Goal: Task Accomplishment & Management: Use online tool/utility

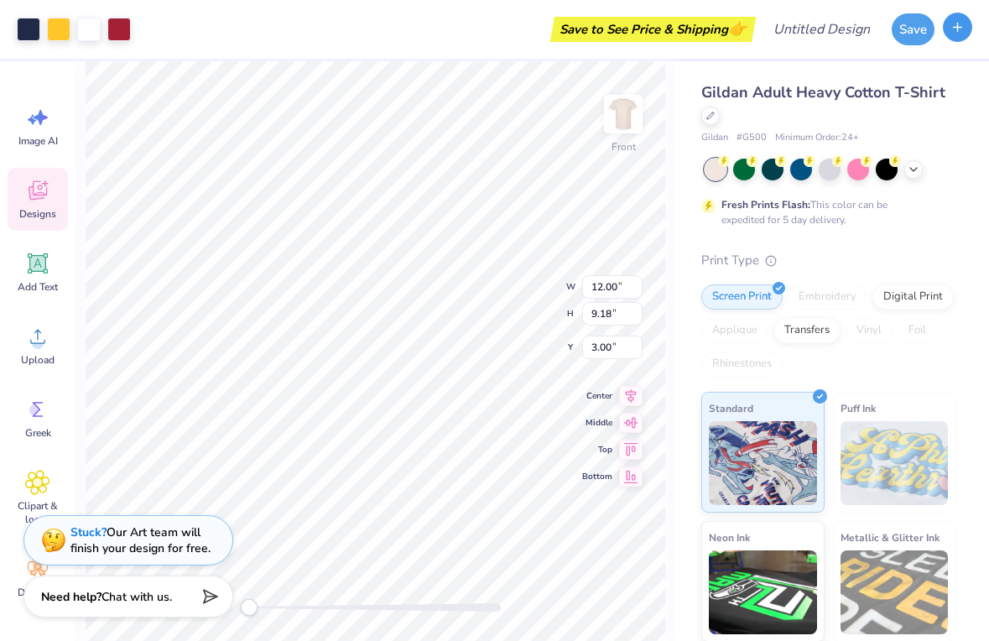
click at [962, 30] on icon "button" at bounding box center [958, 27] width 14 height 14
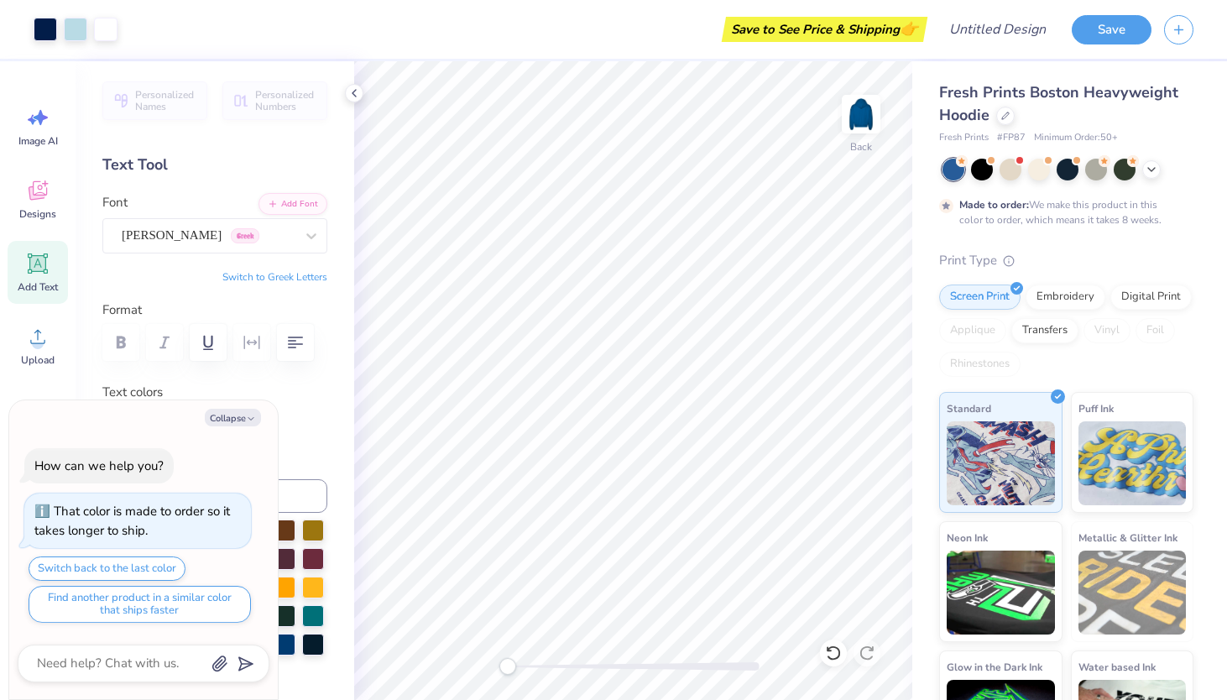
click at [322, 431] on div "Personalized Names Personalized Numbers Text Tool Add Font Font Asimov Greek Sw…" at bounding box center [215, 380] width 279 height 639
click at [216, 413] on button "Collapse" at bounding box center [233, 418] width 56 height 18
type textarea "x"
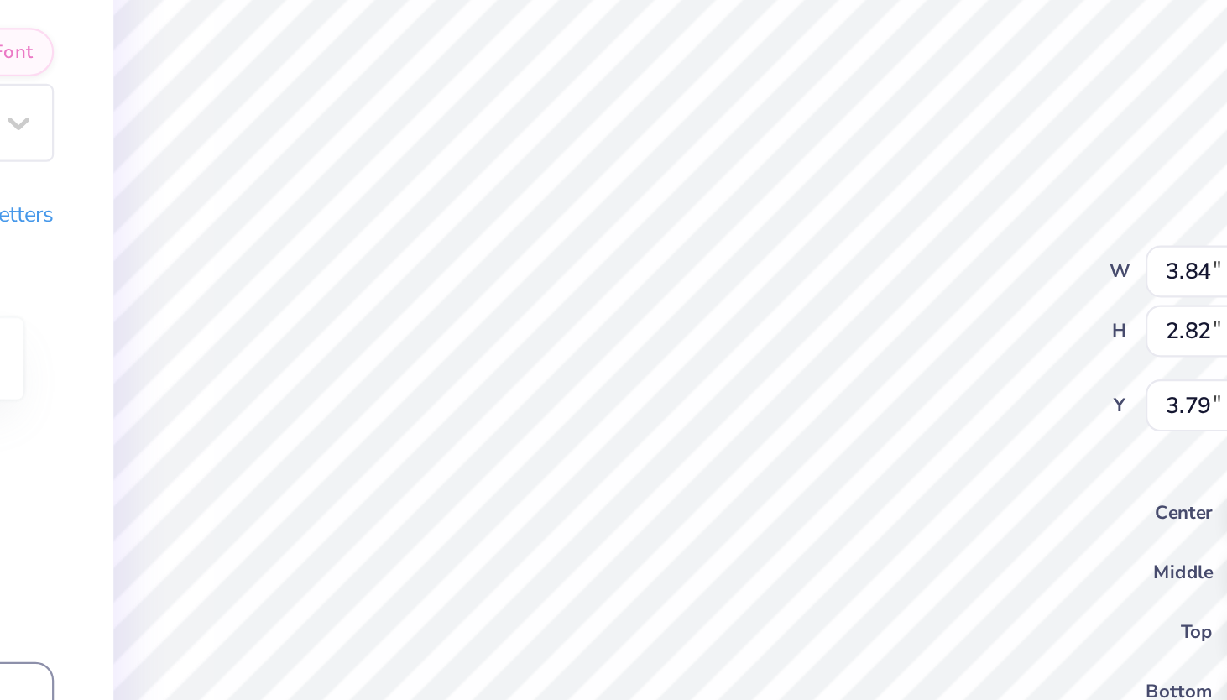
type textarea "x"
type textarea "A"
type textarea "x"
type textarea "AX"
type textarea "x"
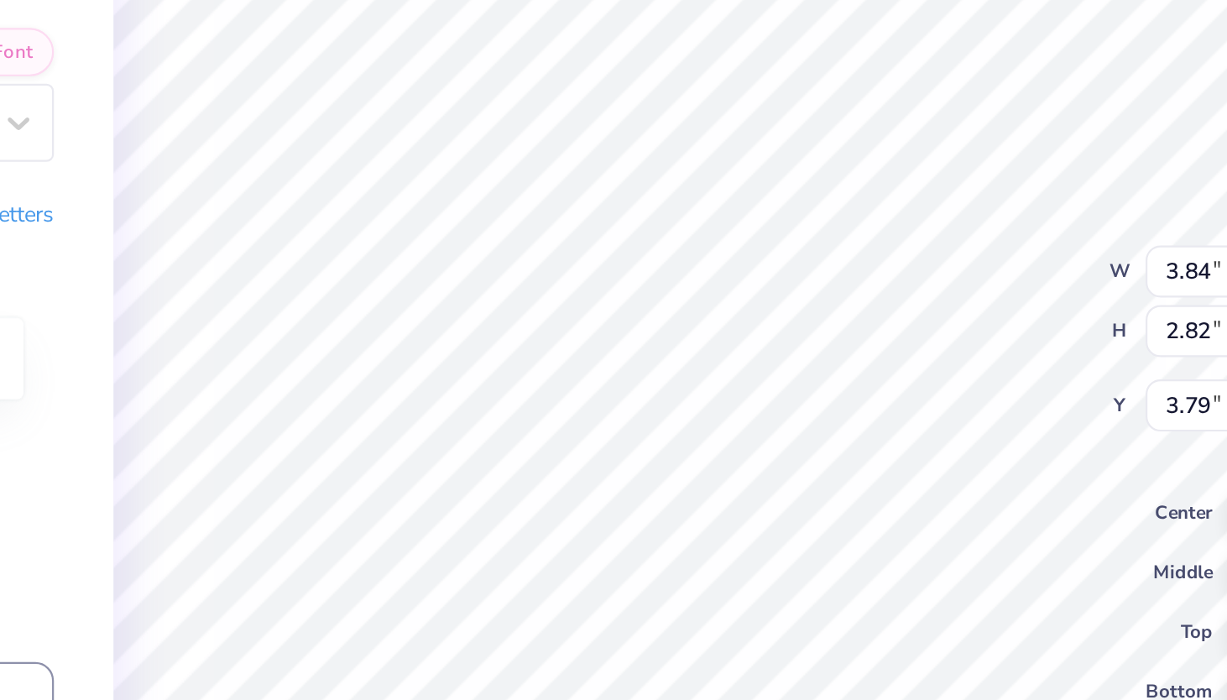
type textarea "AXO"
type textarea "x"
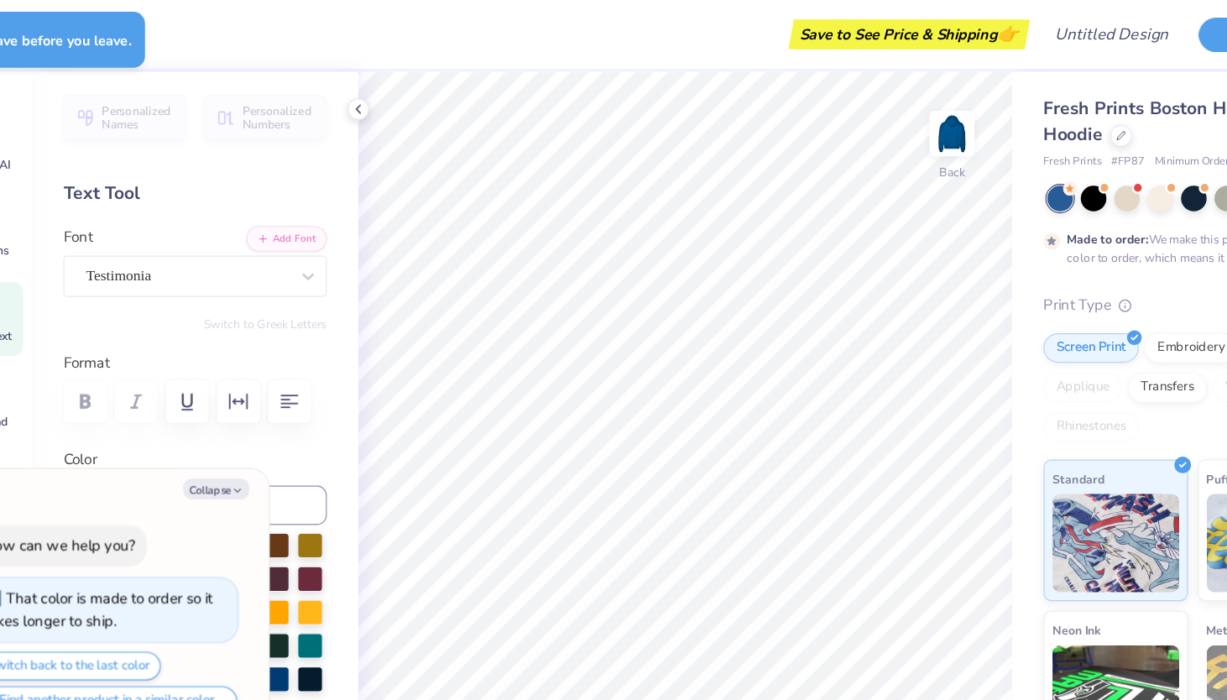
type textarea "x"
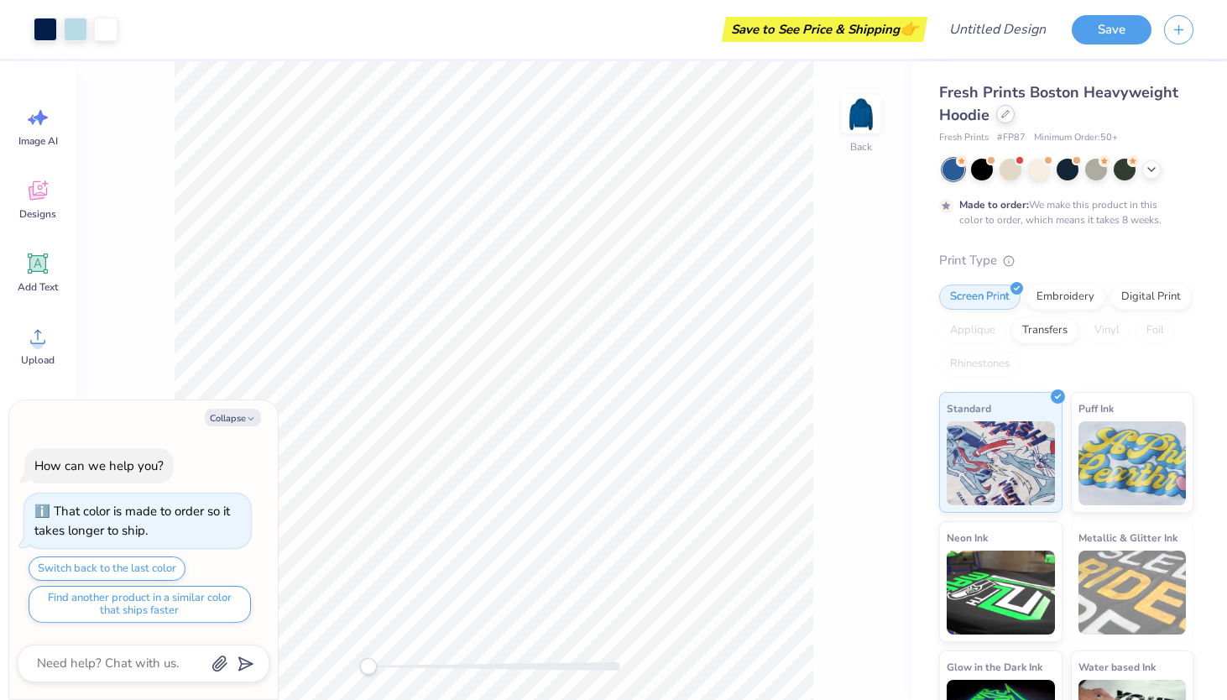
click at [997, 111] on div at bounding box center [1005, 114] width 18 height 18
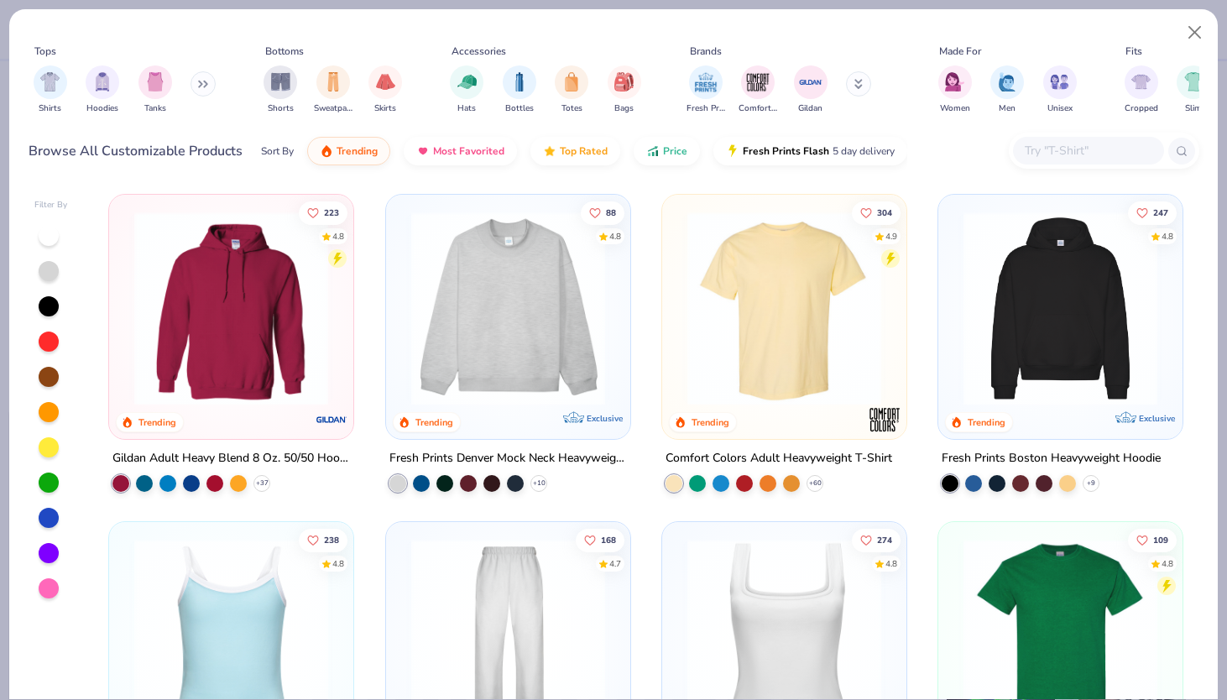
click at [477, 336] on img at bounding box center [508, 308] width 211 height 194
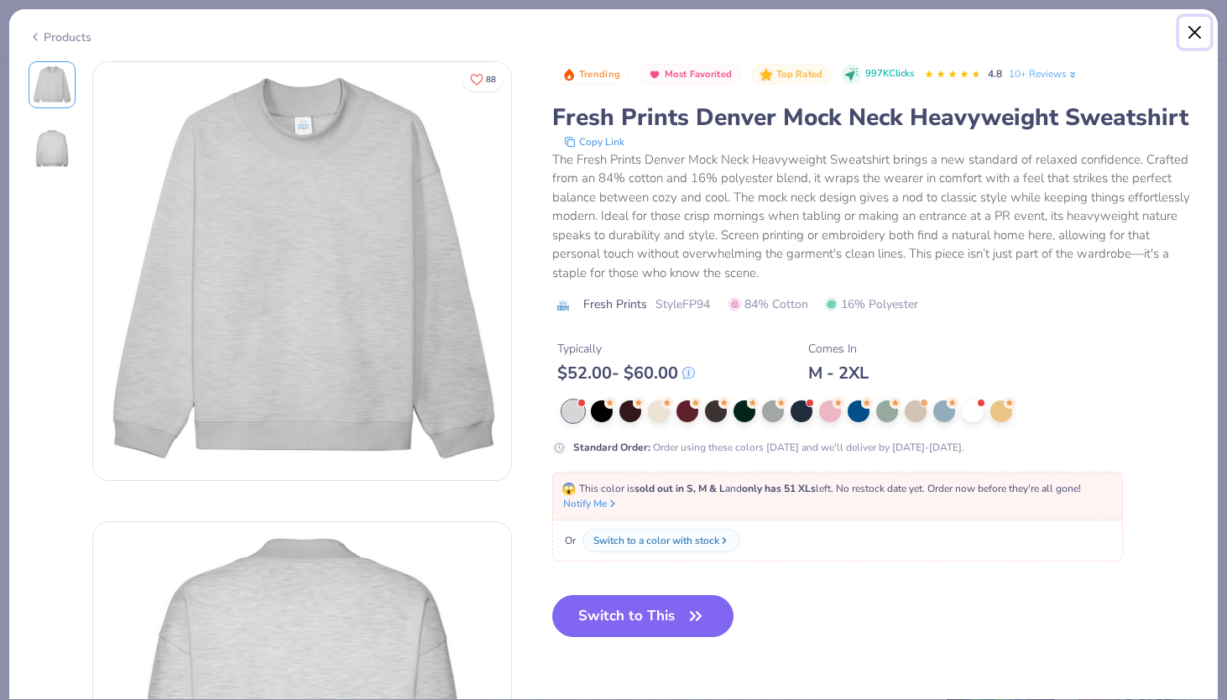
click at [1189, 28] on button "Close" at bounding box center [1195, 33] width 32 height 32
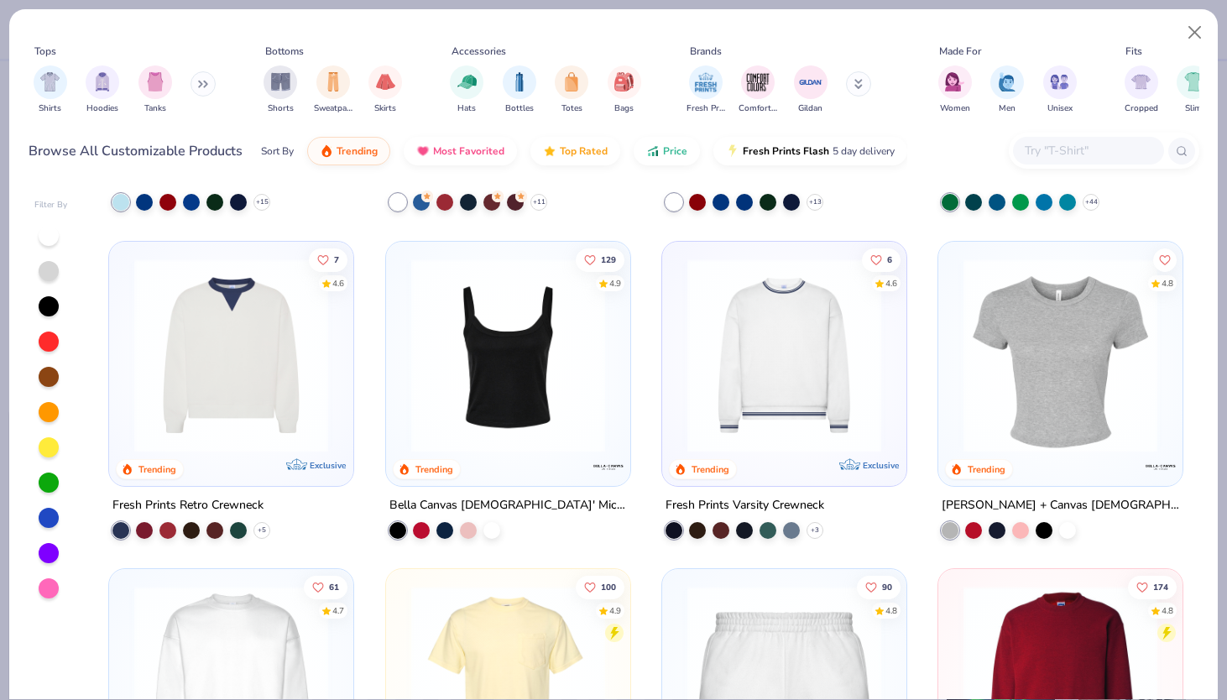
scroll to position [921, 0]
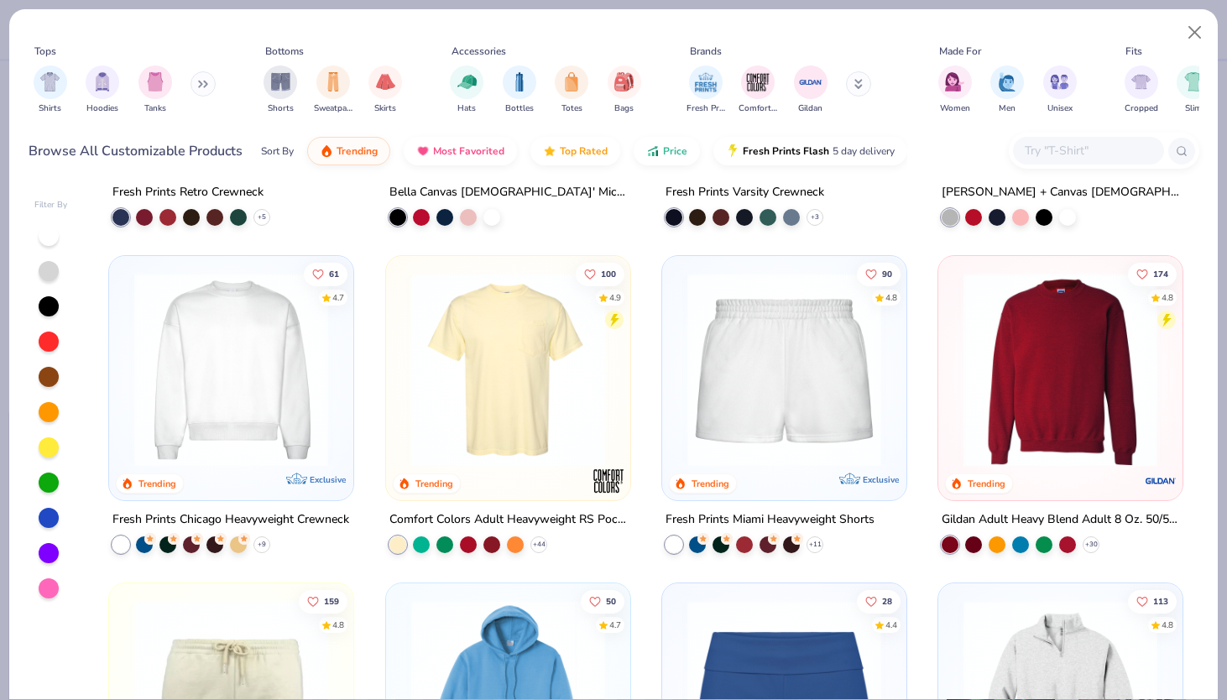
click at [204, 411] on img at bounding box center [231, 370] width 211 height 194
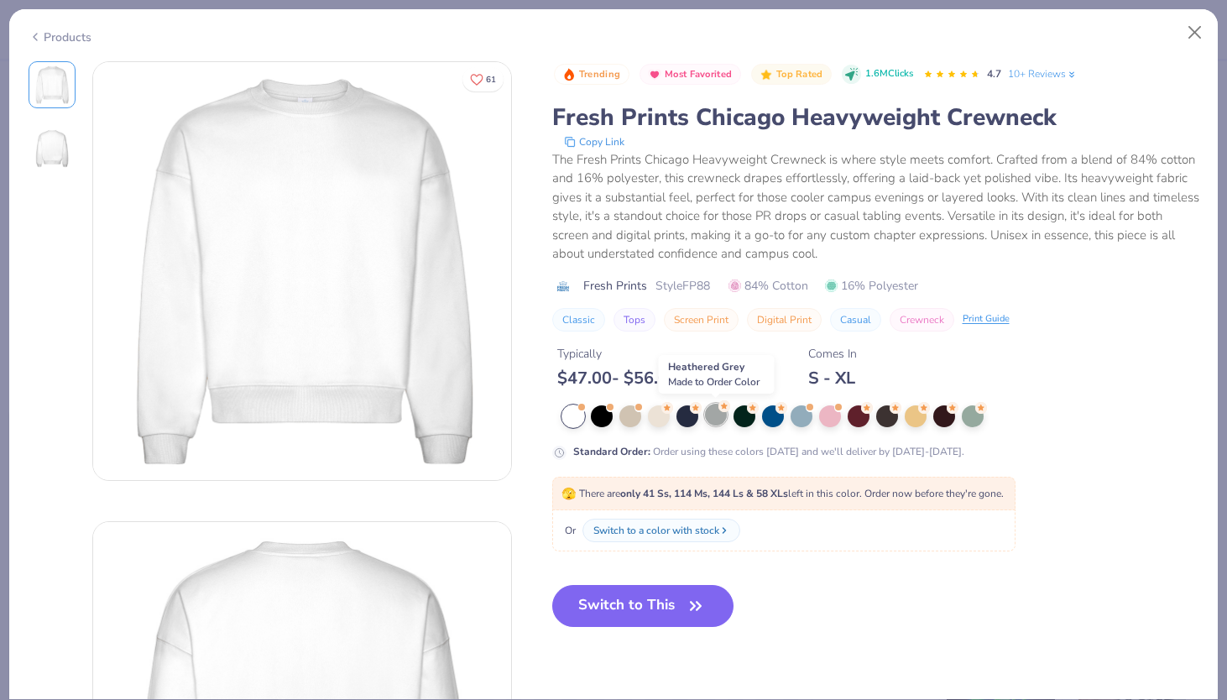
click at [720, 421] on div at bounding box center [716, 415] width 22 height 22
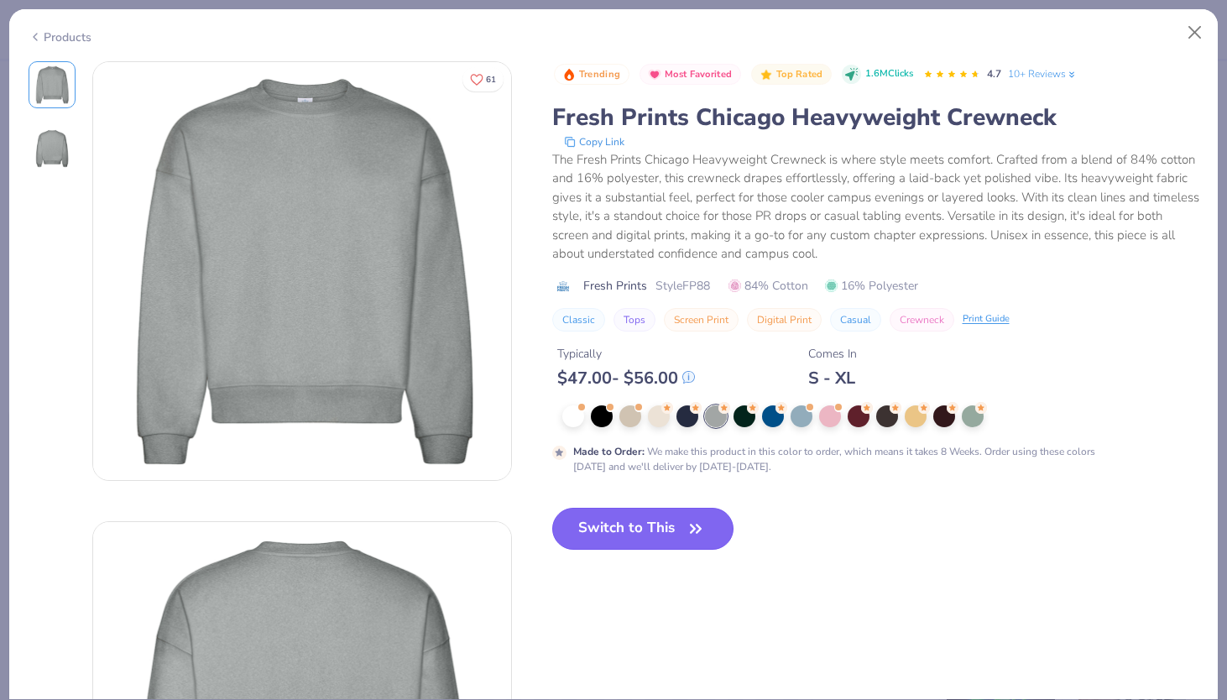
click at [590, 528] on button "Switch to This" at bounding box center [643, 529] width 182 height 42
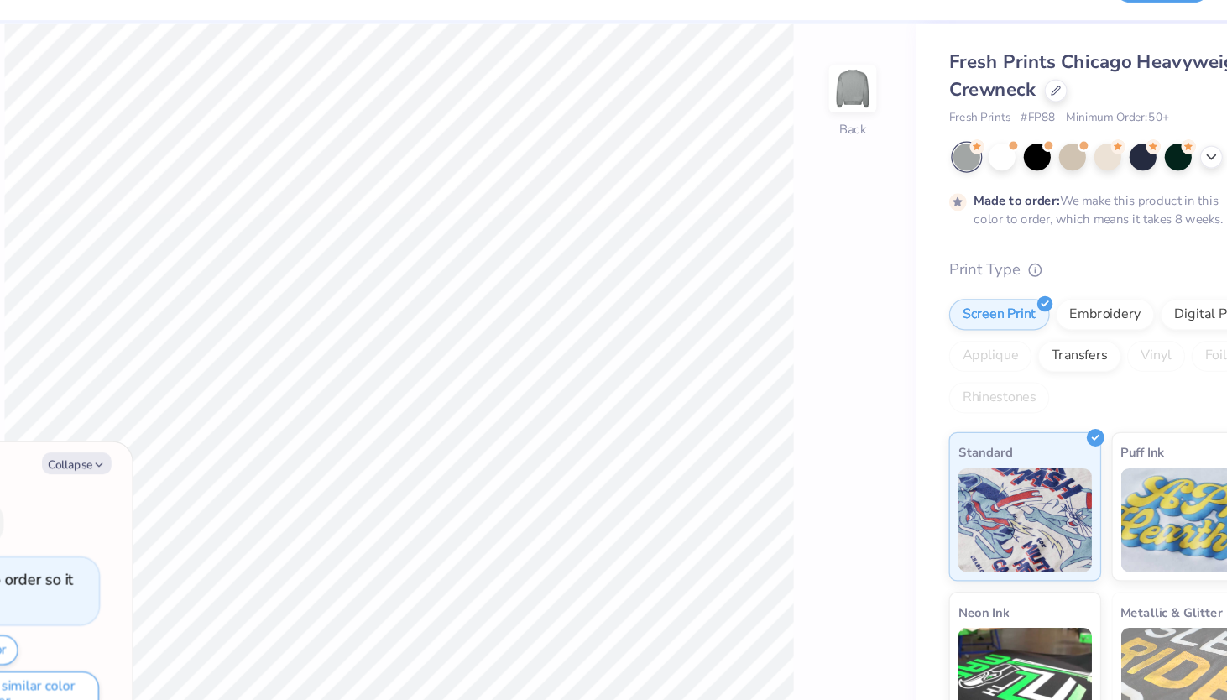
type textarea "x"
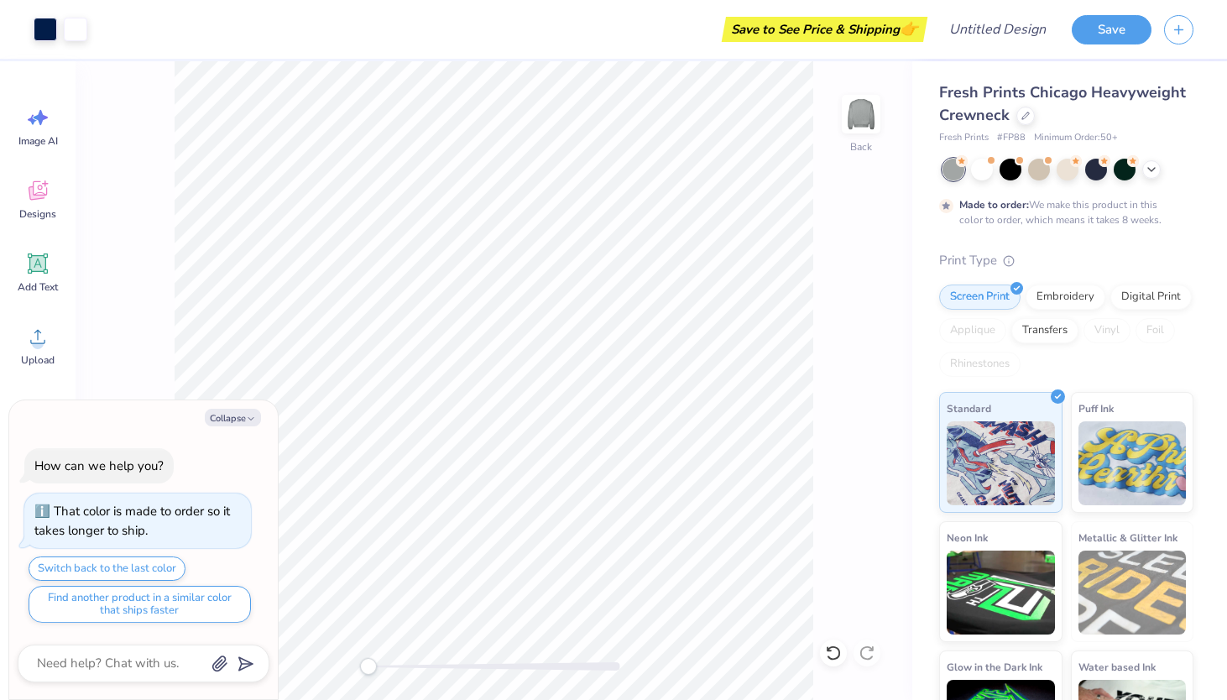
drag, startPoint x: 240, startPoint y: 413, endPoint x: 152, endPoint y: 239, distance: 194.8
click at [152, 239] on body "Art colors Save to See Price & Shipping 👉 Design Title Save Image AI Designs Ad…" at bounding box center [613, 350] width 1227 height 700
click at [127, 656] on textarea at bounding box center [120, 663] width 170 height 23
type textarea "h"
type textarea "x"
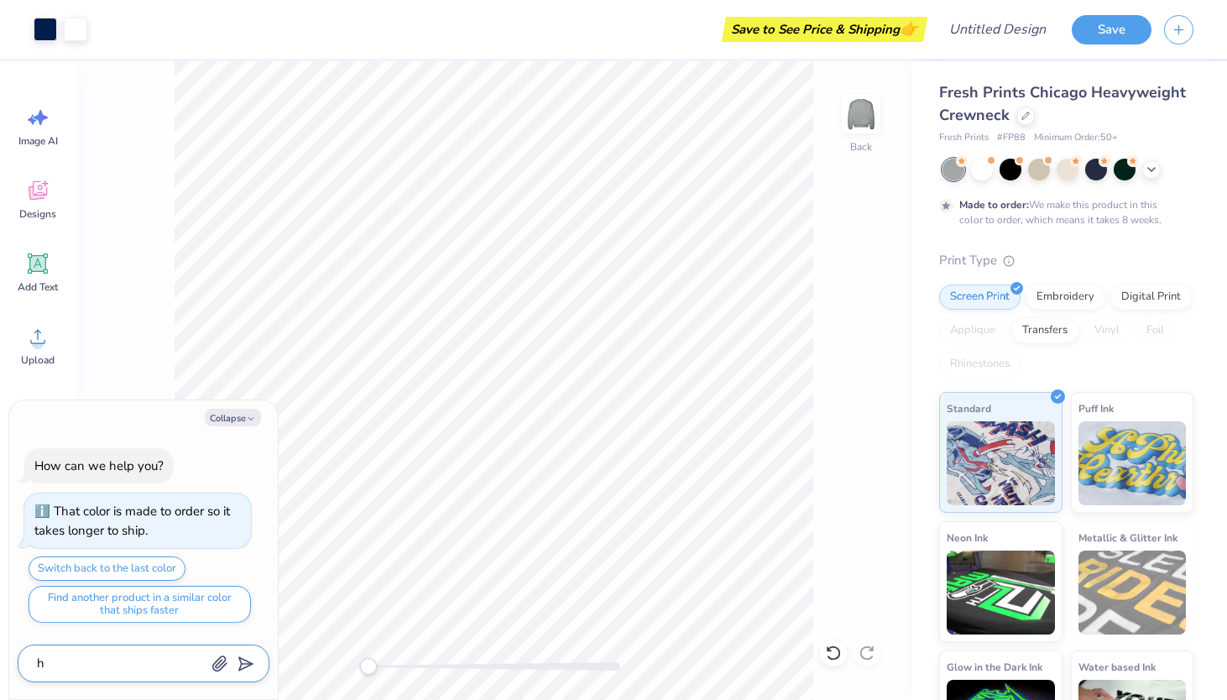
type textarea "ho"
type textarea "x"
type textarea "how"
type textarea "x"
type textarea "how"
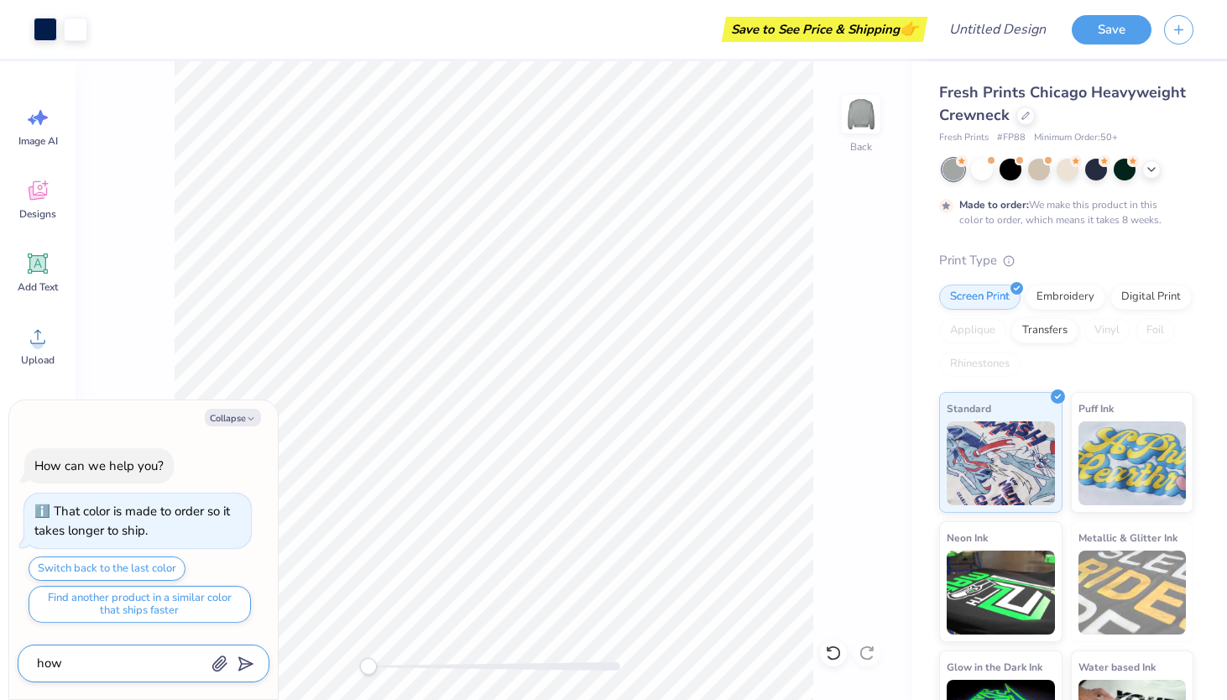
type textarea "x"
type textarea "how d"
type textarea "x"
type textarea "how do"
type textarea "x"
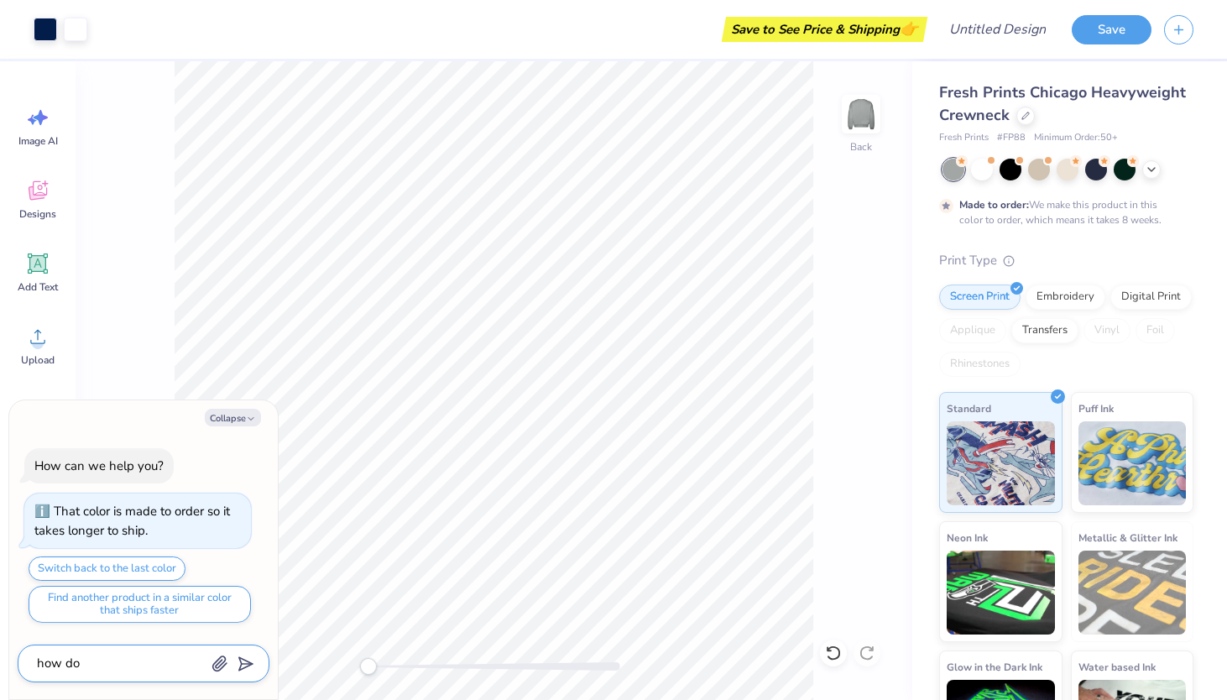
type textarea "how do"
type textarea "x"
type textarea "how do i"
type textarea "x"
type textarea "how do i"
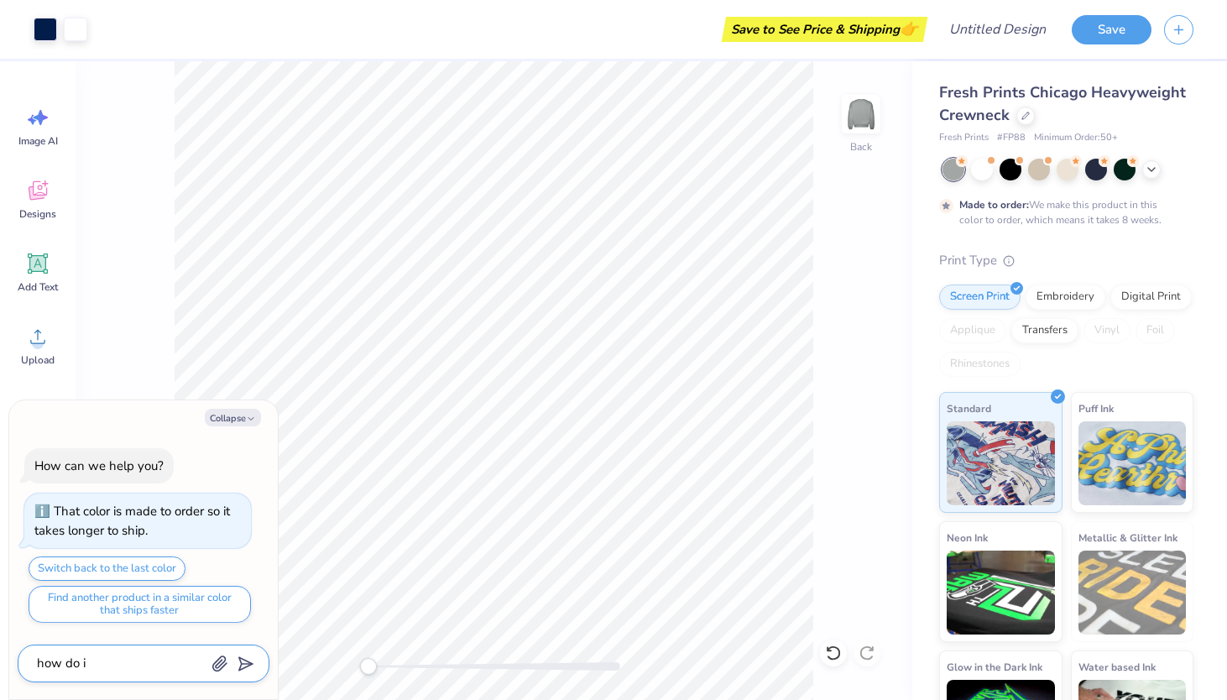
type textarea "x"
type textarea "how do i u"
type textarea "x"
type textarea "how do i un"
type textarea "x"
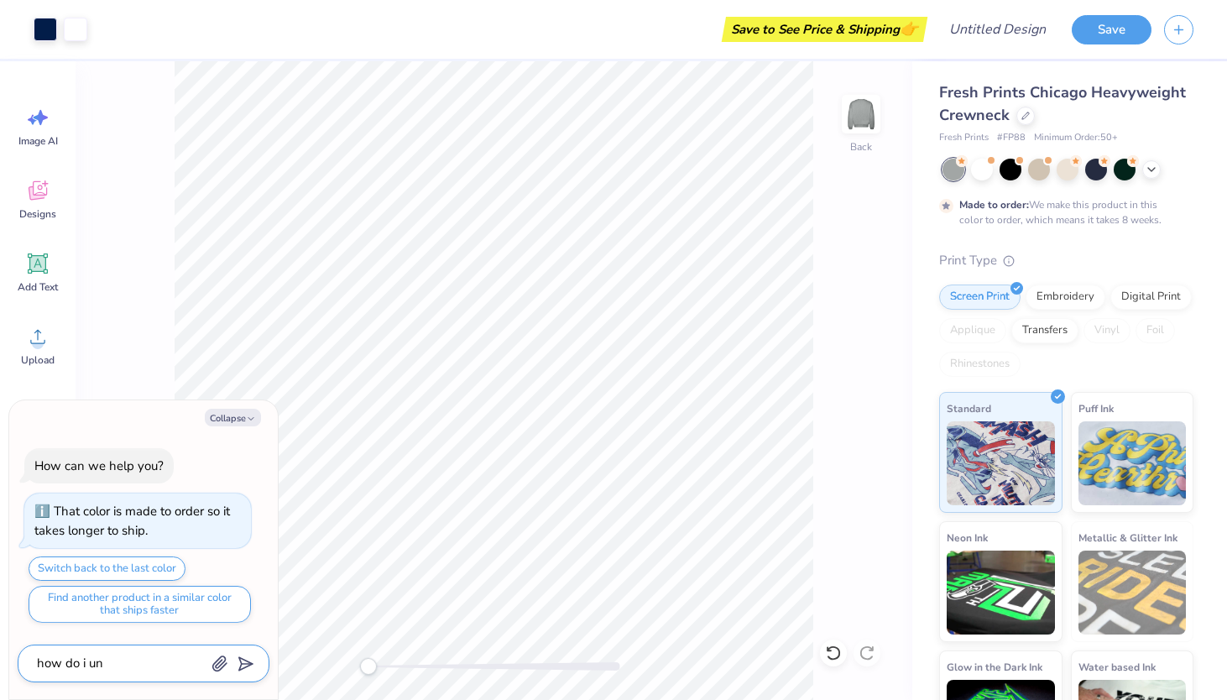
type textarea "how do i und"
type textarea "x"
type textarea "how do i undo"
type textarea "x"
type textarea "how do i undo"
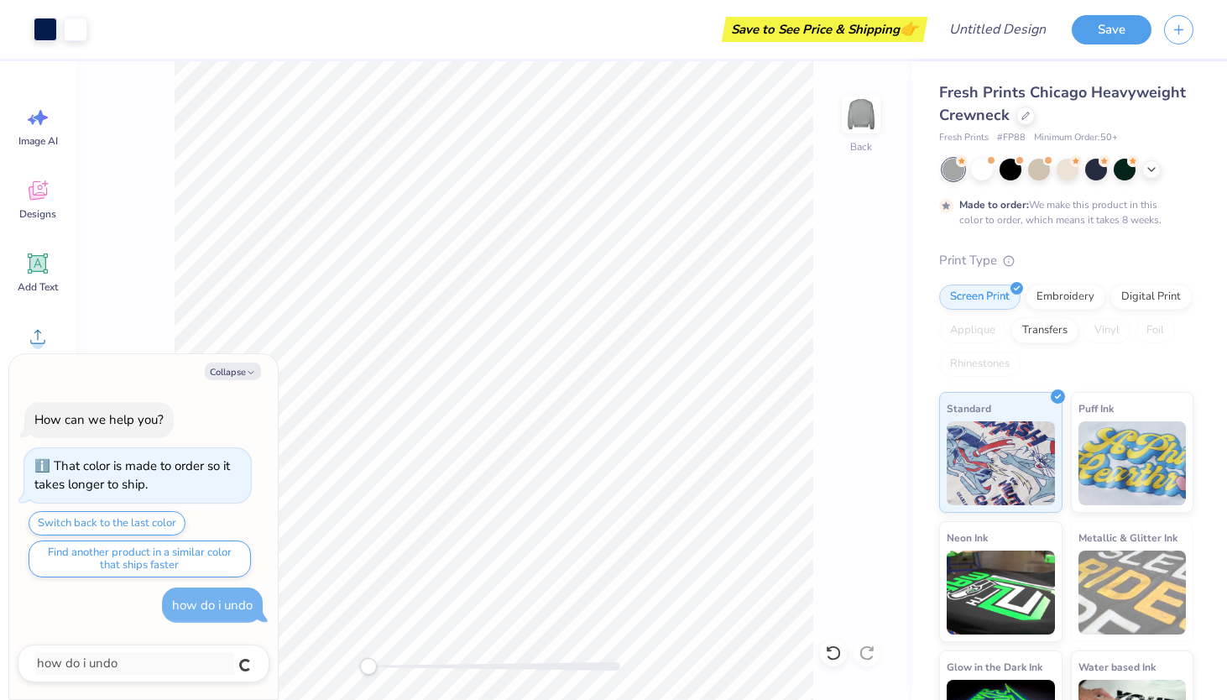
type textarea "x"
click at [237, 373] on button "Collapse" at bounding box center [233, 371] width 56 height 18
type textarea "x"
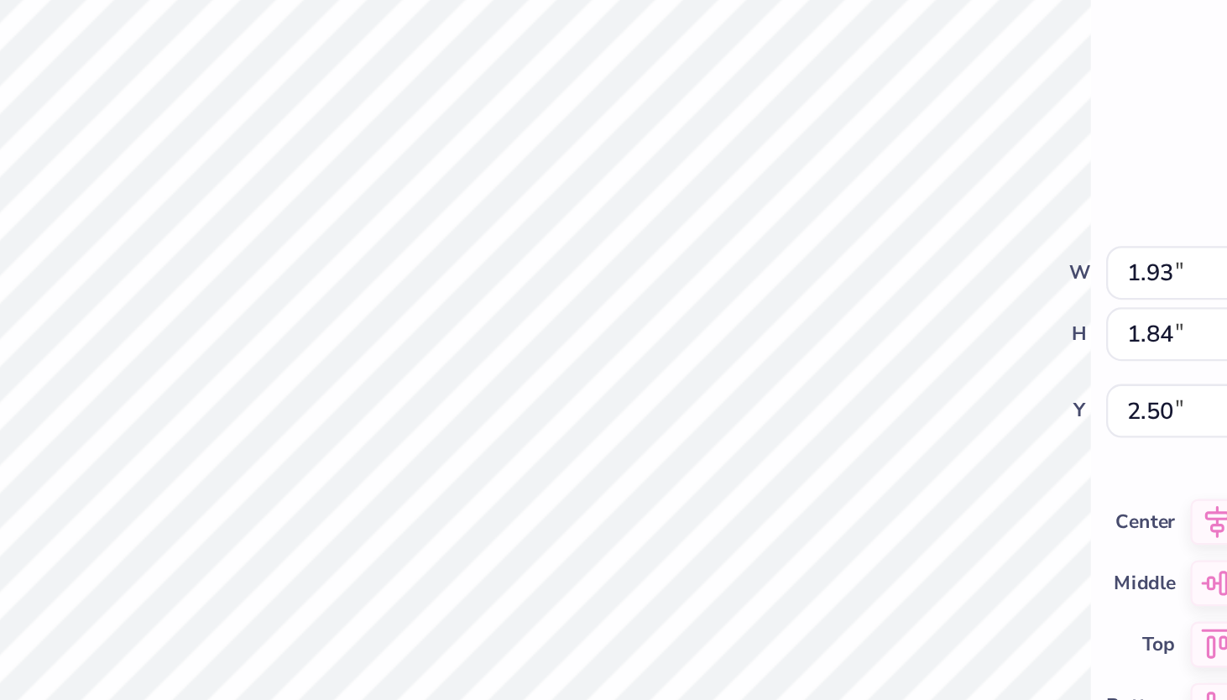
type textarea "x"
type input "4.28"
type textarea "x"
type input "0.51"
type input "0.48"
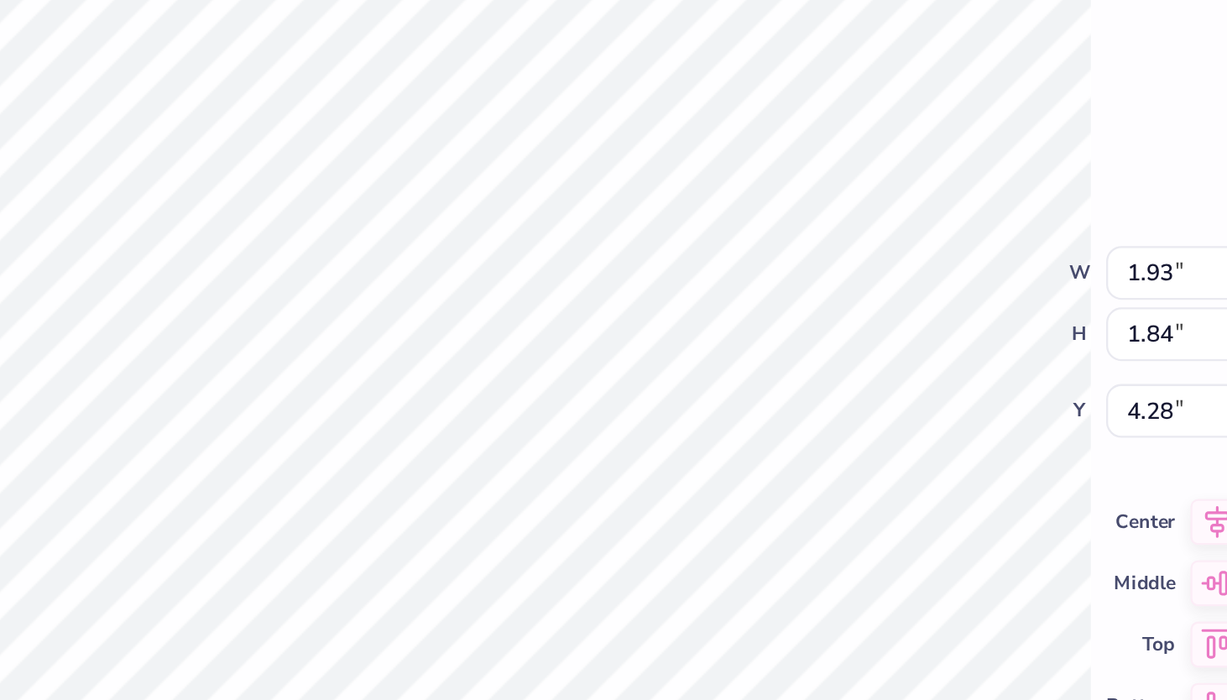
type input "3.18"
type textarea "x"
type input "3.84"
type input "2.82"
type input "3.79"
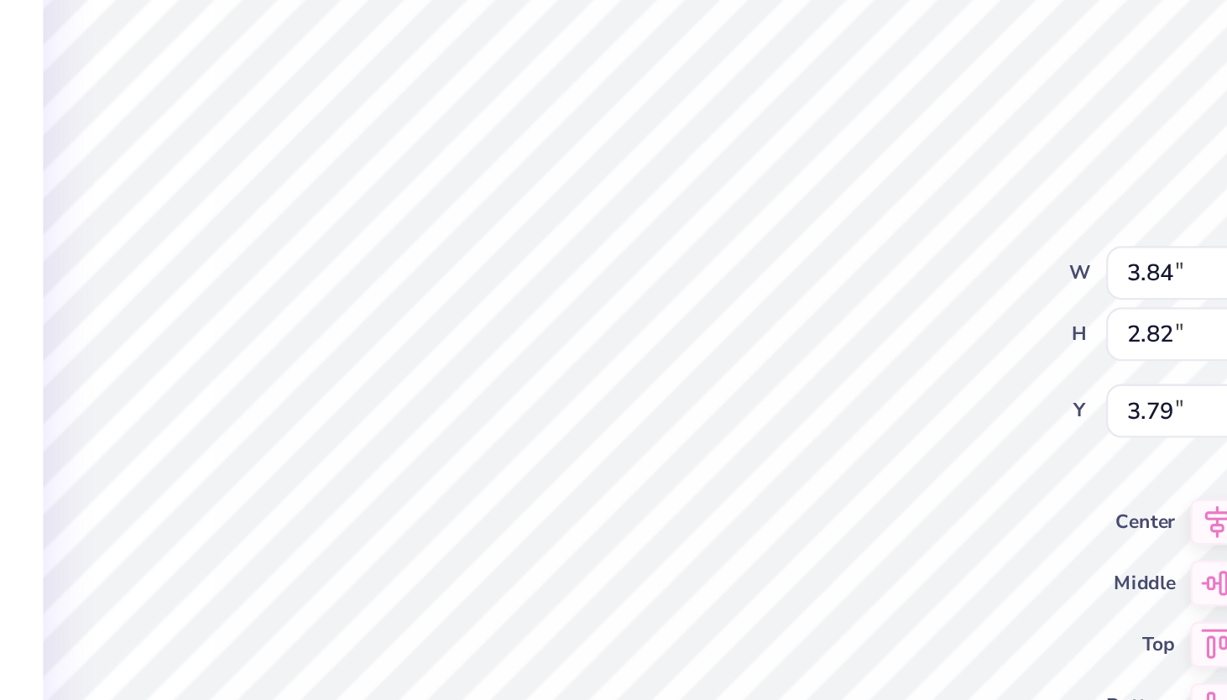
type textarea "x"
type textarea "A"
type textarea "x"
type textarea "AX"
type textarea "x"
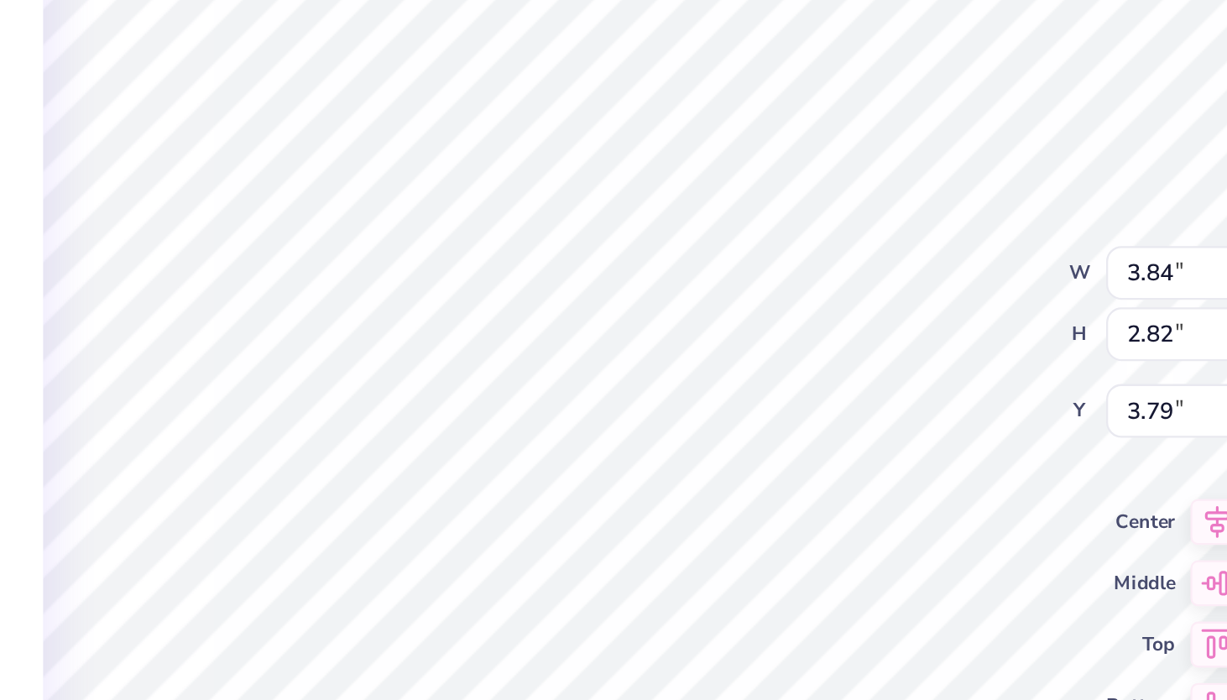
type textarea "AXO"
type textarea "x"
type input "2.20"
type input "4.16"
type input "3.73"
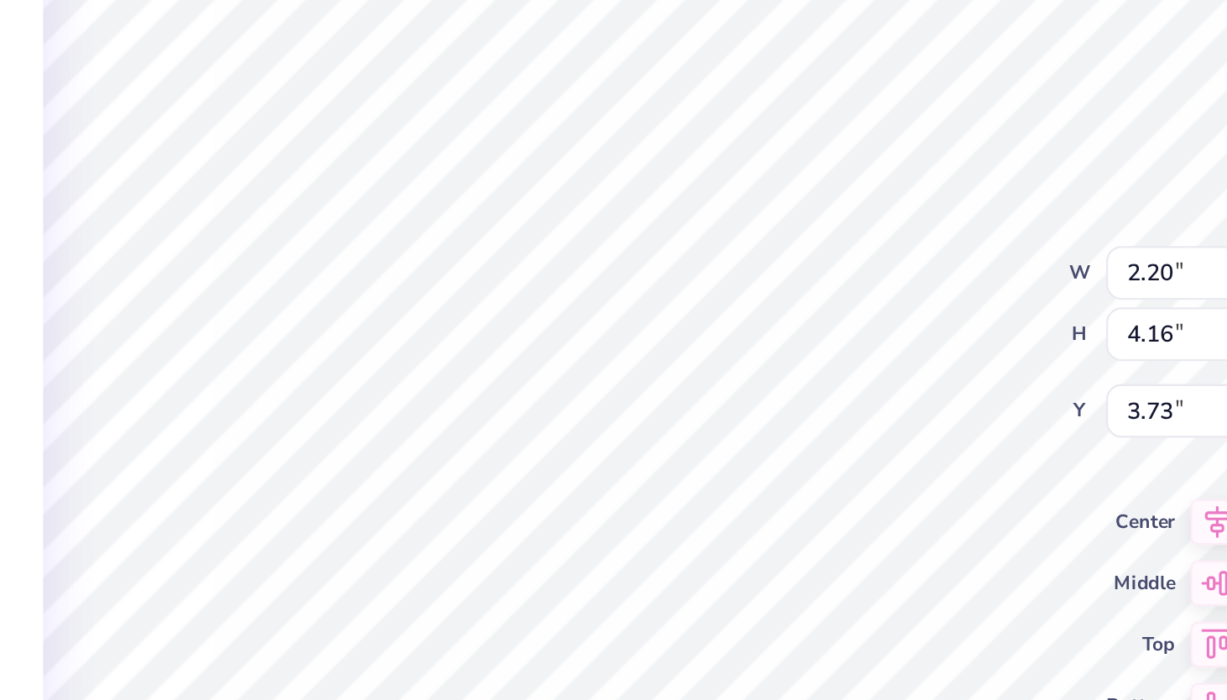
type textarea "x"
type input "7.42"
type input "4.32"
type input "3.62"
type textarea "x"
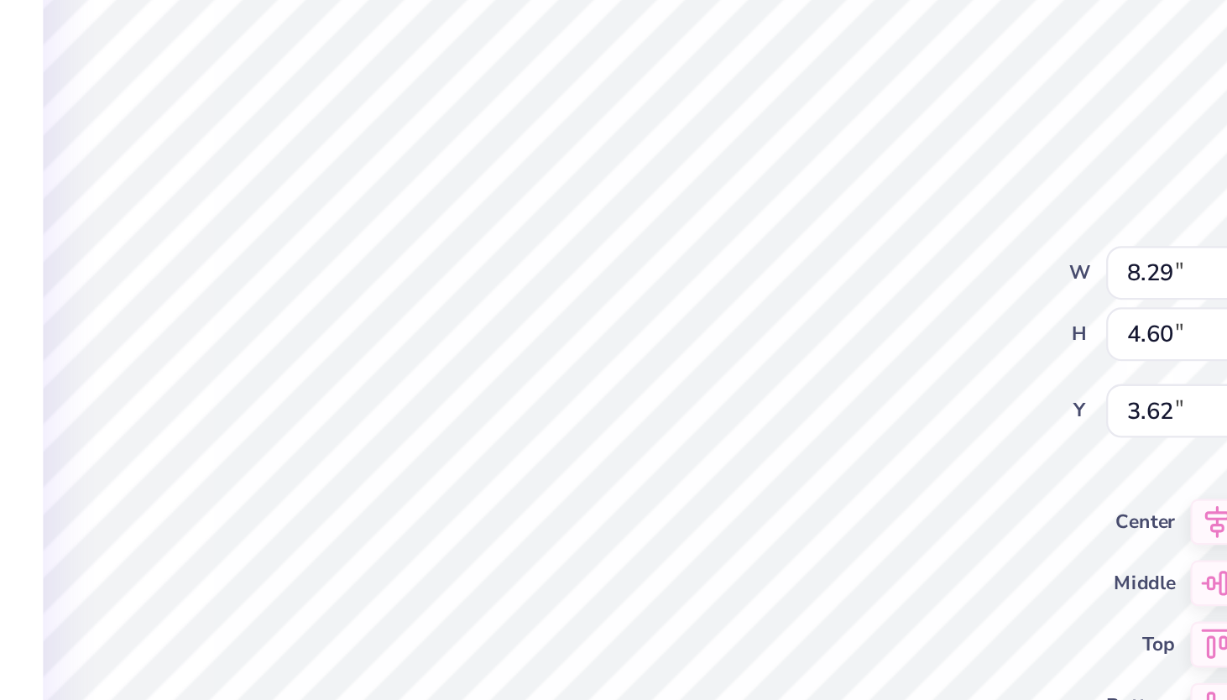
type input "3.34"
type textarea "x"
type input "8.30"
type input "4.70"
type input "2.93"
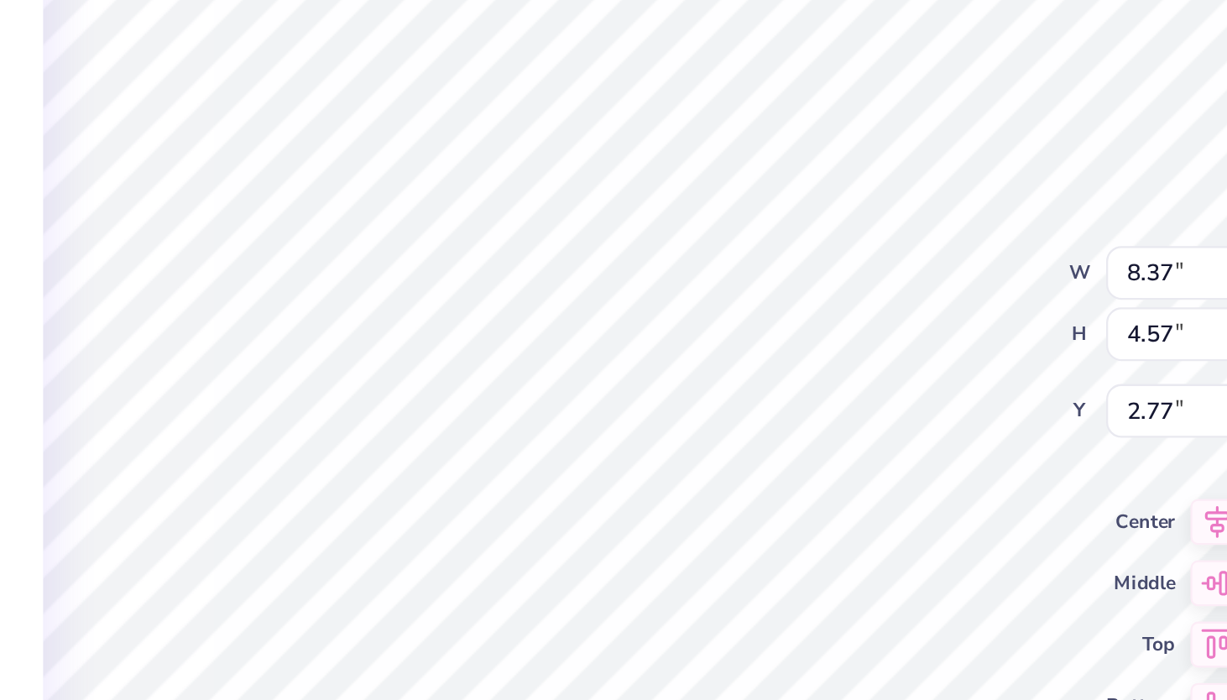
type textarea "x"
type input "8.79"
type input "4.76"
type input "1.86"
type textarea "x"
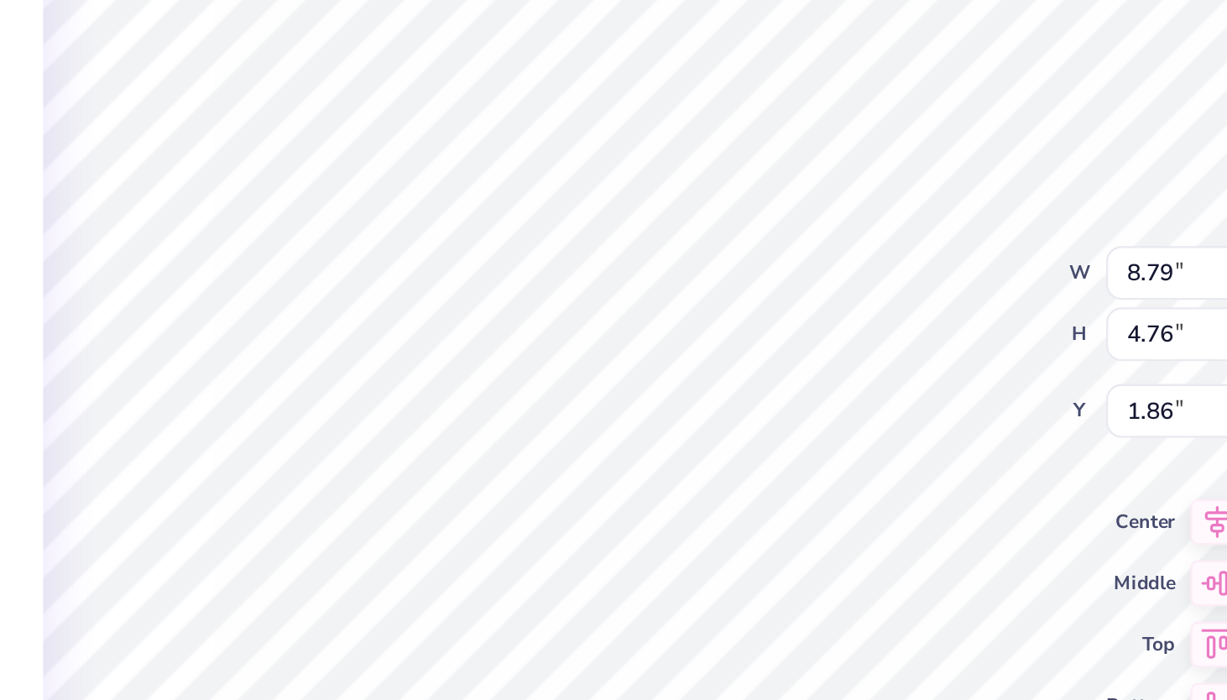
type input "7.95"
type textarea "x"
type input "8.43"
type input "4.56"
type input "8.20"
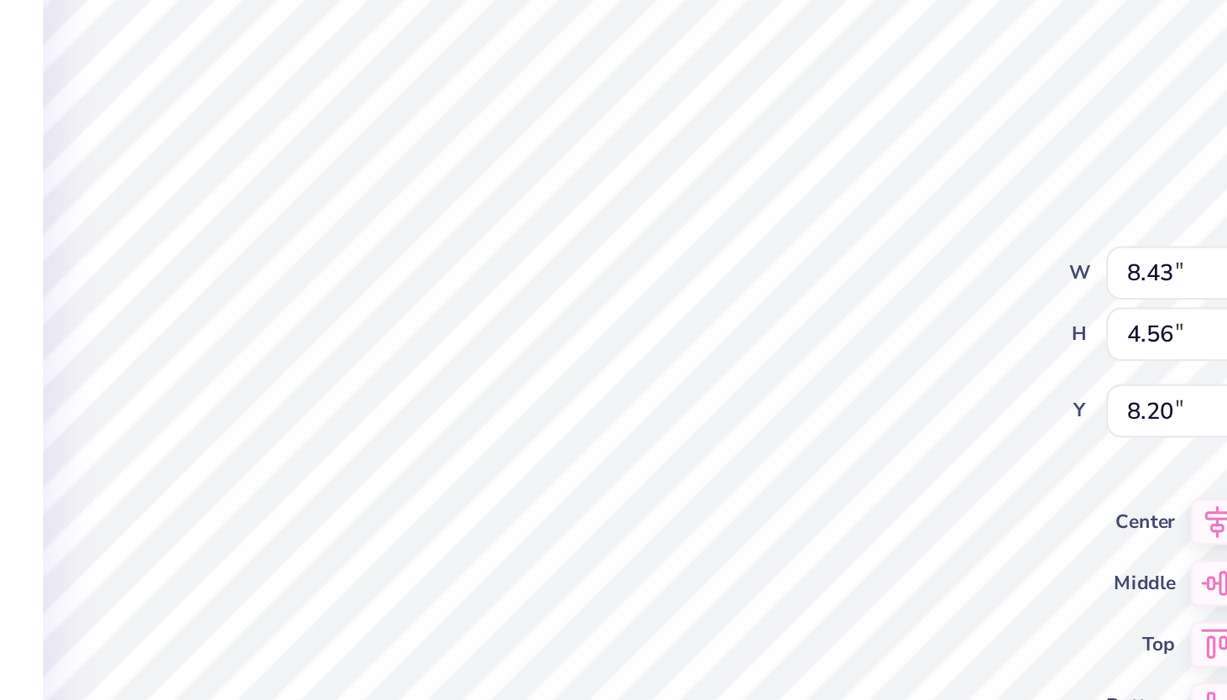
type textarea "x"
type input "7.95"
type textarea "x"
type input "5.37"
type input "2.73"
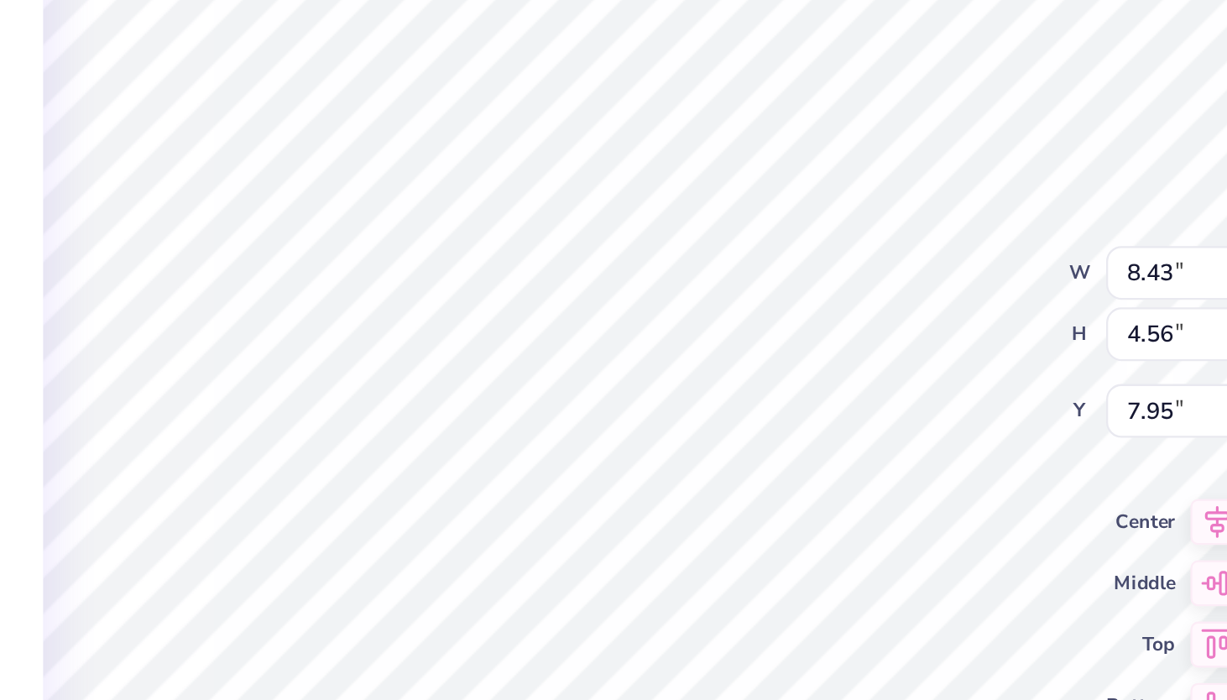
type input "8.27"
type textarea "x"
type input "8.54"
type textarea "x"
type input "8.56"
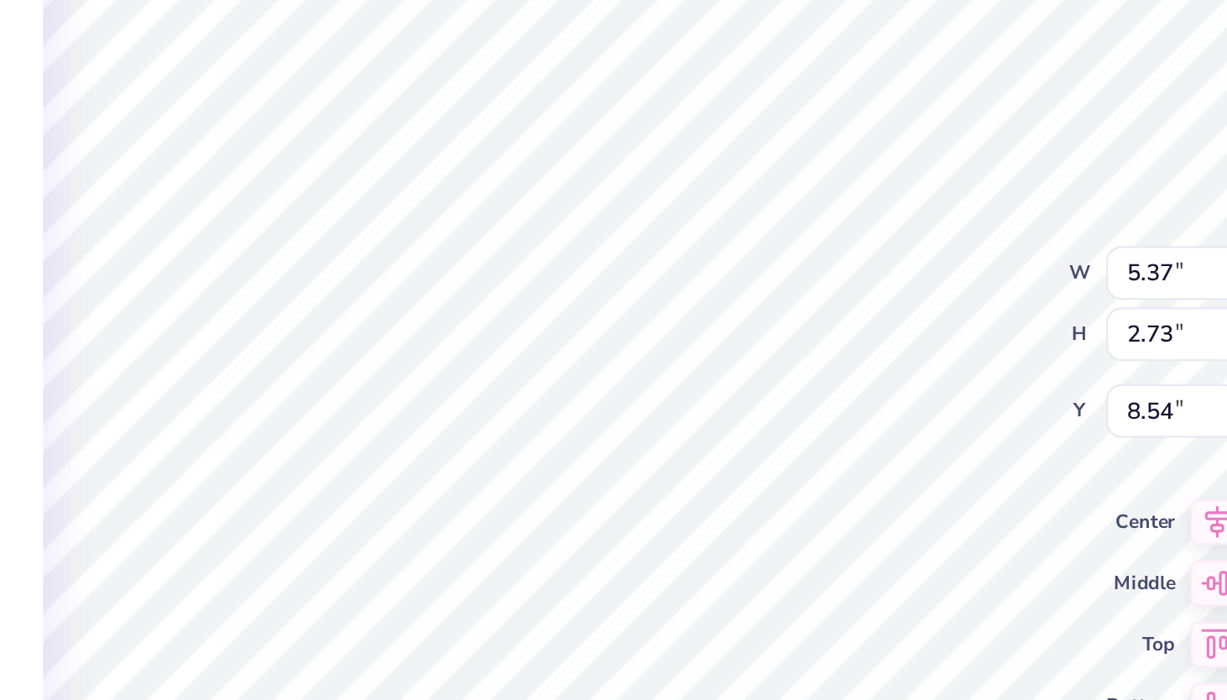
type input "4.65"
type input "6.48"
type textarea "x"
type input "7.08"
type input "3.67"
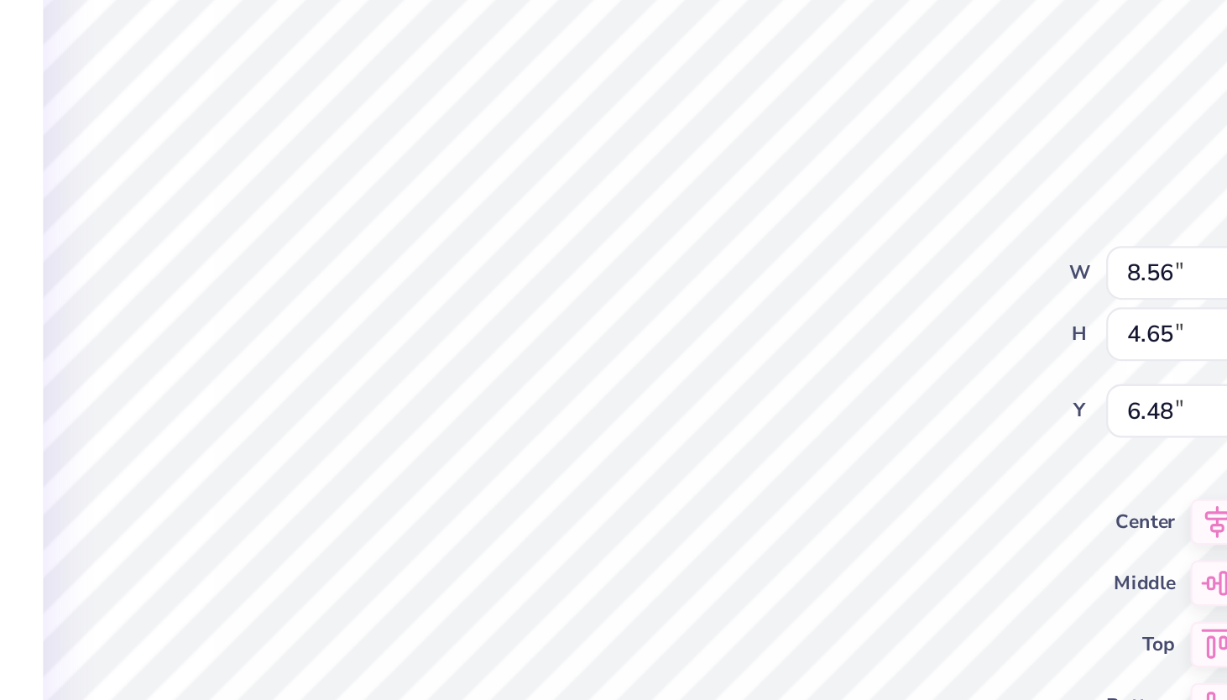
type input "7.52"
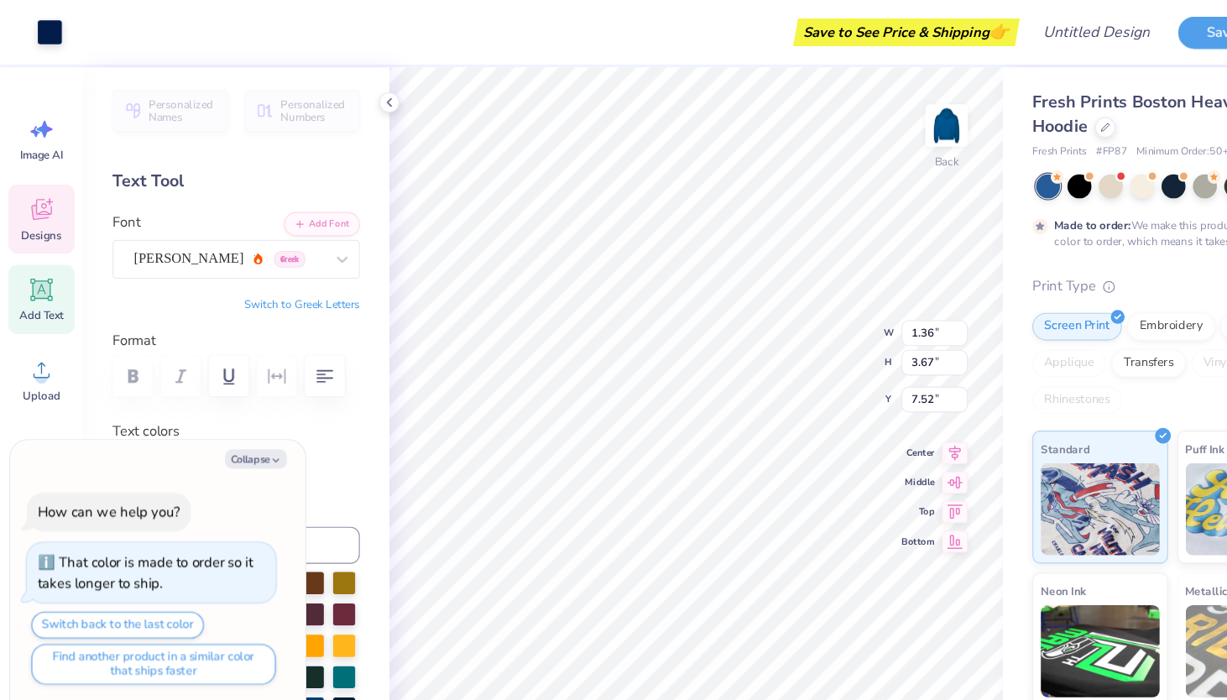
type textarea "x"
type input "5.92"
type input "3.33"
type input "7.85"
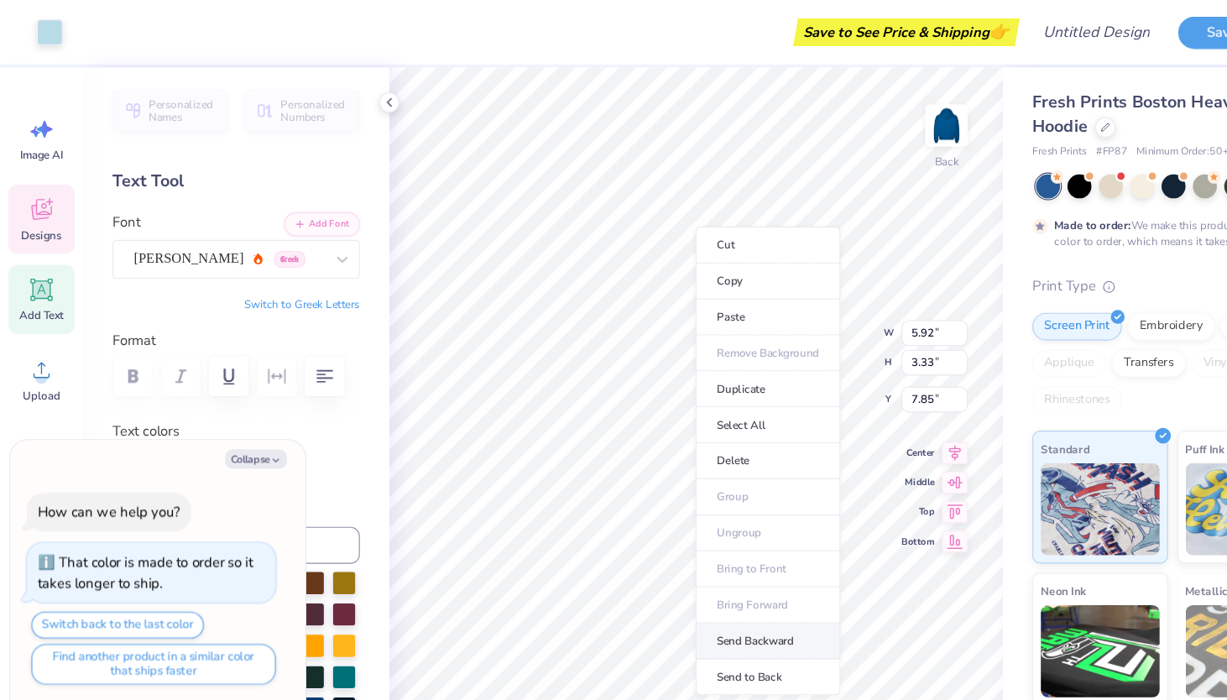
click at [686, 576] on li "Send Backward" at bounding box center [699, 583] width 132 height 33
type textarea "x"
type input "6.67"
type input "3.74"
type input "7.51"
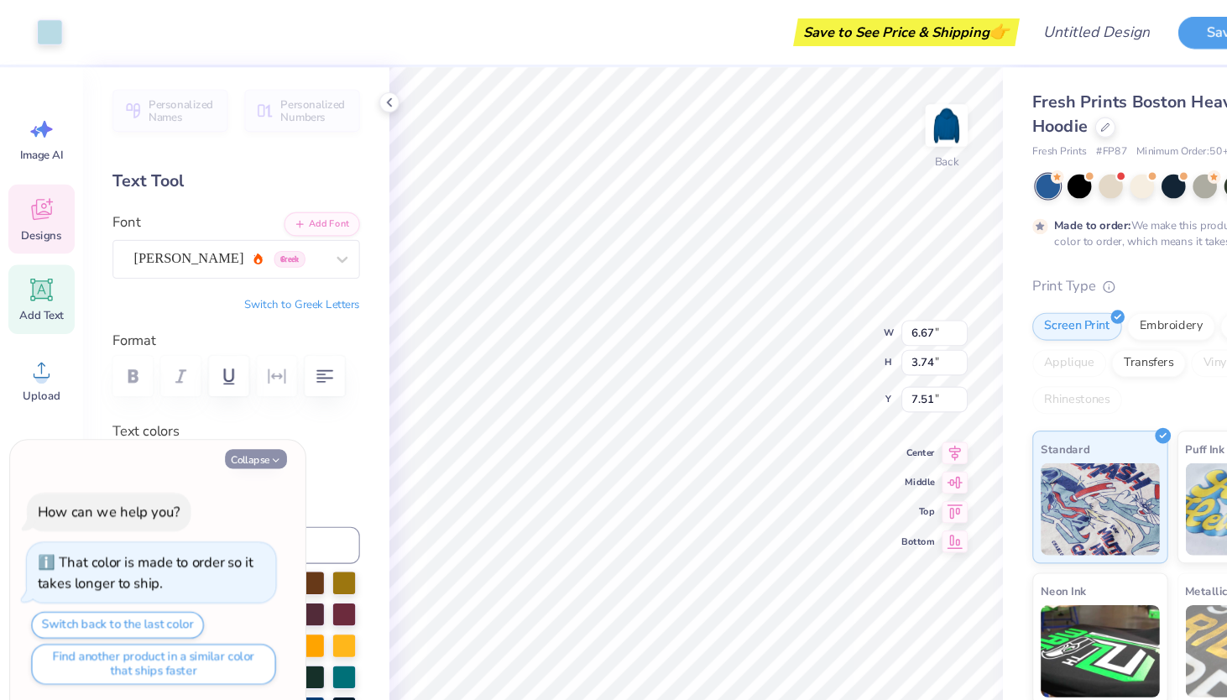
click at [240, 415] on button "Collapse" at bounding box center [233, 418] width 56 height 18
type textarea "x"
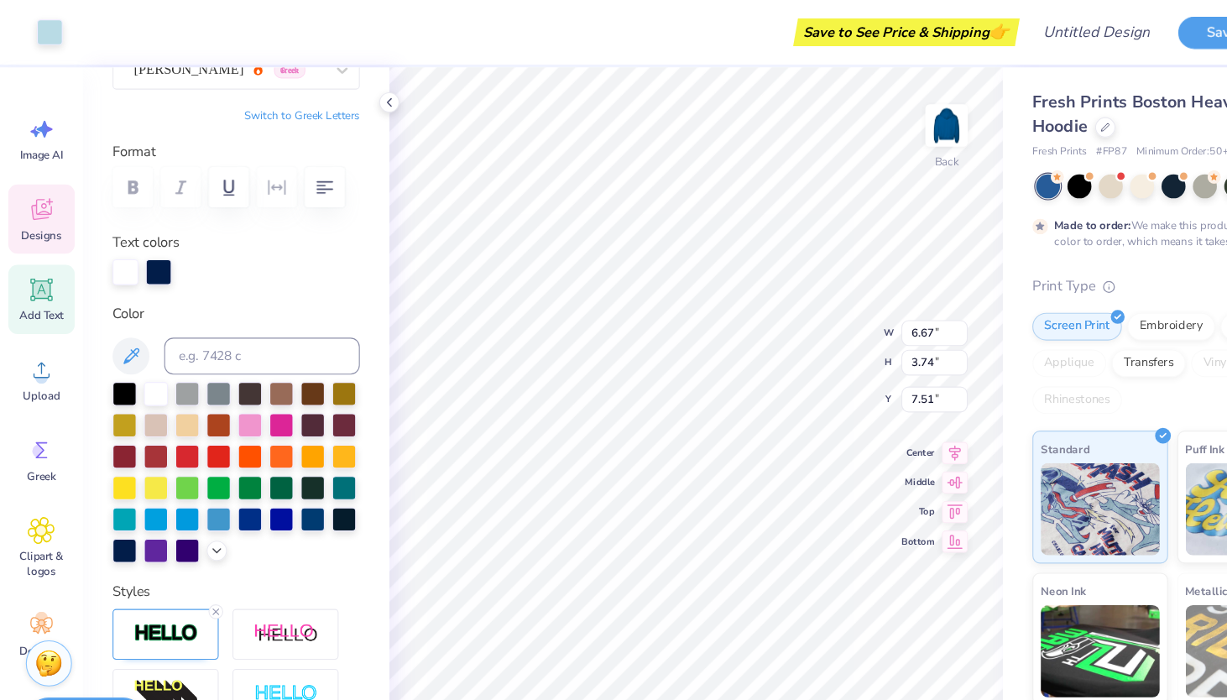
scroll to position [407, 0]
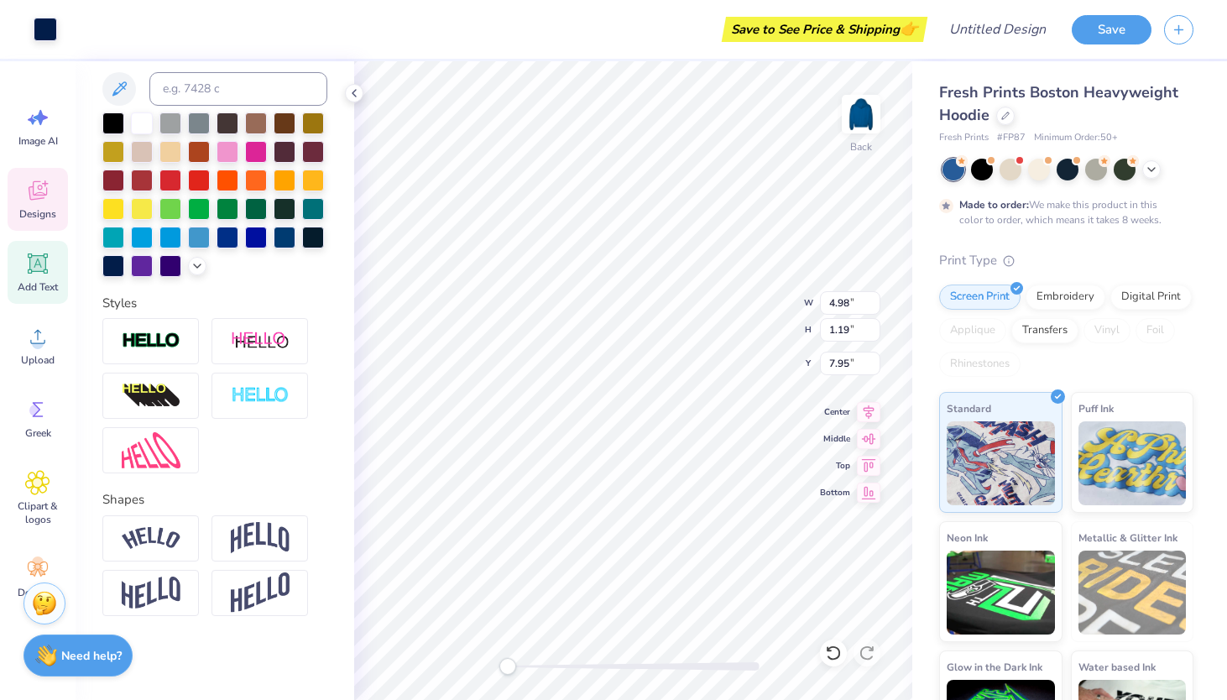
type input "4.98"
type input "1.19"
type input "7.95"
type input "6.67"
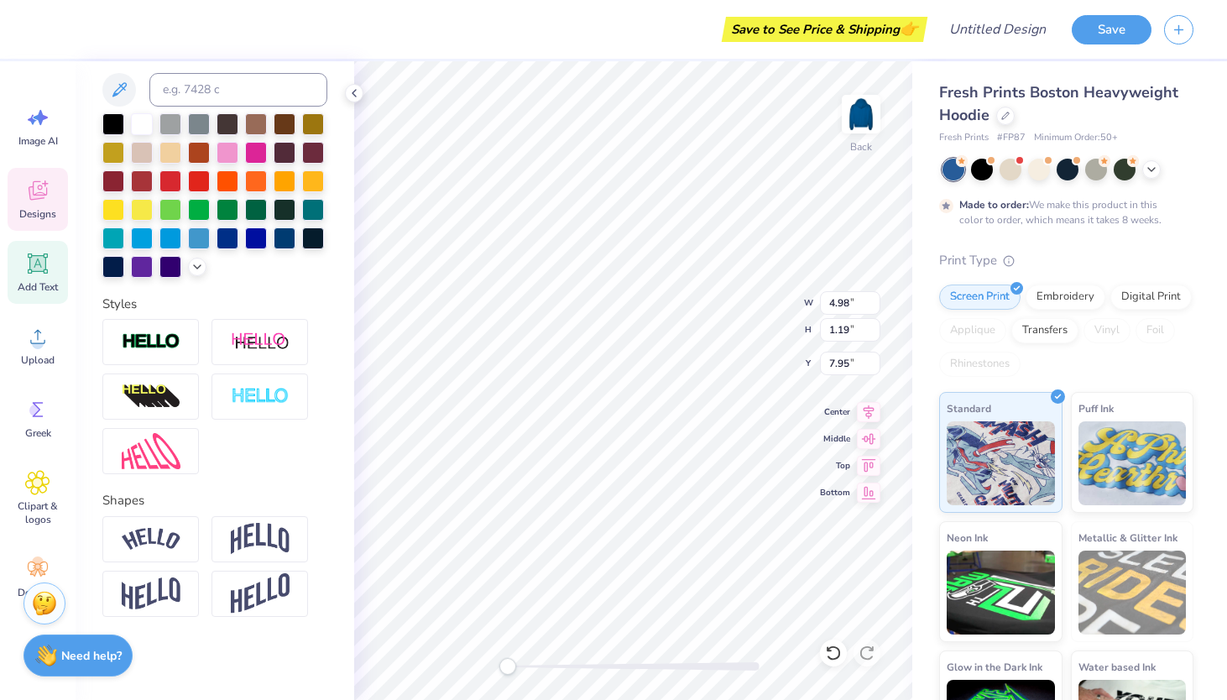
type input "3.74"
type input "7.51"
type input "4.98"
type input "1.19"
type input "7.95"
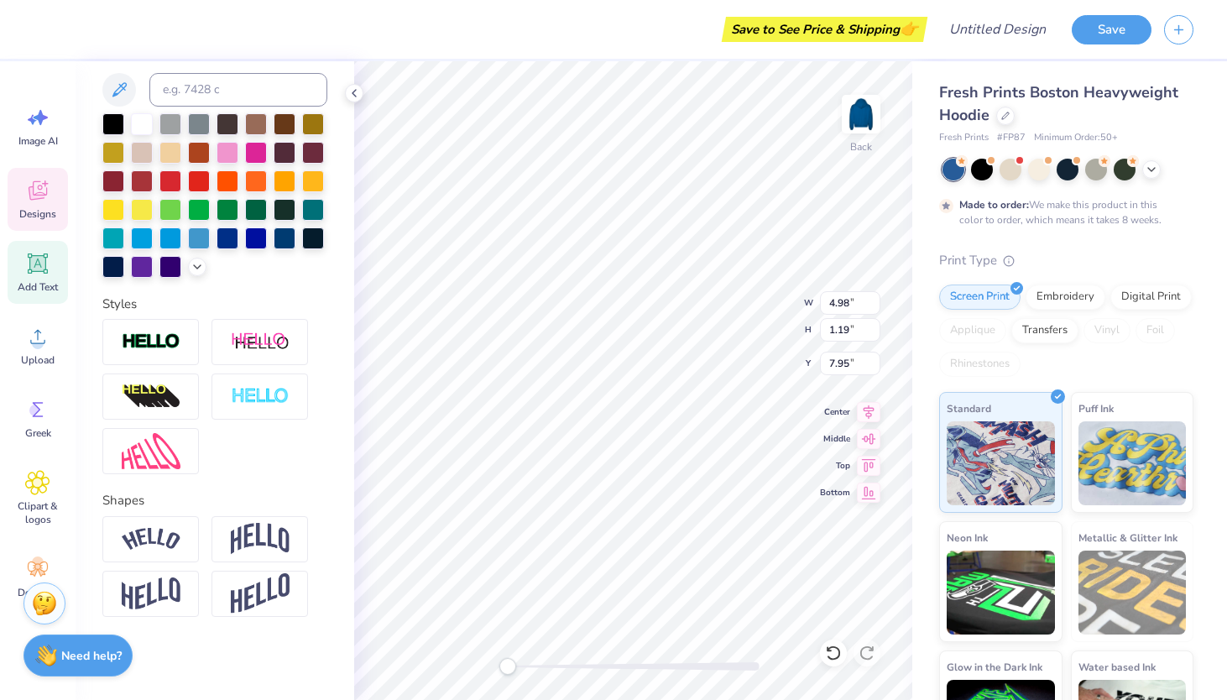
type input "1.54"
type input "4.13"
type input "6.67"
type input "3.74"
type input "7.51"
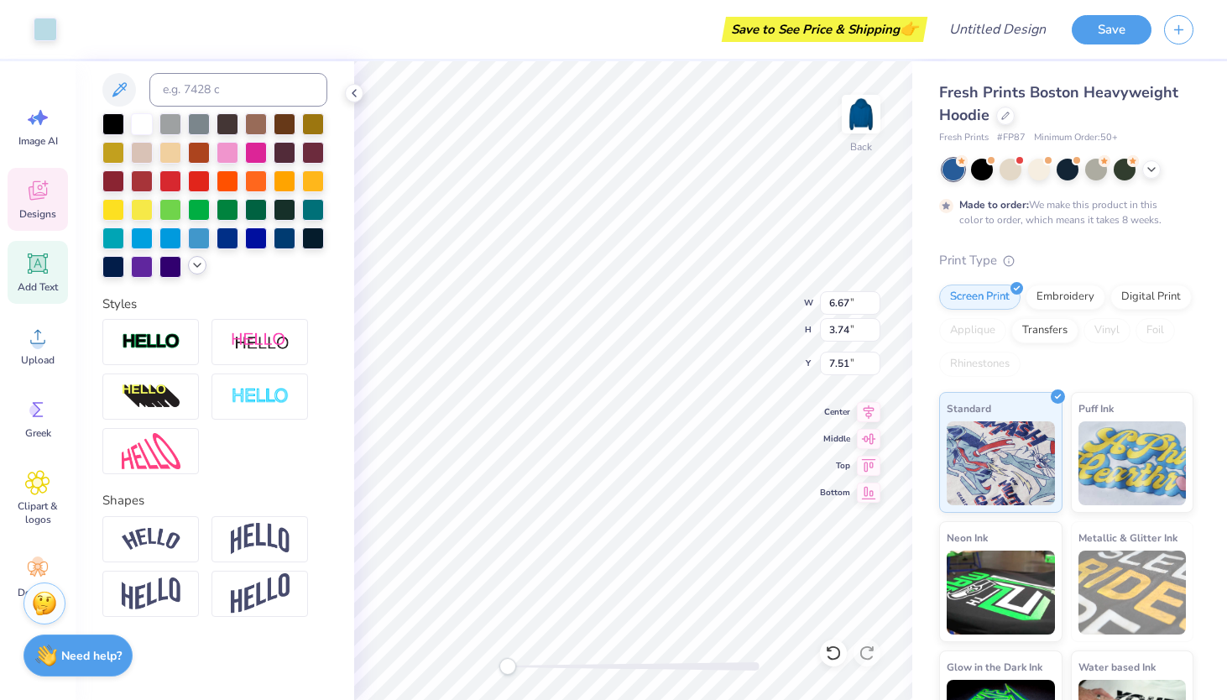
click at [202, 268] on icon at bounding box center [196, 264] width 13 height 13
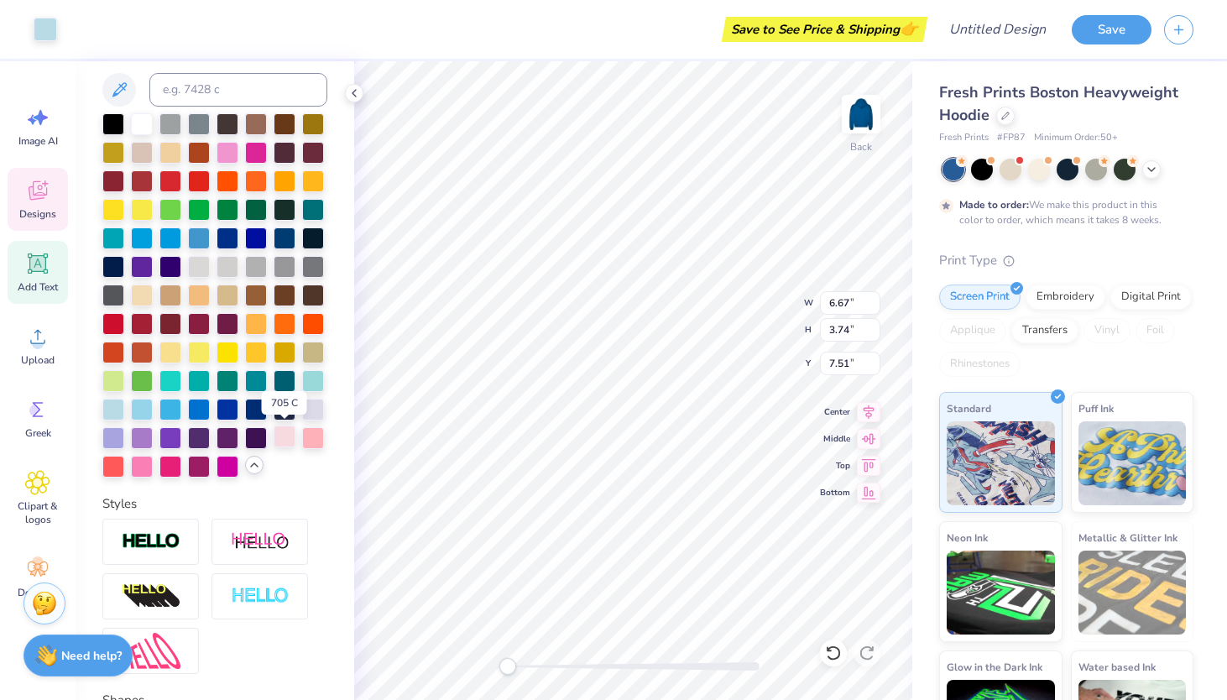
click at [292, 426] on div at bounding box center [285, 436] width 22 height 22
click at [285, 437] on div at bounding box center [285, 436] width 22 height 22
click at [284, 441] on div at bounding box center [285, 436] width 22 height 22
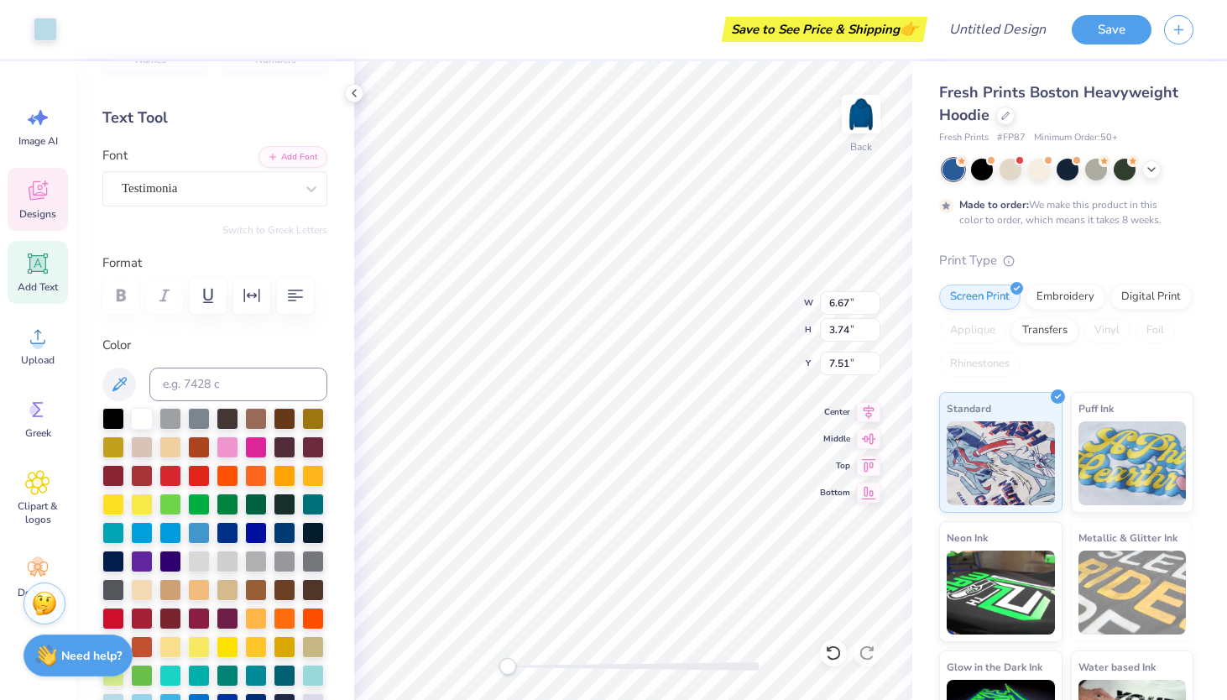
scroll to position [0, 0]
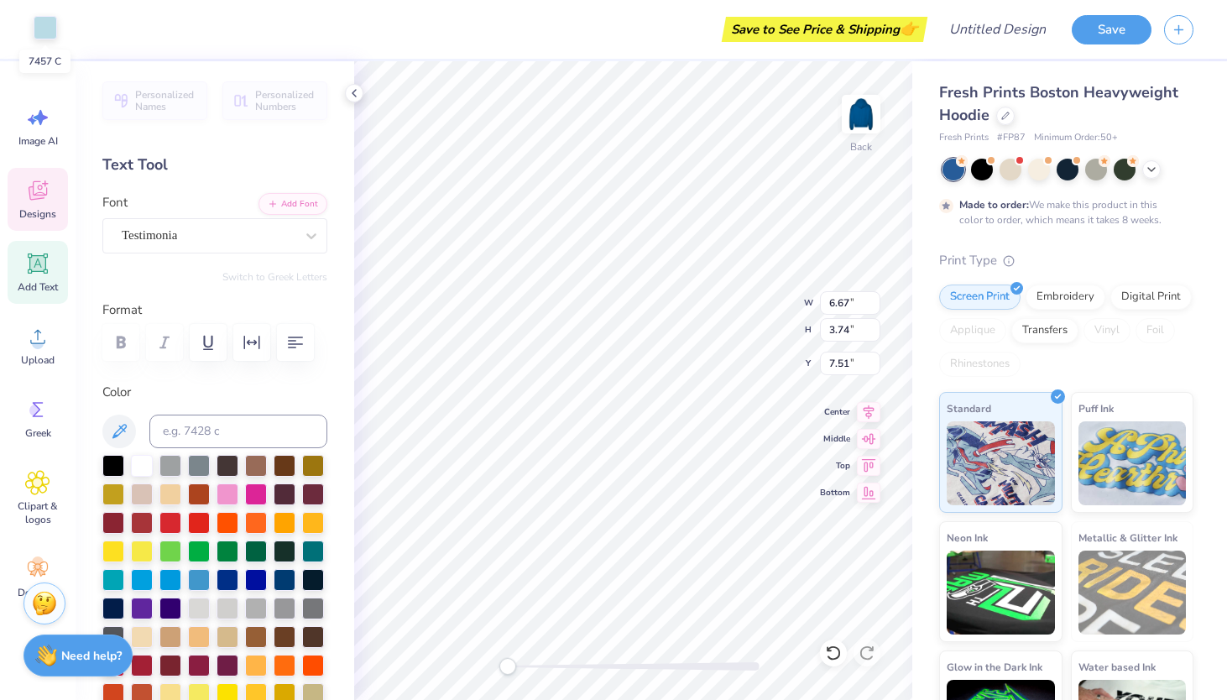
click at [45, 29] on div at bounding box center [45, 27] width 23 height 23
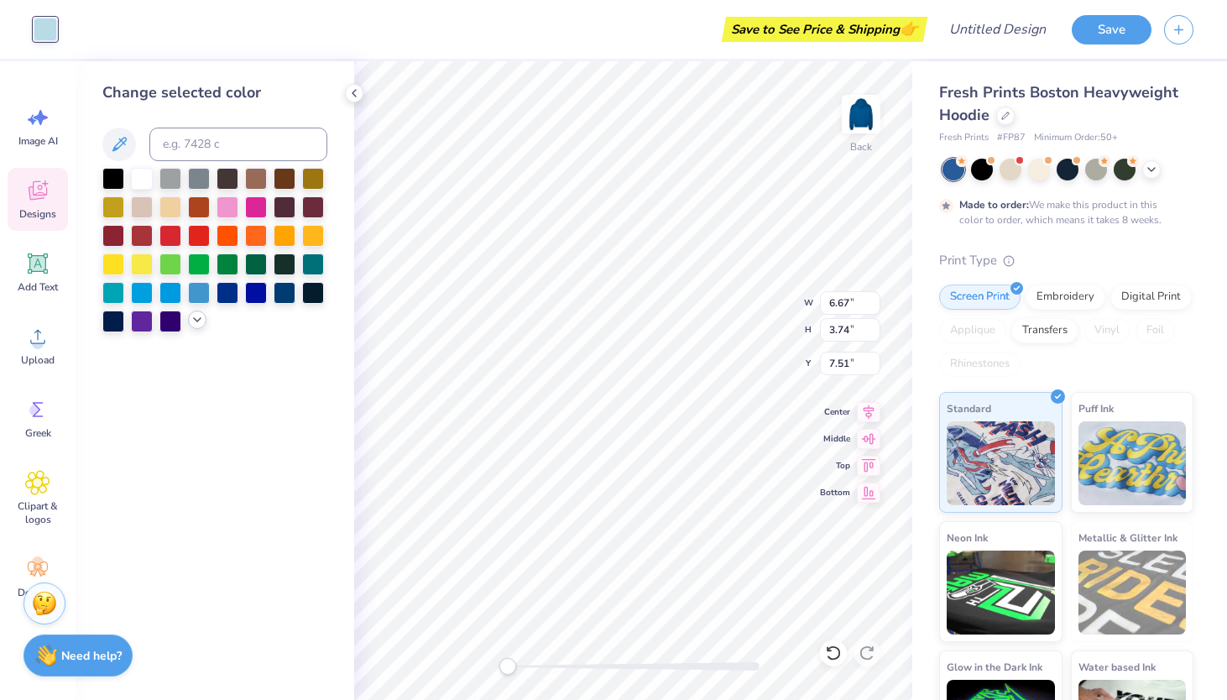
click at [199, 322] on icon at bounding box center [196, 319] width 13 height 13
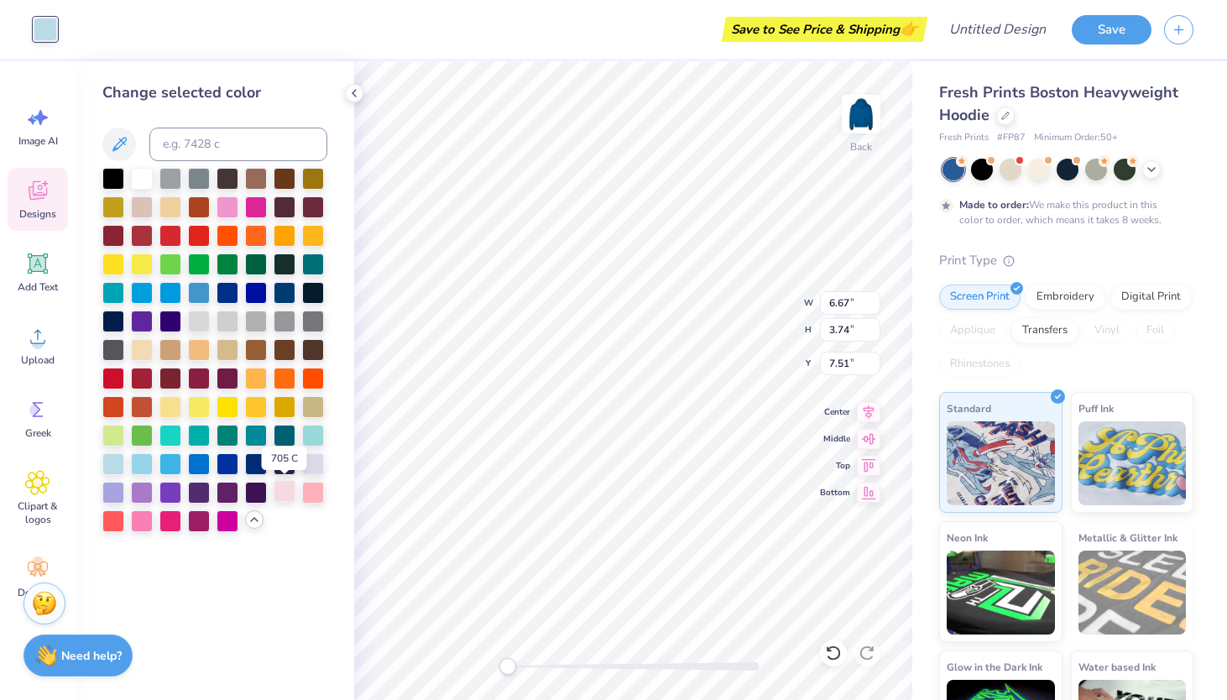
click at [290, 494] on div at bounding box center [285, 491] width 22 height 22
click at [289, 494] on div at bounding box center [285, 491] width 22 height 22
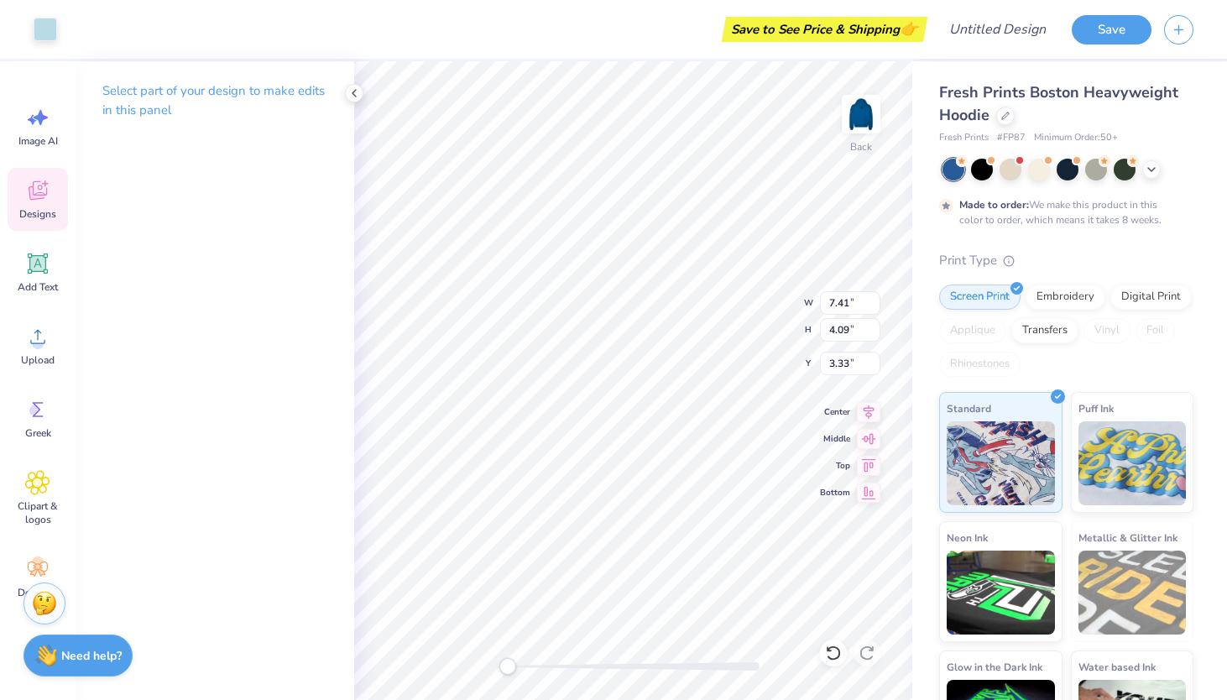
click at [250, 92] on p "Select part of your design to make edits in this panel" at bounding box center [214, 100] width 225 height 39
click at [354, 94] on polyline at bounding box center [353, 93] width 3 height 7
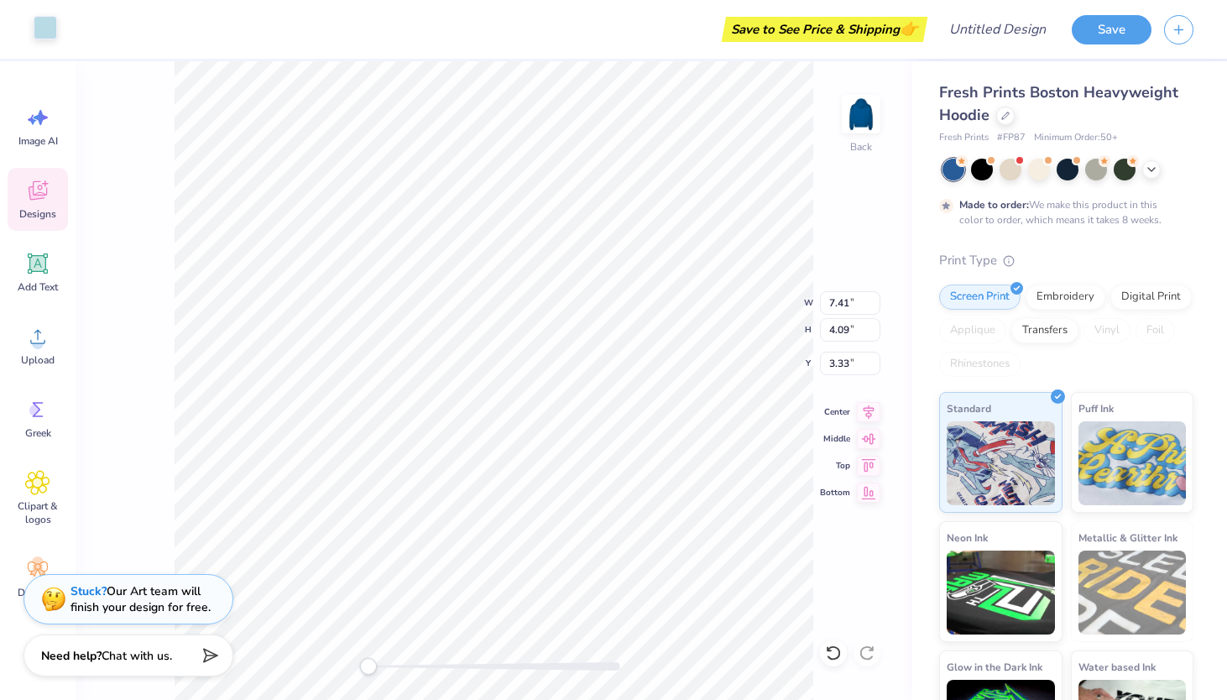
click at [38, 34] on div at bounding box center [45, 27] width 23 height 23
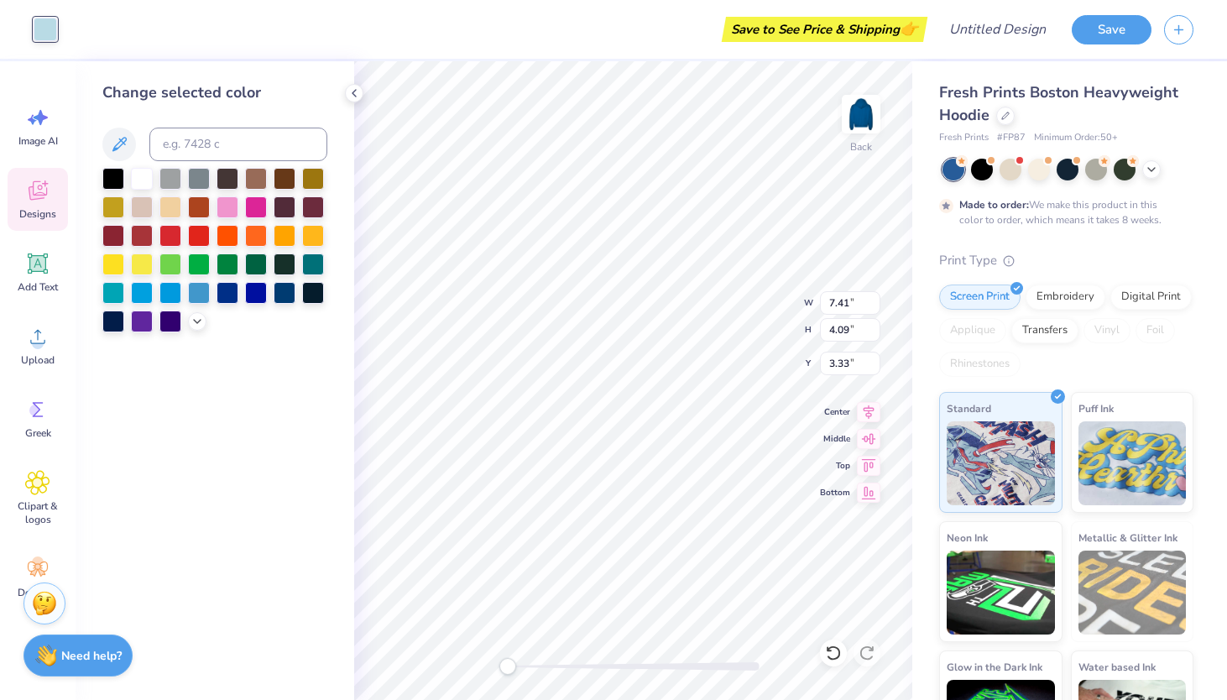
type input "1.54"
type input "4.13"
type input "7.32"
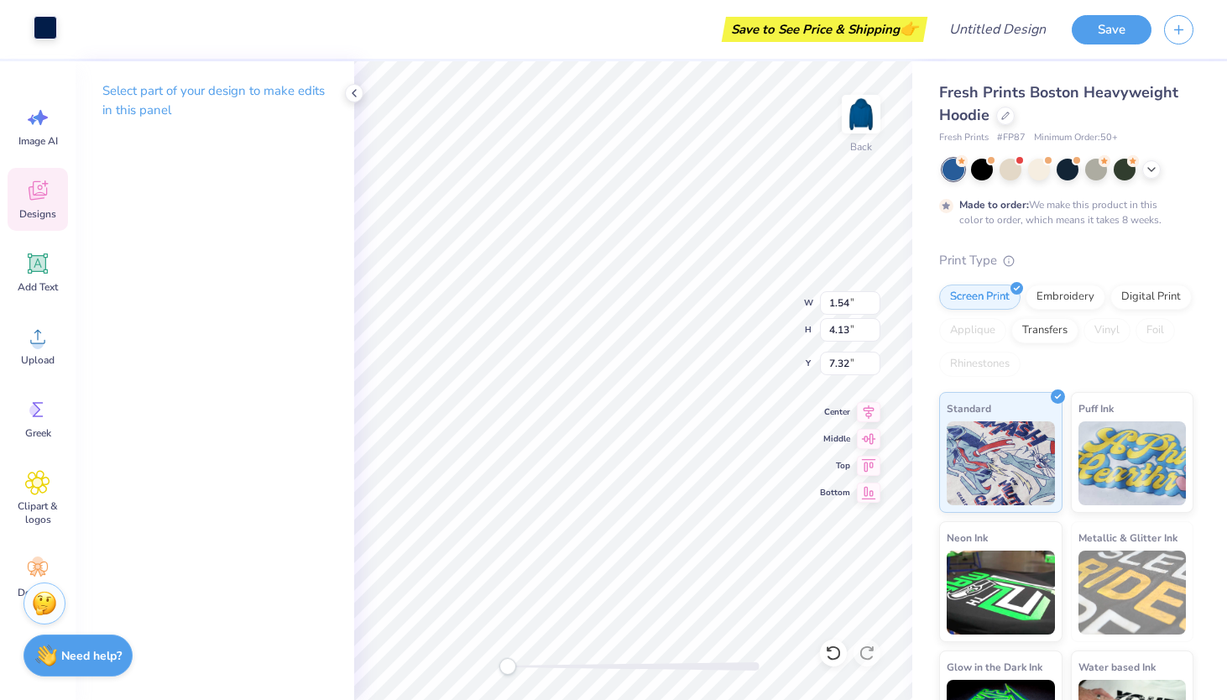
click at [48, 31] on div at bounding box center [45, 27] width 23 height 23
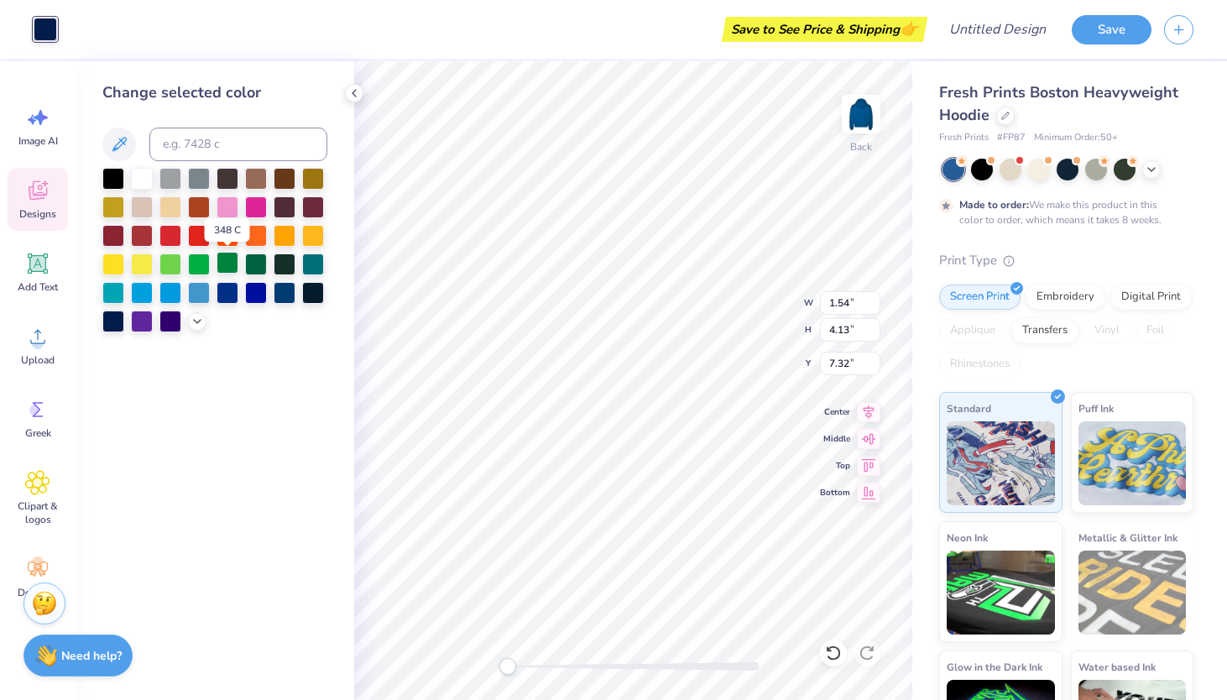
click at [221, 263] on div at bounding box center [227, 263] width 22 height 22
click at [999, 117] on div at bounding box center [1005, 114] width 18 height 18
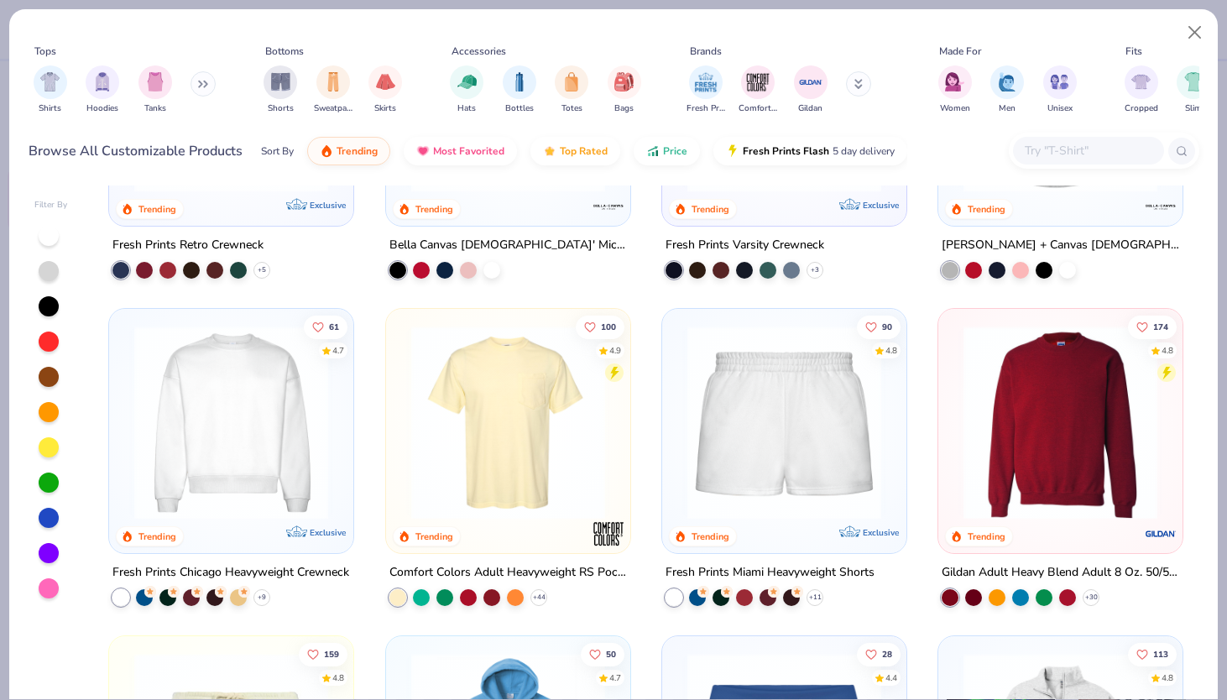
scroll to position [852, 0]
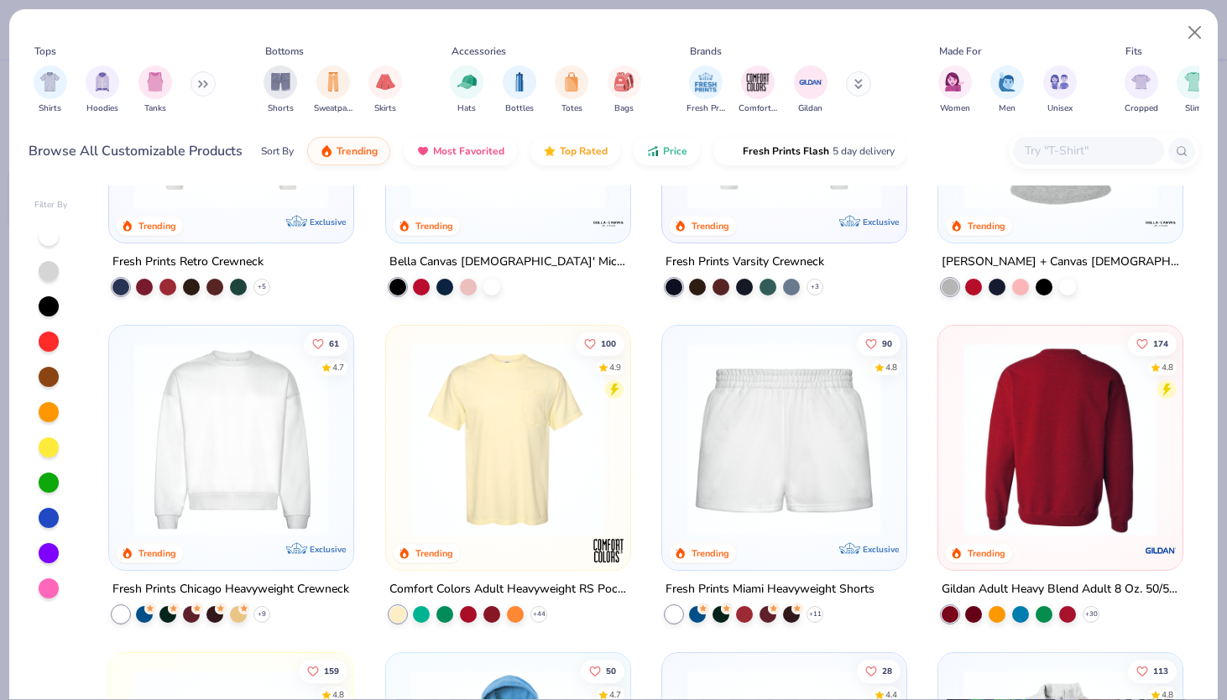
click at [955, 440] on img at bounding box center [849, 439] width 211 height 194
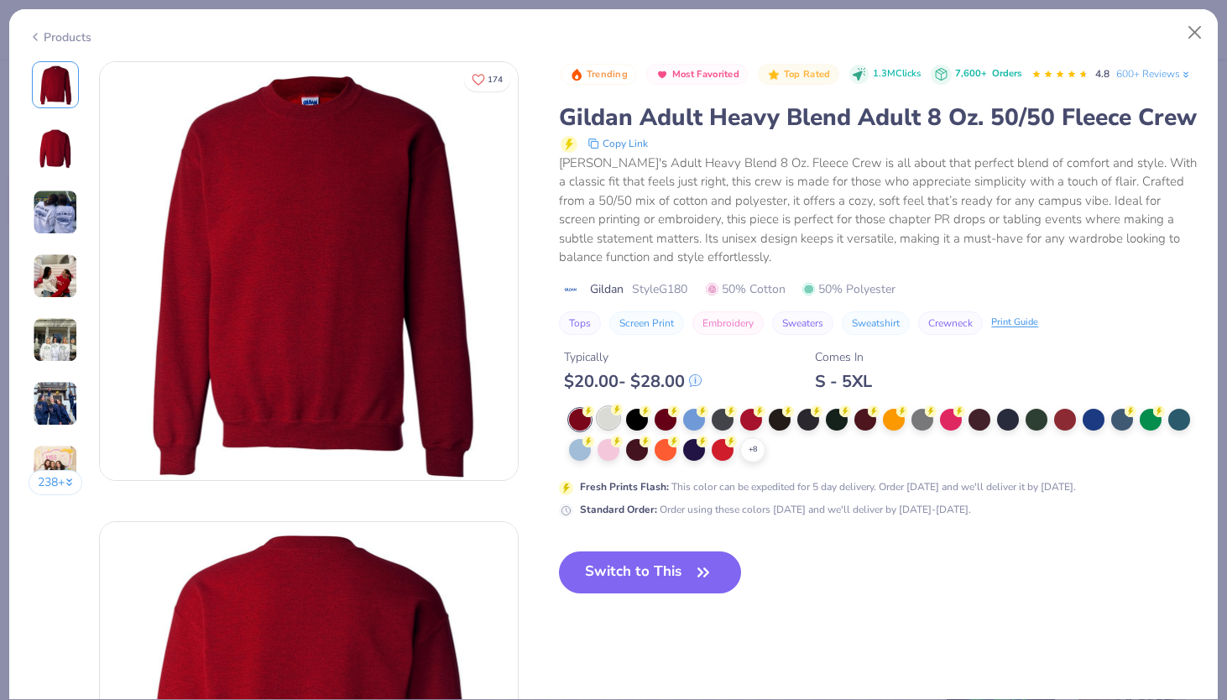
click at [603, 427] on div at bounding box center [608, 418] width 22 height 22
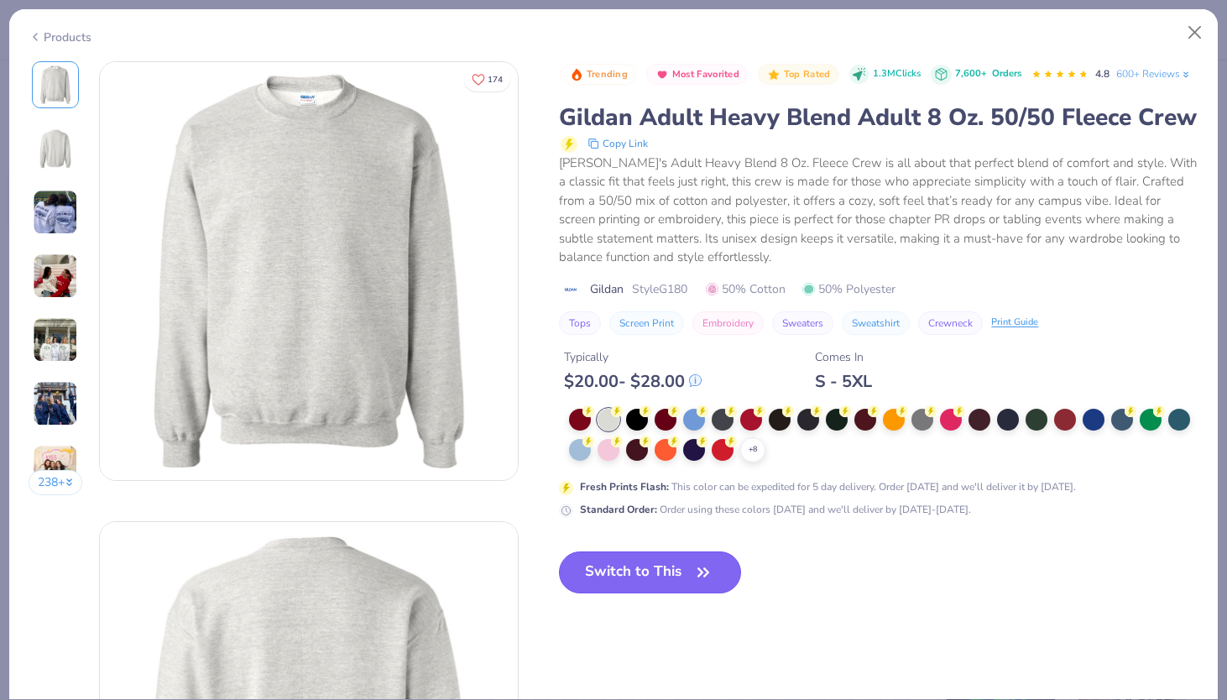
click at [686, 563] on button "Switch to This" at bounding box center [650, 572] width 182 height 42
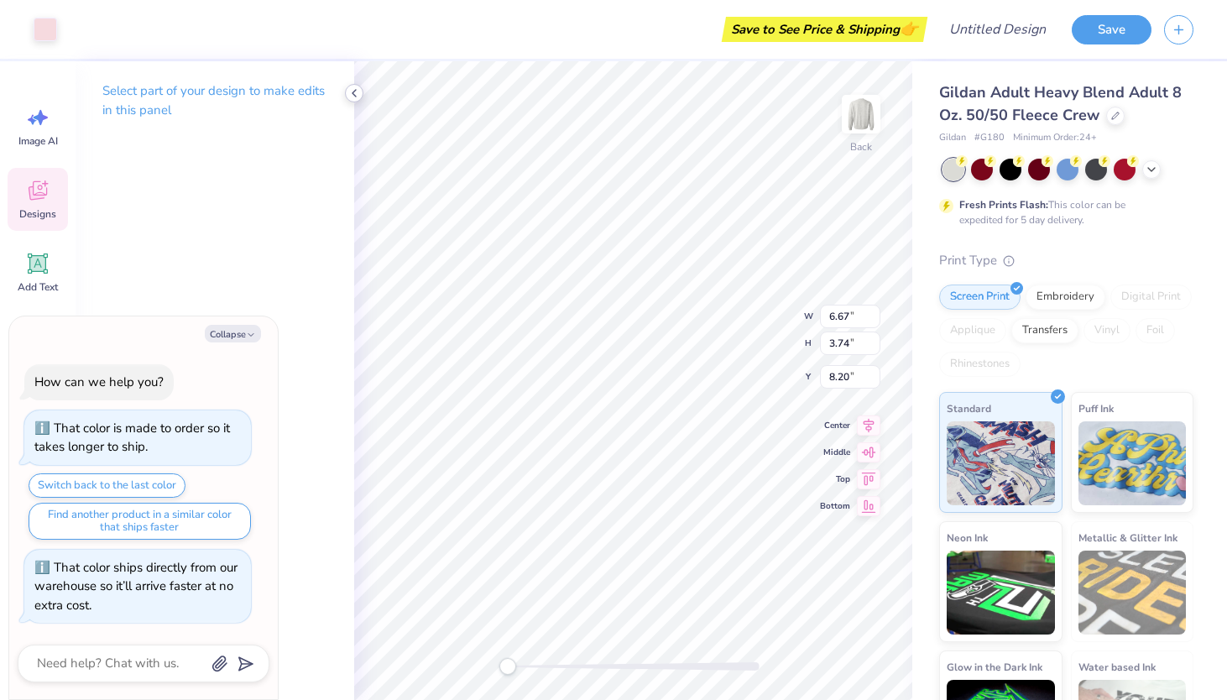
click at [355, 93] on icon at bounding box center [353, 92] width 13 height 13
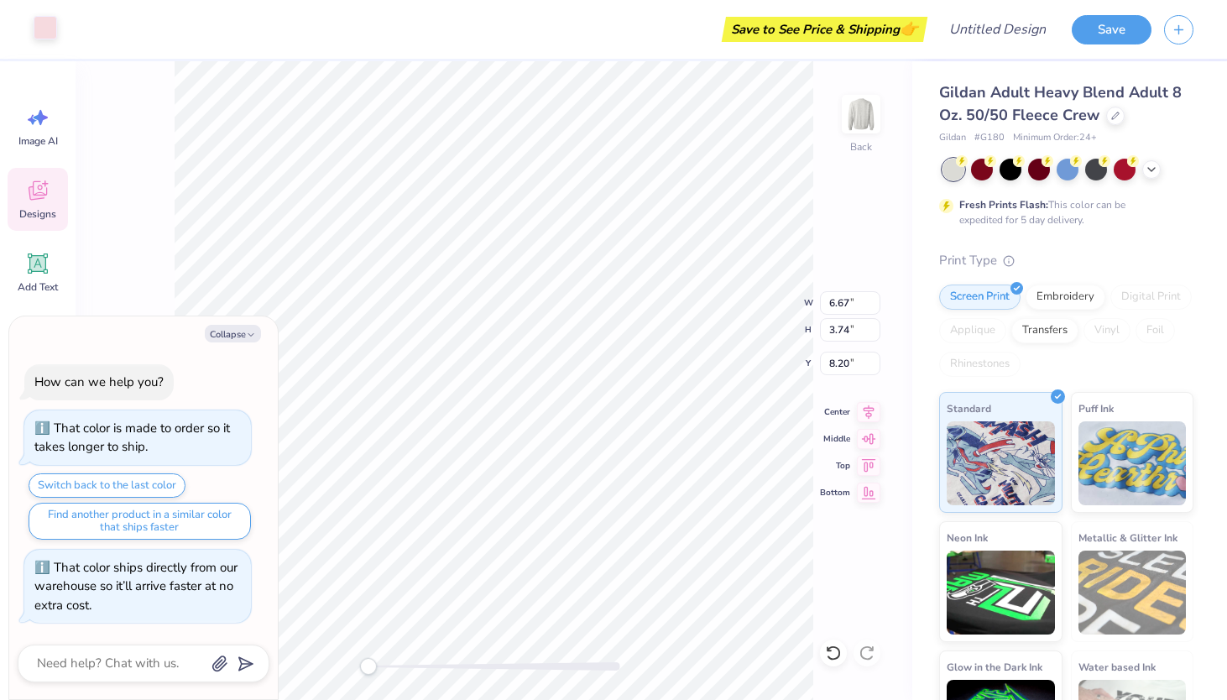
click at [34, 27] on div at bounding box center [45, 27] width 23 height 23
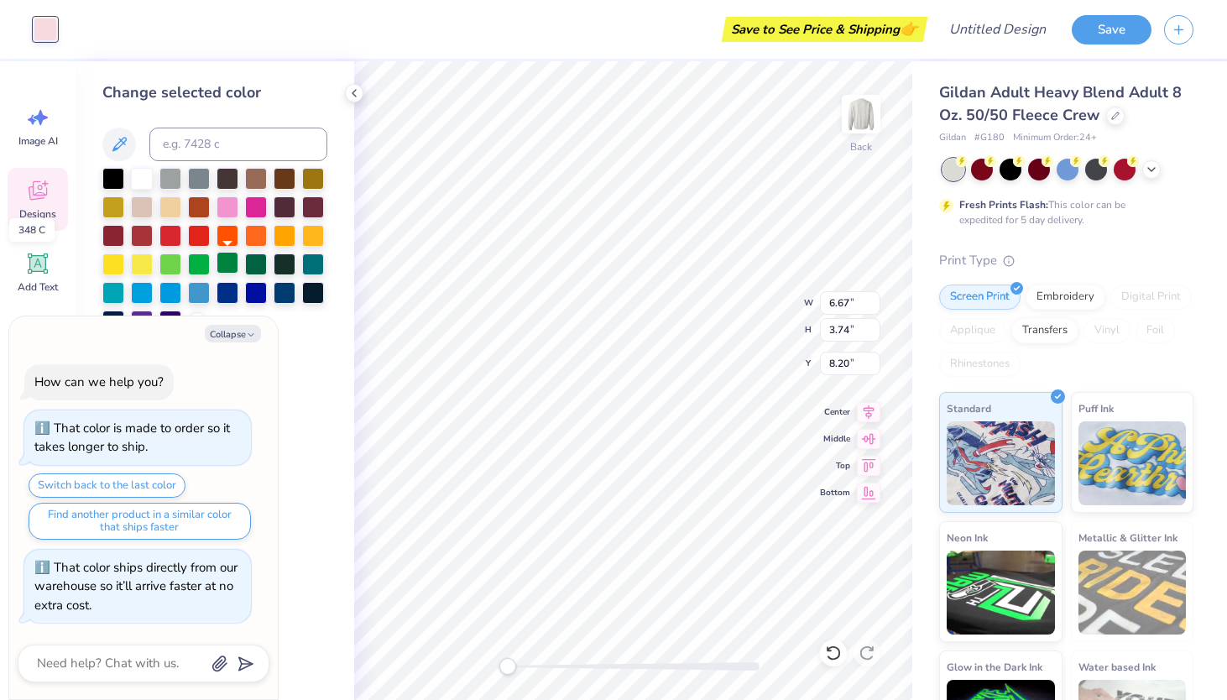
click at [223, 268] on div at bounding box center [227, 263] width 22 height 22
click at [256, 258] on div at bounding box center [256, 263] width 22 height 22
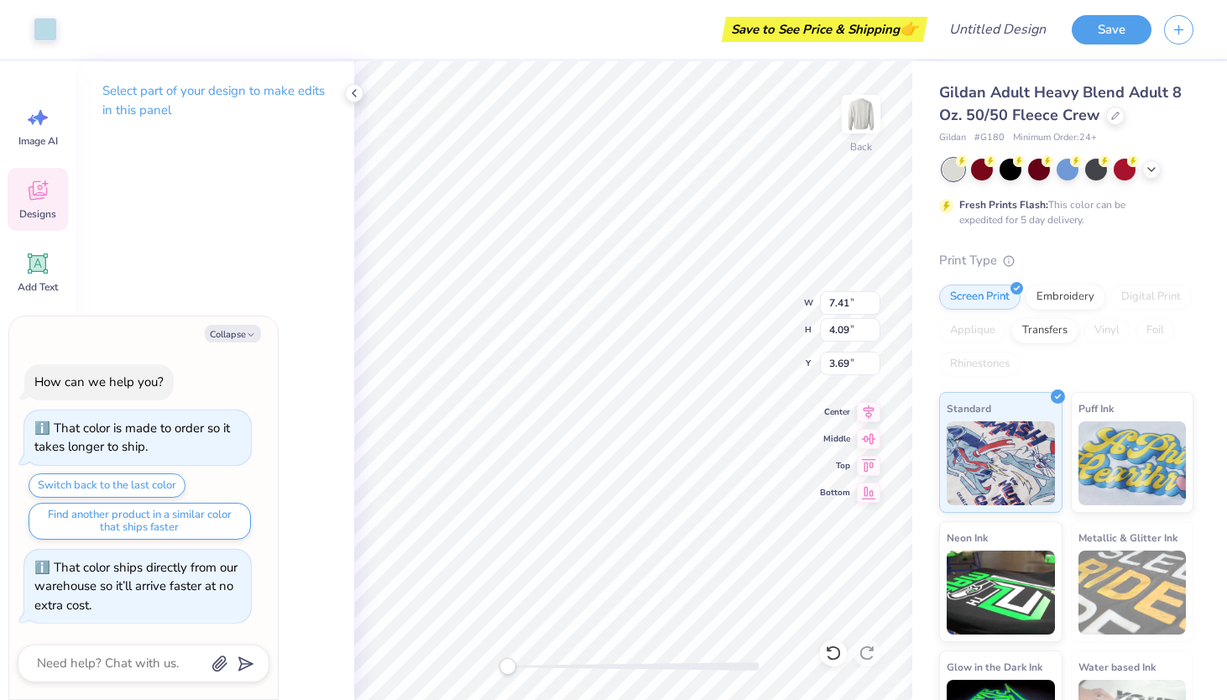
click at [29, 28] on div "Art colors" at bounding box center [28, 29] width 57 height 59
type textarea "x"
type input "6.67"
type input "3.74"
type input "8.13"
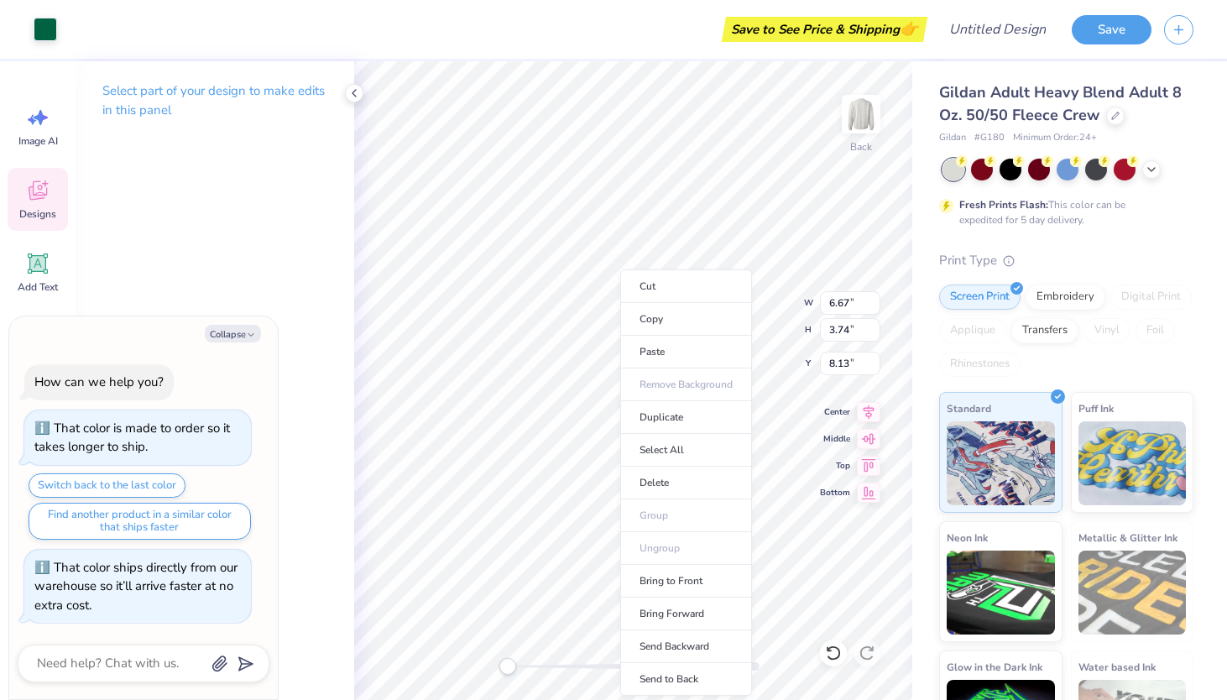
click at [620, 378] on ul "Cut Copy Paste Remove Background Duplicate Select All Delete Group Ungroup Brin…" at bounding box center [686, 482] width 132 height 426
click at [38, 29] on div at bounding box center [45, 27] width 23 height 23
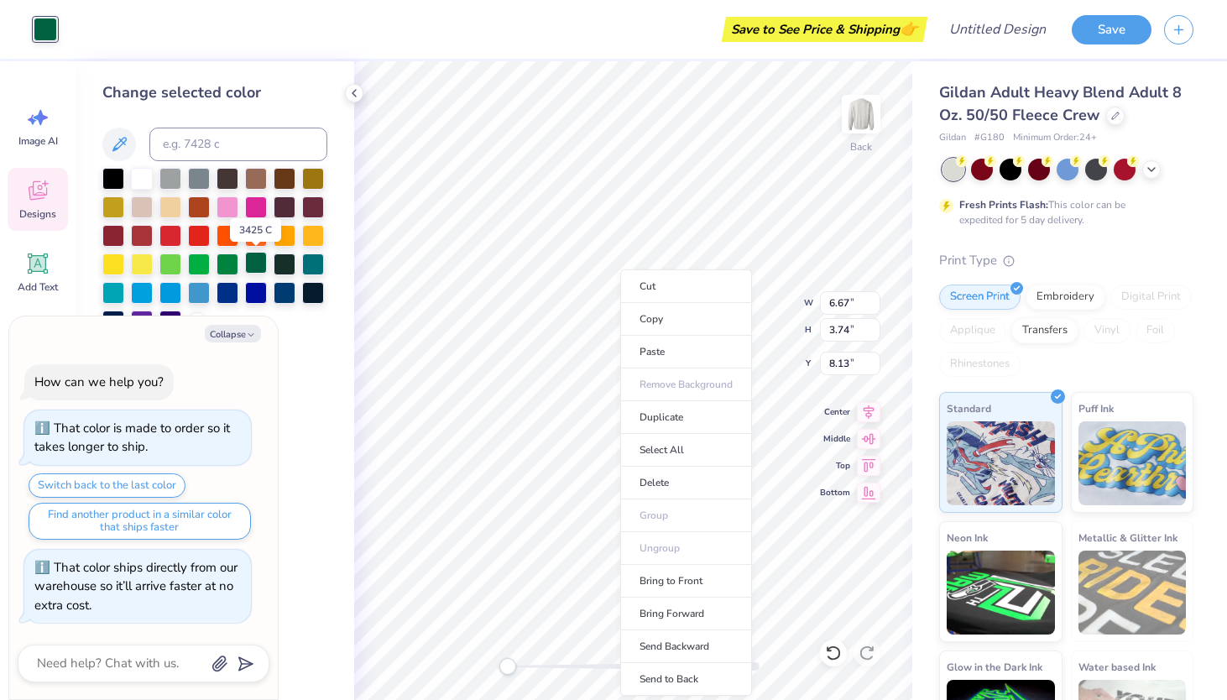
click at [264, 262] on div at bounding box center [256, 263] width 22 height 22
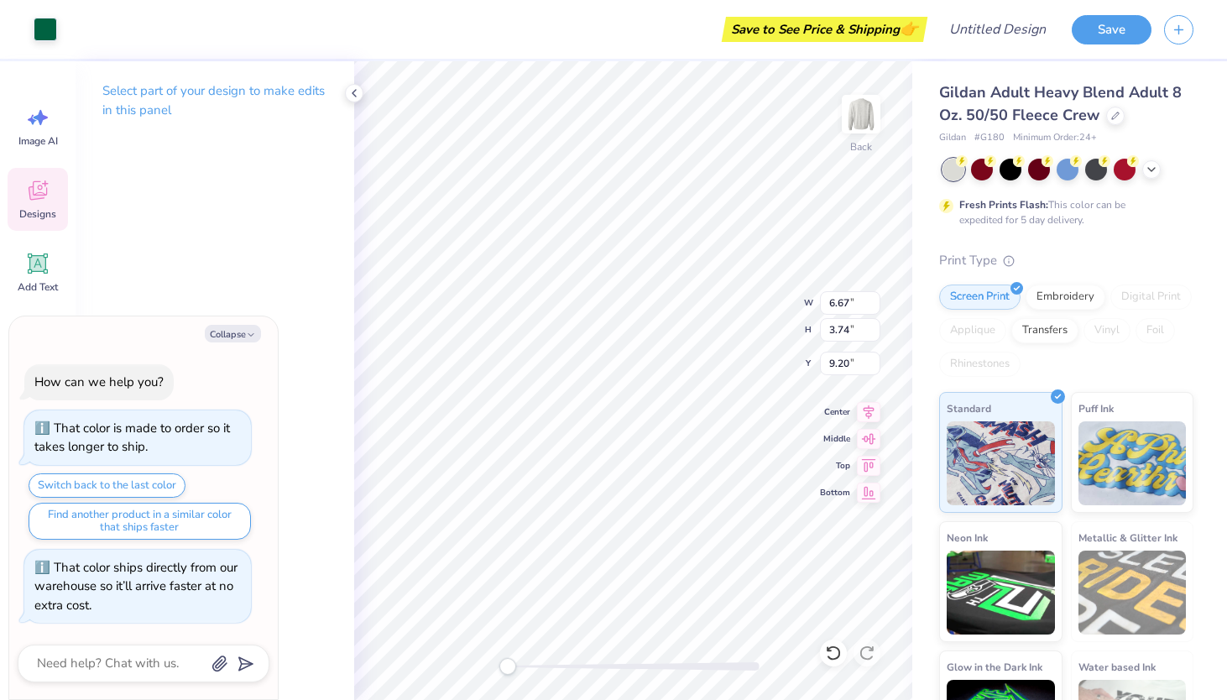
type textarea "x"
type input "7.41"
type input "4.09"
type input "3.82"
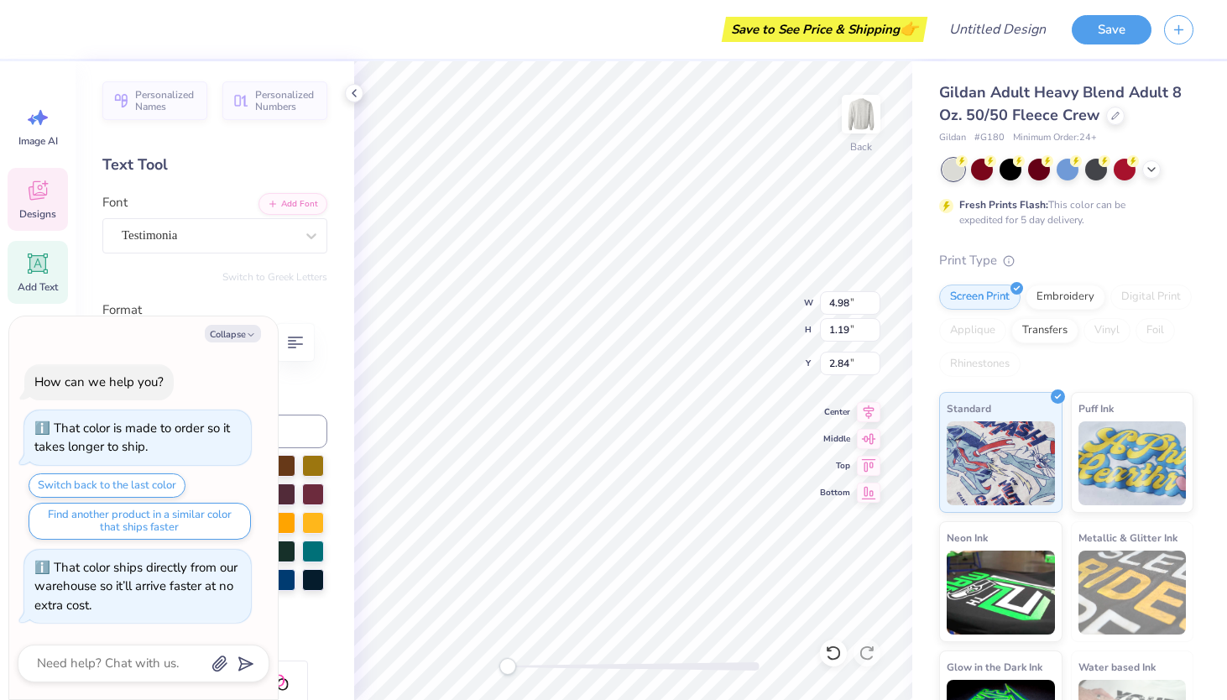
type textarea "x"
type input "3.84"
type input "3.21"
type input "4.70"
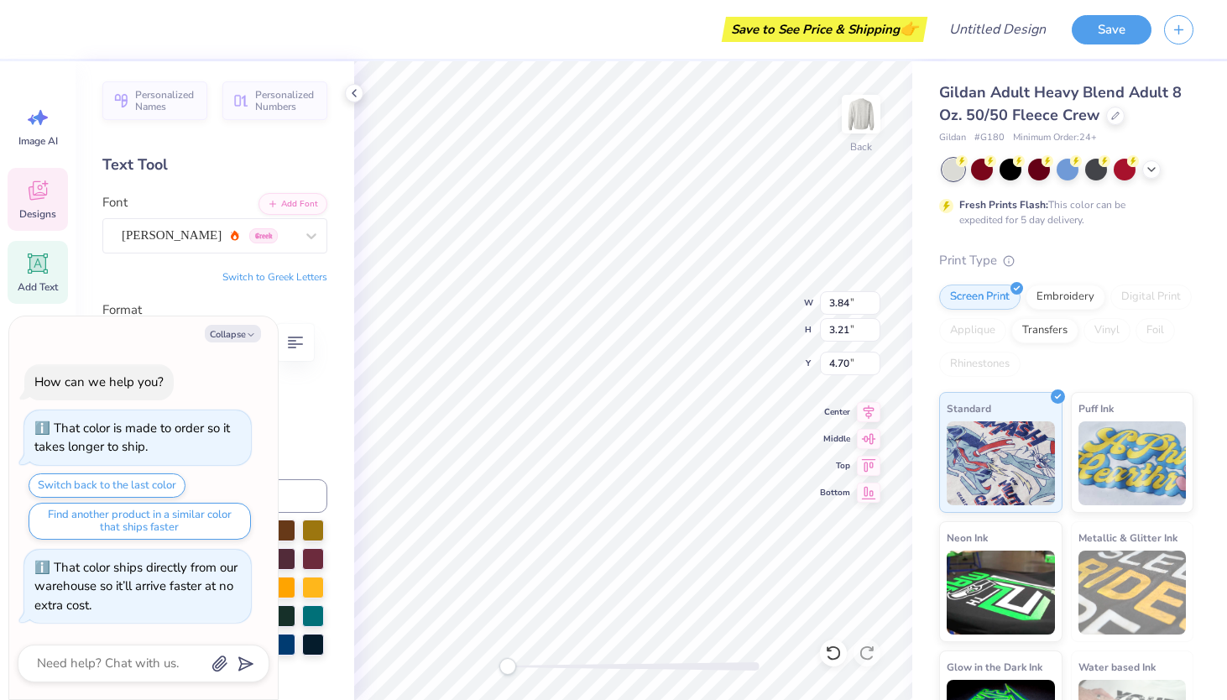
click at [321, 432] on div "Personalized Names Personalized Numbers Text Tool Add Font Font [PERSON_NAME] G…" at bounding box center [215, 380] width 279 height 639
click at [247, 332] on icon "button" at bounding box center [251, 335] width 10 height 10
type textarea "x"
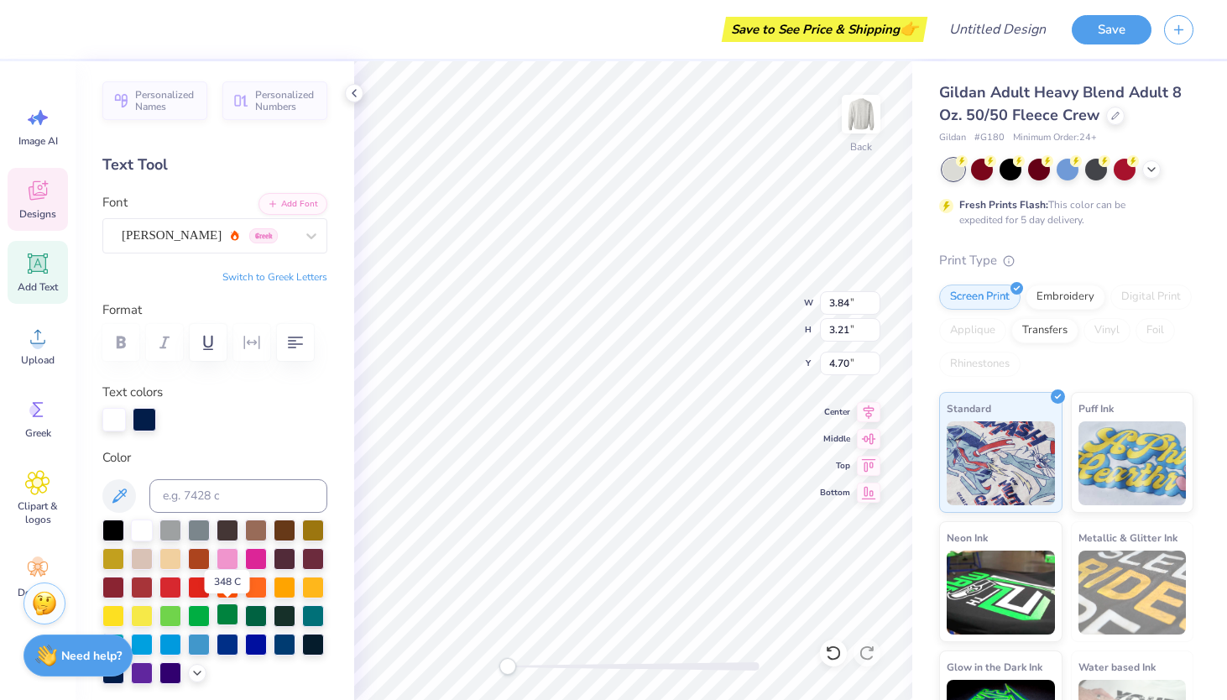
click at [227, 609] on div at bounding box center [227, 614] width 22 height 22
click at [169, 425] on div at bounding box center [174, 417] width 23 height 23
click at [109, 524] on div at bounding box center [113, 529] width 22 height 22
click at [110, 425] on div at bounding box center [113, 417] width 23 height 23
click at [138, 525] on div at bounding box center [142, 529] width 22 height 22
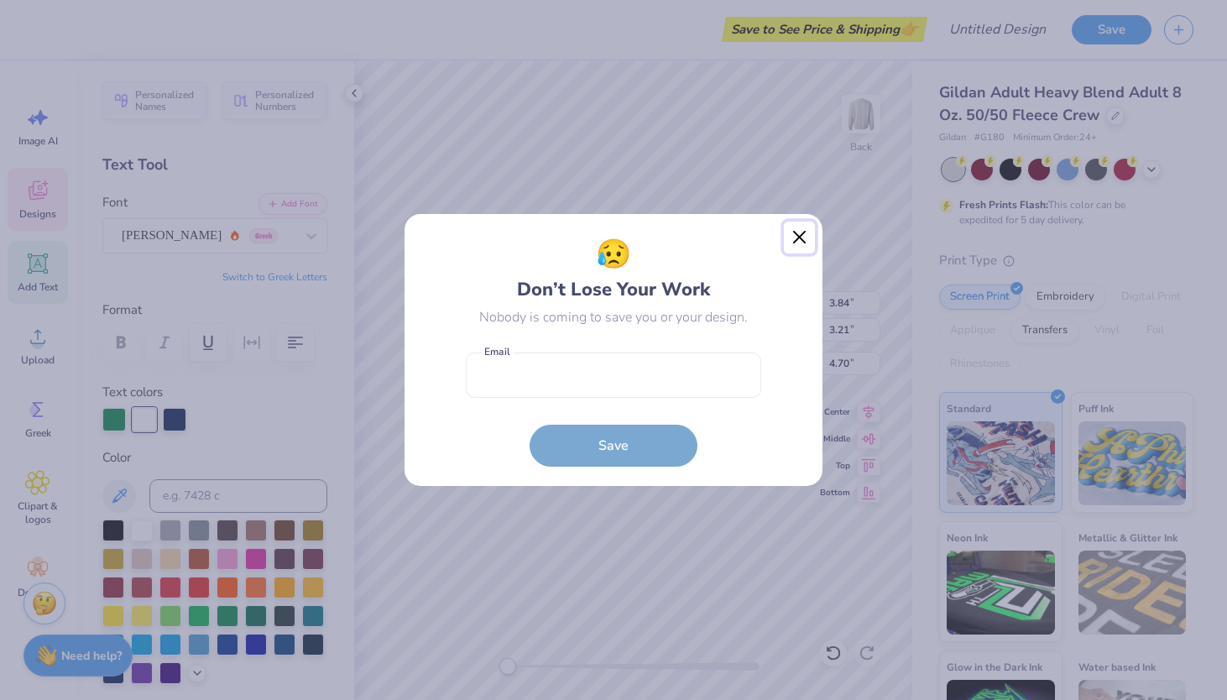
click at [796, 238] on button "Close" at bounding box center [800, 238] width 32 height 32
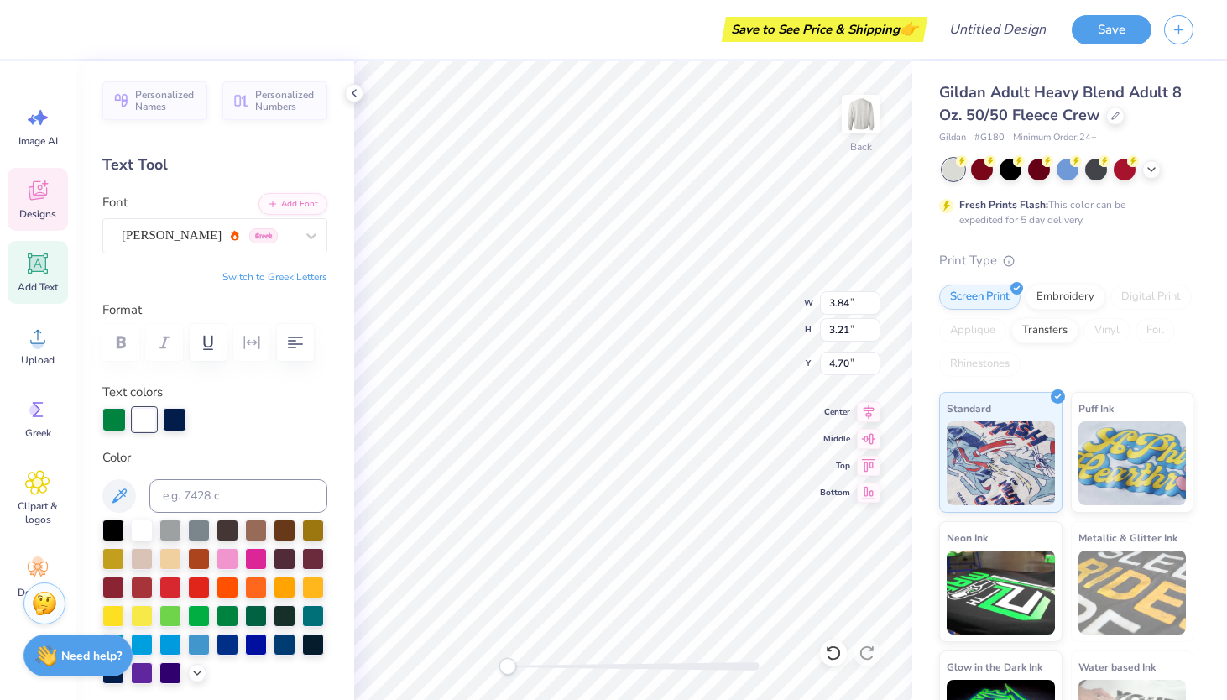
type input "6.67"
type input "3.74"
type input "8.13"
click at [44, 25] on div at bounding box center [45, 27] width 23 height 23
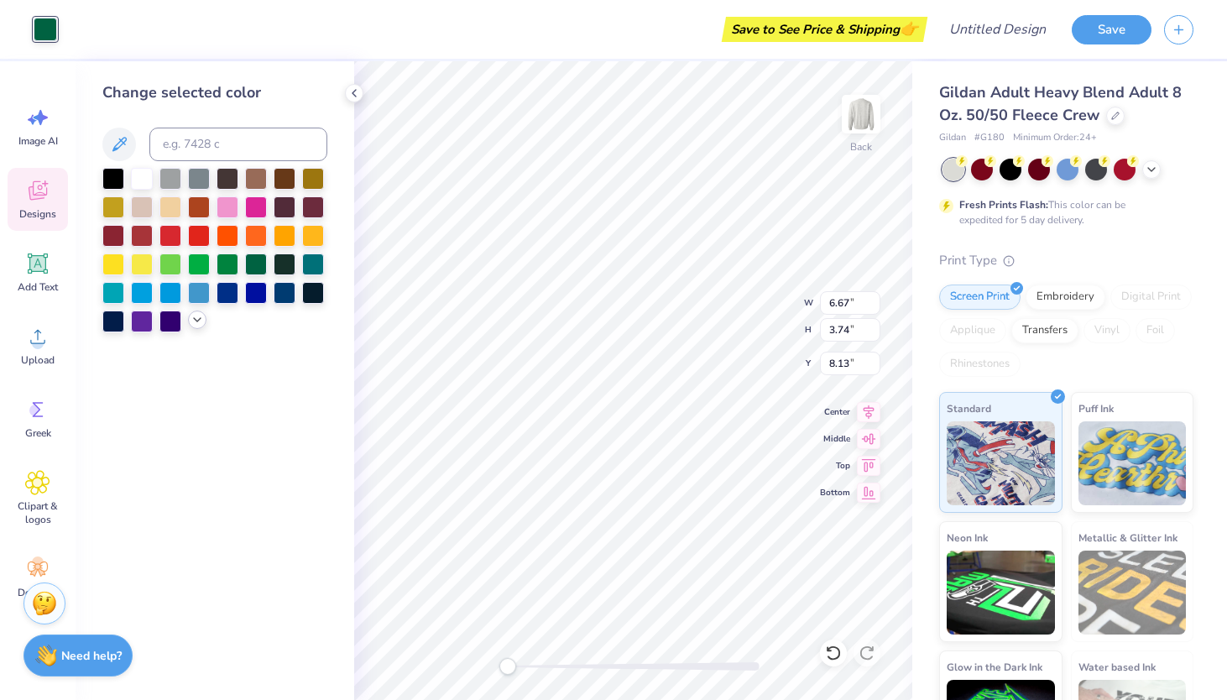
click at [194, 318] on polyline at bounding box center [197, 319] width 7 height 3
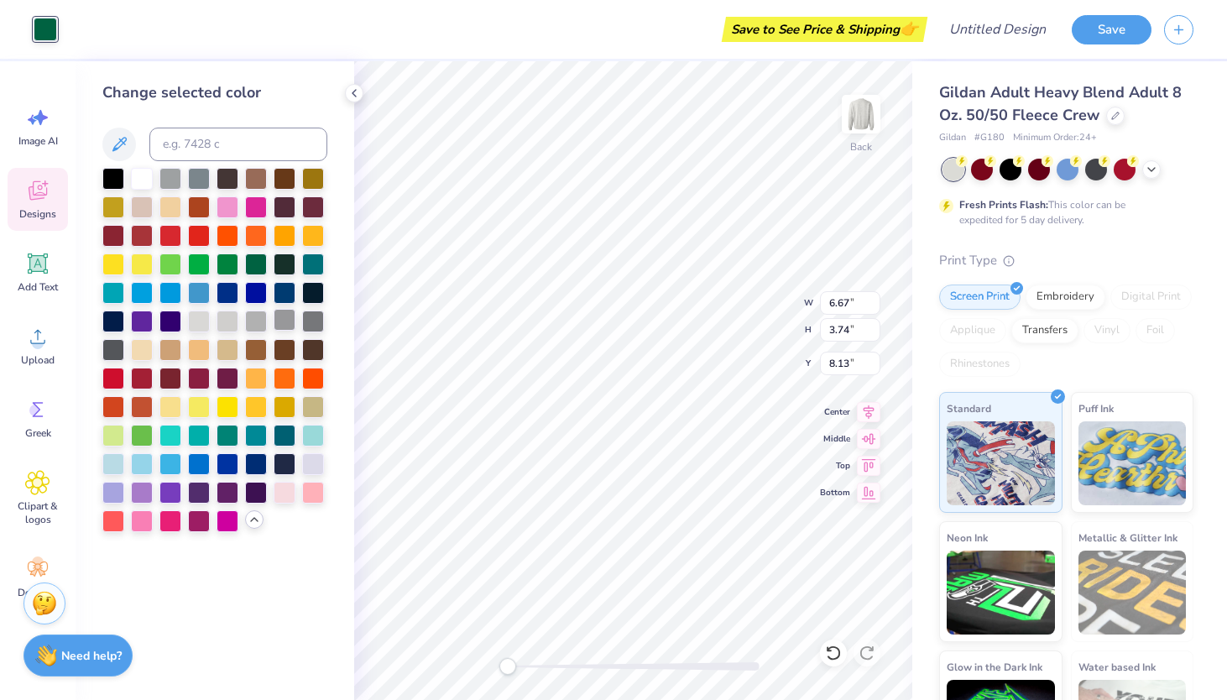
click at [274, 316] on div at bounding box center [285, 320] width 22 height 22
click at [243, 263] on div at bounding box center [214, 350] width 225 height 364
click at [254, 257] on div at bounding box center [256, 263] width 22 height 22
click at [128, 144] on icon at bounding box center [119, 144] width 20 height 20
click at [328, 117] on div "Change selected color" at bounding box center [215, 380] width 279 height 639
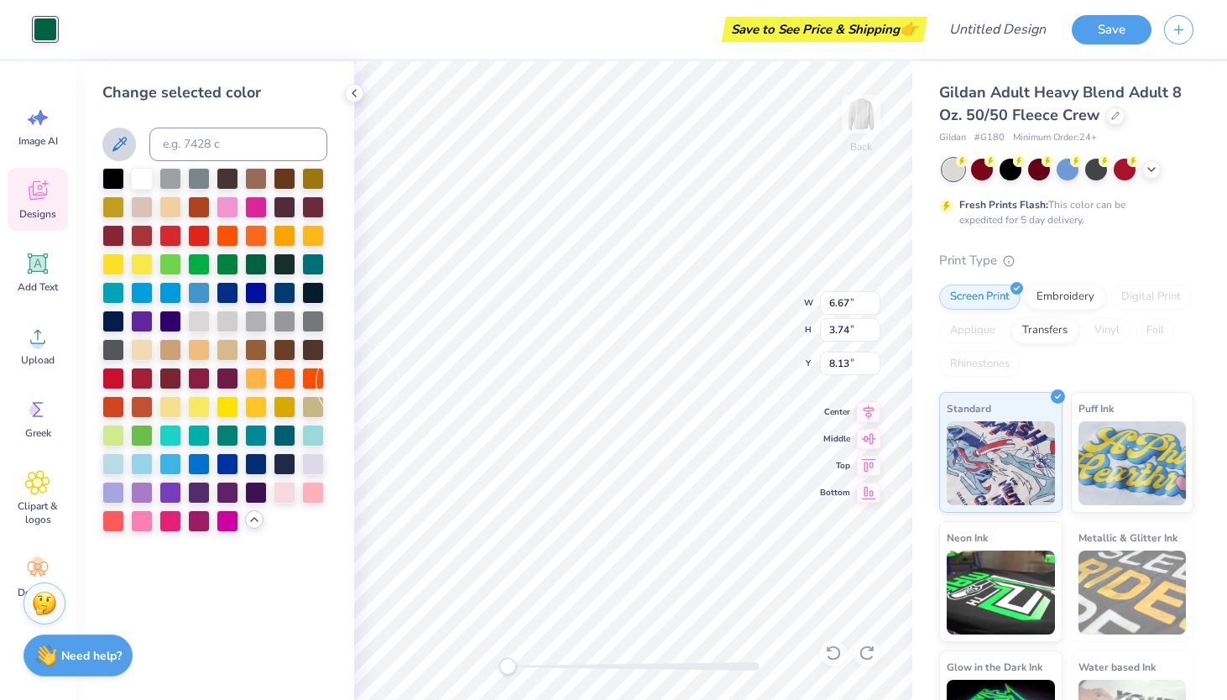
click at [295, 95] on div "Change selected color" at bounding box center [214, 92] width 225 height 23
click at [351, 96] on icon at bounding box center [353, 92] width 13 height 13
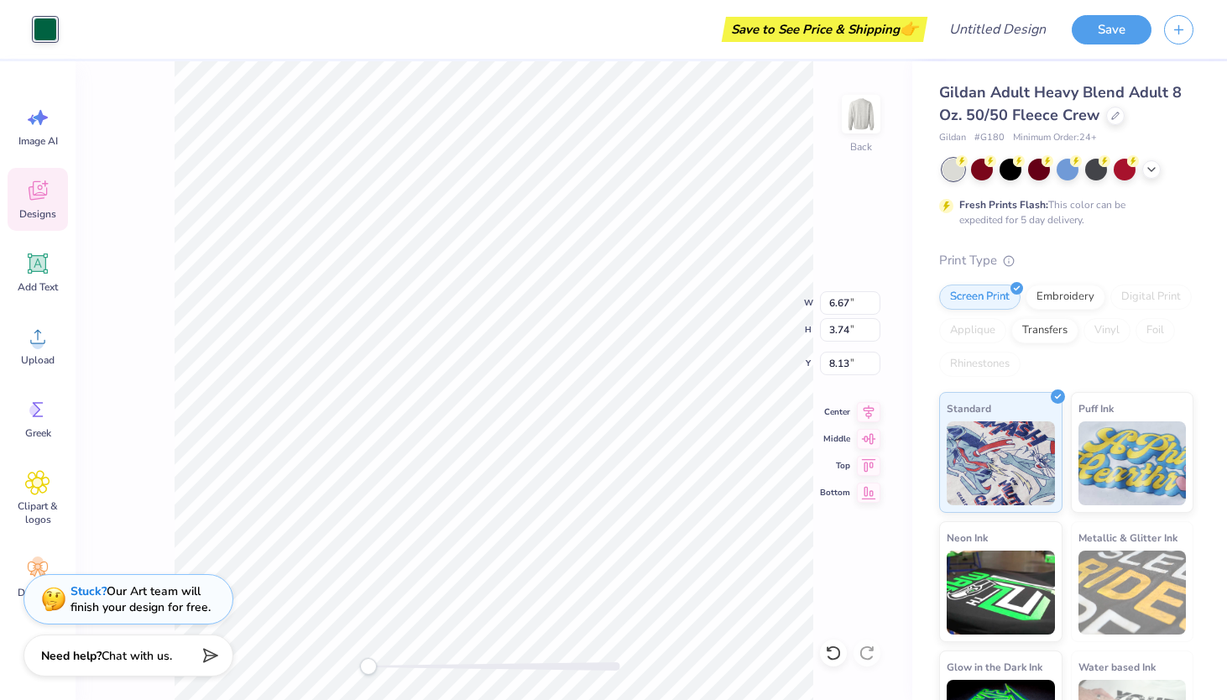
type input "3.84"
type input "3.21"
type input "4.70"
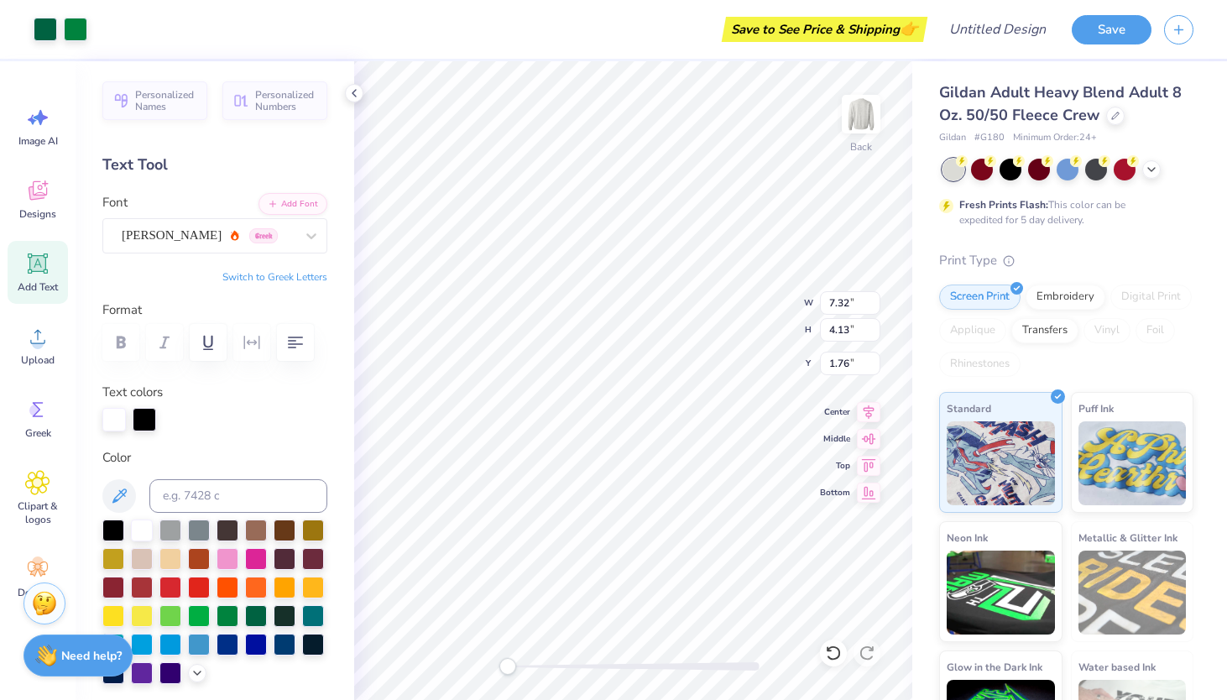
type input "1.76"
type input "7.20"
type input "4.71"
type input "2.25"
type input "7.22"
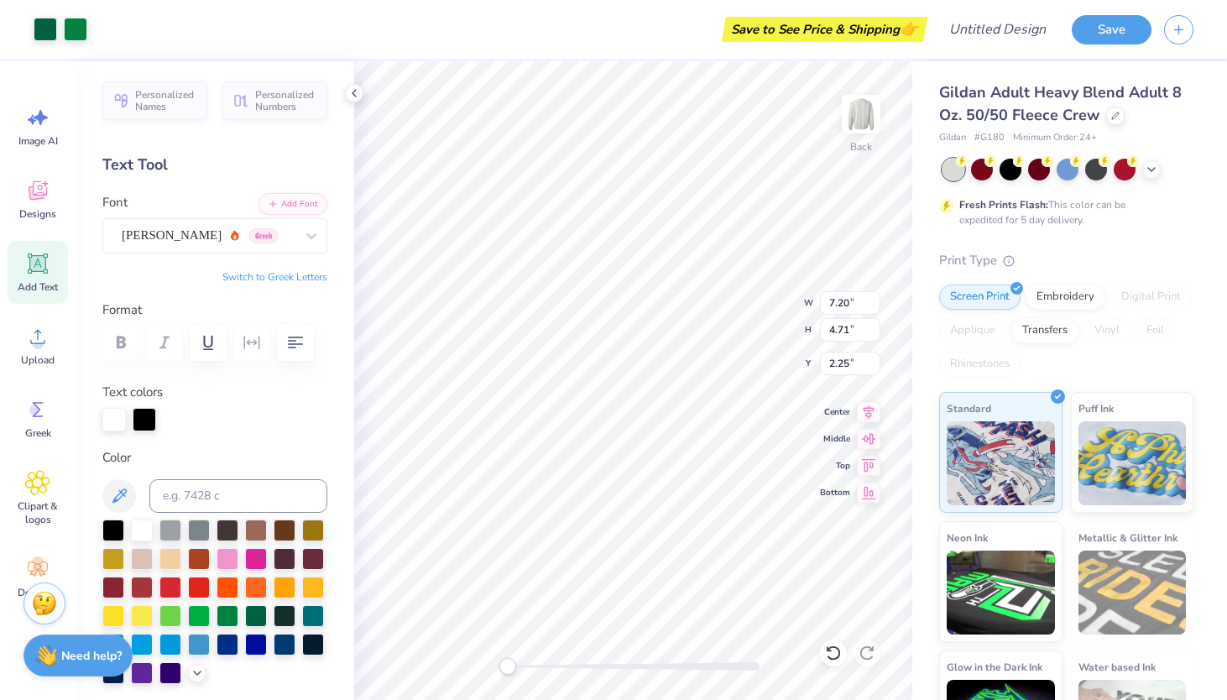
type input "4.34"
type input "1.87"
click at [741, 331] on div "Back W 7.22 7.22 " H 4.34 4.34 " Y 1.87 1.87 " Center [GEOGRAPHIC_DATA]" at bounding box center [633, 380] width 558 height 639
type input "6.67"
type input "3.74"
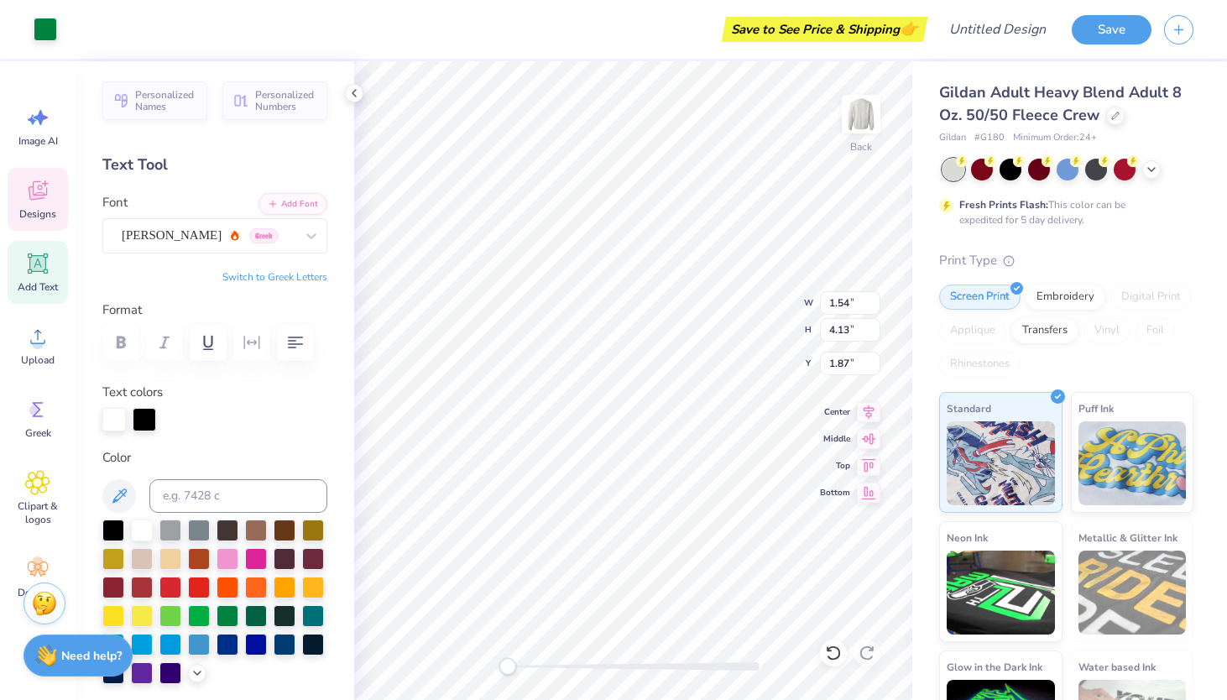
type input "2.47"
type input "6.72"
type input "3.86"
type input "2.73"
type input "3.84"
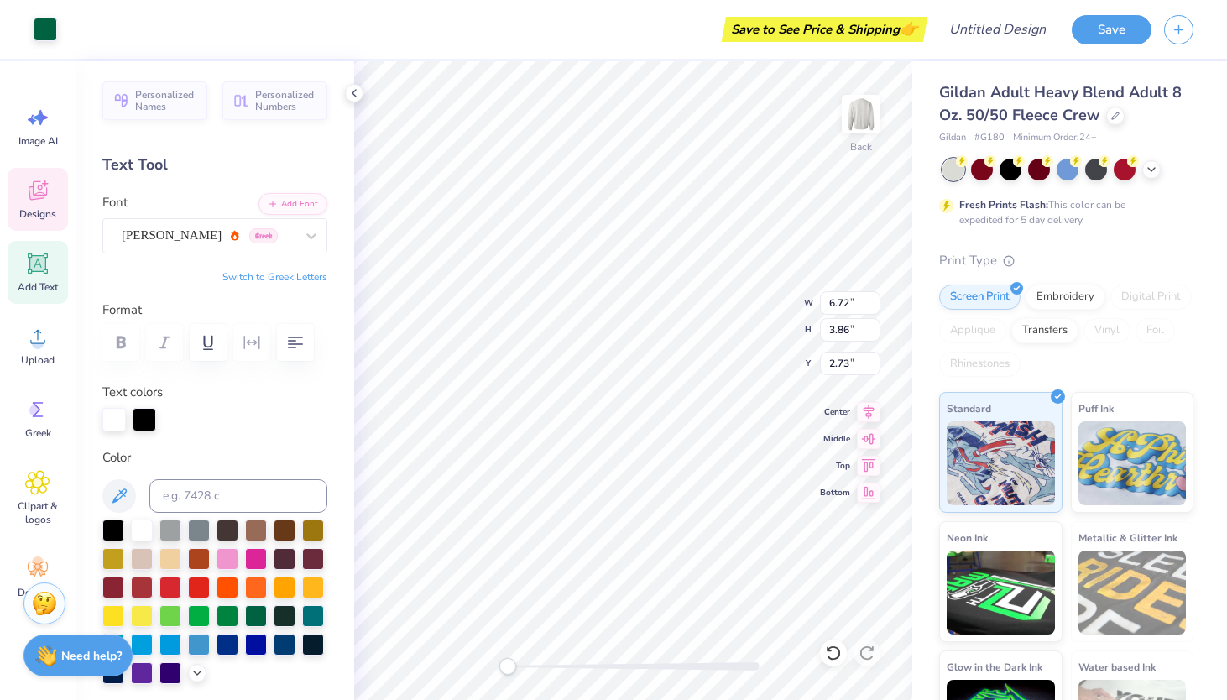
type input "3.21"
type input "3.00"
type input "6.72"
type input "3.86"
type input "5.54"
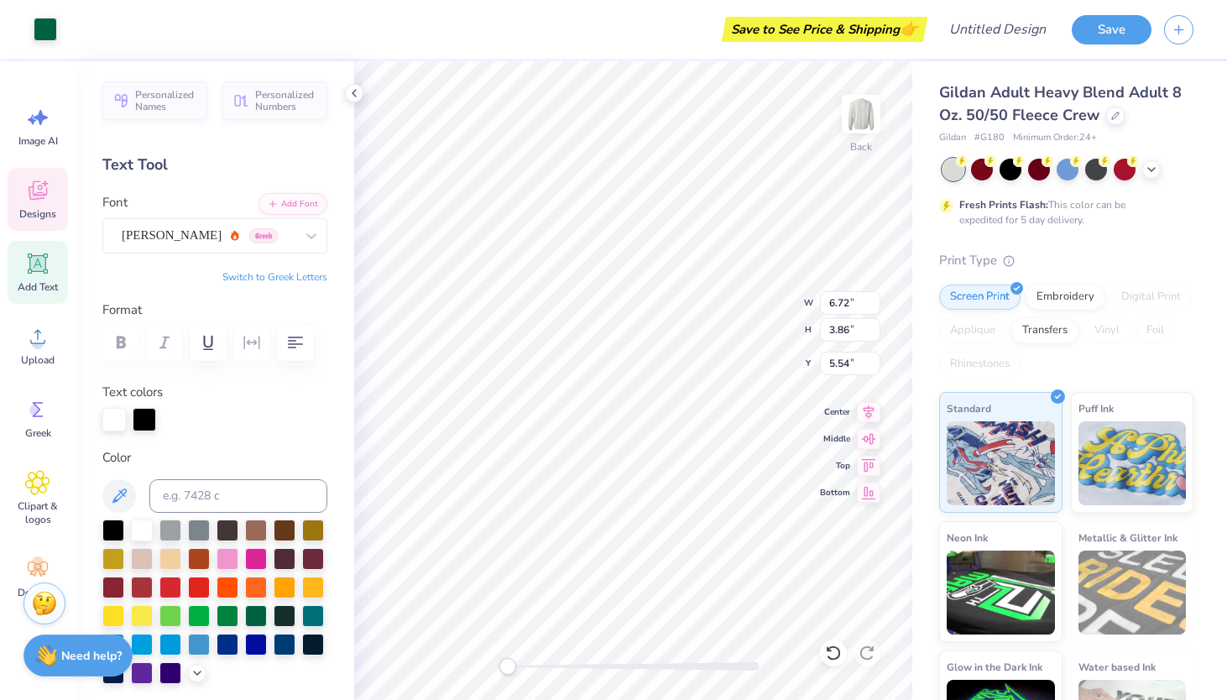
type input "3.84"
type input "3.21"
type input "6.86"
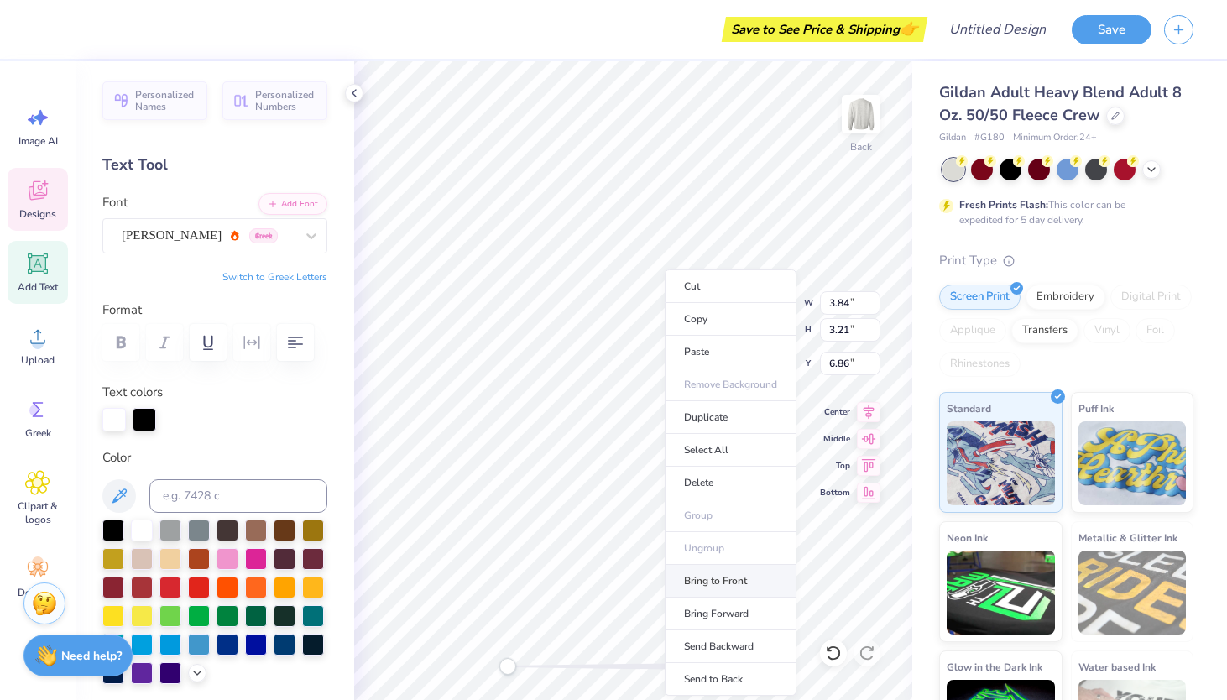
click at [741, 573] on li "Bring to Front" at bounding box center [731, 581] width 132 height 33
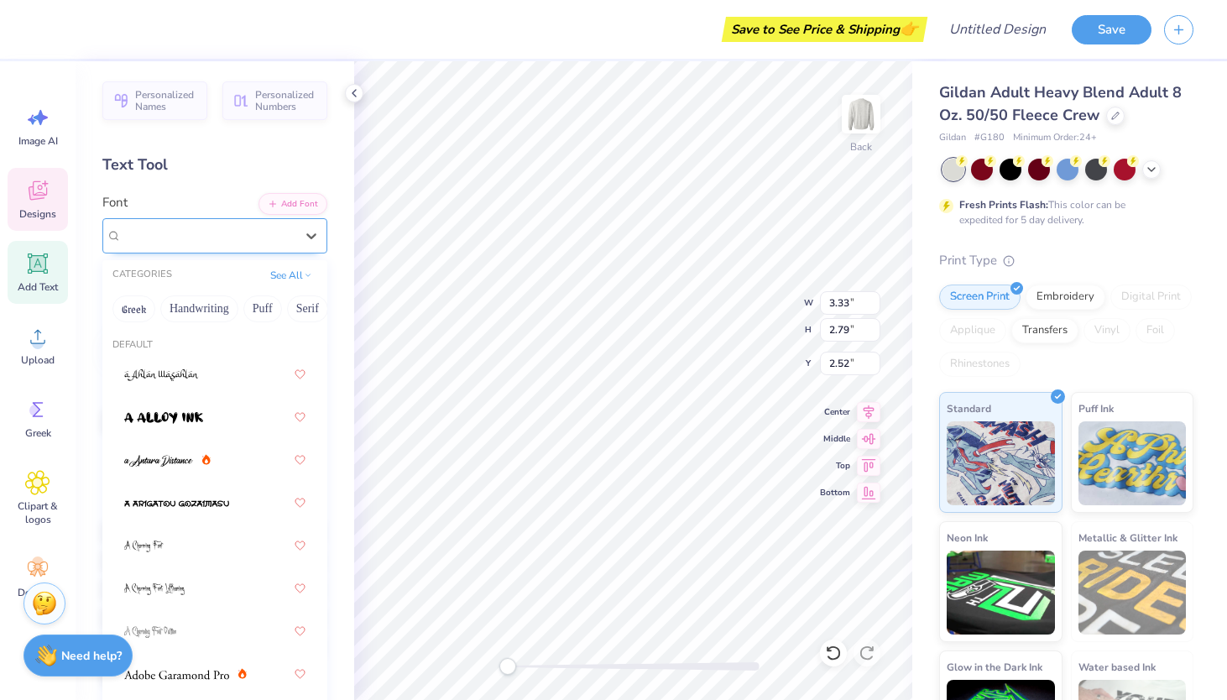
click at [263, 235] on div "[PERSON_NAME] Greek" at bounding box center [208, 235] width 176 height 26
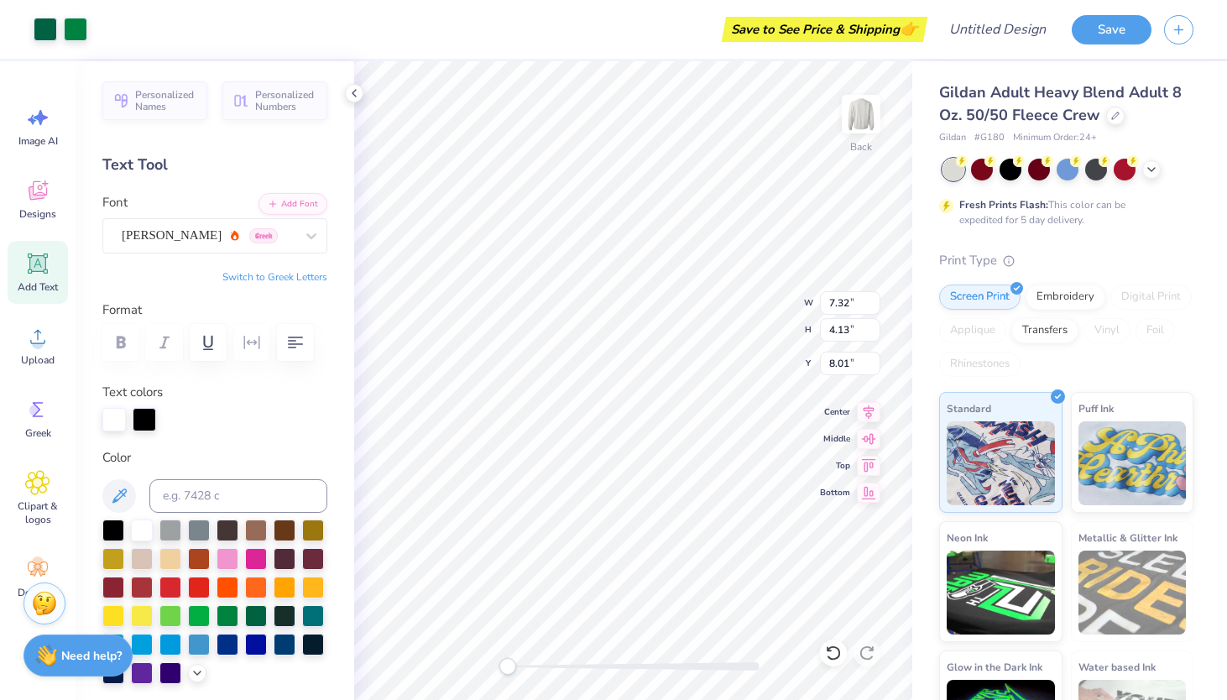
type input "4.74"
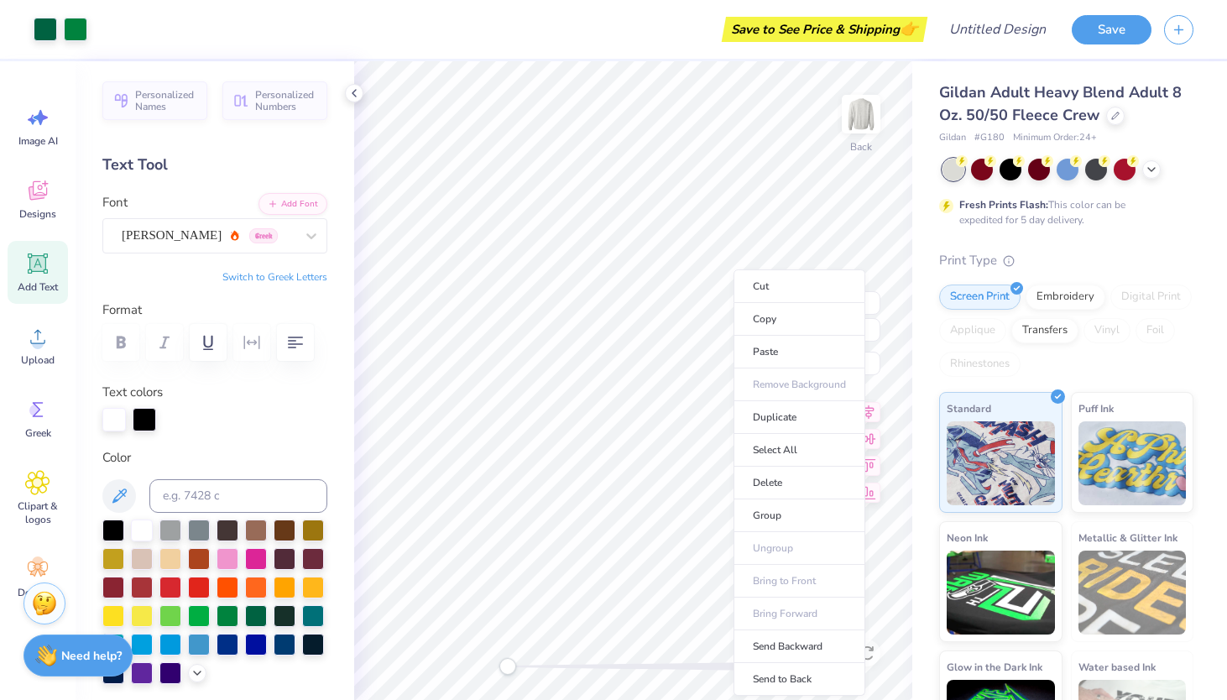
type input "6.67"
type input "3.74"
type input "8.13"
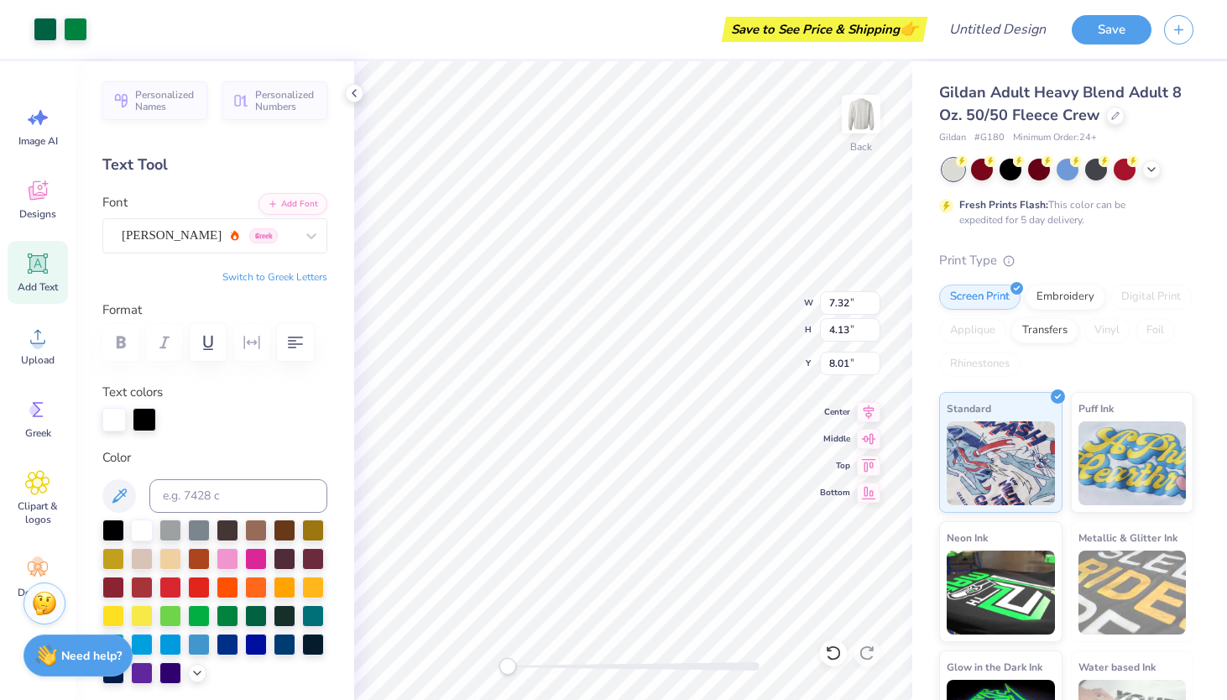
type input "2.84"
type input "7.64"
type input "7.15"
type input "9.08"
type input "5.09"
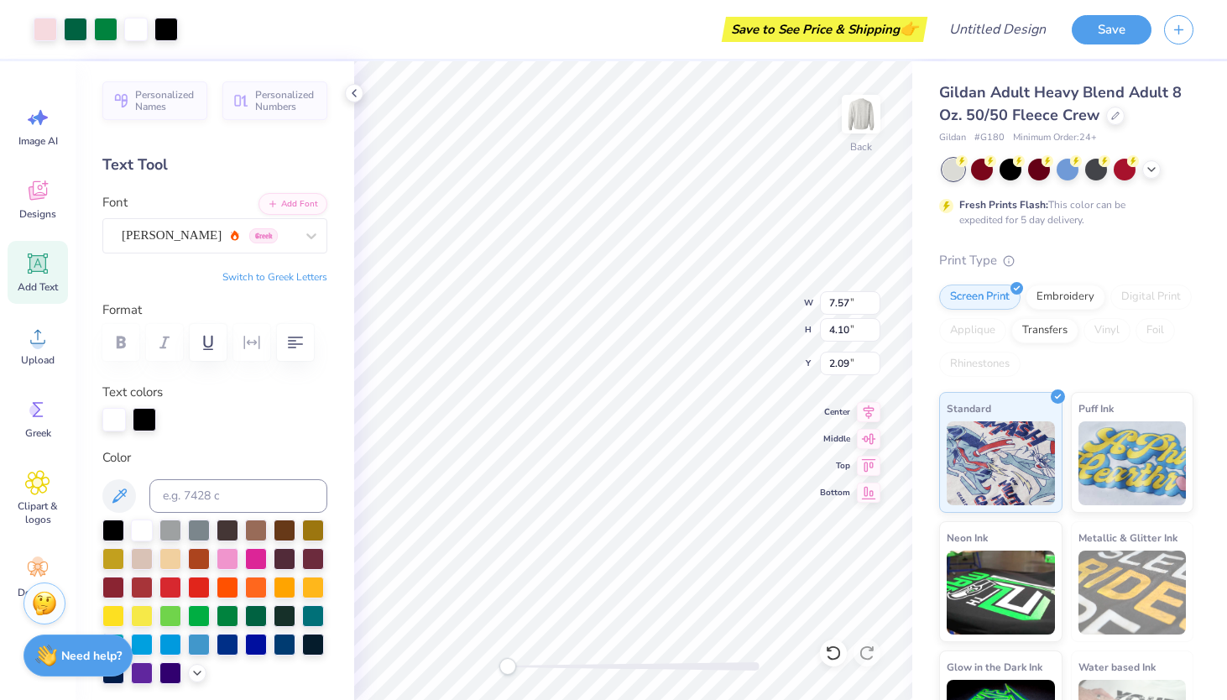
type input "8.29"
type input "6.72"
type input "3.86"
type input "2.09"
type input "1.81"
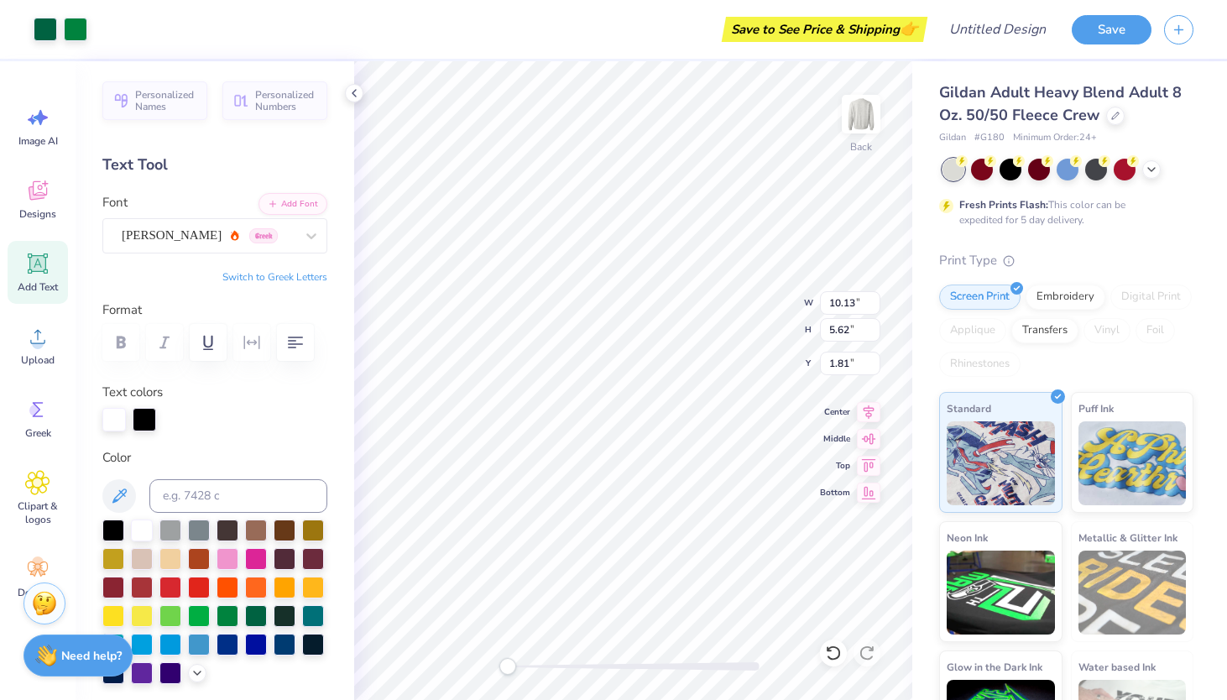
type input "10.04"
type input "6.01"
type input "2.28"
type input "10.35"
type input "9.10"
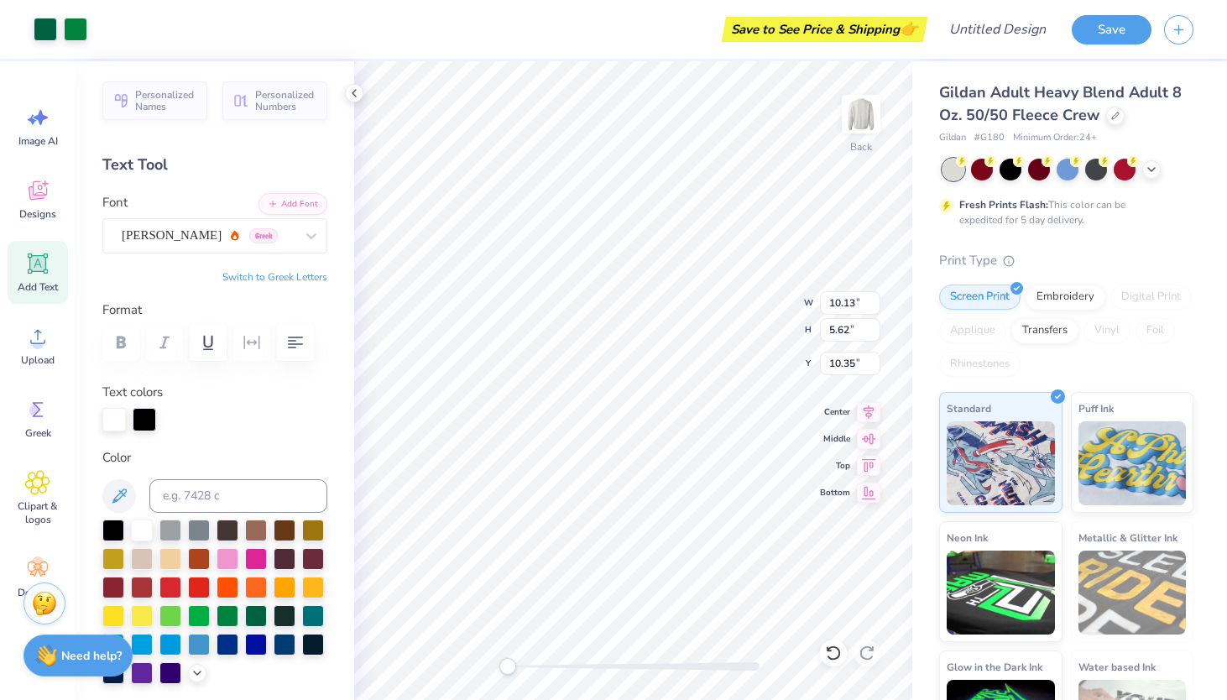
type input "5.07"
type input "3.22"
click at [849, 358] on input "3.22" at bounding box center [850, 363] width 60 height 23
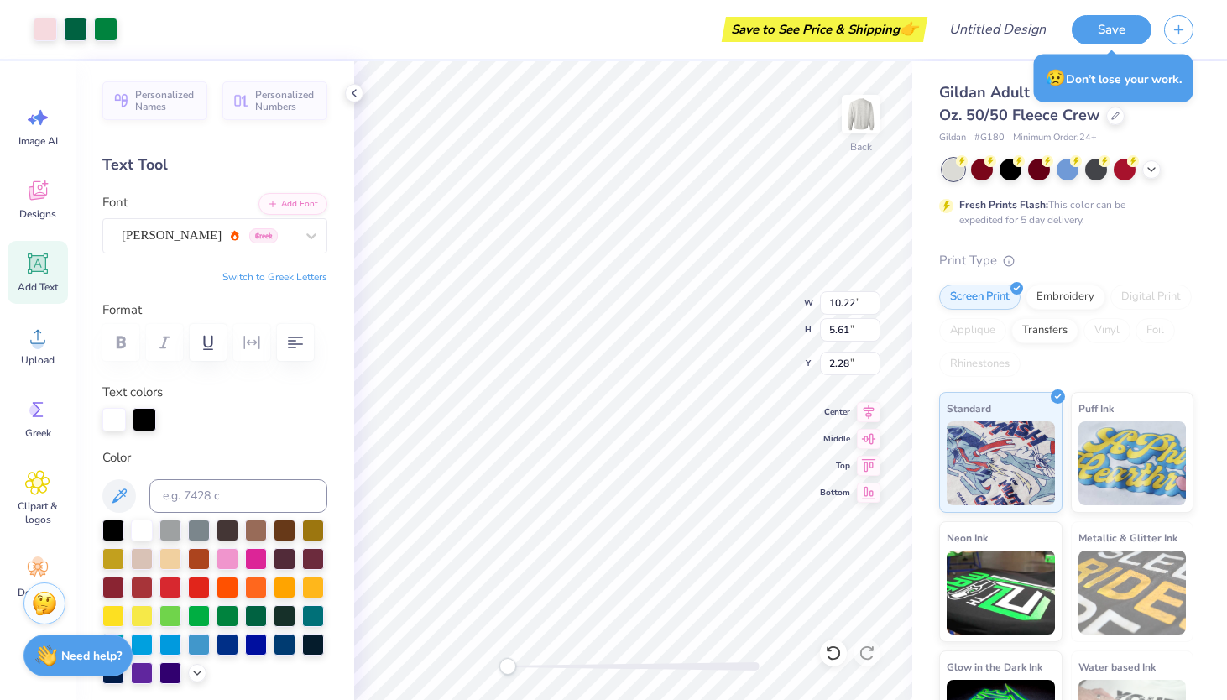
type input "6.95"
type input "10.68"
type input "6.07"
type input "5.64"
type input "9.10"
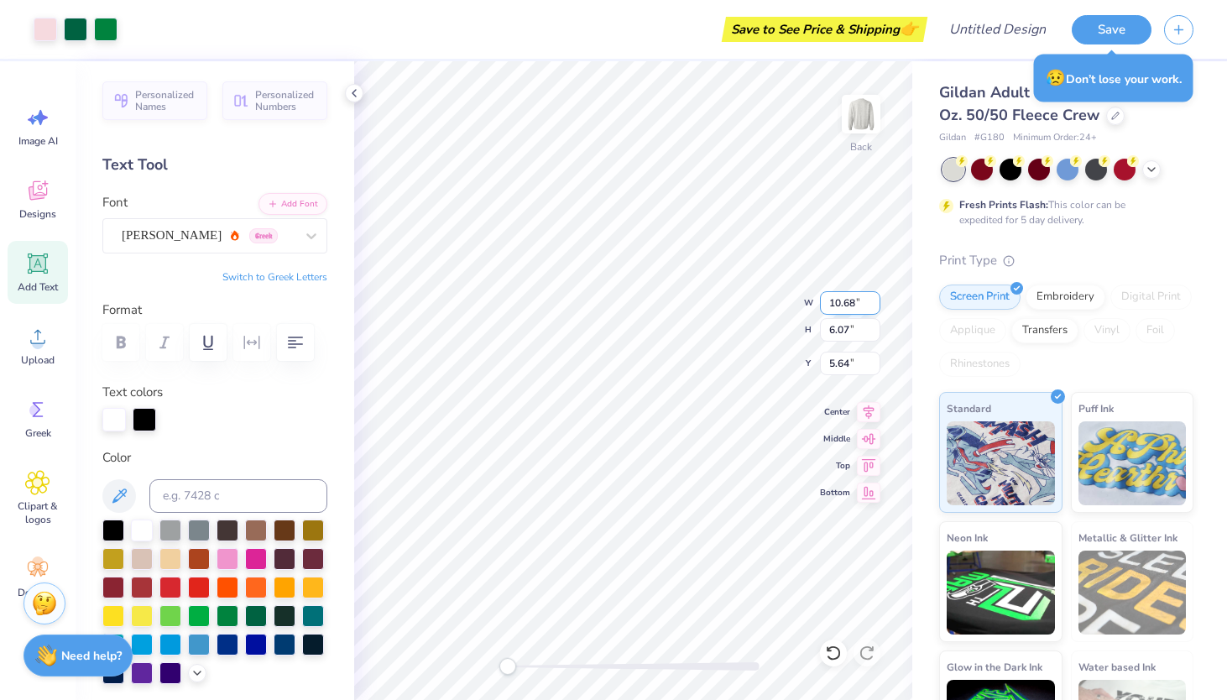
type input "5.07"
type input "2.55"
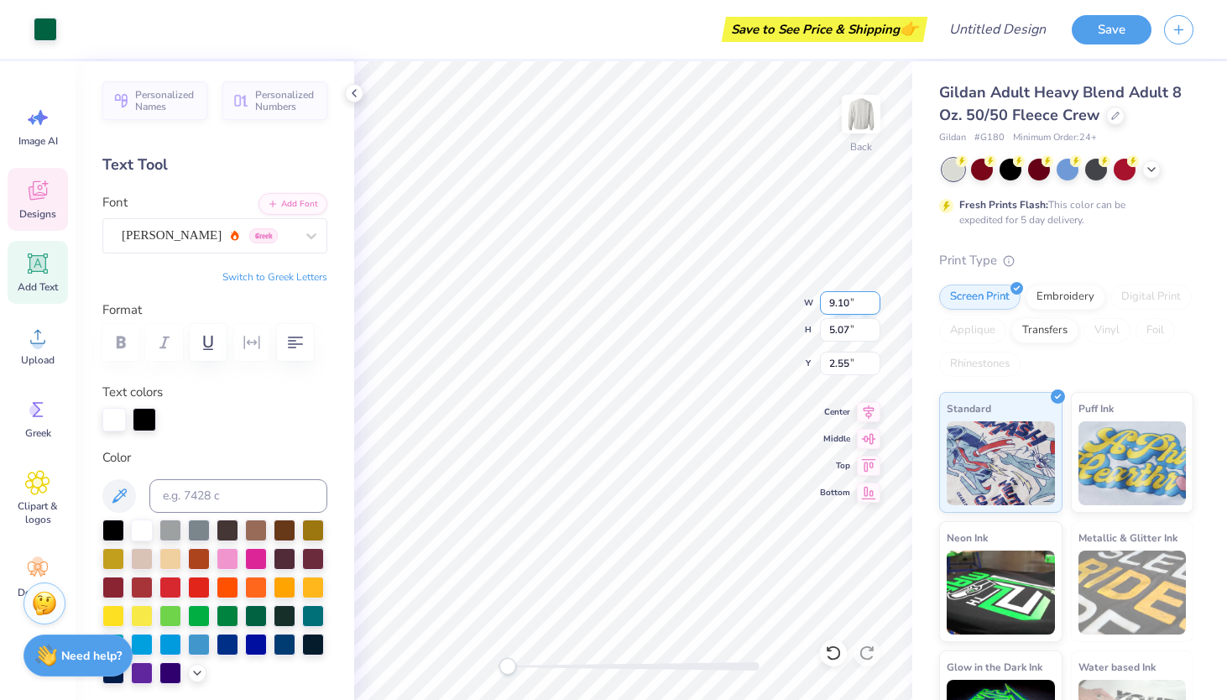
type input "9.14"
type input "5.37"
type input "5.64"
type input "5.61"
type input "6.03"
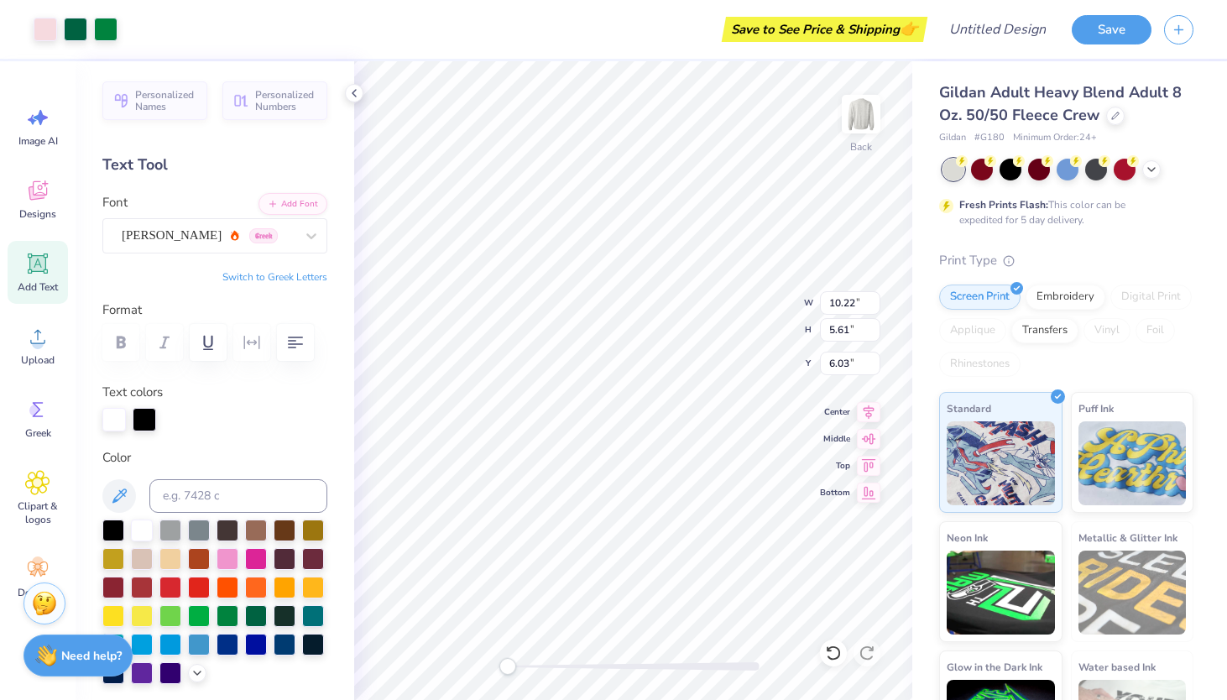
type input "10.63"
type input "6.07"
type input "5.81"
type input "10.23"
type input "5.60"
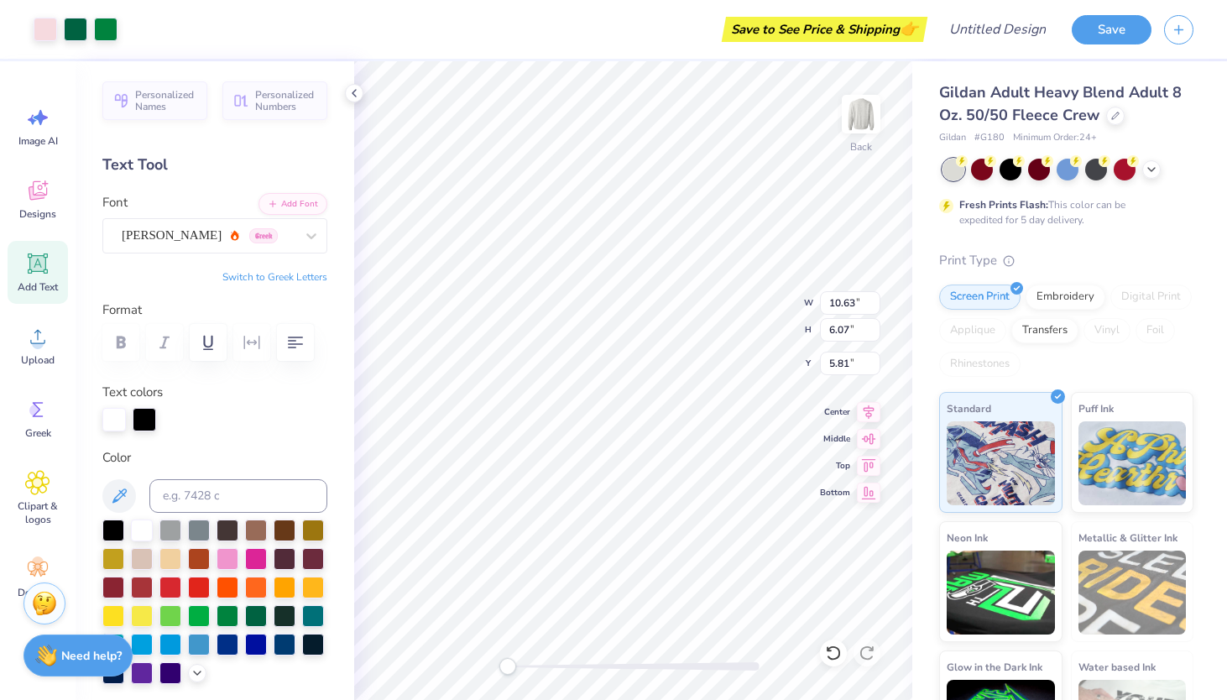
type input "7.08"
type input "6.60"
type input "3.32"
type input "7.45"
type input "10.20"
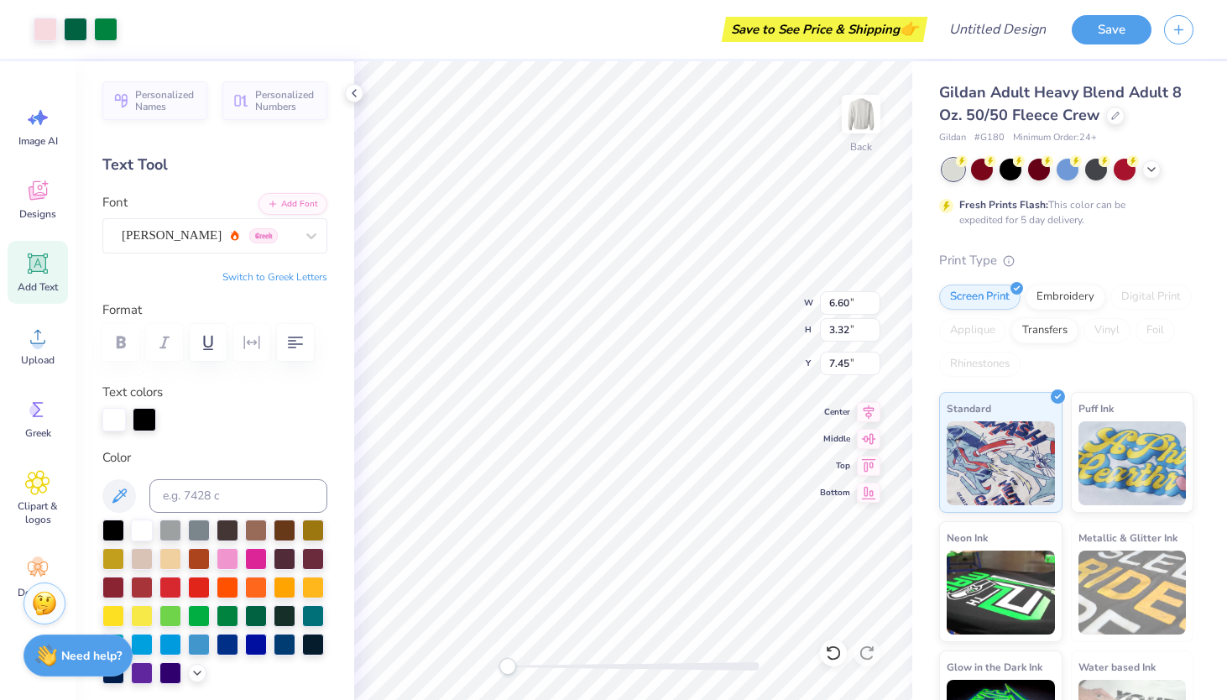
type input "5.58"
type input "6.95"
type input "9.11"
type input "4.97"
type input "7.37"
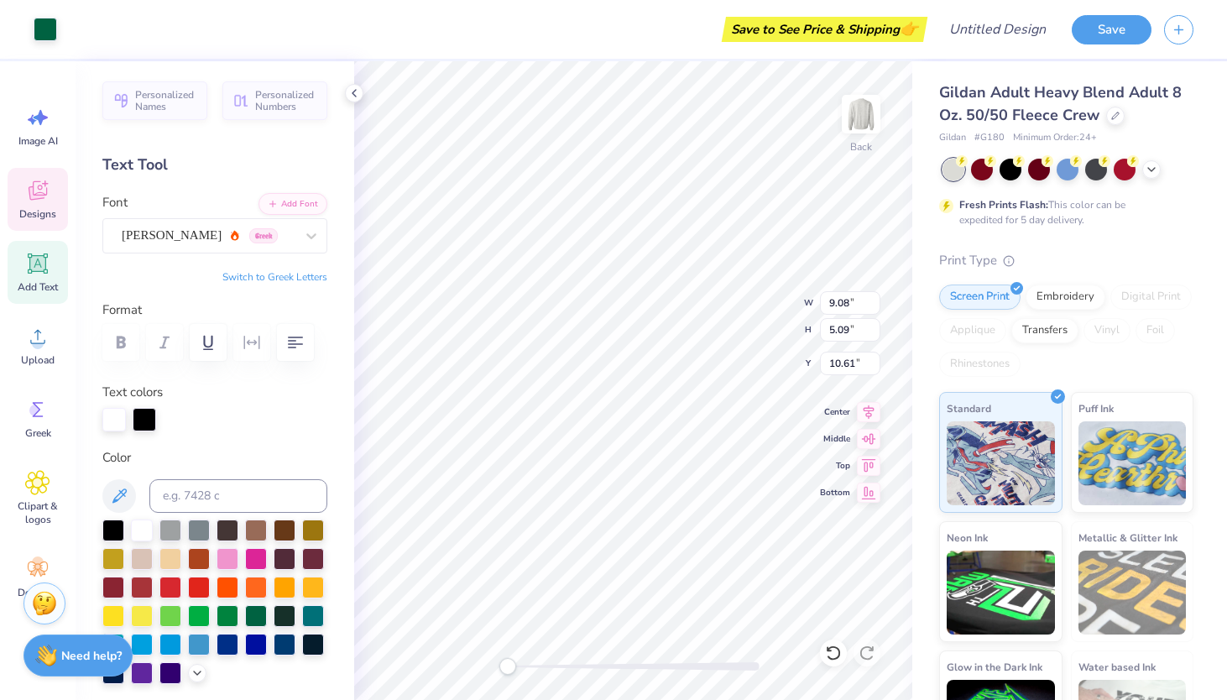
type input "2.09"
type input "5.62"
type input "10.35"
type input "2.55"
type input "5.58"
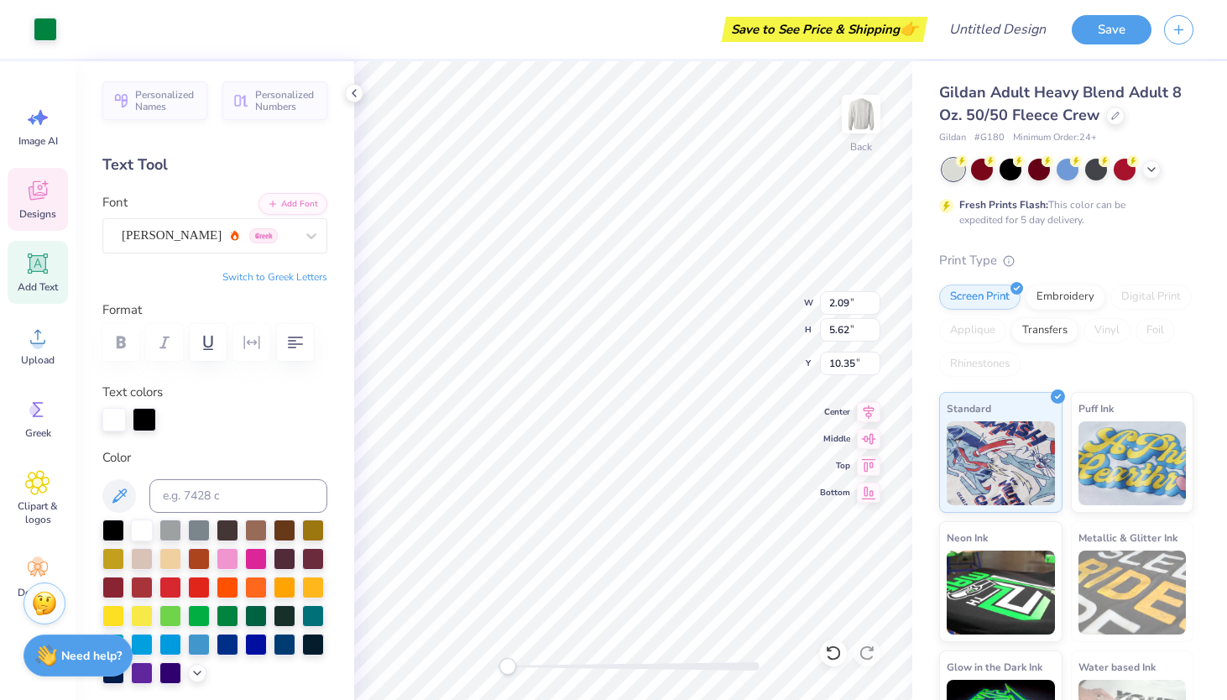
type input "6.95"
type input "7.43"
type input "4.24"
type input "6.60"
click at [143, 418] on div at bounding box center [144, 417] width 23 height 23
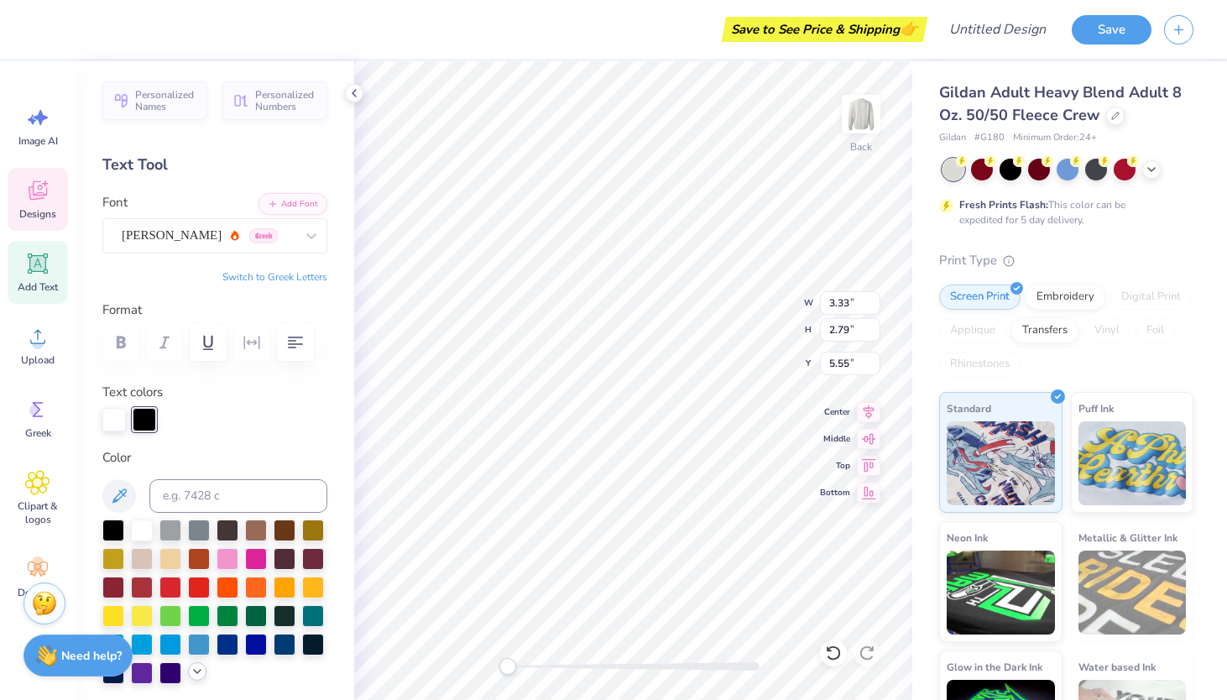
click at [191, 671] on icon at bounding box center [196, 671] width 13 height 13
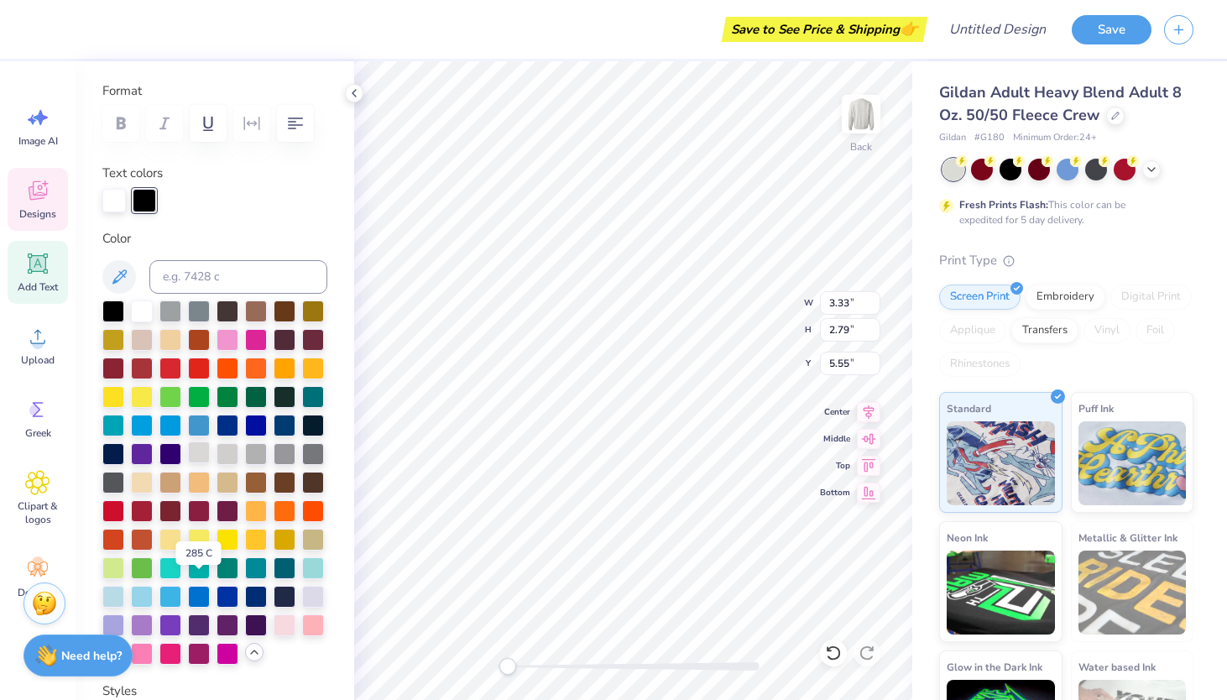
scroll to position [229, 0]
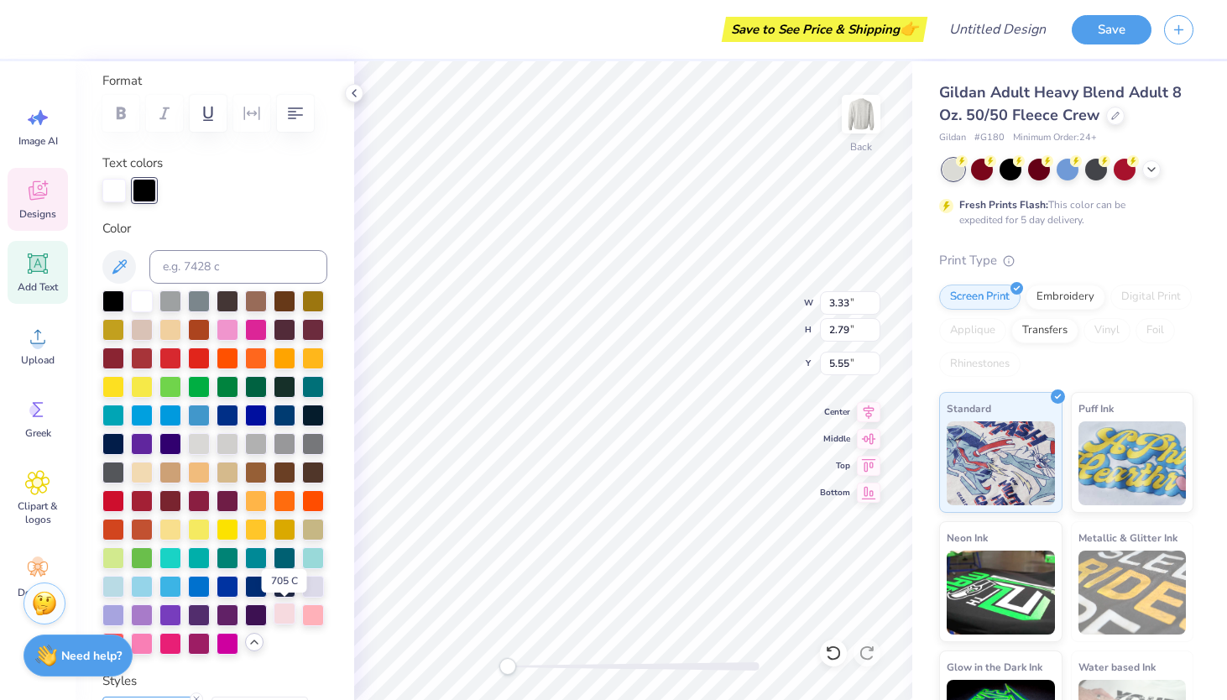
click at [284, 607] on div at bounding box center [285, 613] width 22 height 22
click at [317, 608] on div at bounding box center [313, 613] width 22 height 22
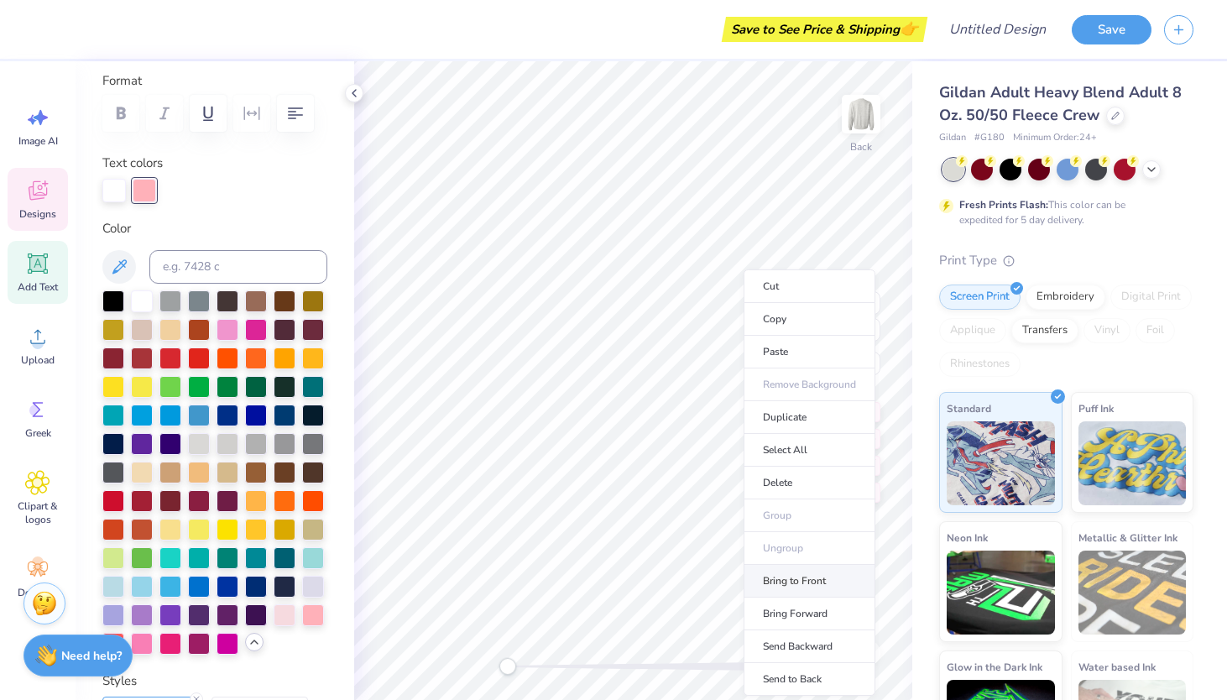
click at [804, 582] on li "Bring to Front" at bounding box center [809, 581] width 132 height 33
type input "6.07"
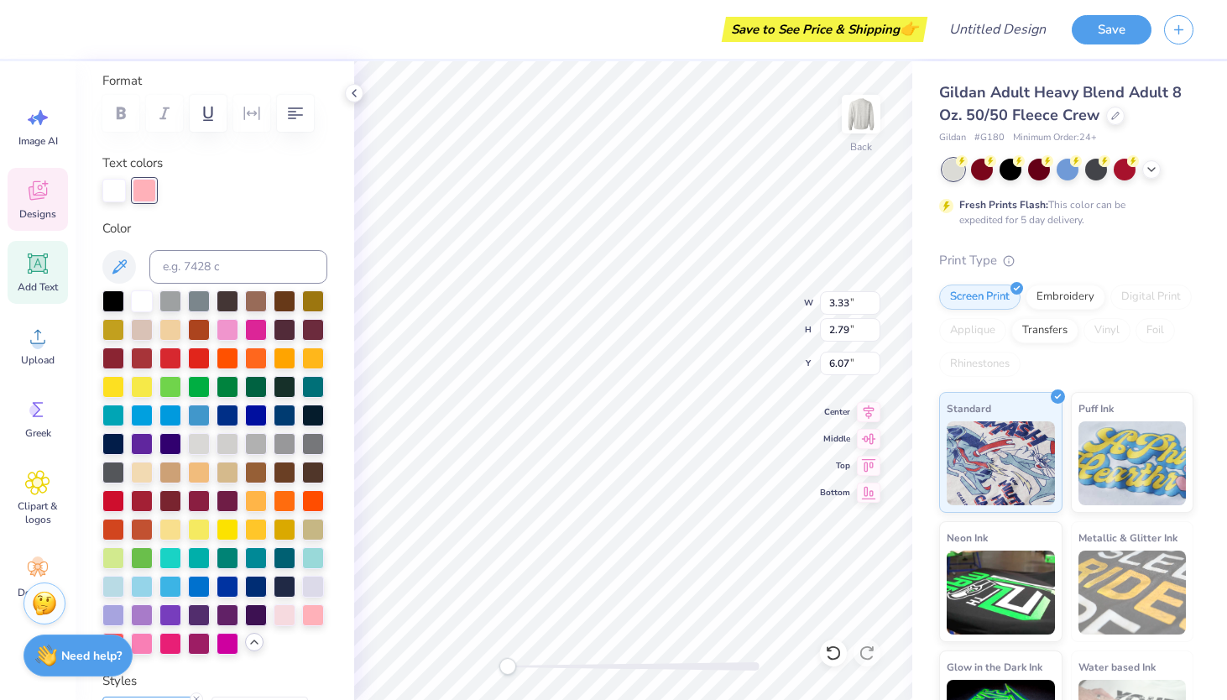
type input "1.37"
type input "5.61"
type input "2.33"
type input "4.63"
type input "2.65"
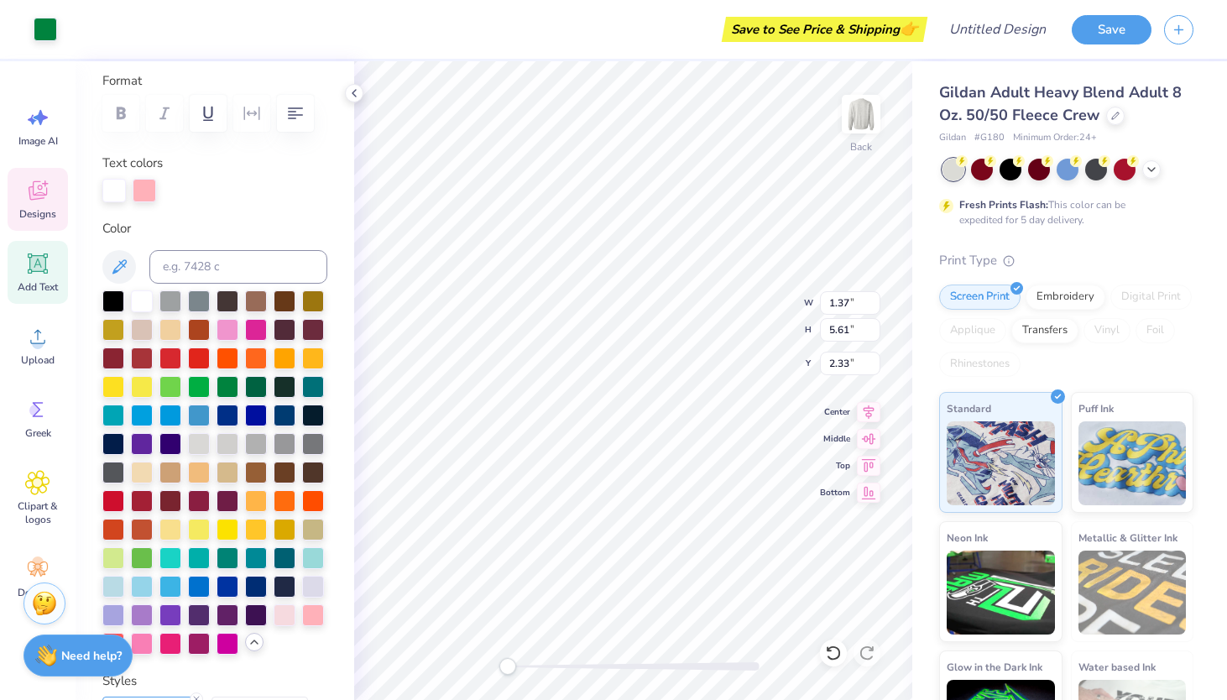
type input "3.43"
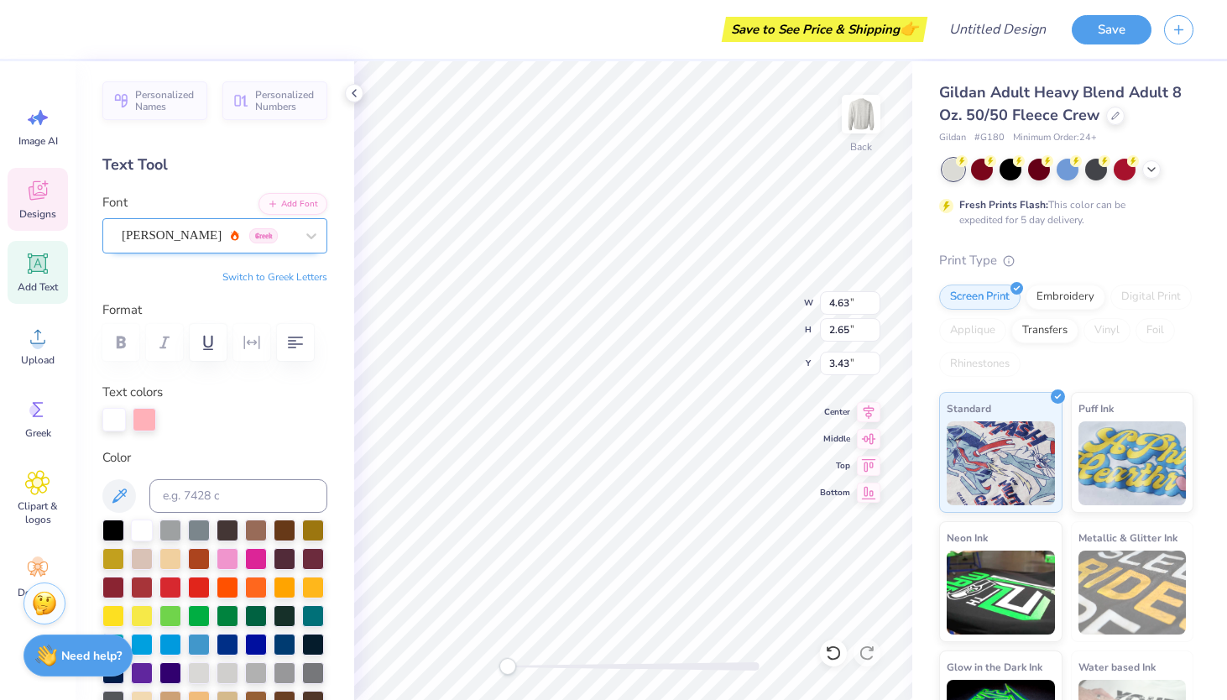
click at [146, 238] on div "[PERSON_NAME] Greek" at bounding box center [208, 235] width 176 height 26
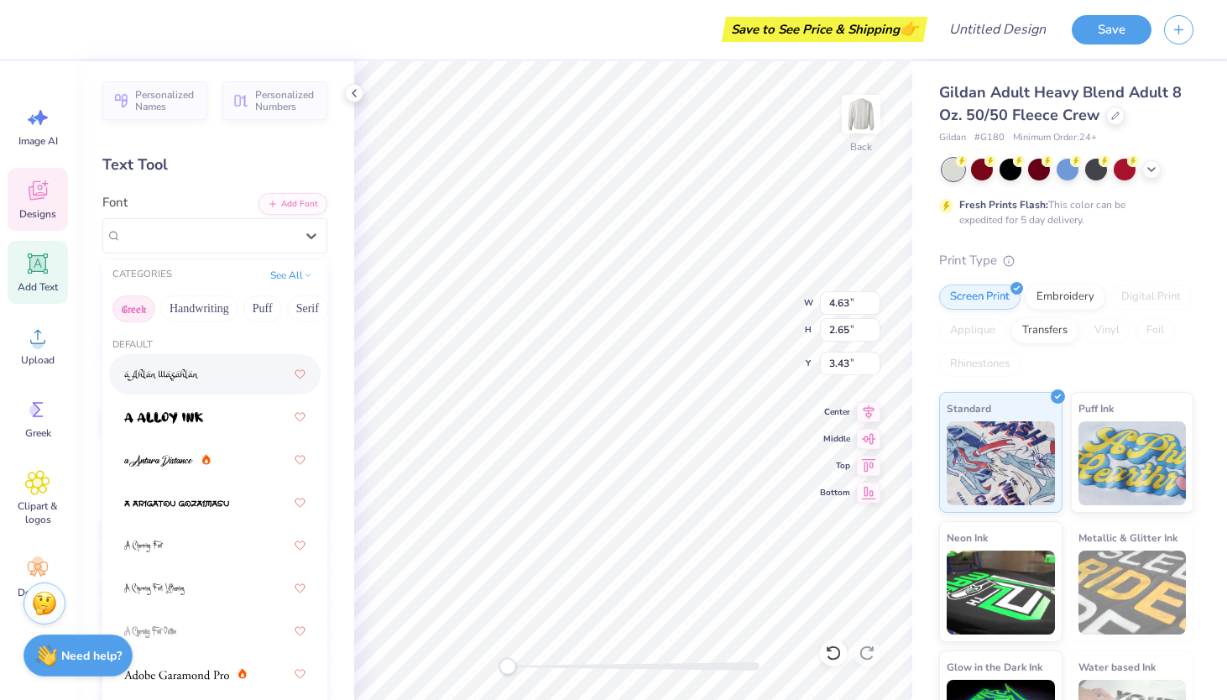
click at [136, 311] on button "Greek" at bounding box center [133, 308] width 43 height 27
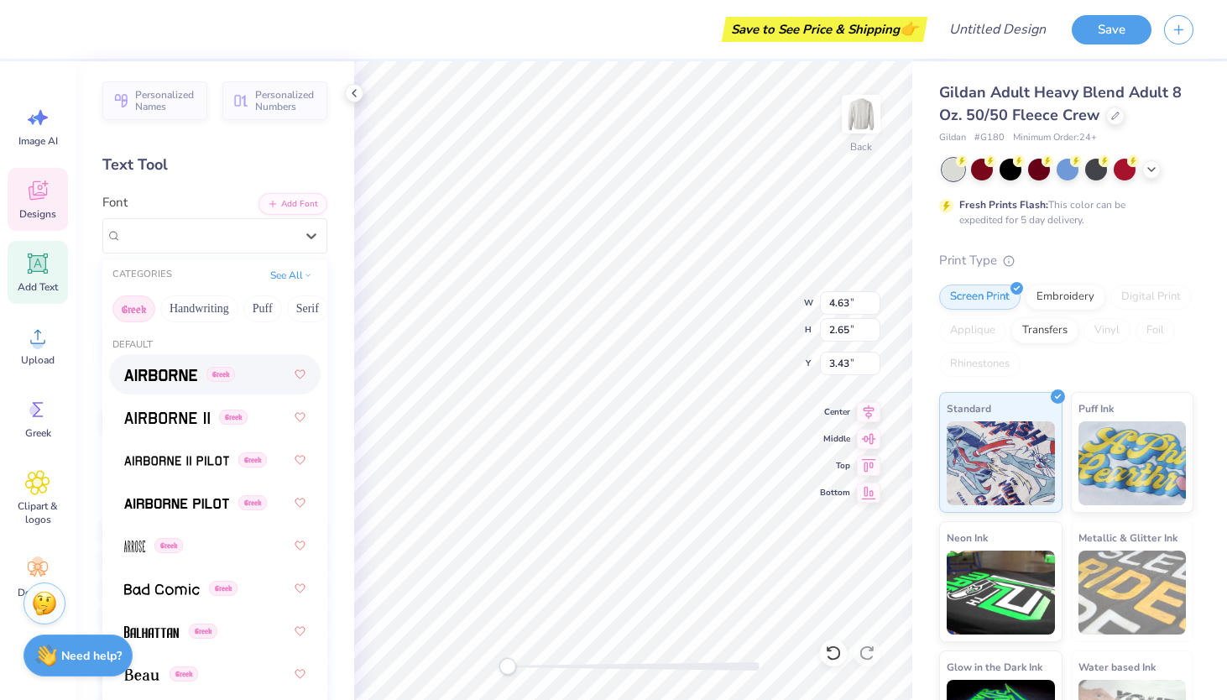
click at [154, 382] on span at bounding box center [160, 375] width 73 height 18
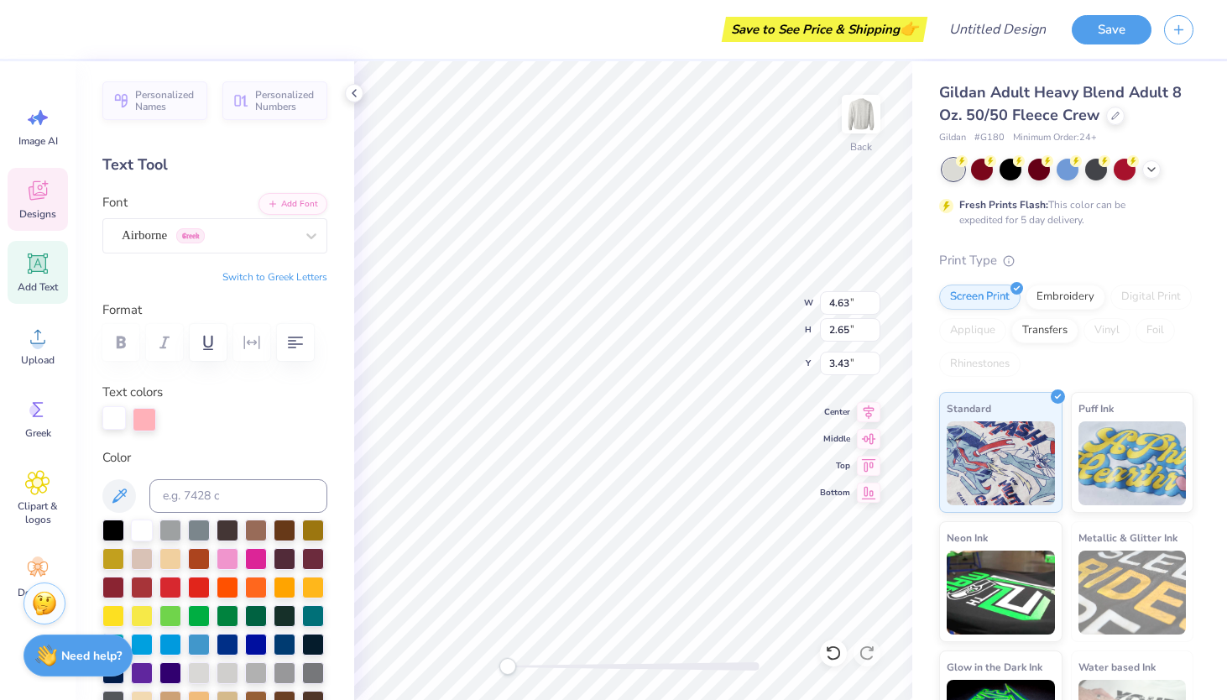
click at [114, 411] on div at bounding box center [113, 417] width 23 height 23
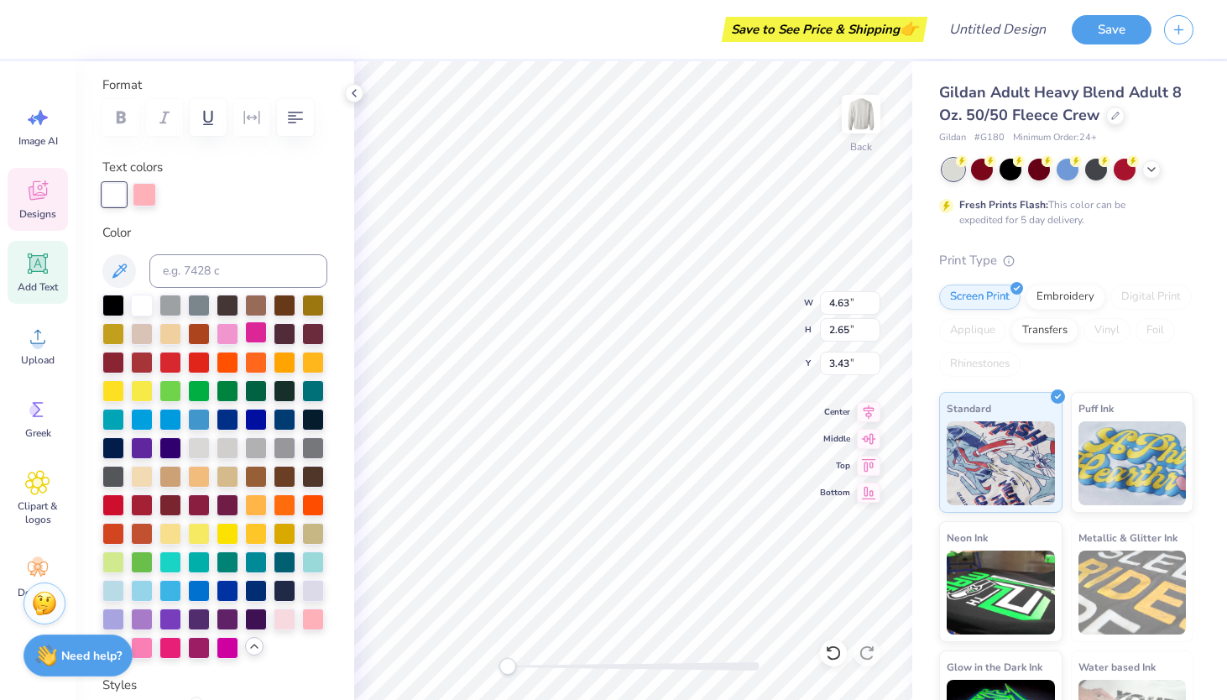
scroll to position [227, 0]
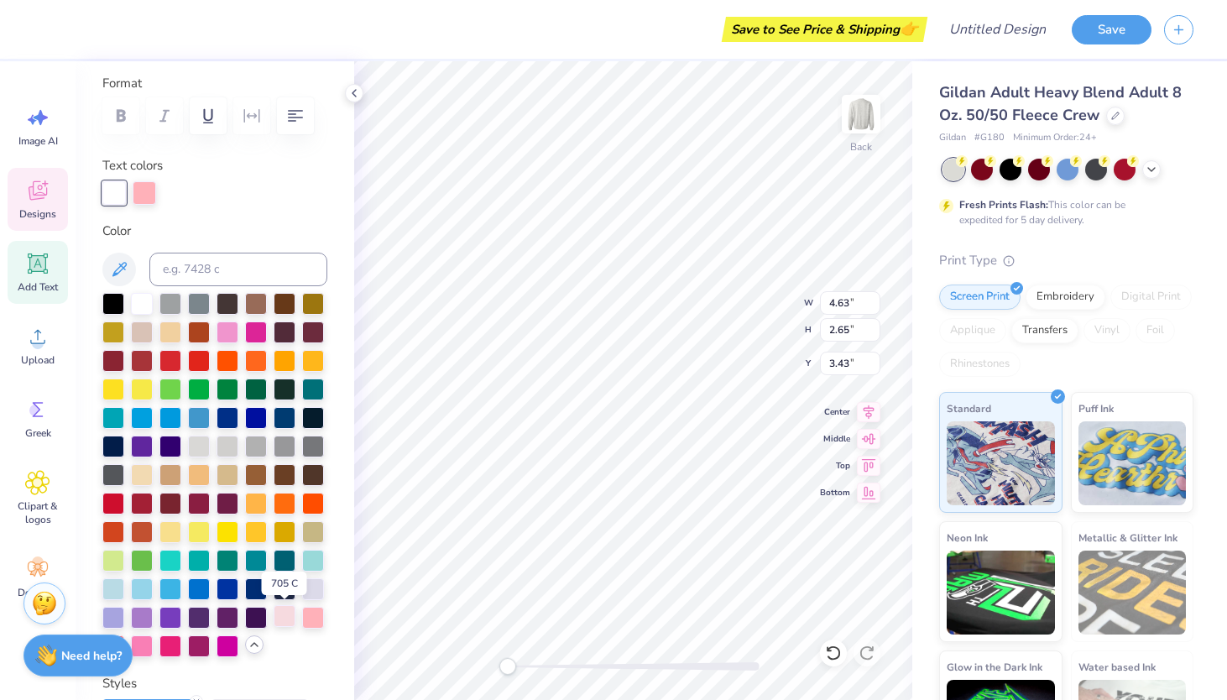
click at [284, 618] on div at bounding box center [285, 616] width 22 height 22
click at [310, 608] on div at bounding box center [313, 616] width 22 height 22
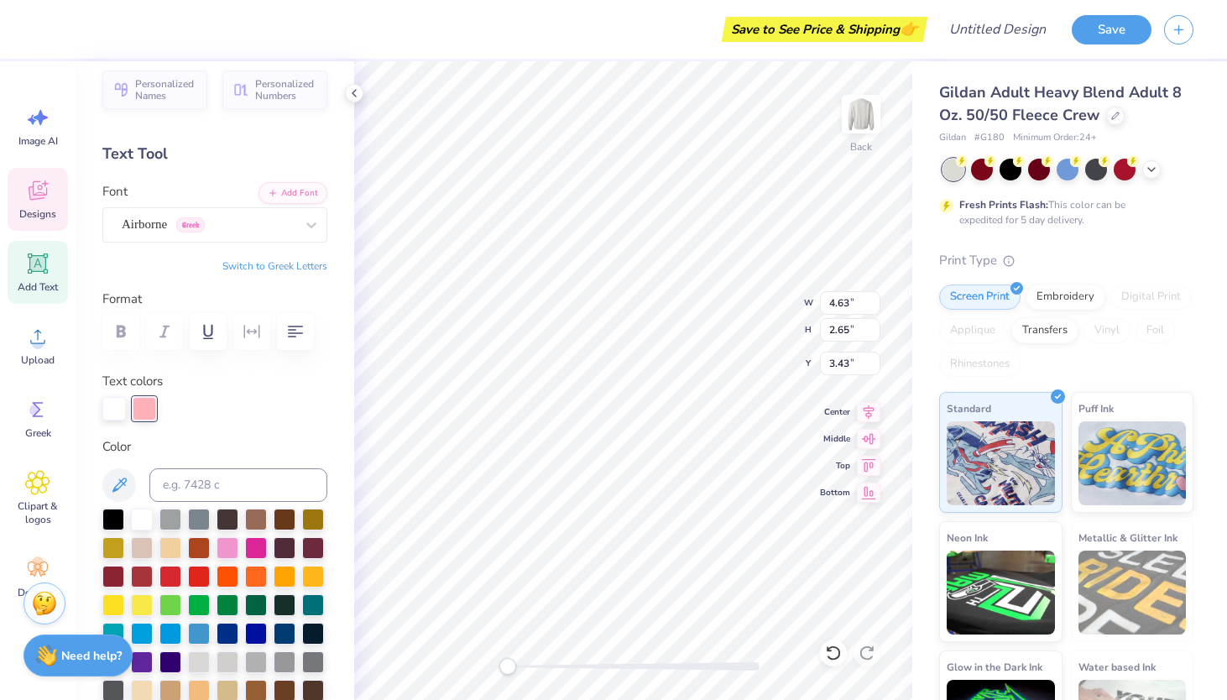
scroll to position [0, 0]
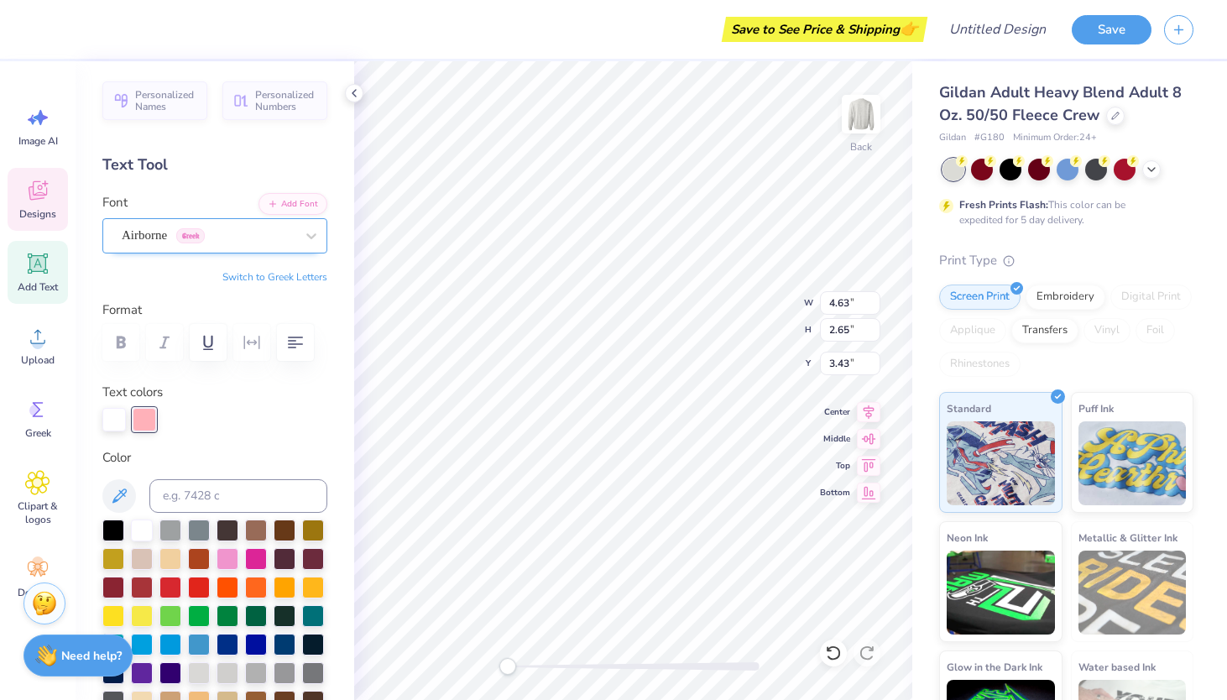
click at [239, 231] on div "Airborne Greek" at bounding box center [208, 235] width 176 height 26
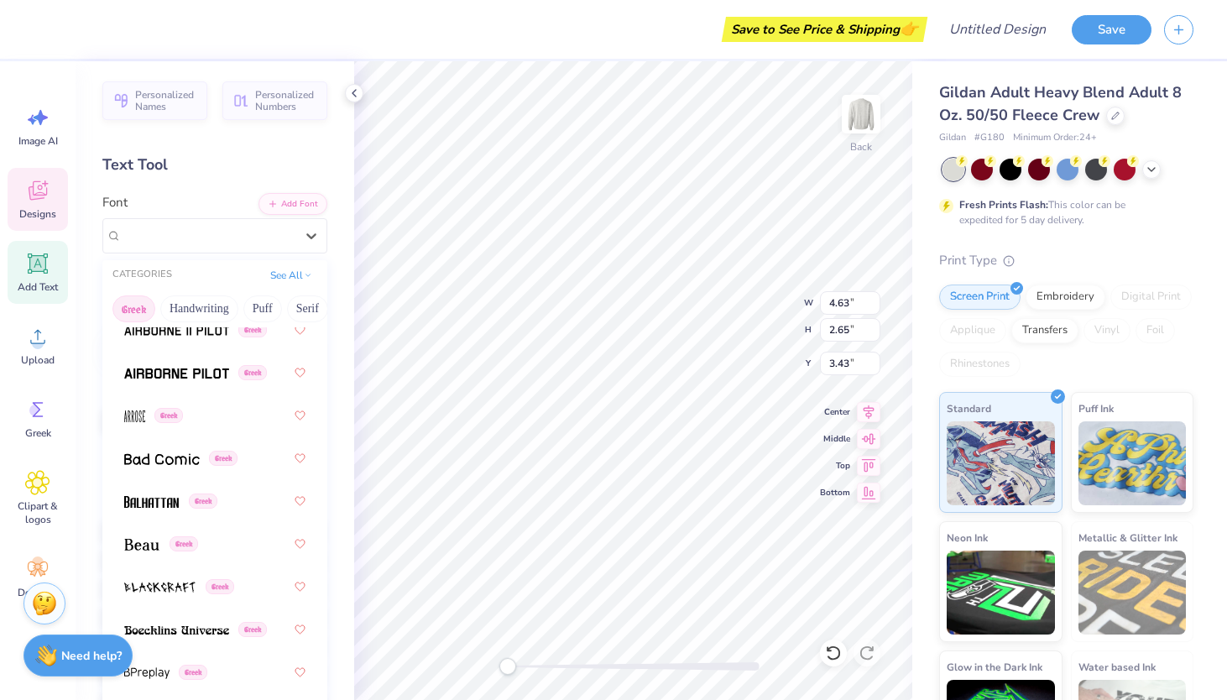
scroll to position [132, 0]
click at [125, 415] on img at bounding box center [134, 415] width 21 height 12
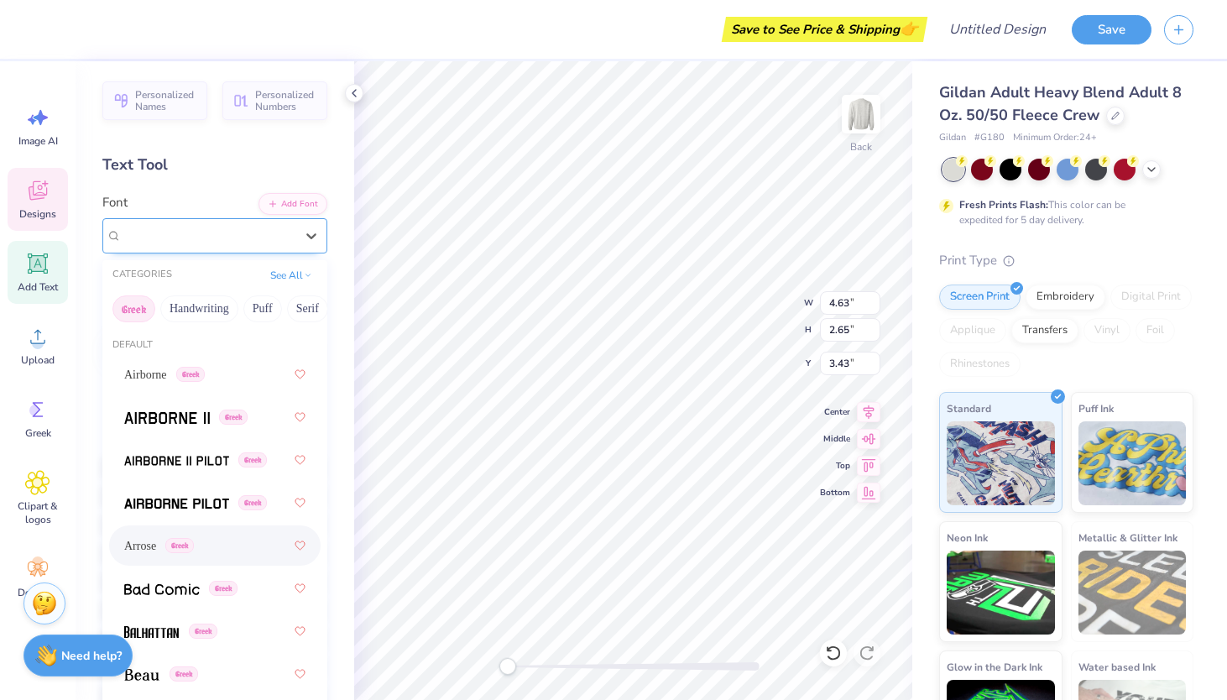
click at [181, 234] on div "Arrose Greek" at bounding box center [208, 235] width 176 height 26
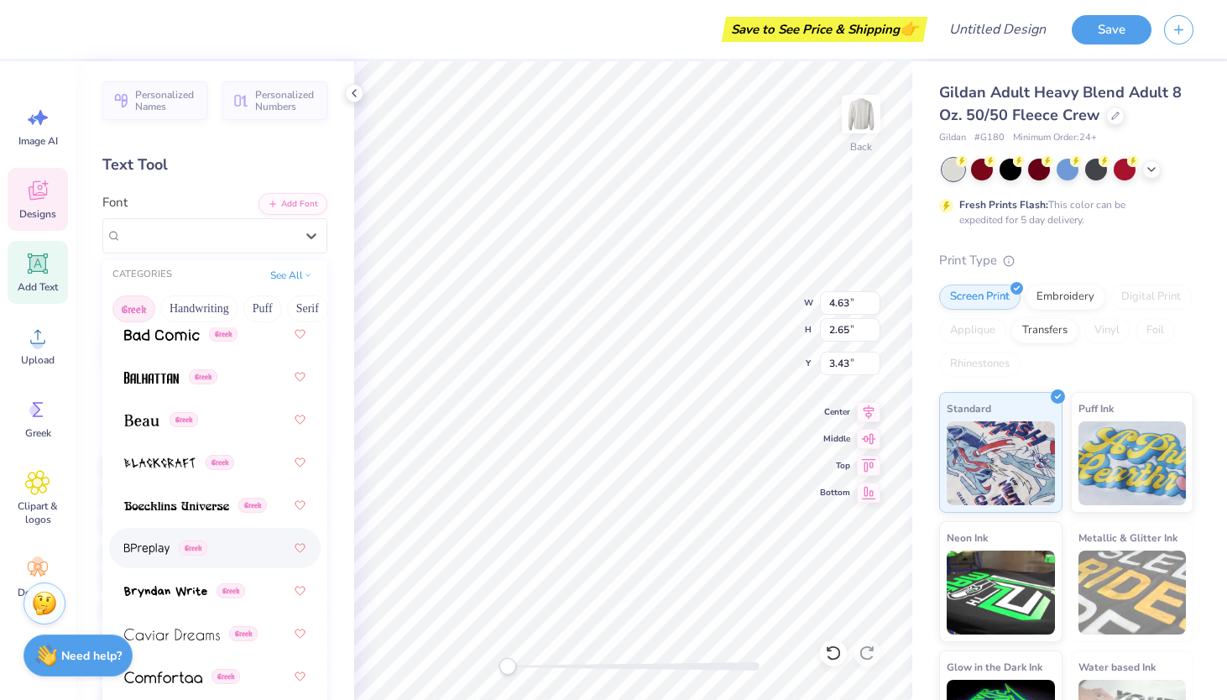
scroll to position [259, 0]
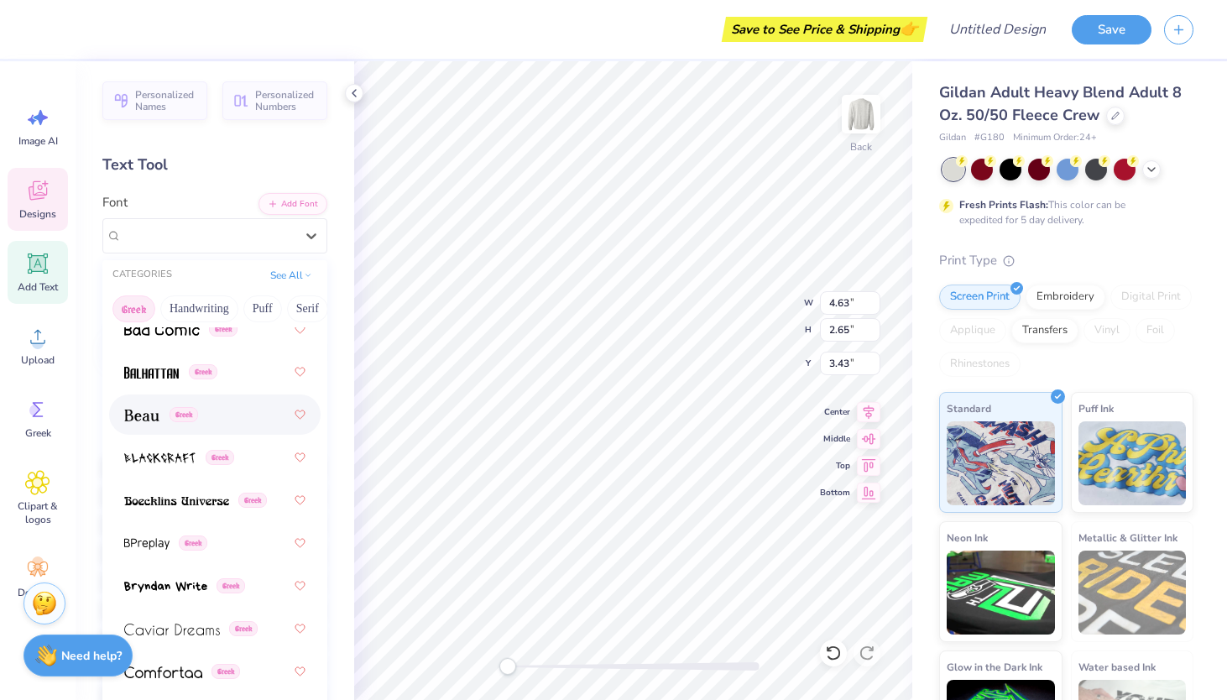
click at [144, 421] on img at bounding box center [141, 415] width 35 height 12
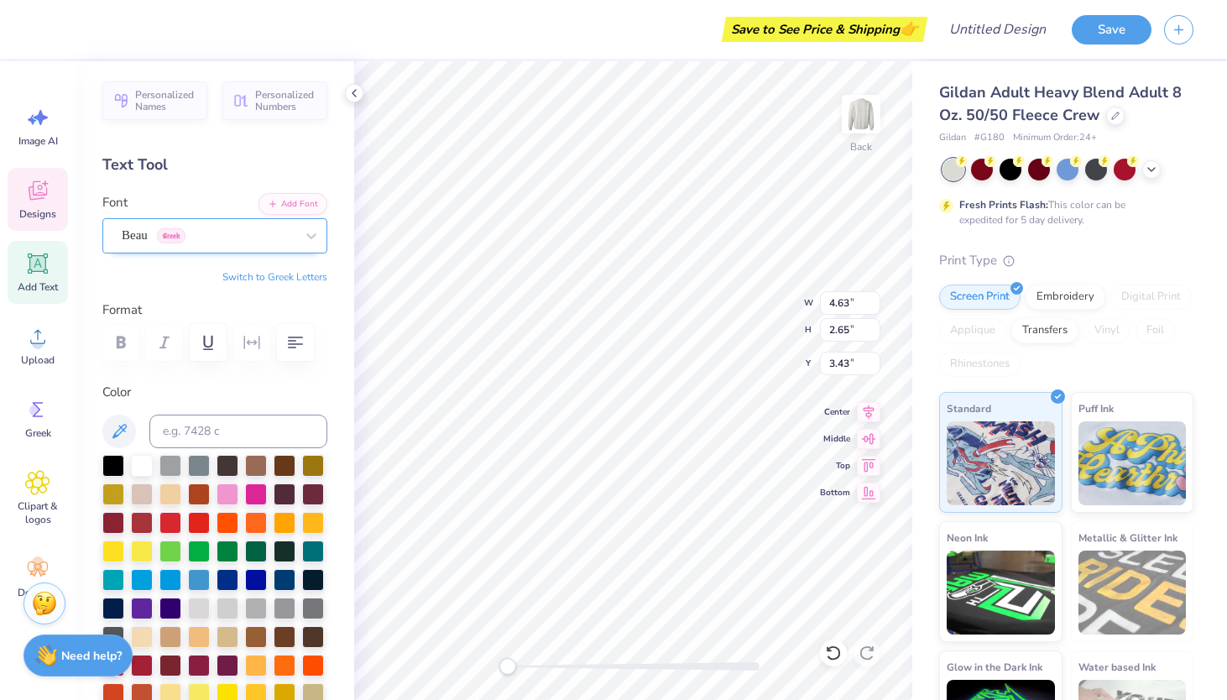
click at [185, 243] on div "Beau Greek" at bounding box center [208, 235] width 176 height 26
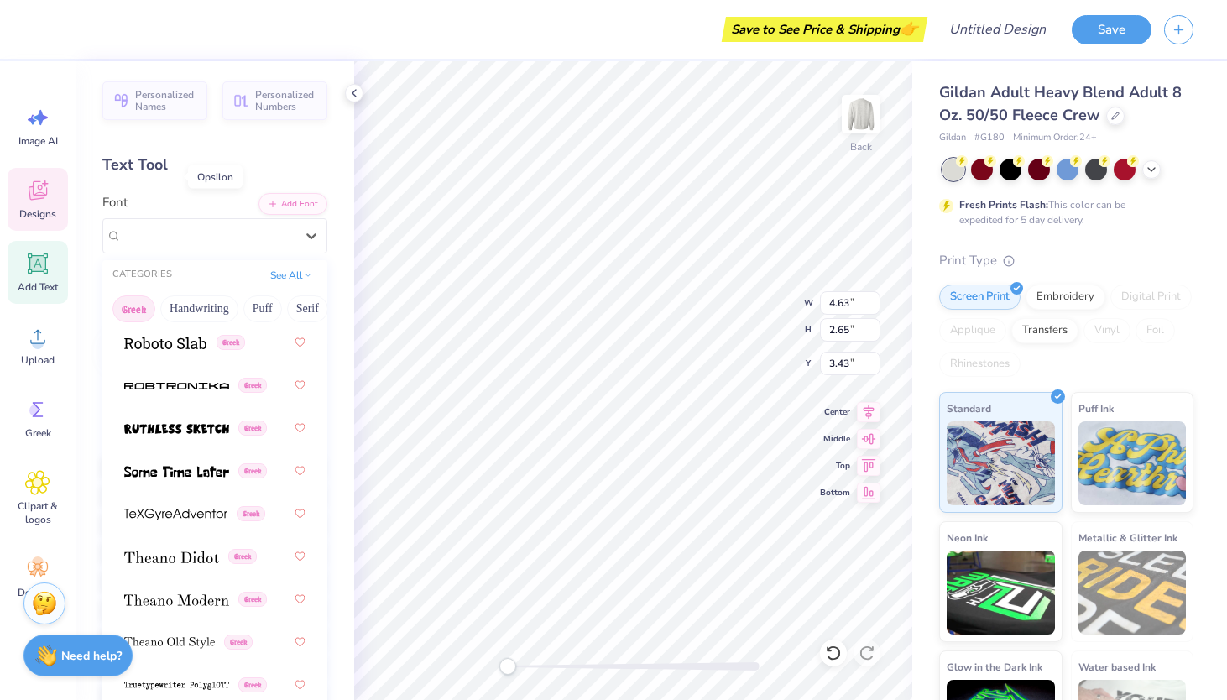
scroll to position [1544, 0]
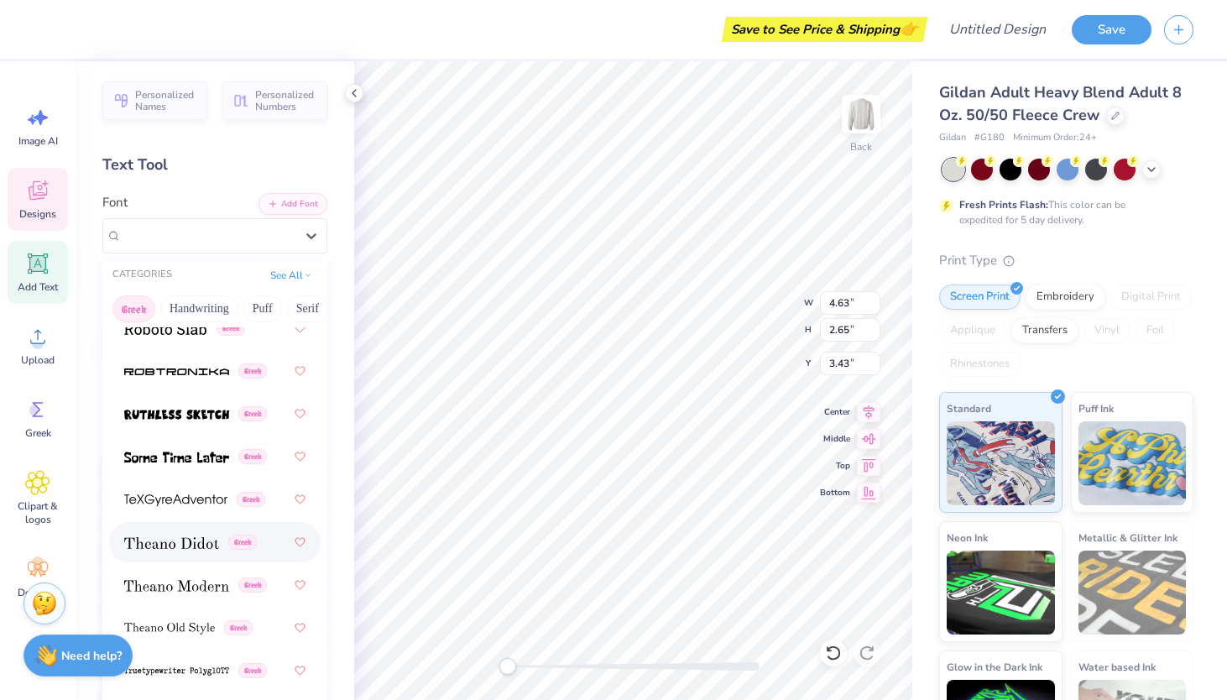
click at [177, 534] on span at bounding box center [171, 543] width 95 height 18
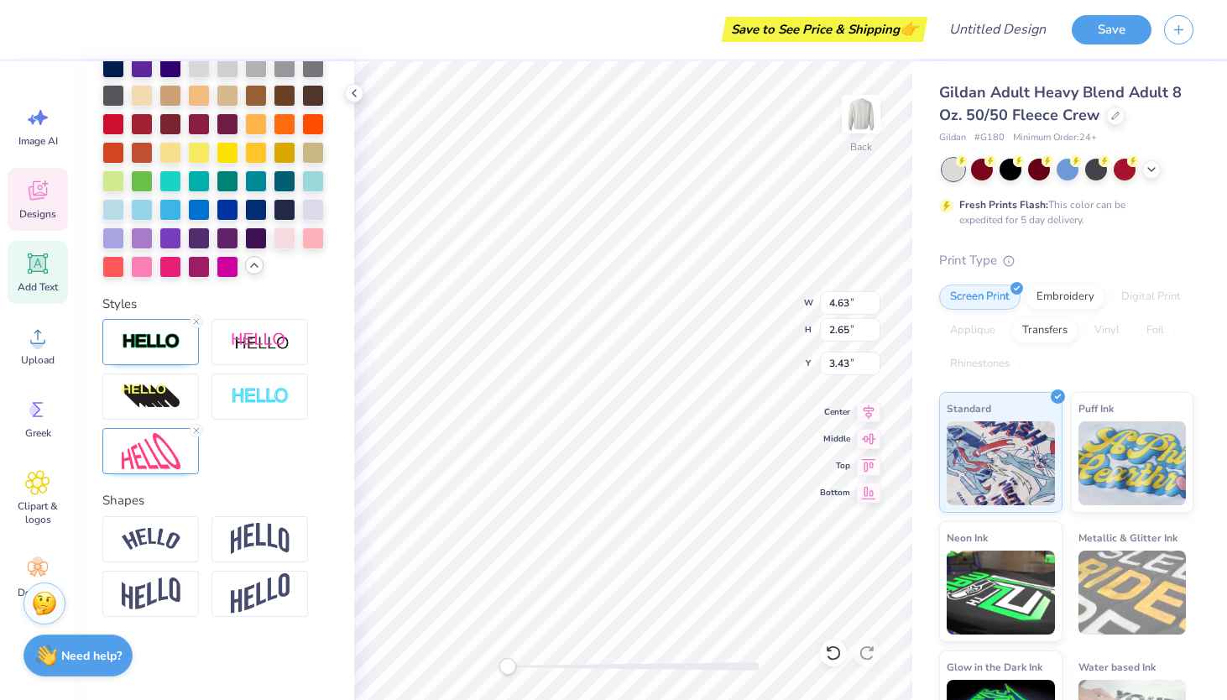
scroll to position [0, 0]
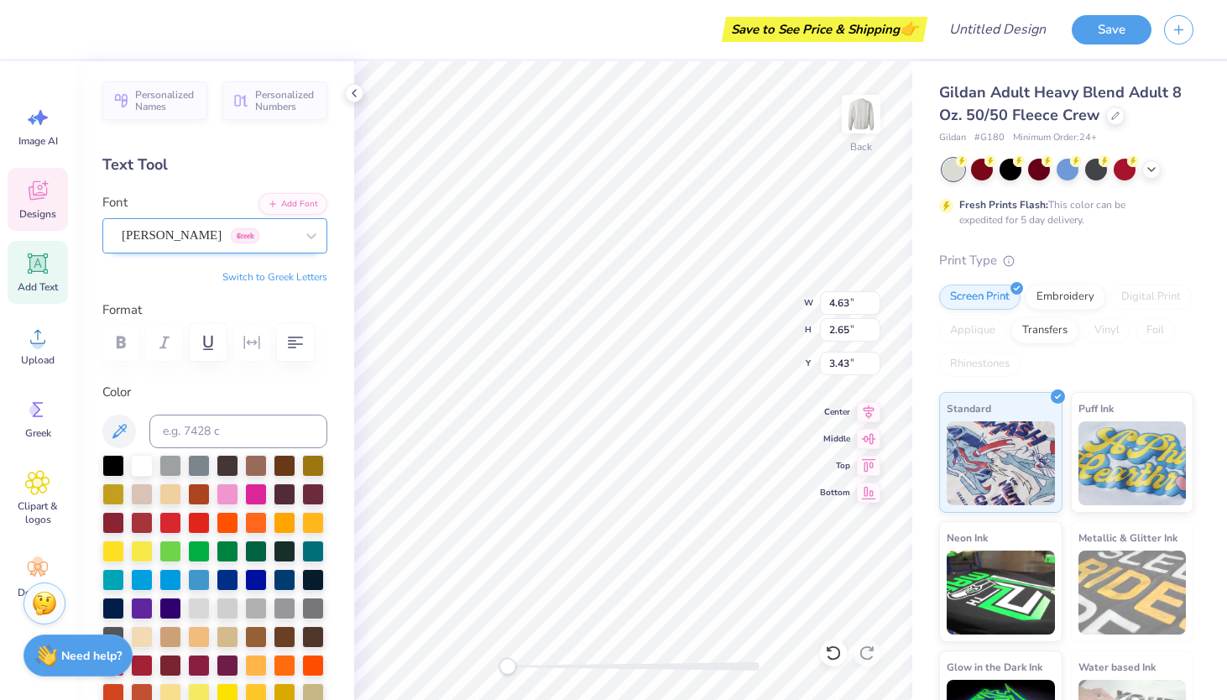
click at [196, 222] on div "[PERSON_NAME] Greek" at bounding box center [214, 235] width 225 height 35
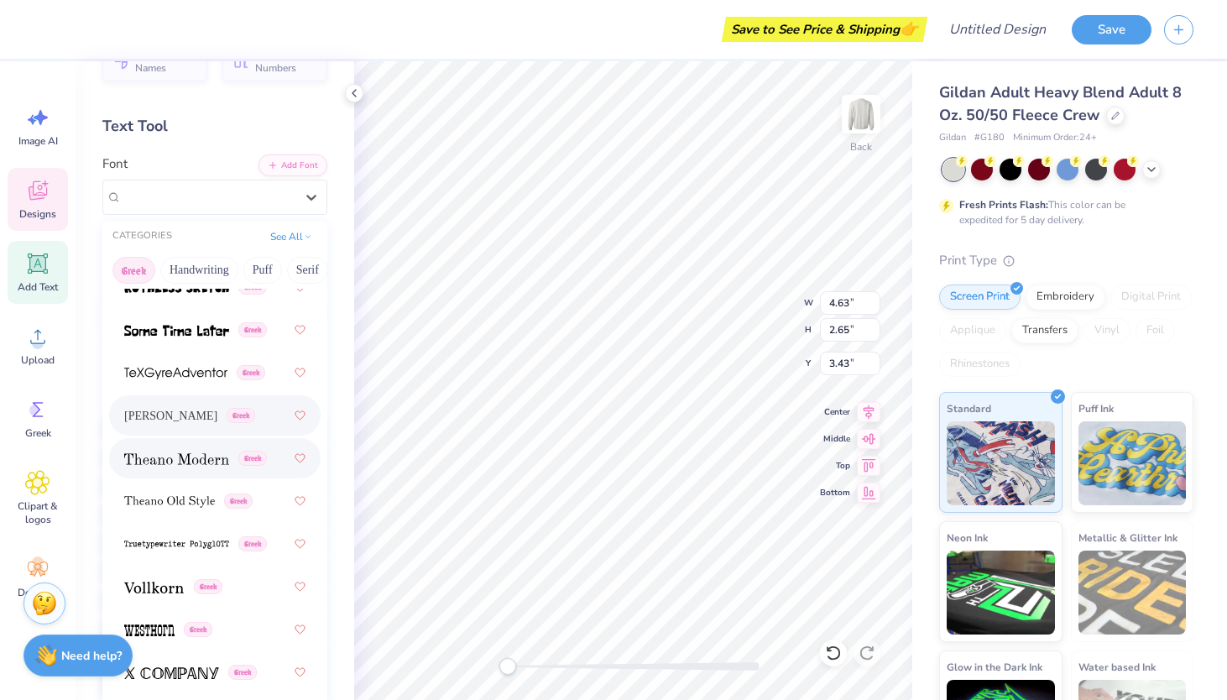
scroll to position [39, 0]
click at [168, 470] on div "Greek" at bounding box center [214, 458] width 181 height 30
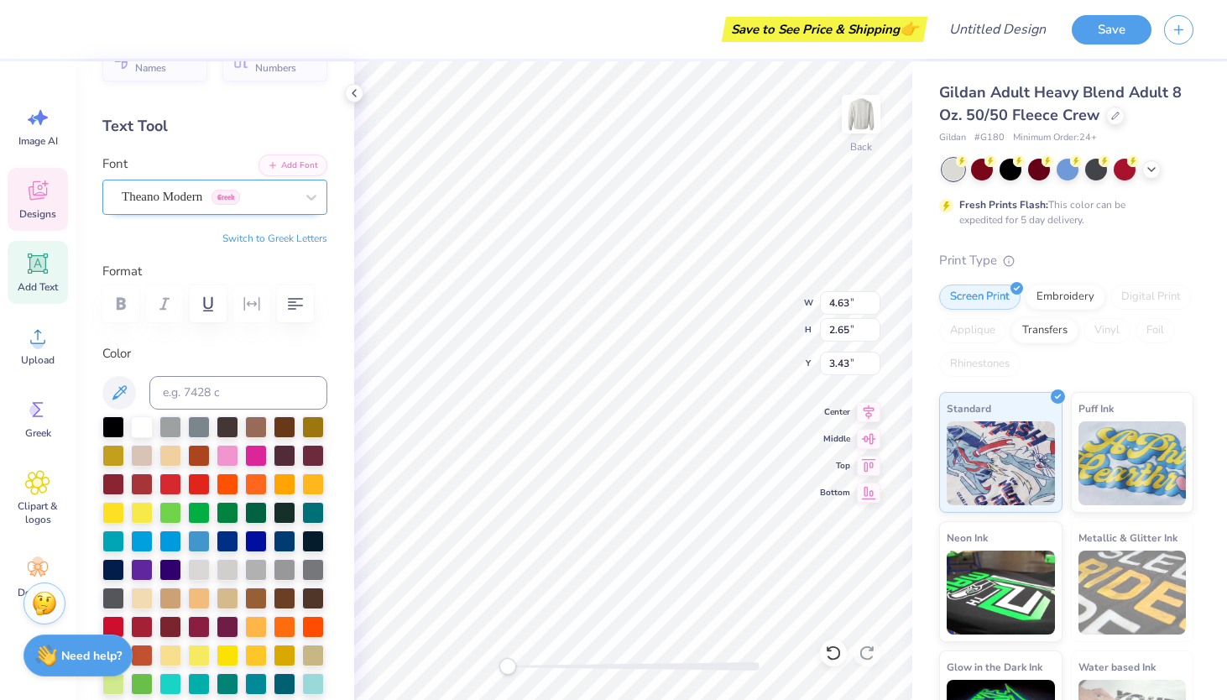
click at [184, 197] on div "Theano Modern Greek" at bounding box center [208, 197] width 176 height 26
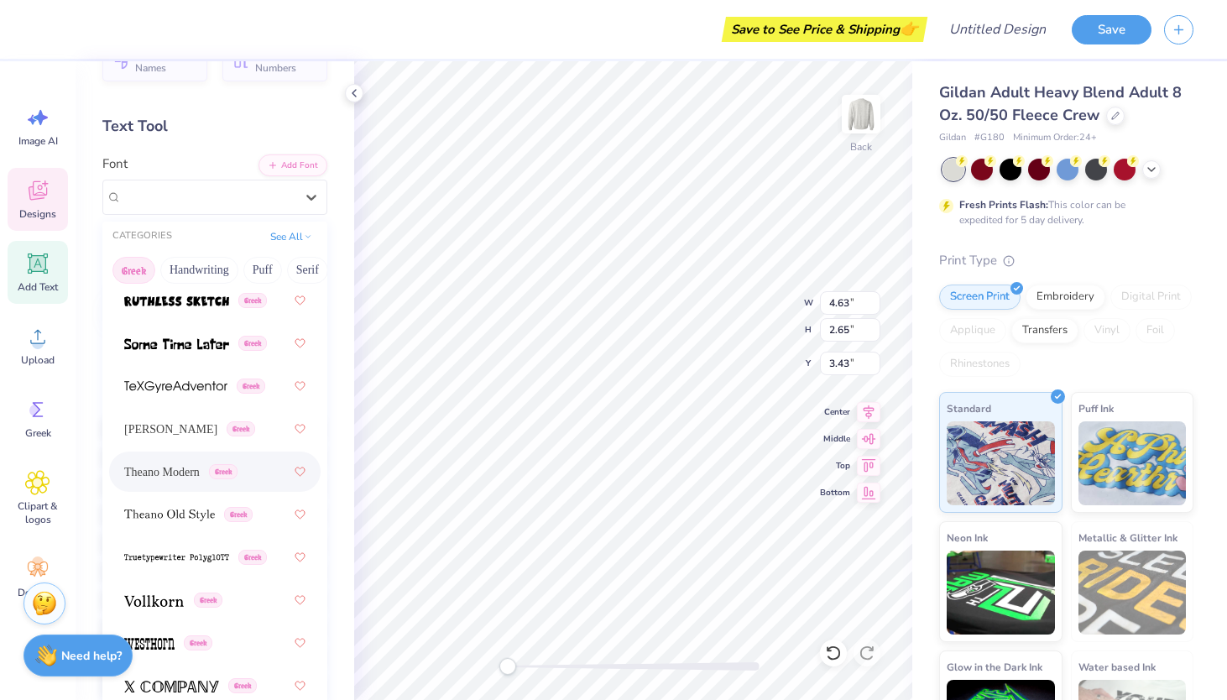
scroll to position [1632, 0]
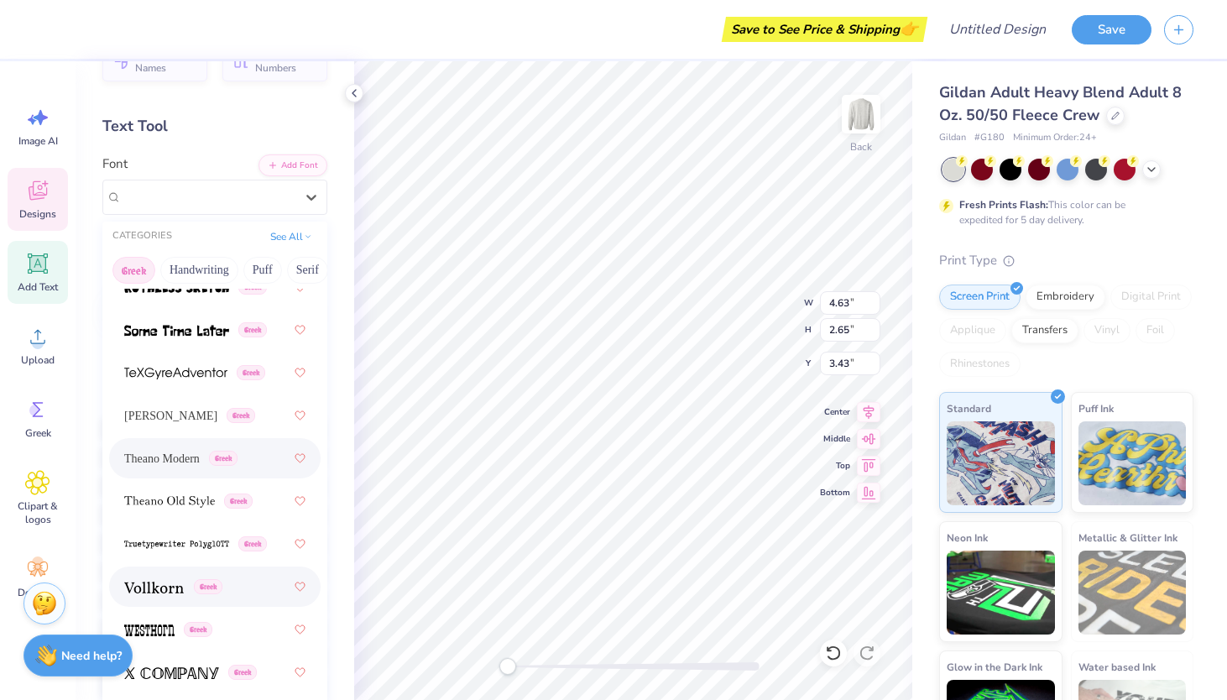
click at [153, 597] on div "Greek" at bounding box center [214, 586] width 181 height 30
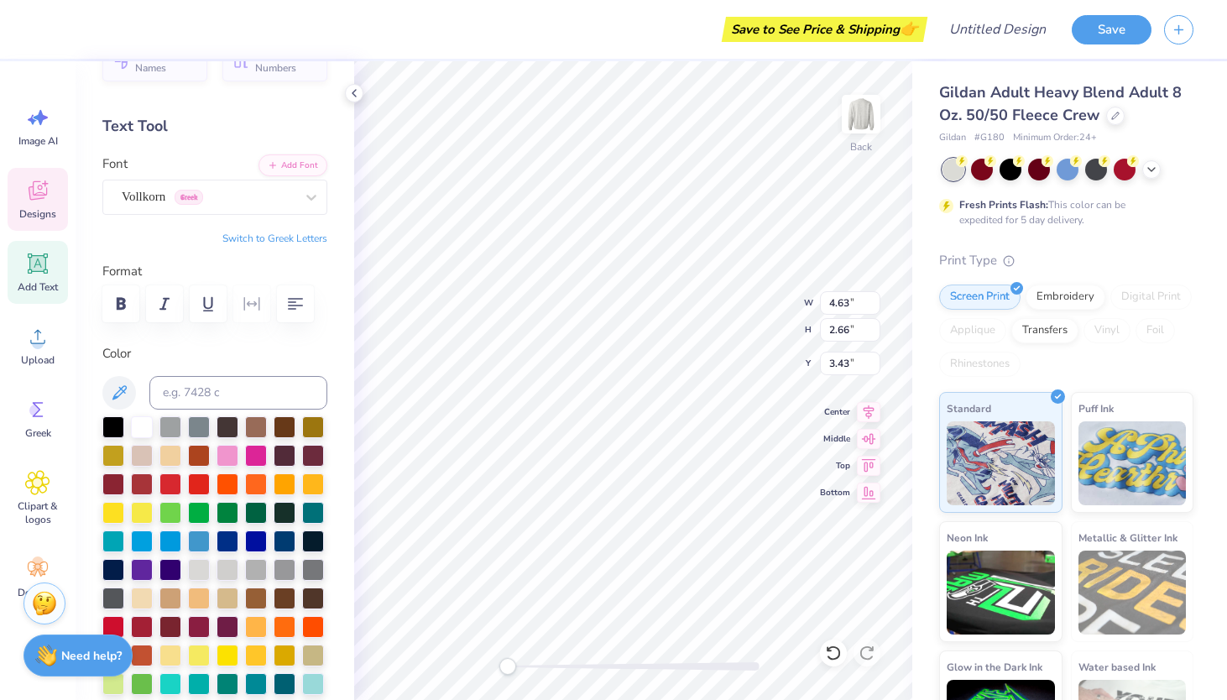
scroll to position [0, 4]
type textarea "Parents Weekend"
type textarea "PARENT"
click at [242, 342] on div "Personalized Names Personalized Numbers Text Tool Add Font Font Vollkorn Greek …" at bounding box center [215, 380] width 279 height 639
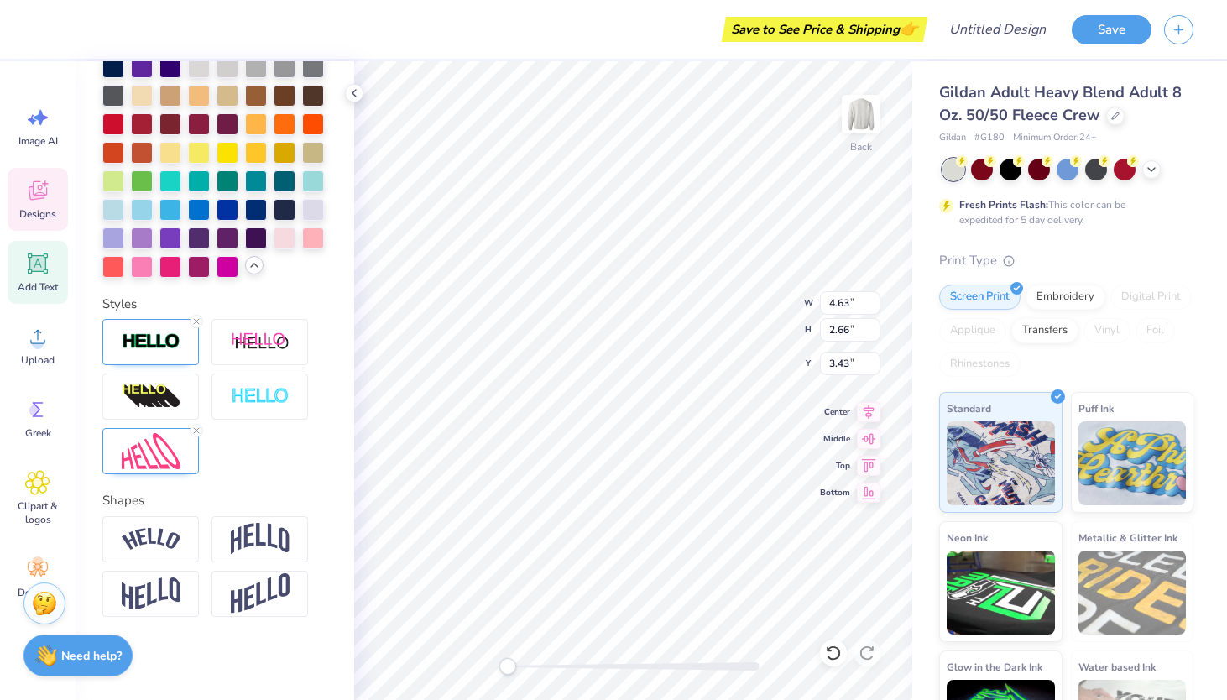
scroll to position [0, 0]
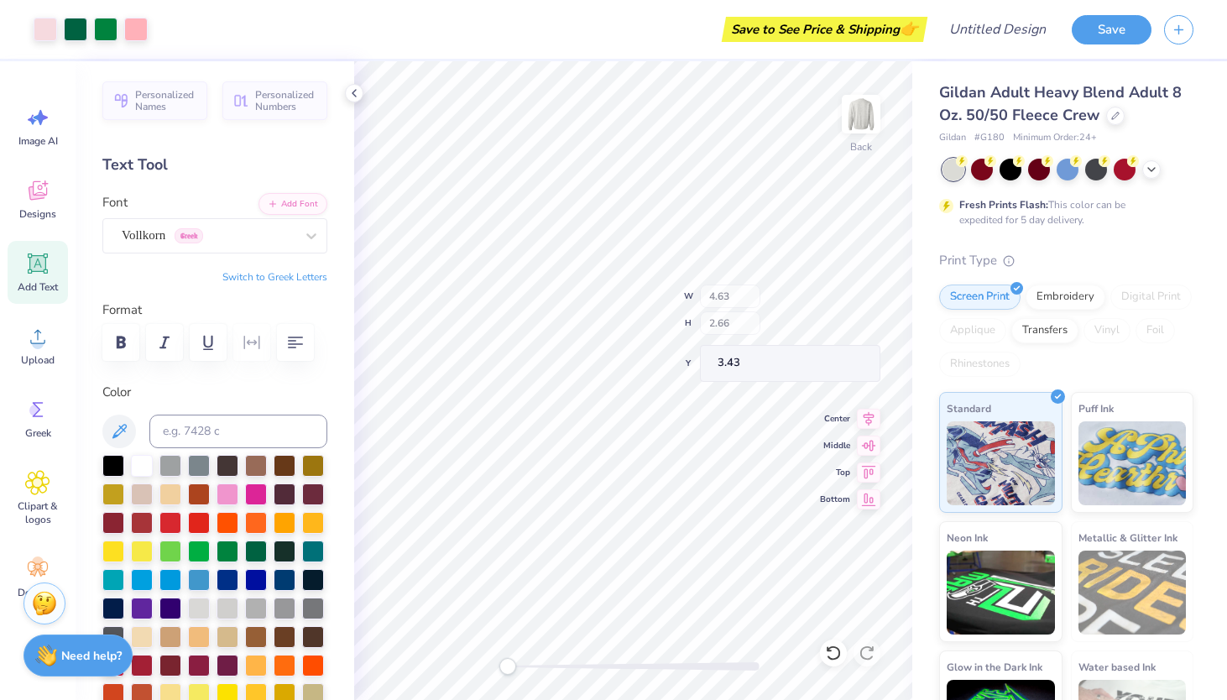
click at [754, 293] on div "Back W 4.63 H 2.66 Y 3.43 Center Middle Top Bottom" at bounding box center [633, 380] width 558 height 639
click at [42, 286] on span "Add Text" at bounding box center [38, 286] width 40 height 13
type textarea "PARENTS"
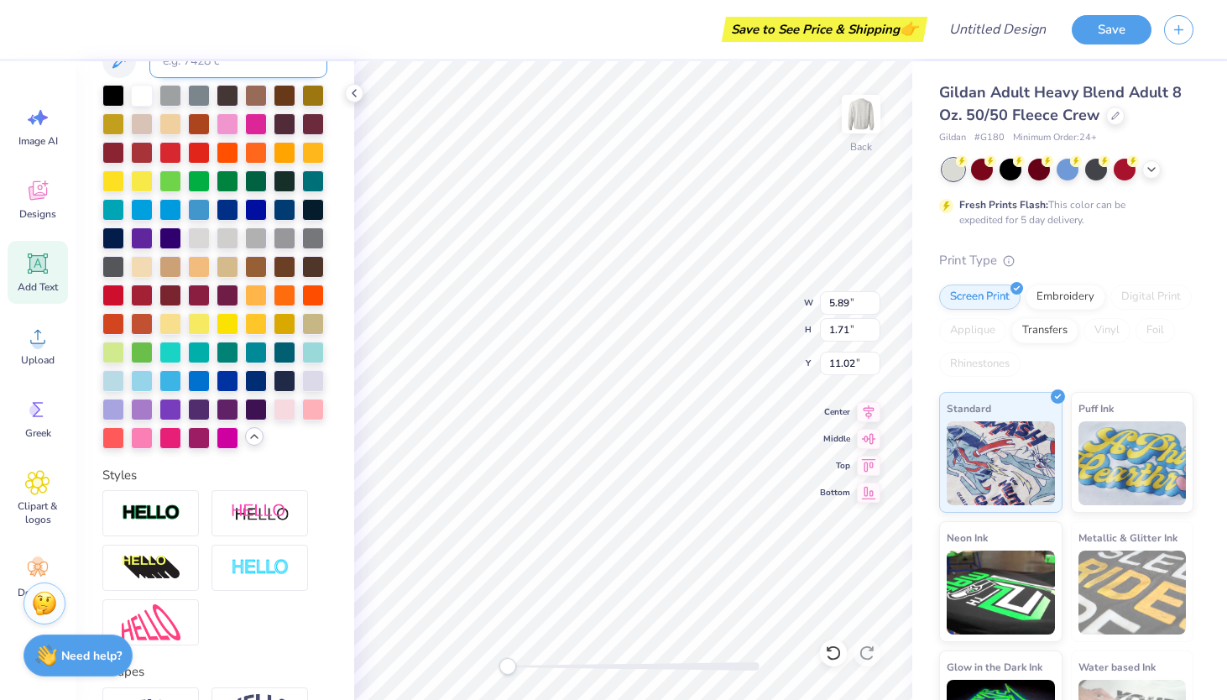
scroll to position [541, 0]
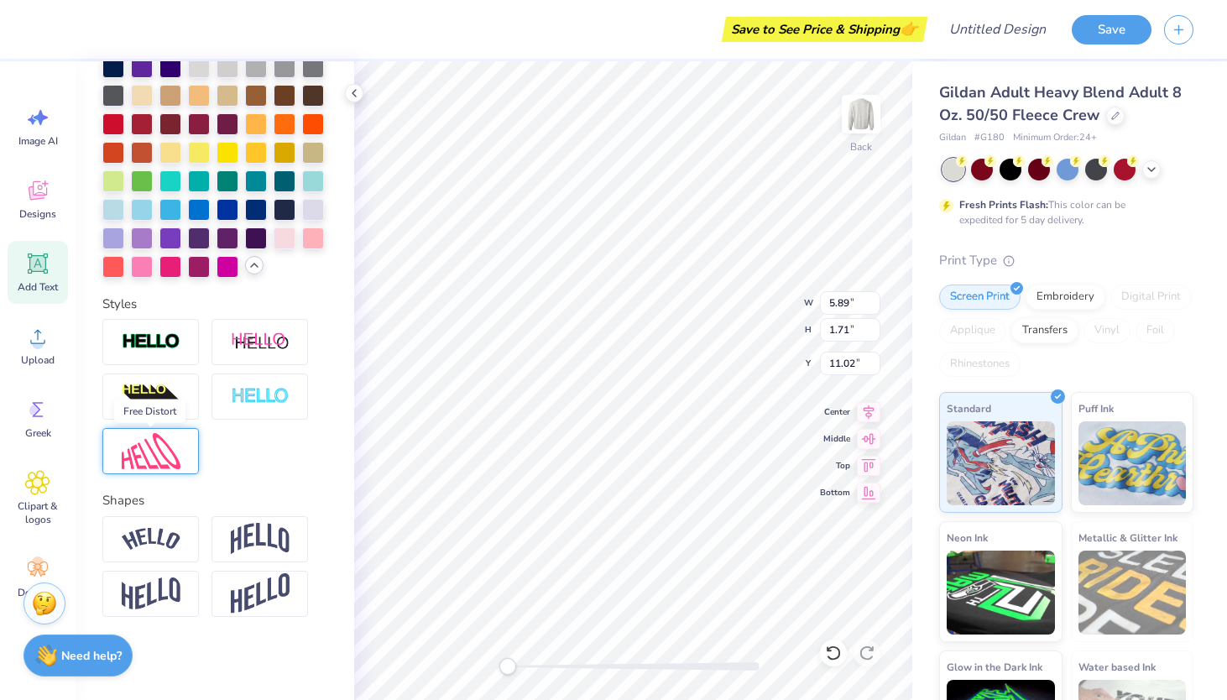
click at [160, 446] on img at bounding box center [151, 451] width 59 height 36
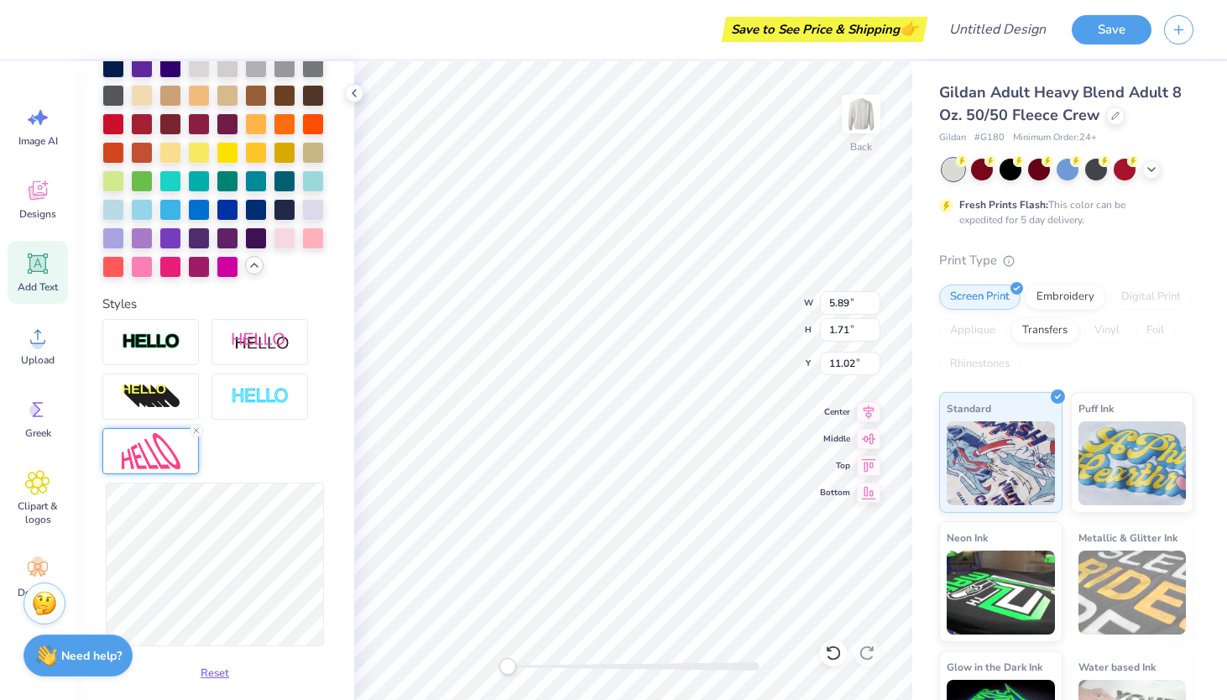
click at [296, 444] on div "Reset" at bounding box center [214, 503] width 225 height 368
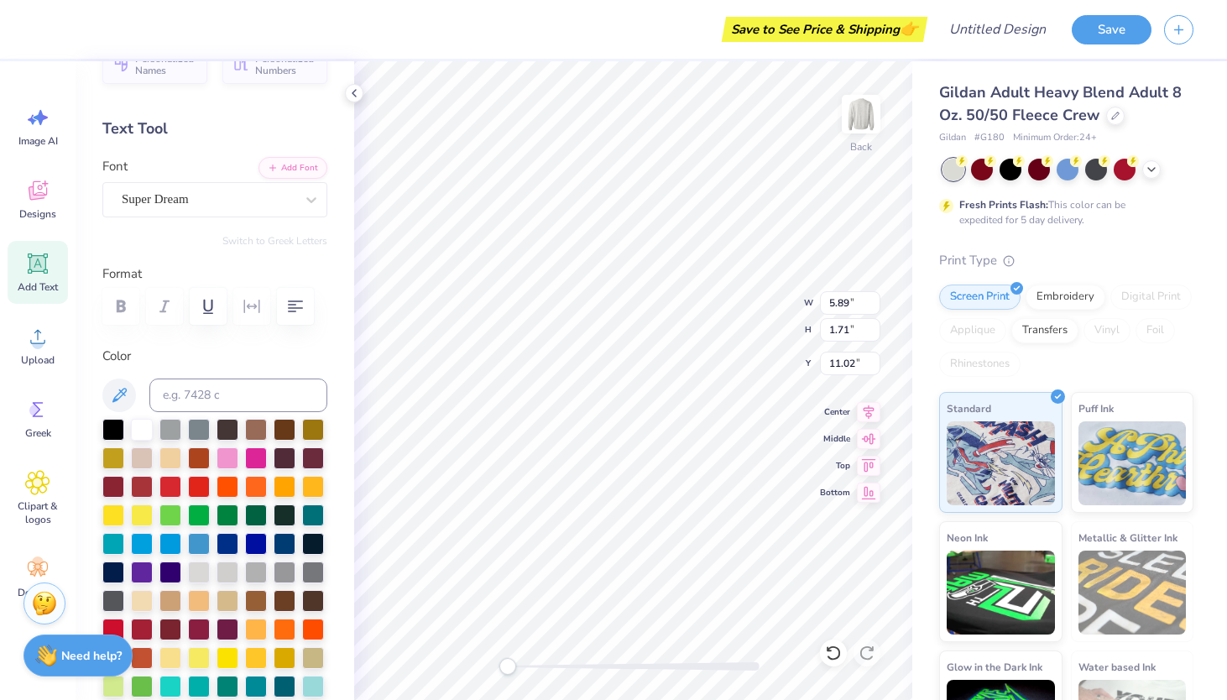
scroll to position [0, 0]
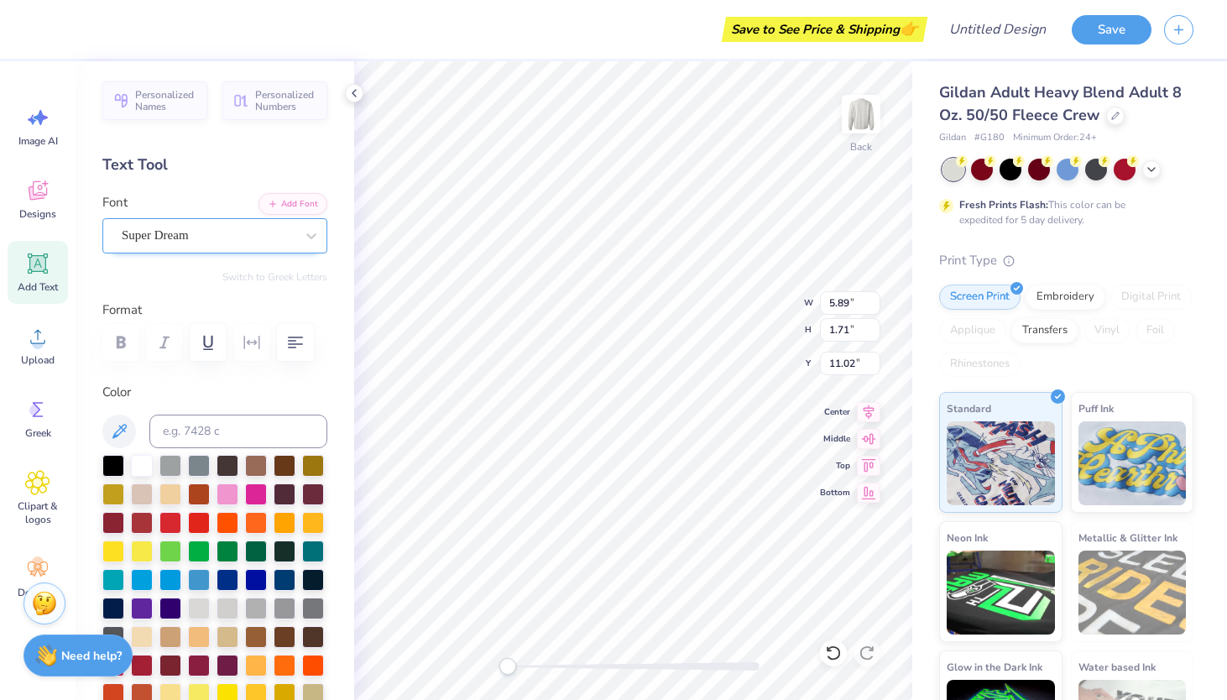
click at [210, 227] on div "Super Dream" at bounding box center [208, 235] width 176 height 26
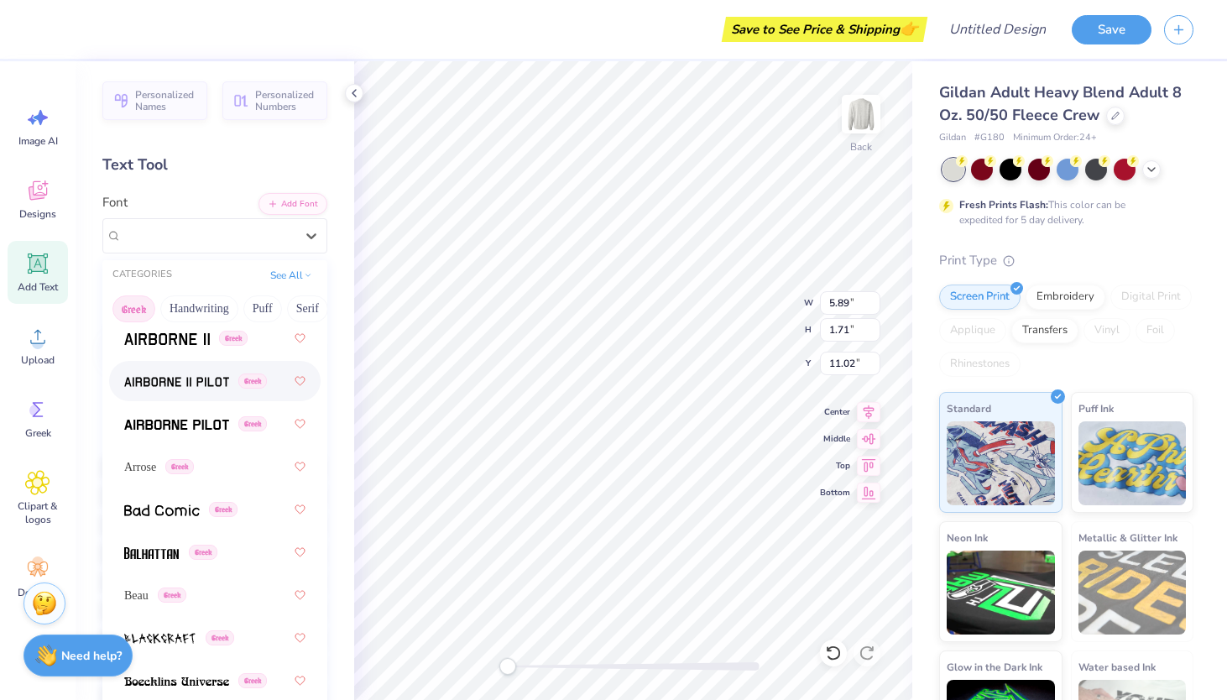
scroll to position [155, 0]
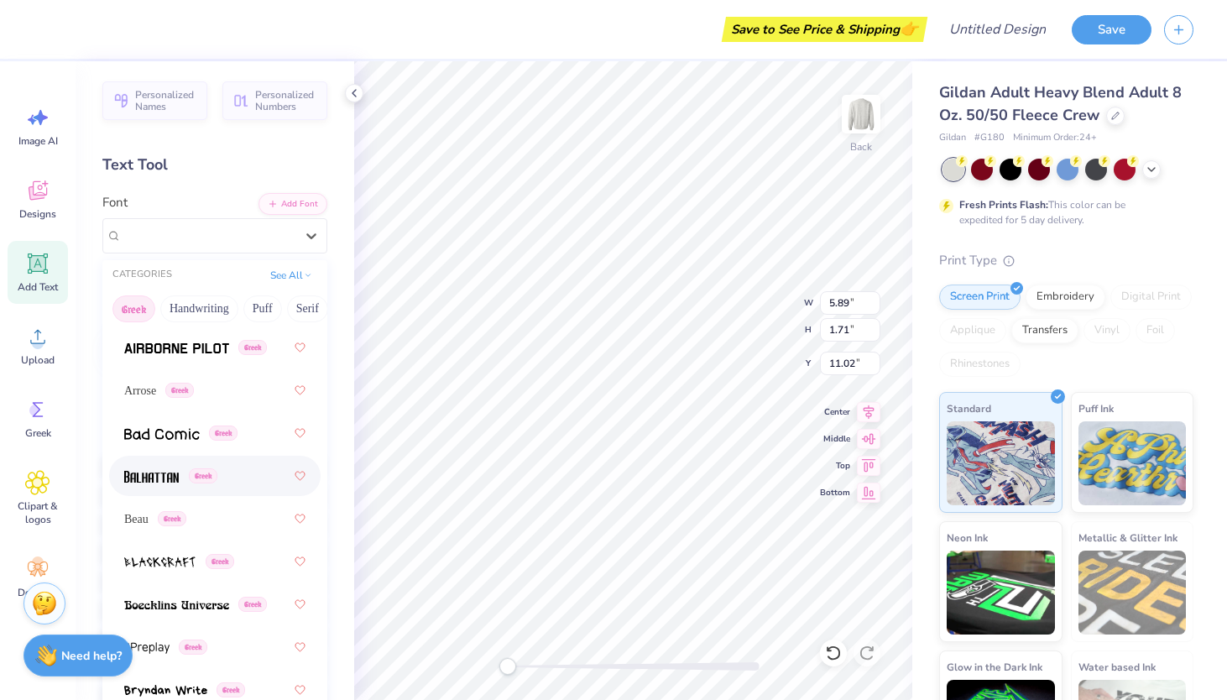
click at [159, 467] on span at bounding box center [151, 476] width 55 height 18
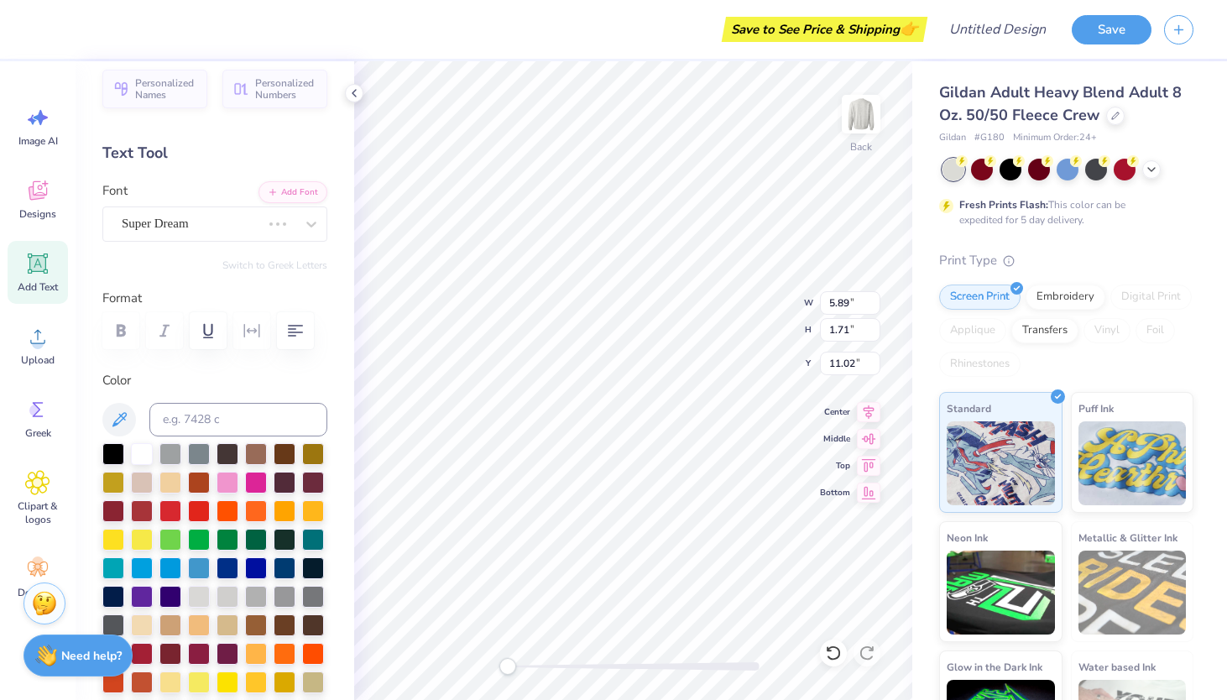
scroll to position [0, 0]
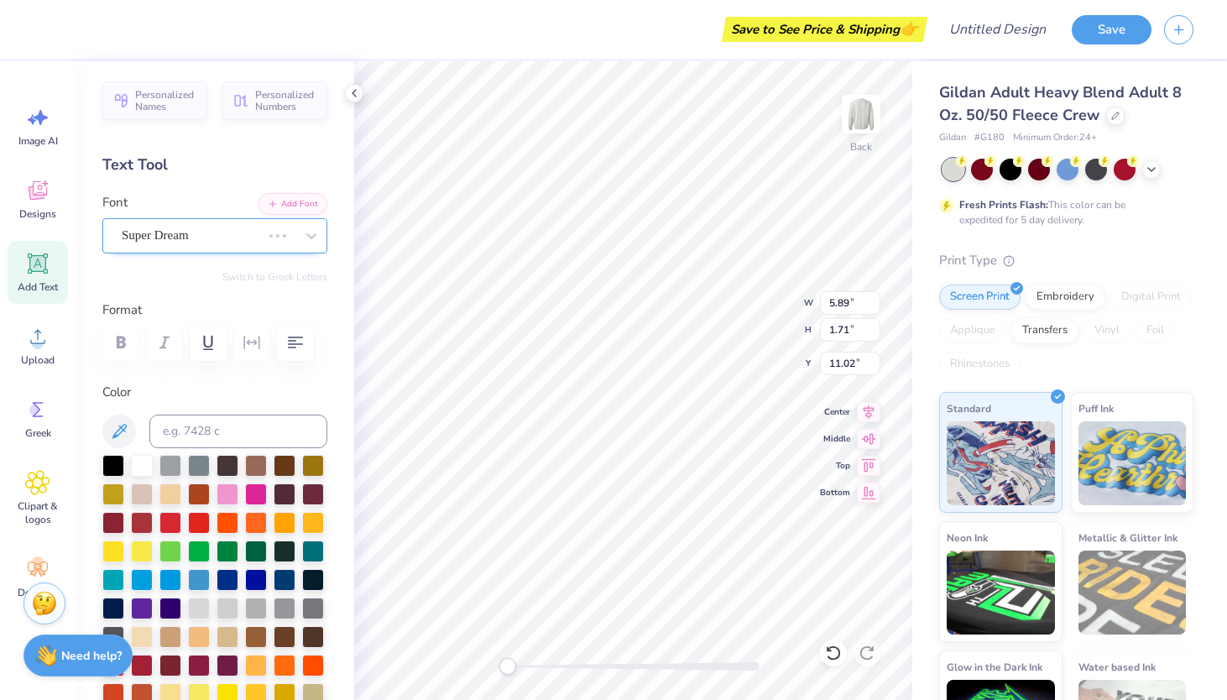
click at [176, 237] on div "Super Dream" at bounding box center [191, 235] width 143 height 26
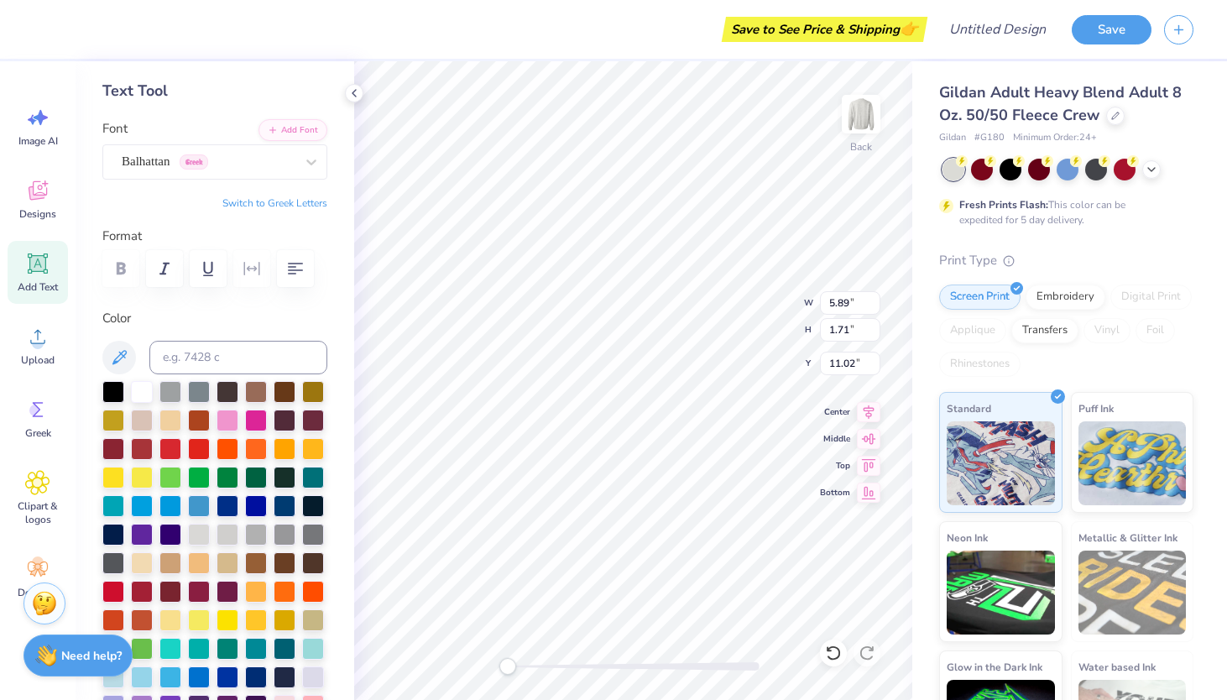
scroll to position [90, 0]
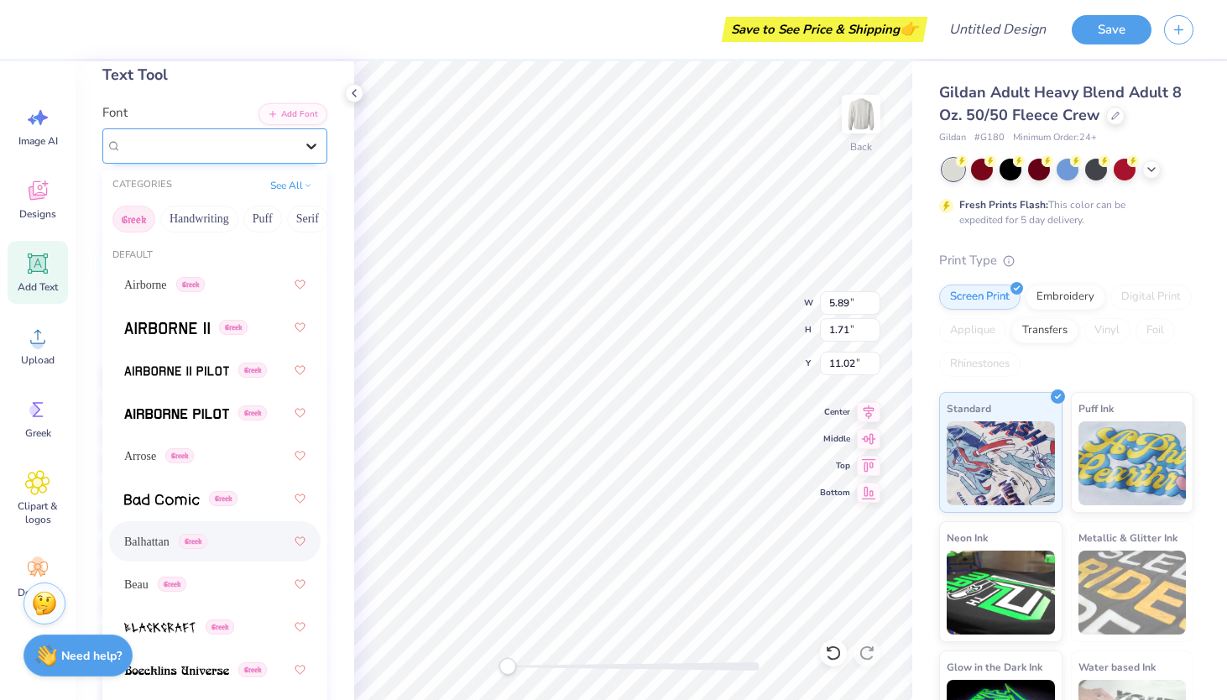
click at [305, 141] on icon at bounding box center [311, 146] width 17 height 17
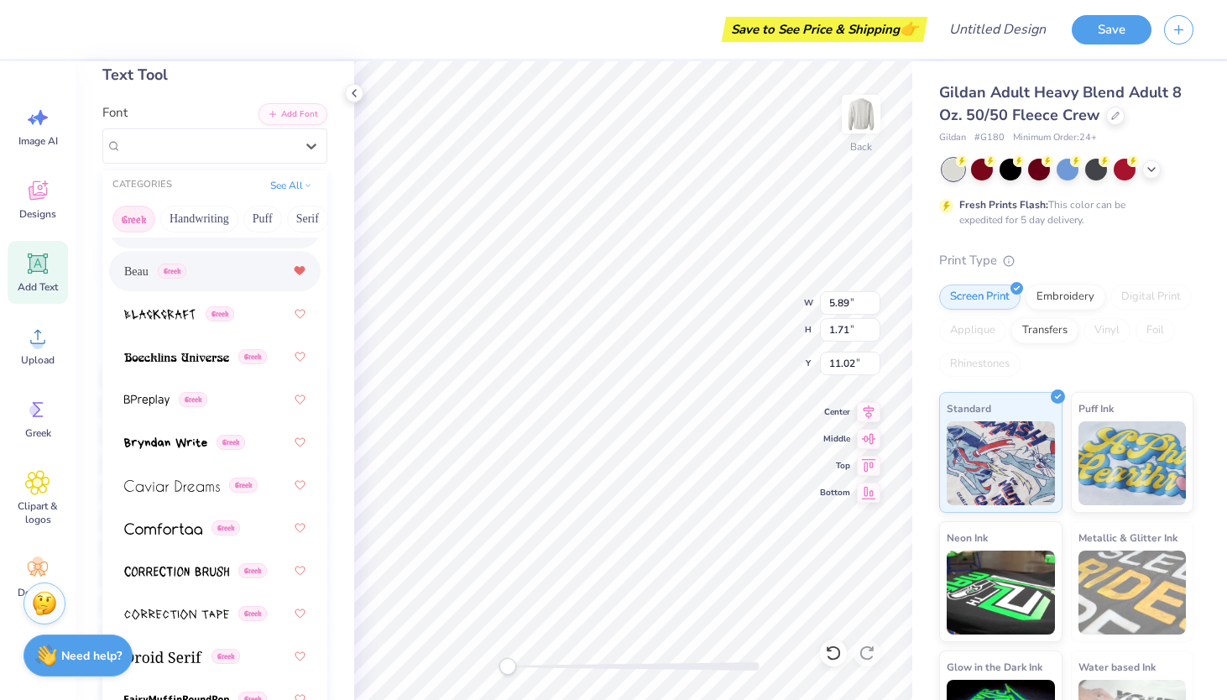
scroll to position [483, 0]
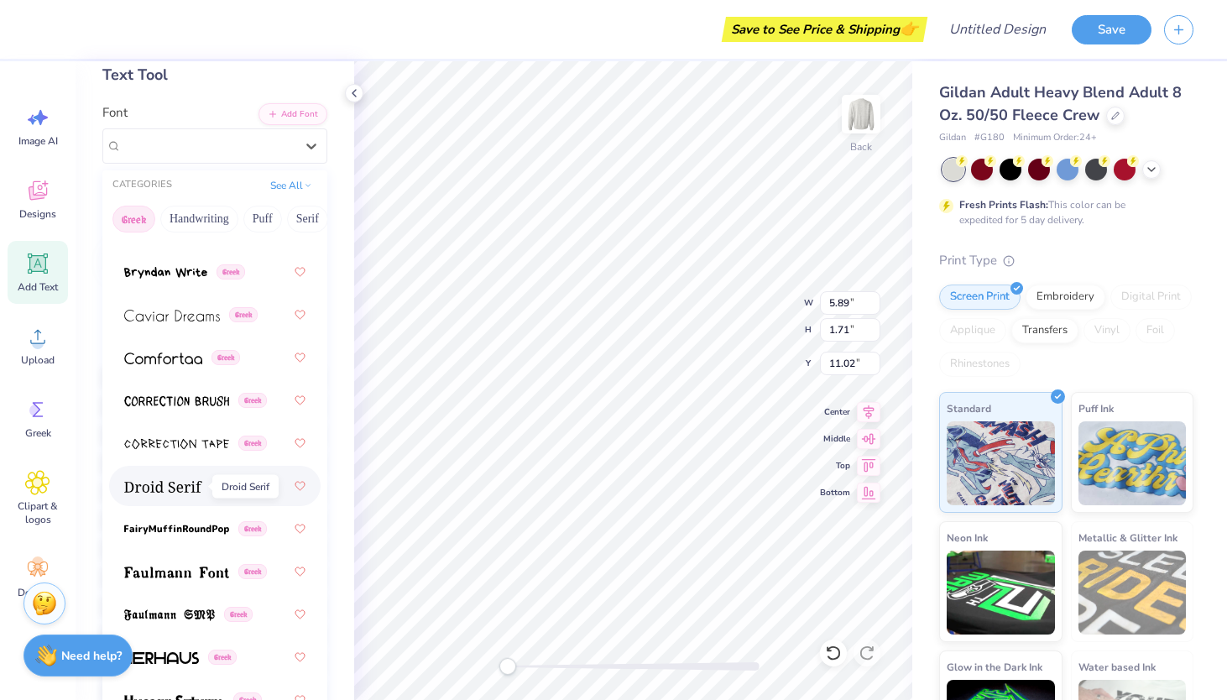
click at [170, 479] on span at bounding box center [163, 486] width 78 height 18
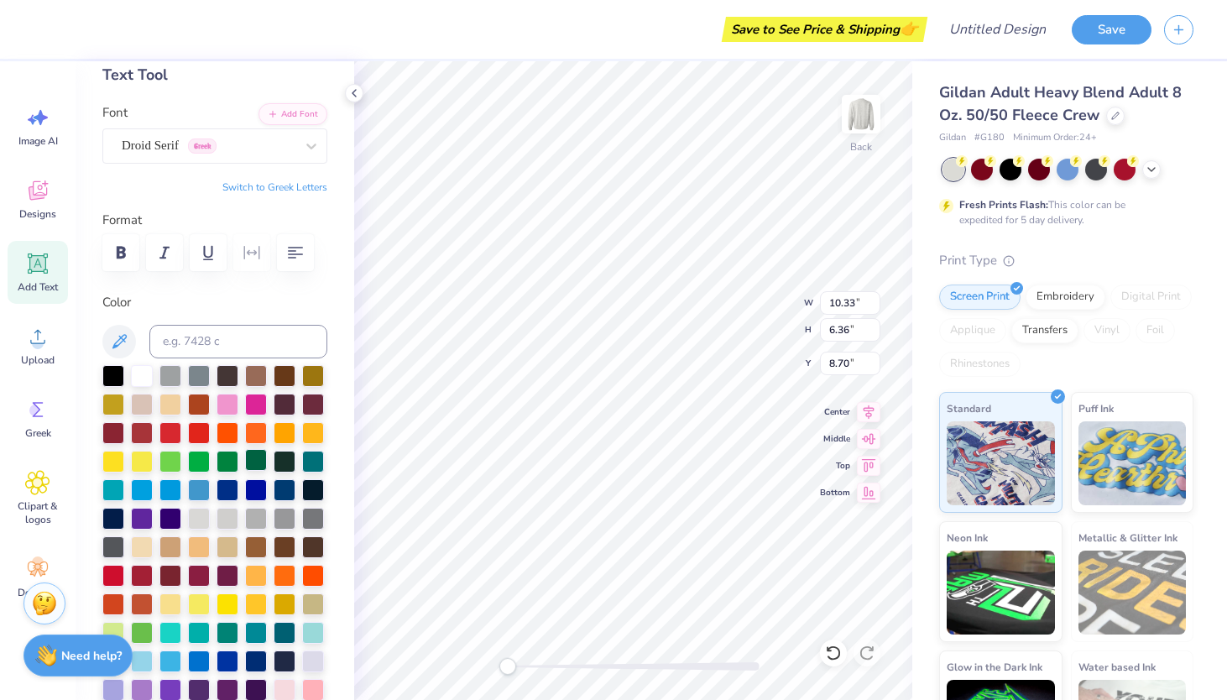
type input "8.82"
type input "5.16"
type input "1.88"
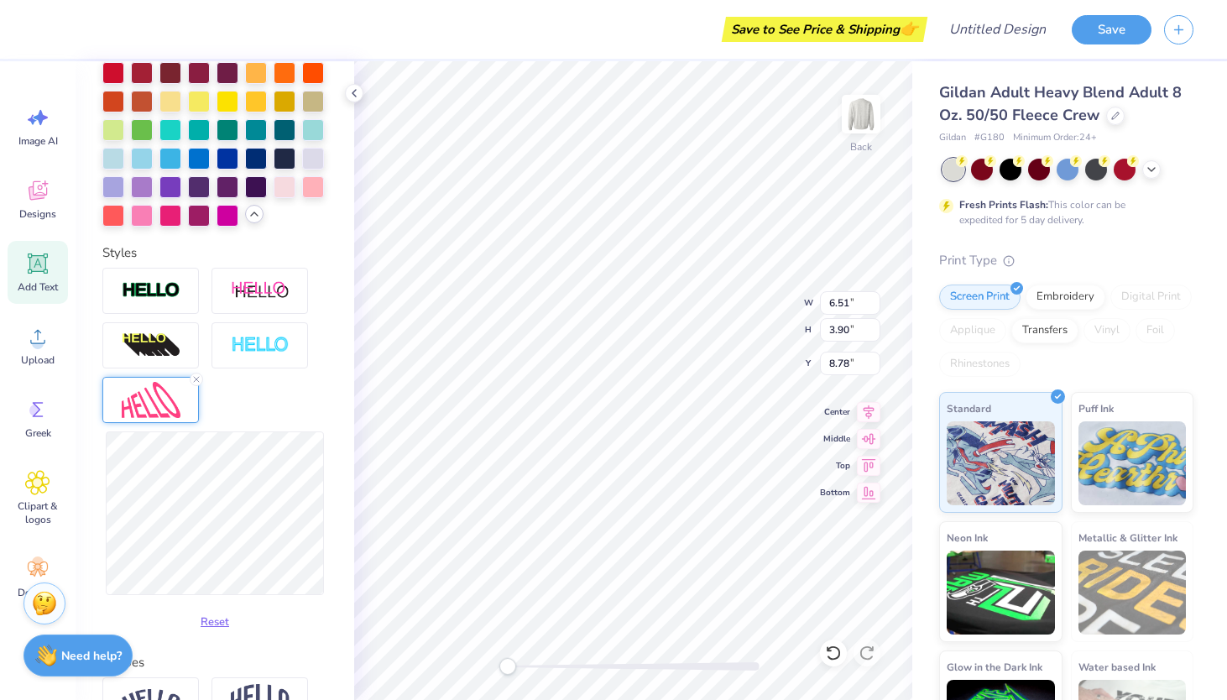
scroll to position [597, 0]
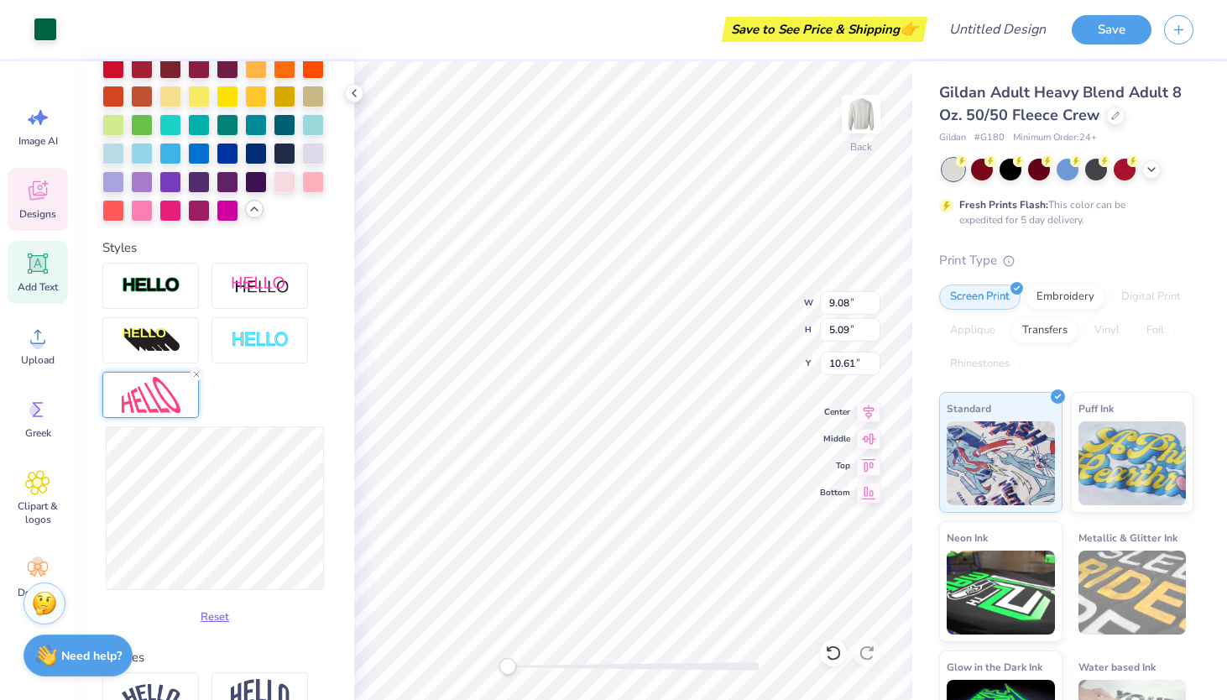
type input "9.08"
type input "5.09"
type input "10.61"
type textarea "FAMILY"
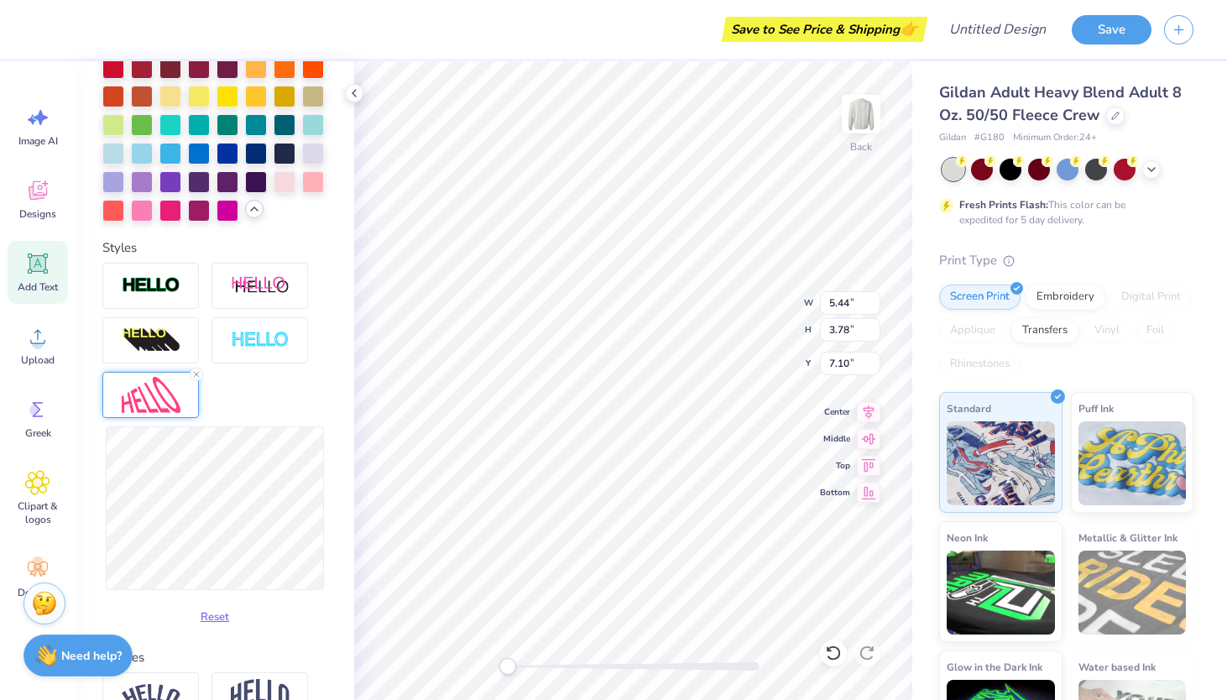
scroll to position [0, 1]
type input "7.43"
type input "4.24"
type input "6.74"
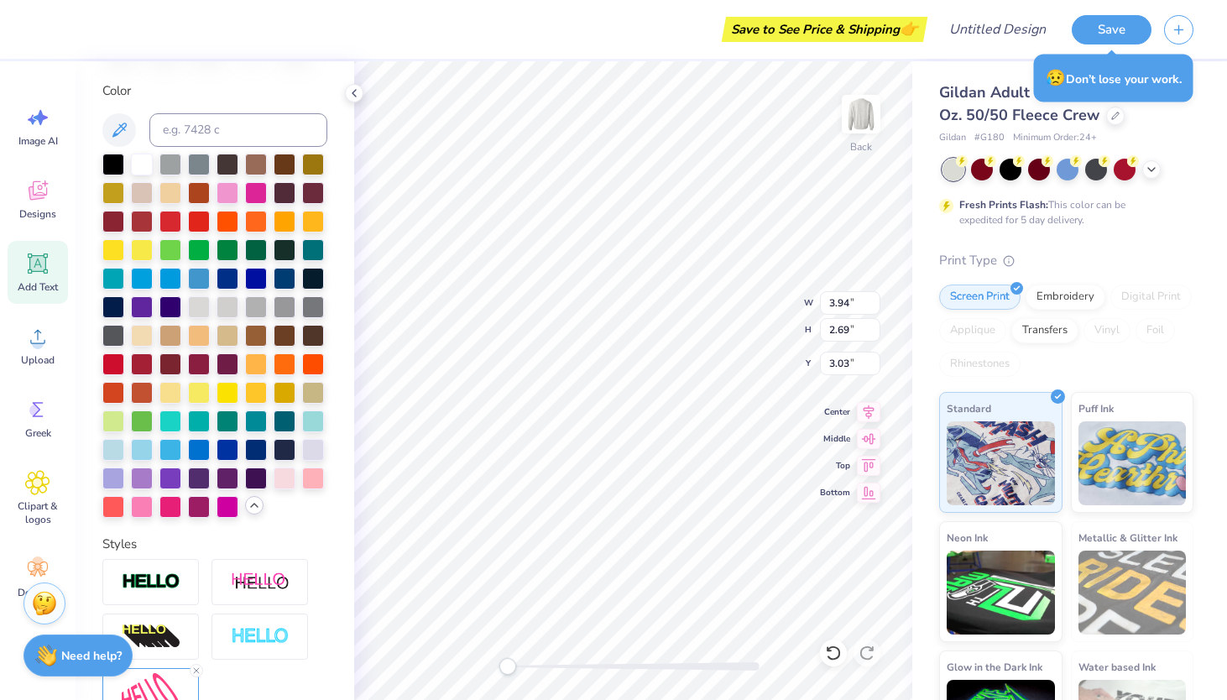
scroll to position [0, 0]
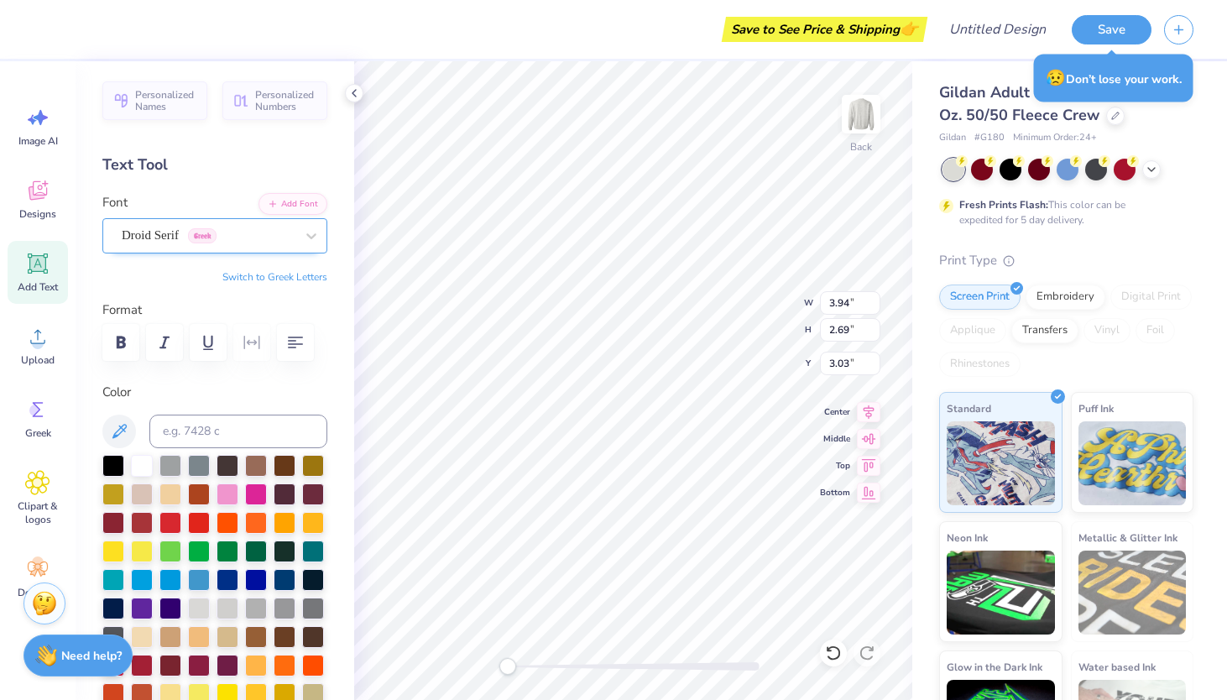
click at [279, 228] on div "Droid Serif Greek" at bounding box center [208, 235] width 176 height 26
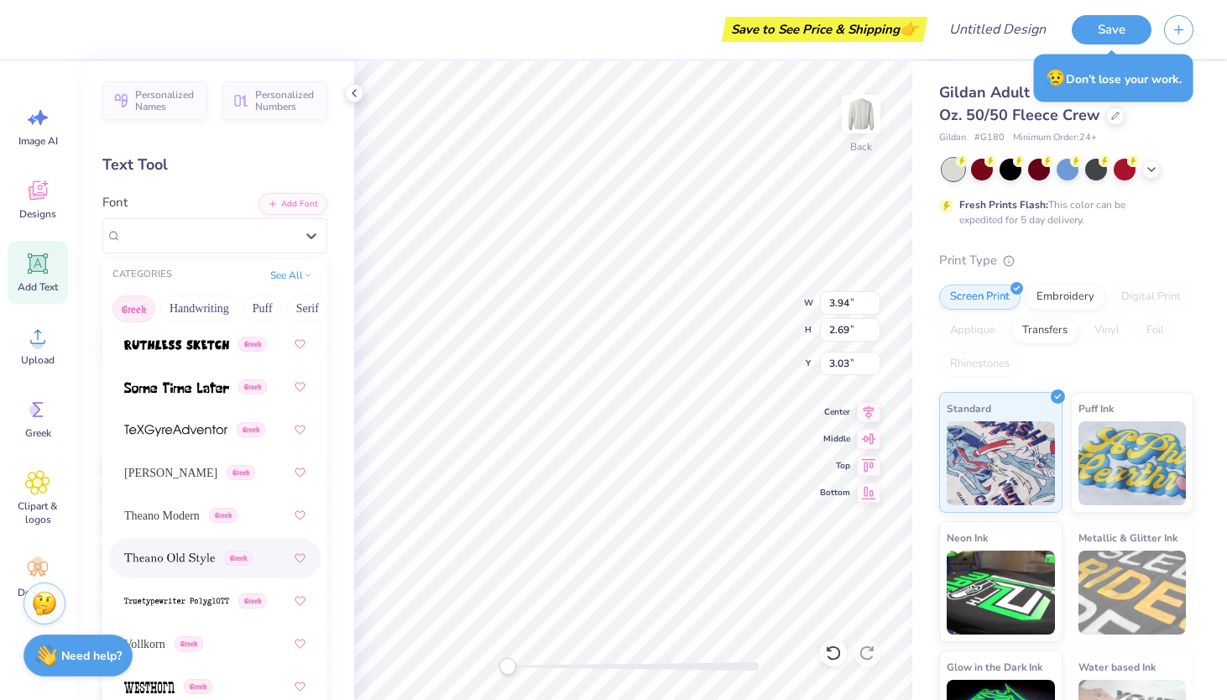
scroll to position [1632, 0]
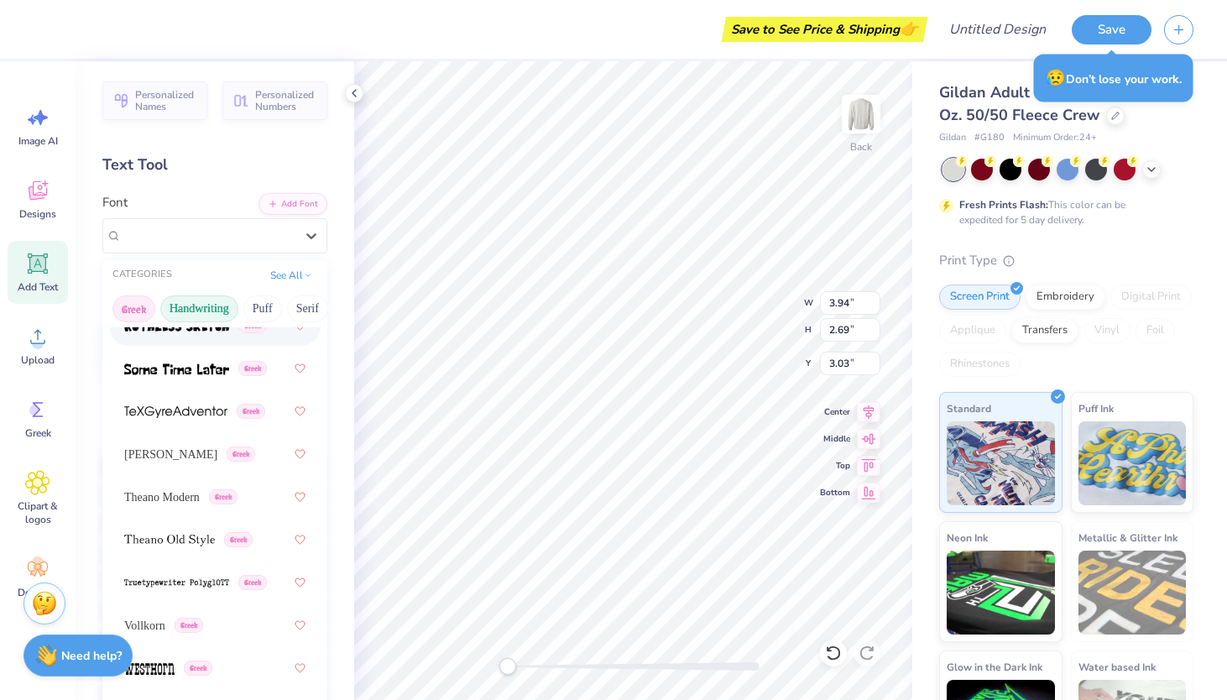
click at [195, 305] on button "Handwriting" at bounding box center [199, 308] width 78 height 27
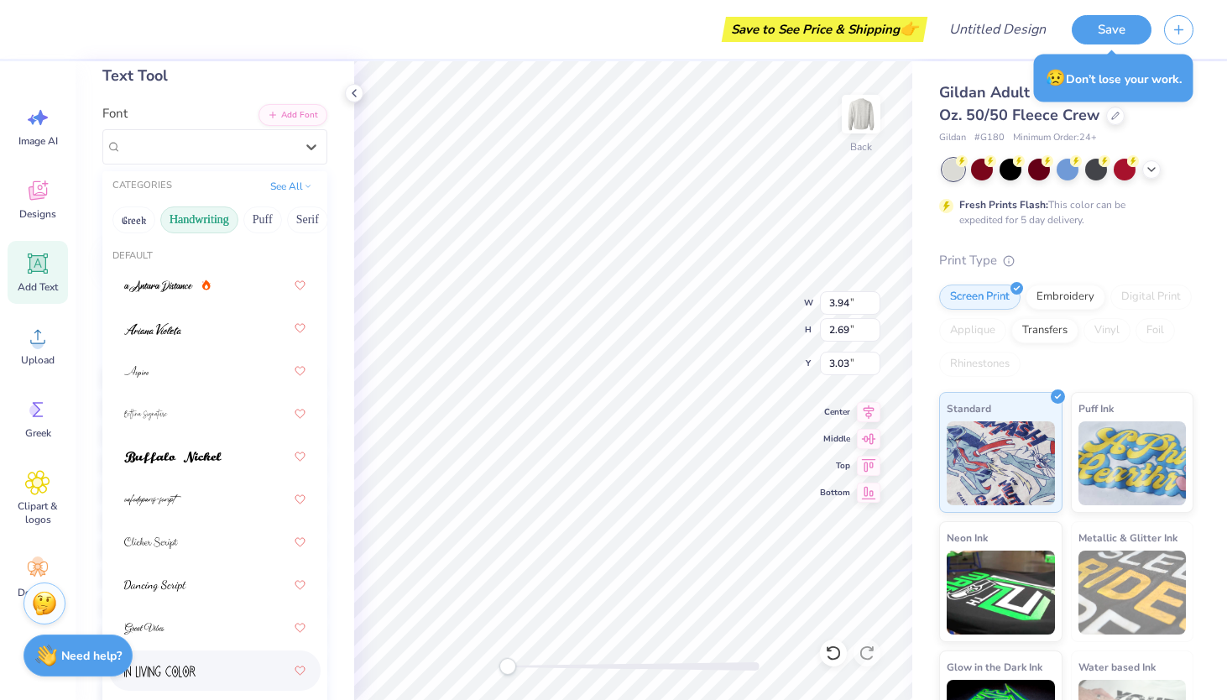
scroll to position [0, 0]
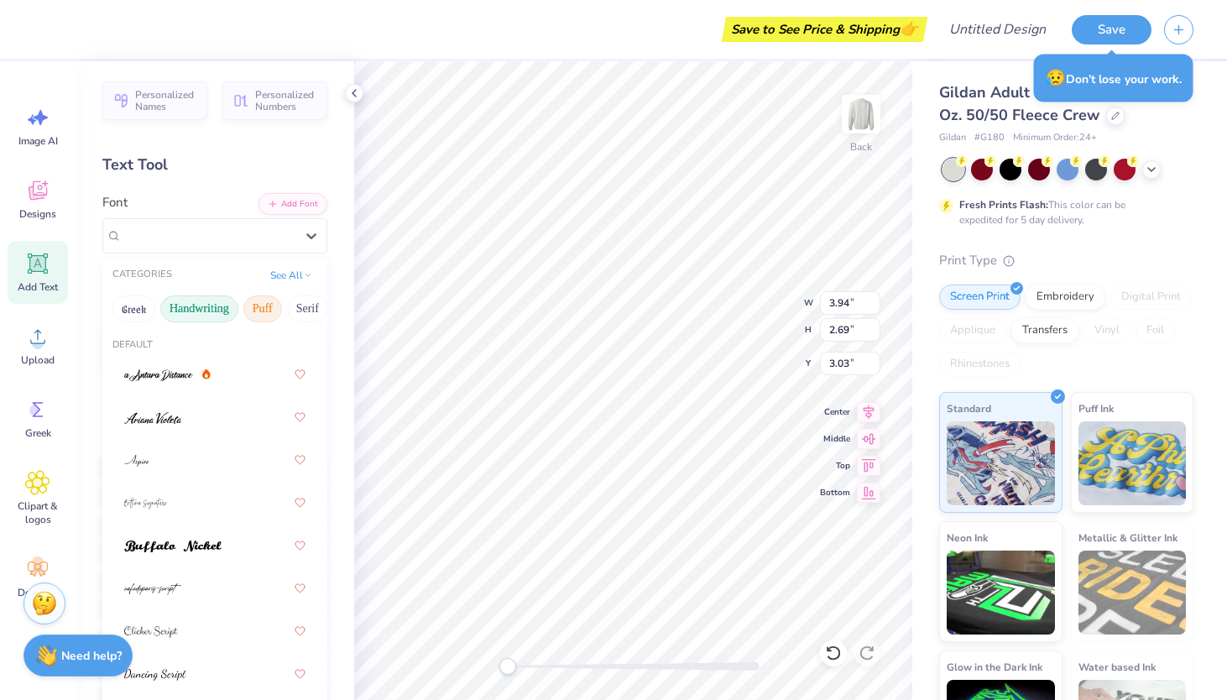
click at [264, 310] on button "Puff" at bounding box center [262, 308] width 39 height 27
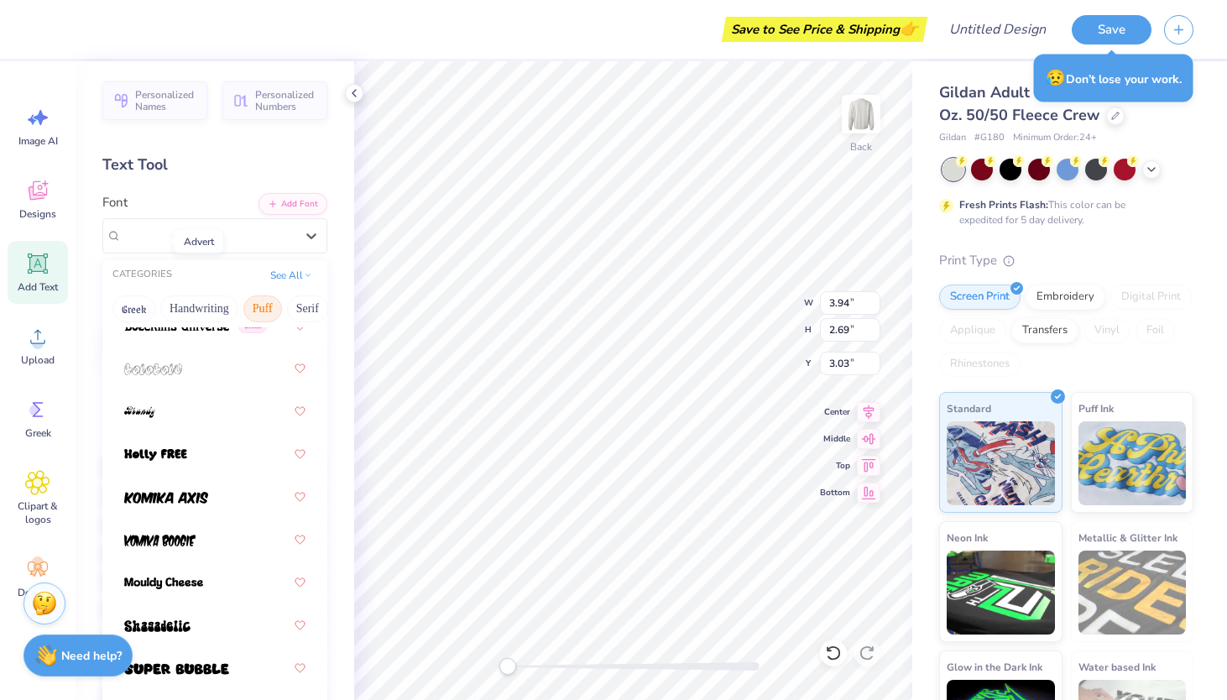
scroll to position [176, 0]
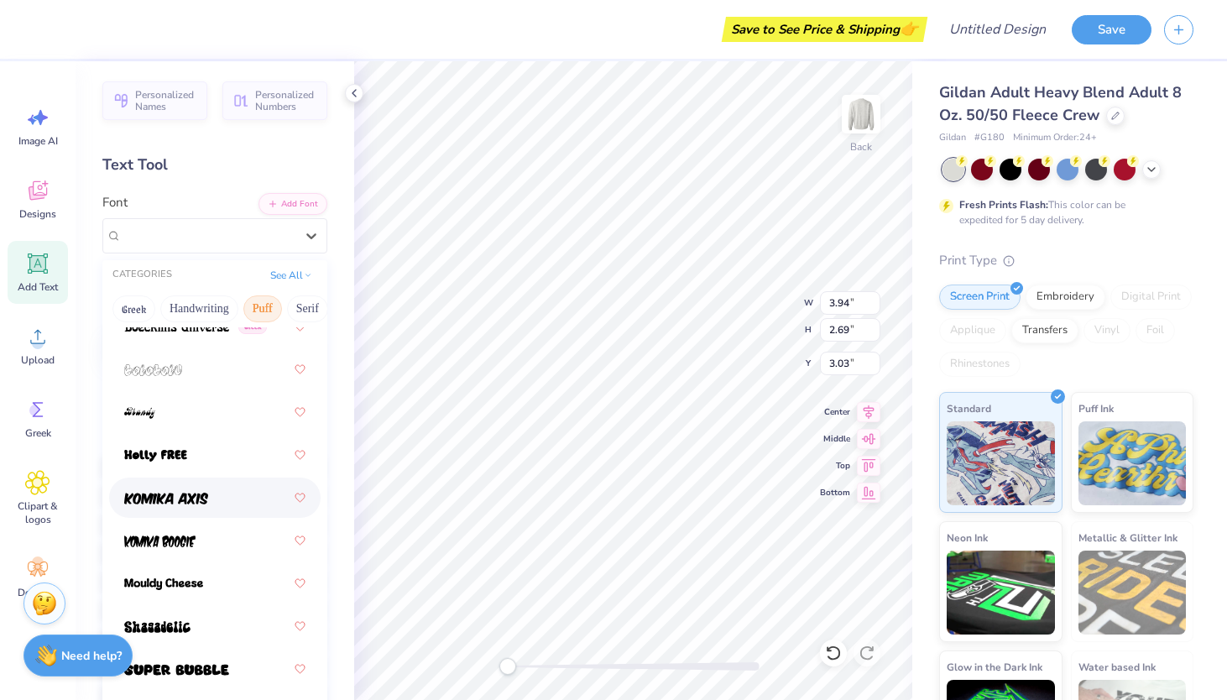
click at [162, 486] on div at bounding box center [214, 497] width 181 height 30
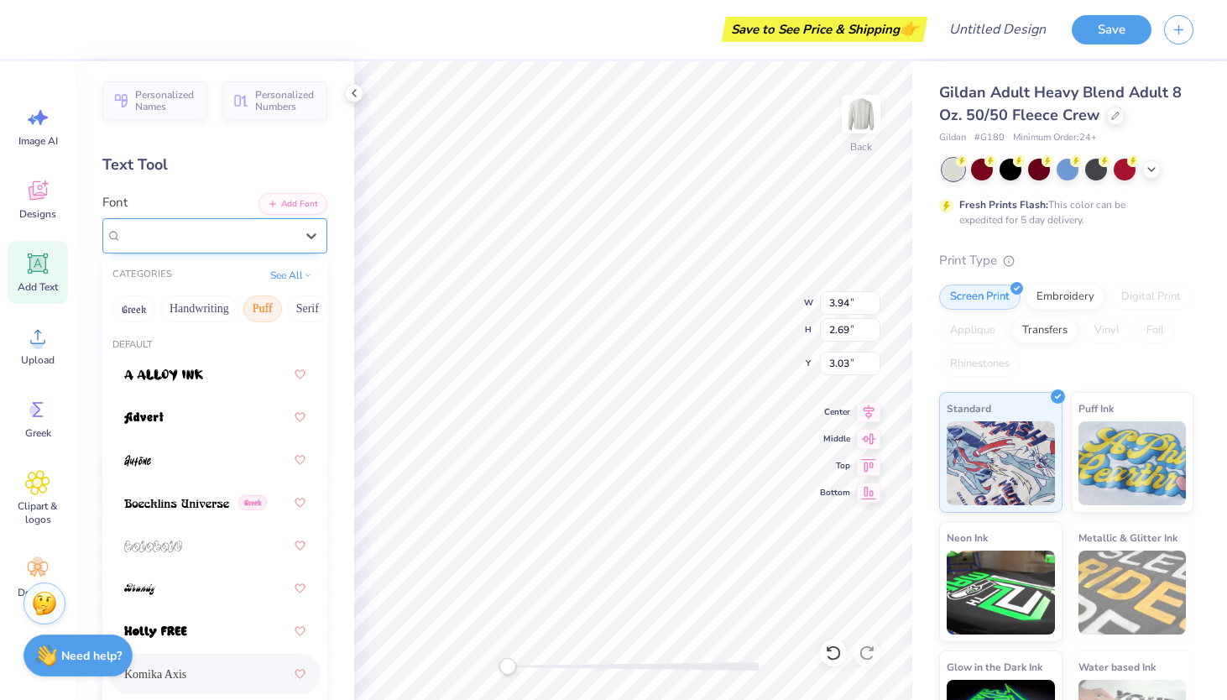
click at [287, 232] on div "Komika Axis" at bounding box center [208, 235] width 176 height 26
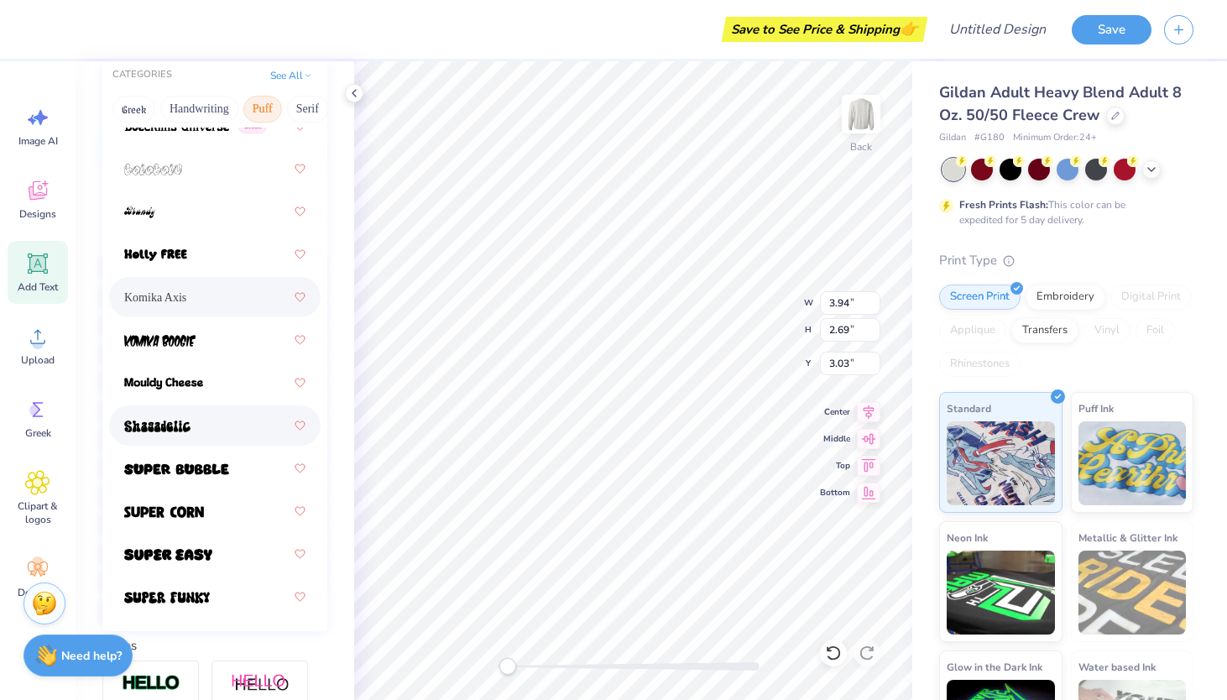
scroll to position [213, 0]
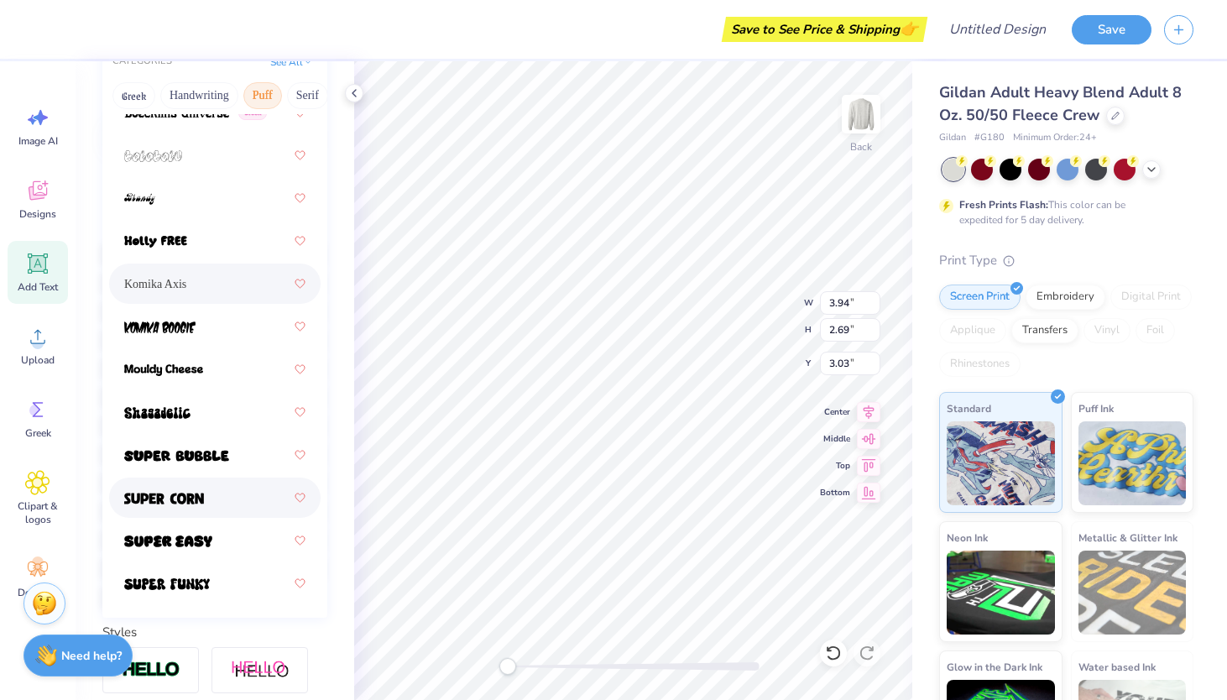
click at [200, 501] on img at bounding box center [164, 499] width 80 height 12
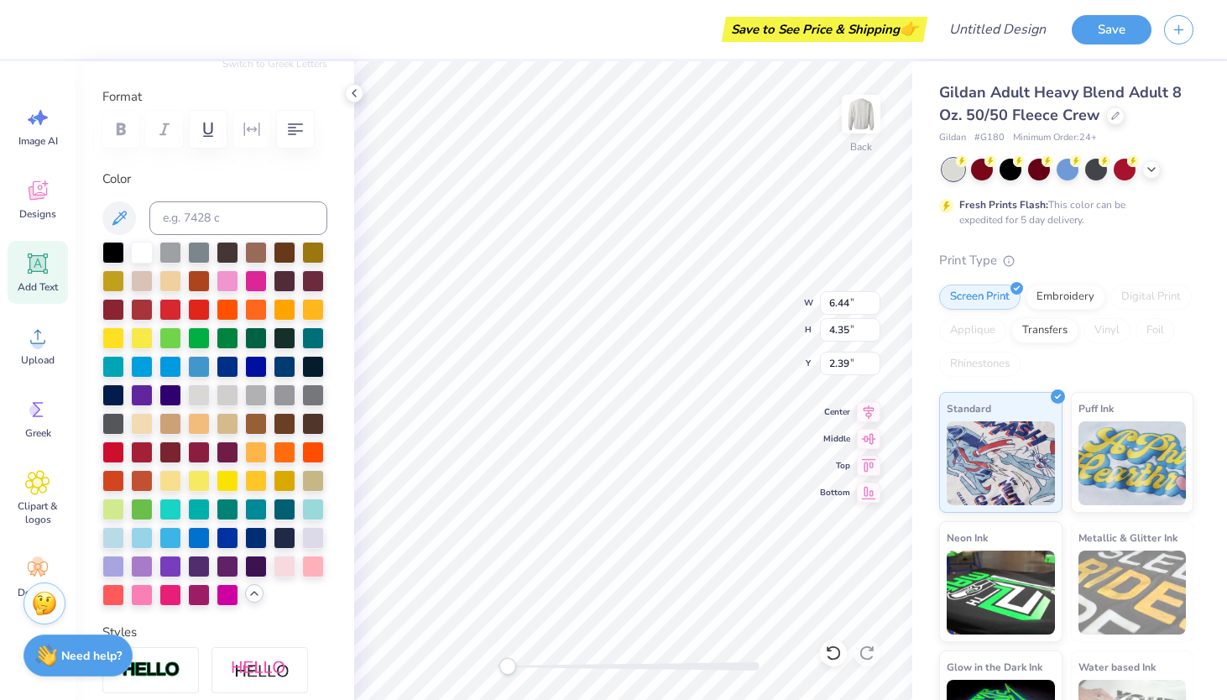
scroll to position [0, 0]
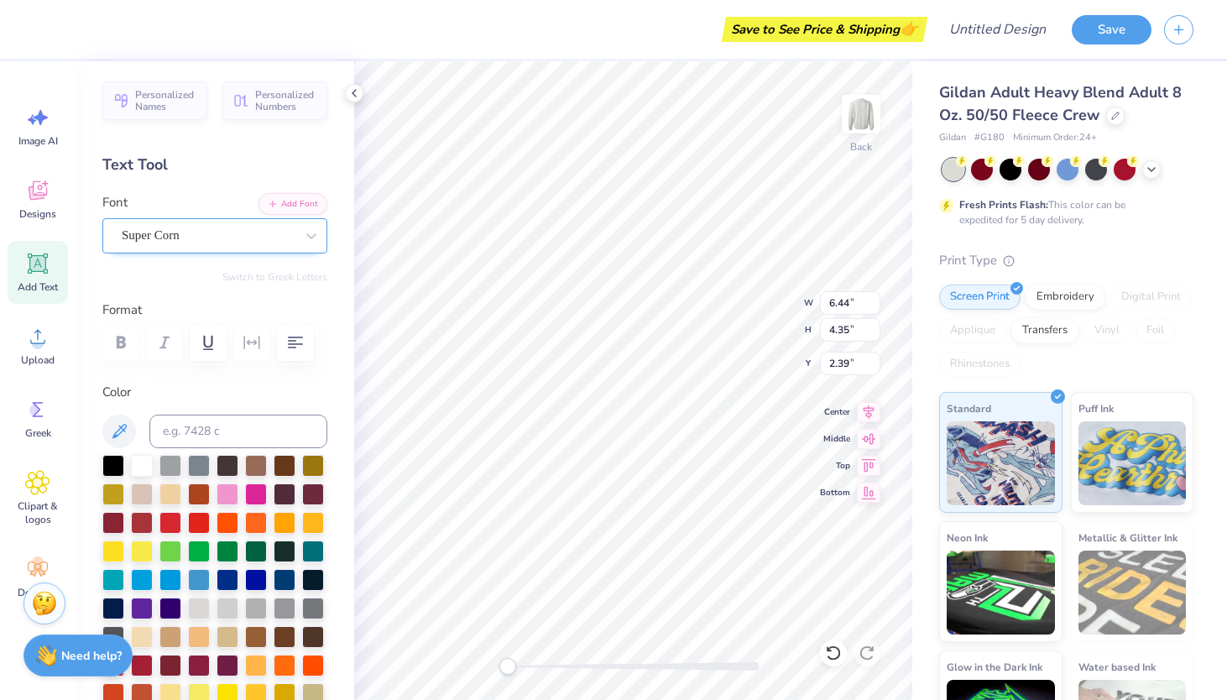
click at [258, 248] on div "Super Corn" at bounding box center [214, 235] width 225 height 35
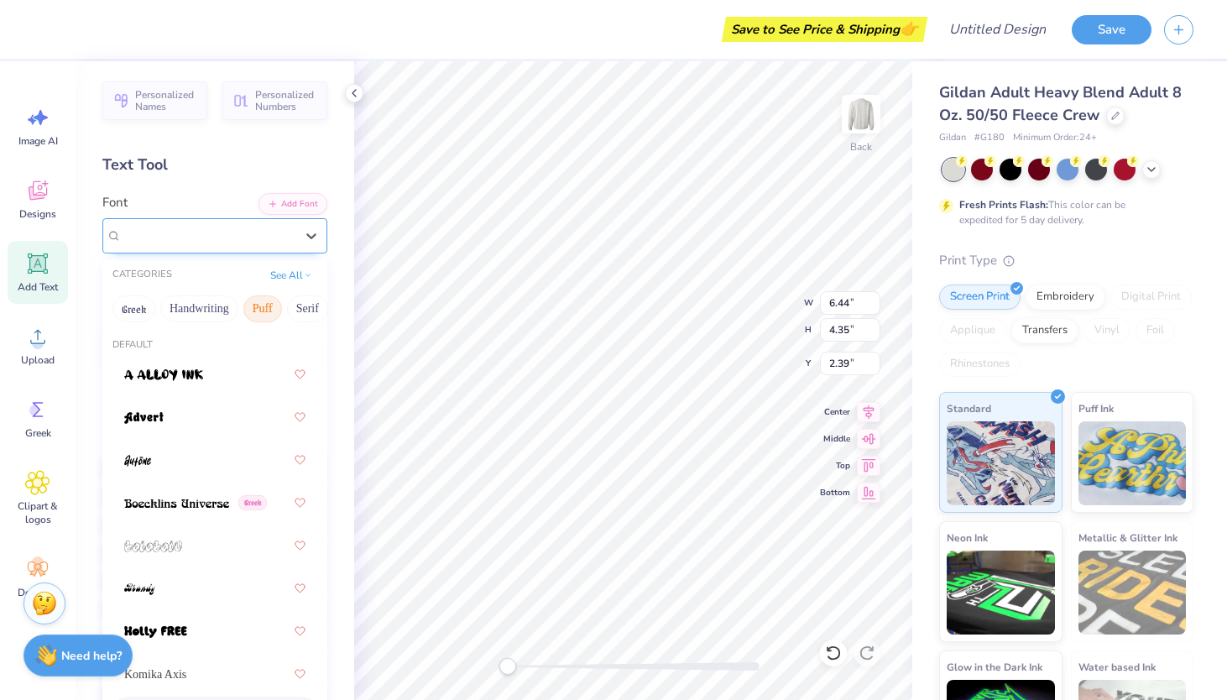
click at [286, 221] on div "Super Corn" at bounding box center [214, 235] width 225 height 35
click at [286, 222] on div "Super Corn" at bounding box center [214, 235] width 225 height 35
click at [212, 309] on button "Handwriting" at bounding box center [199, 308] width 78 height 27
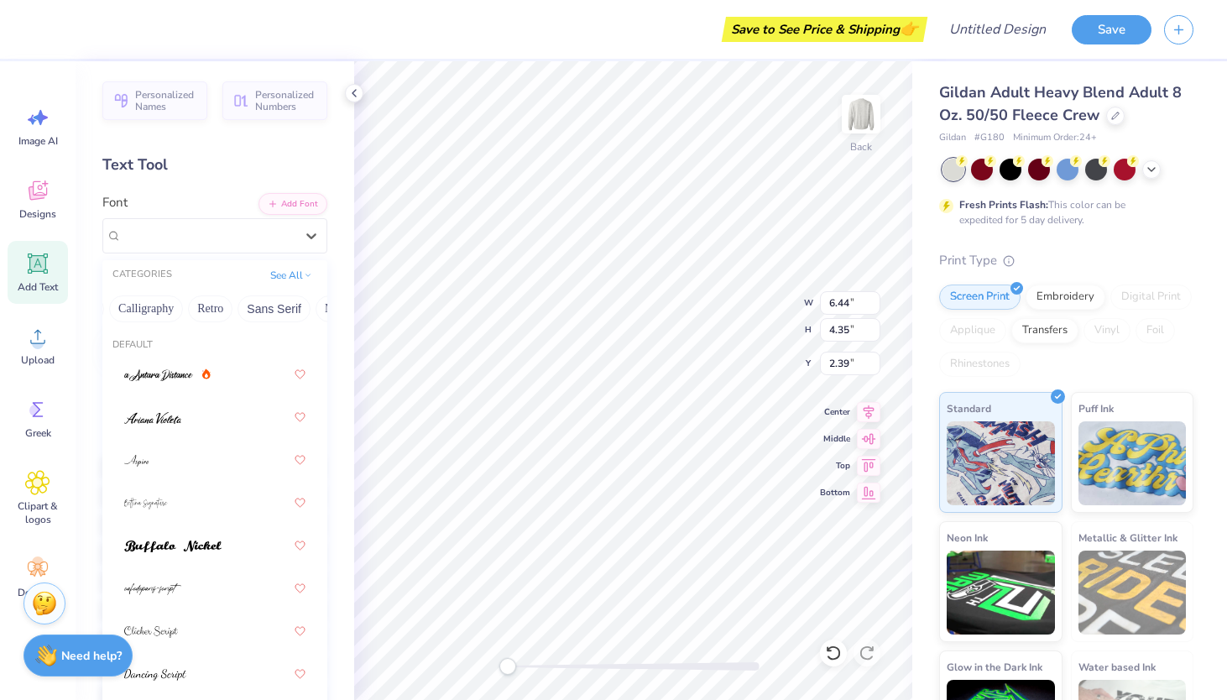
scroll to position [0, 258]
click at [287, 304] on button "Sans Serif" at bounding box center [285, 308] width 73 height 27
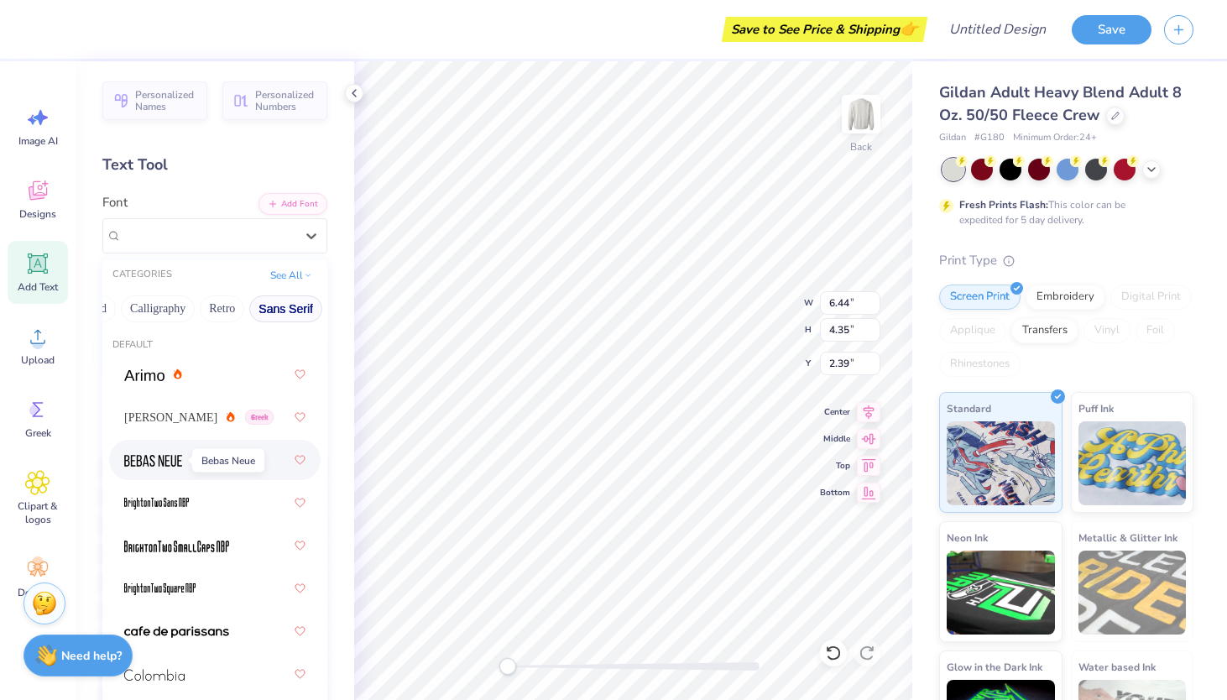
click at [143, 461] on img at bounding box center [153, 461] width 58 height 12
click at [191, 248] on div "Bebas Neue" at bounding box center [214, 235] width 225 height 35
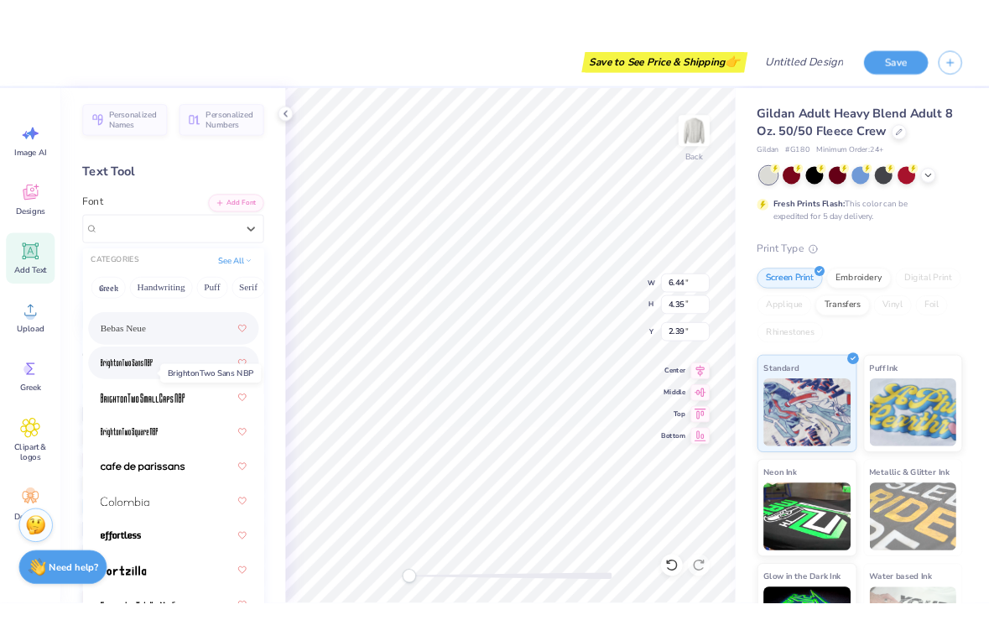
scroll to position [102, 0]
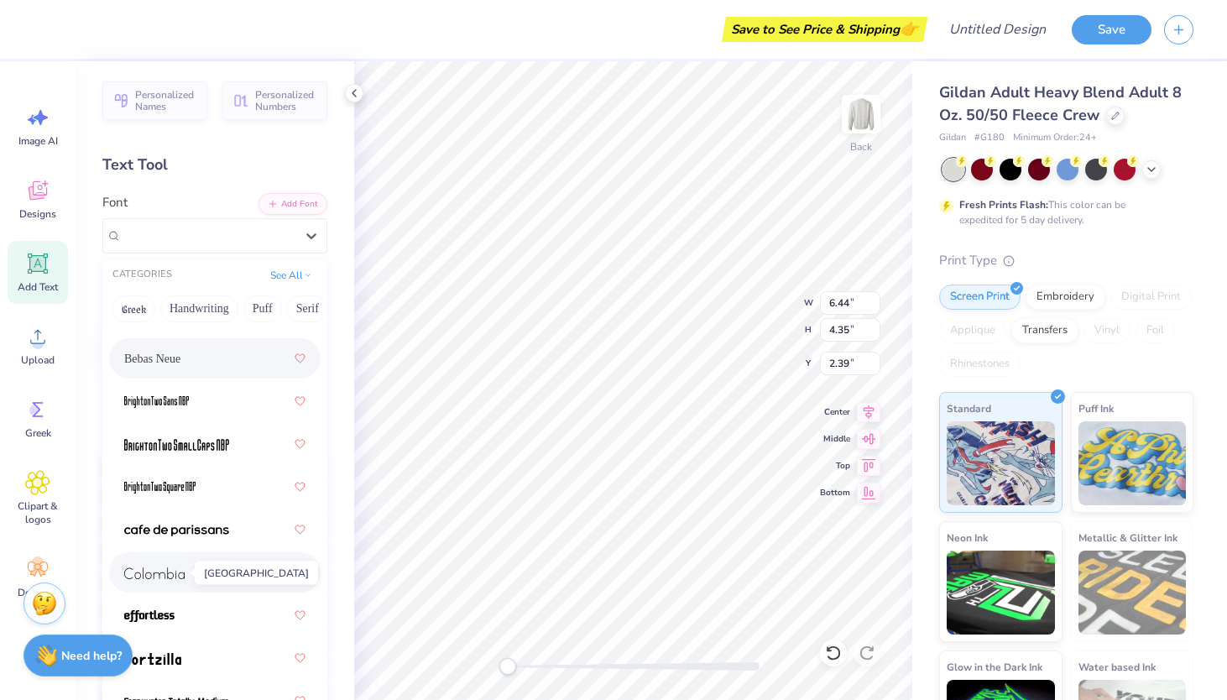
click at [169, 574] on img at bounding box center [154, 573] width 60 height 12
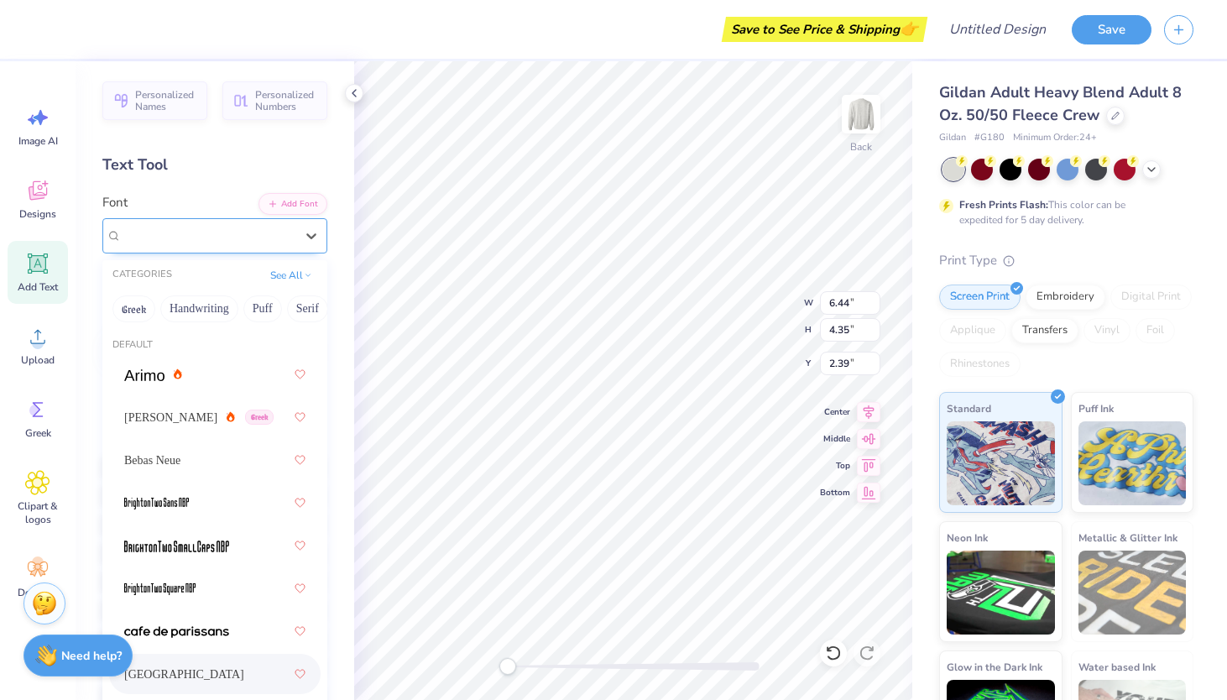
click at [198, 229] on div "[GEOGRAPHIC_DATA]" at bounding box center [208, 235] width 176 height 26
click at [149, 456] on span "Bebas Neue" at bounding box center [152, 460] width 56 height 18
click at [187, 227] on div "Bebas Neue" at bounding box center [208, 235] width 176 height 26
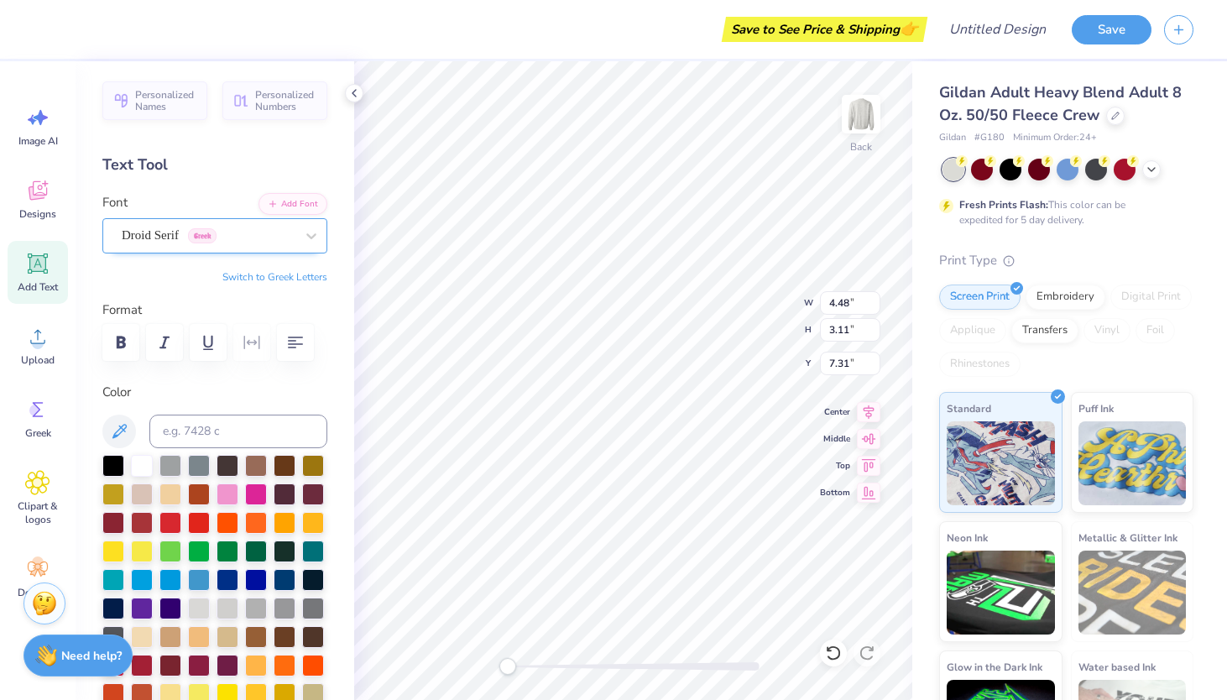
click at [240, 243] on div "Droid Serif Greek" at bounding box center [208, 235] width 176 height 26
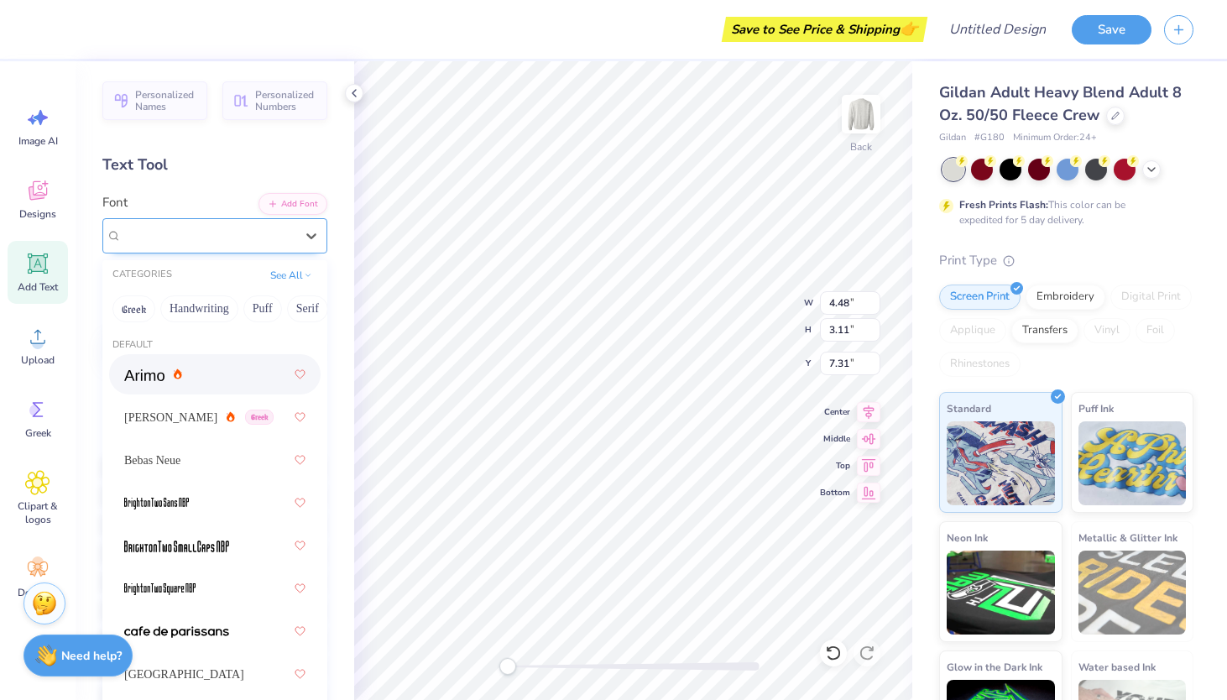
click at [280, 237] on div "Droid Serif Greek" at bounding box center [208, 235] width 176 height 26
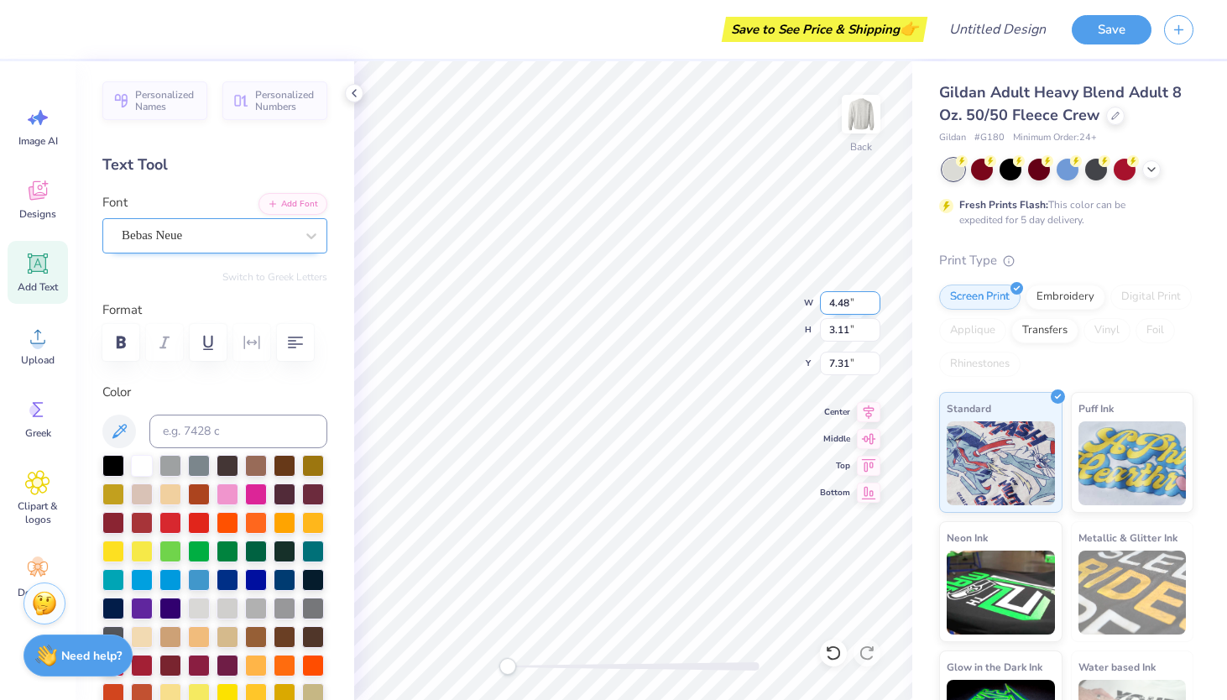
click at [738, 288] on div "Back W 4.48 4.48 " H 3.11 3.11 " Y 7.31 7.31 " Center [GEOGRAPHIC_DATA]" at bounding box center [633, 380] width 558 height 639
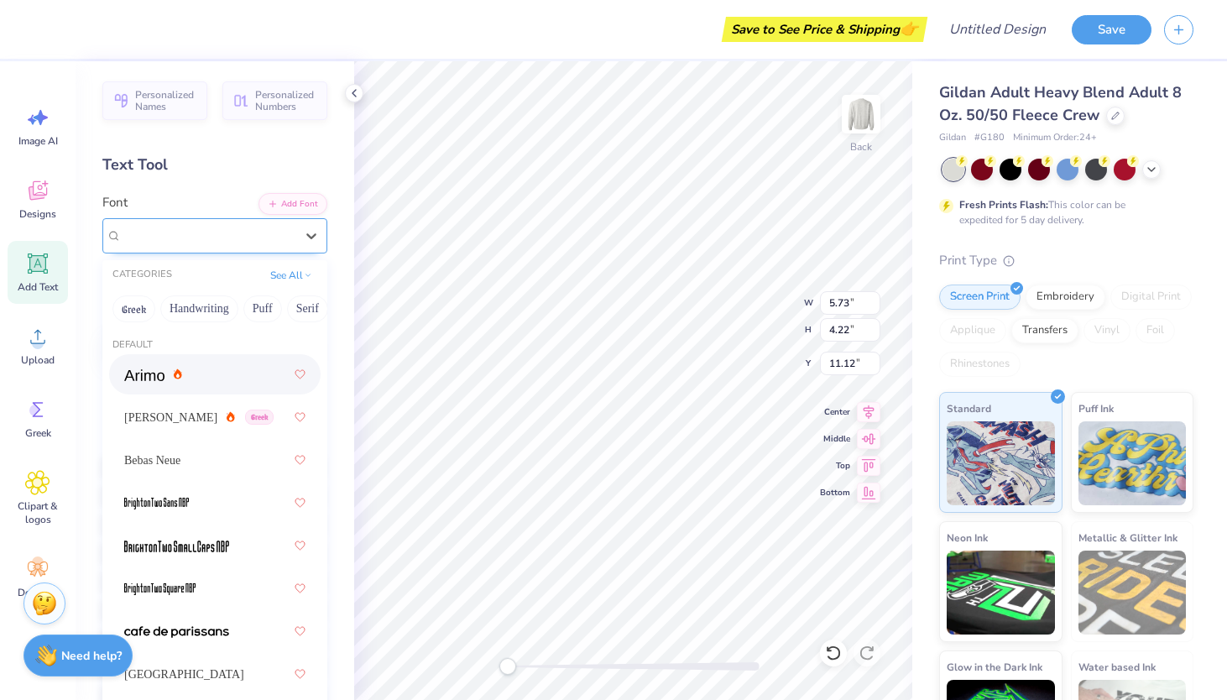
click at [231, 236] on div "Droid Serif Greek" at bounding box center [208, 235] width 176 height 26
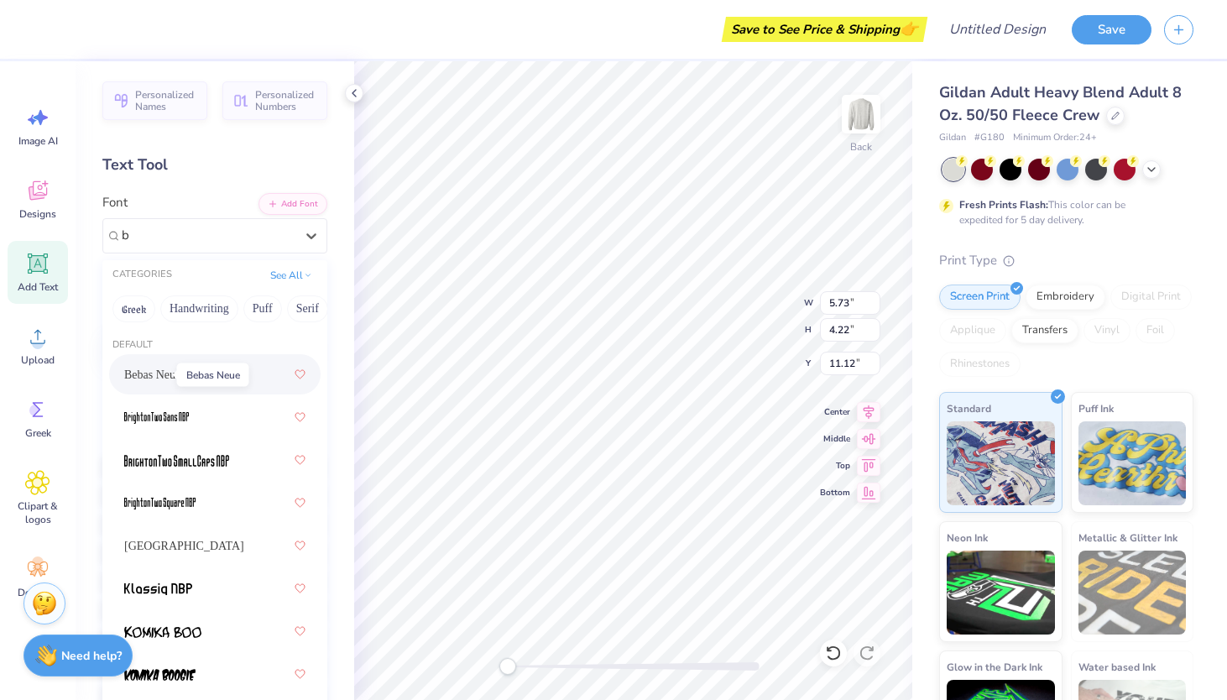
click at [162, 376] on span "Bebas Neue" at bounding box center [152, 375] width 56 height 18
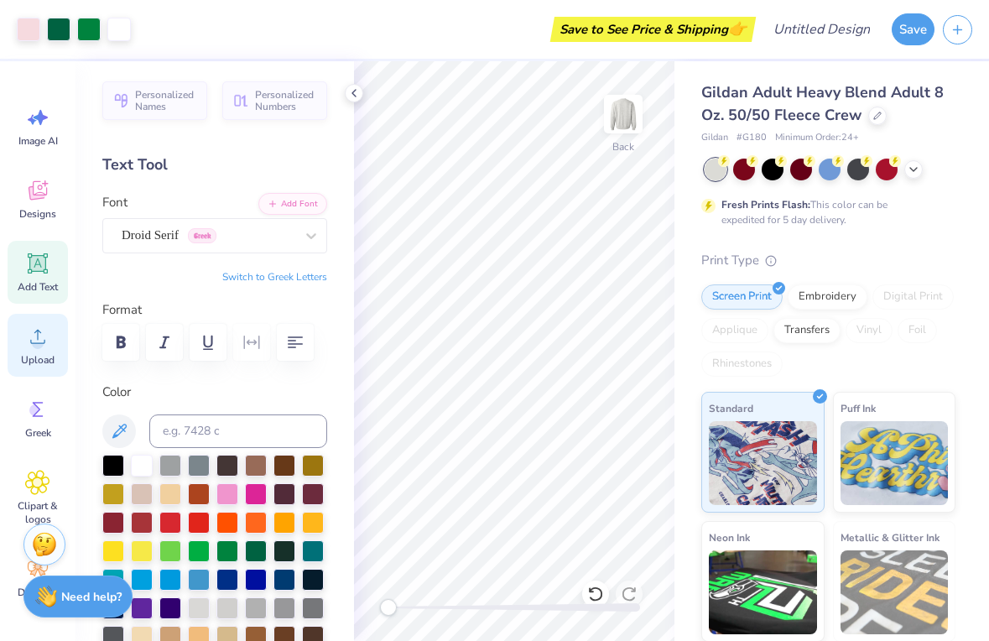
click at [26, 368] on div "Upload" at bounding box center [38, 345] width 60 height 63
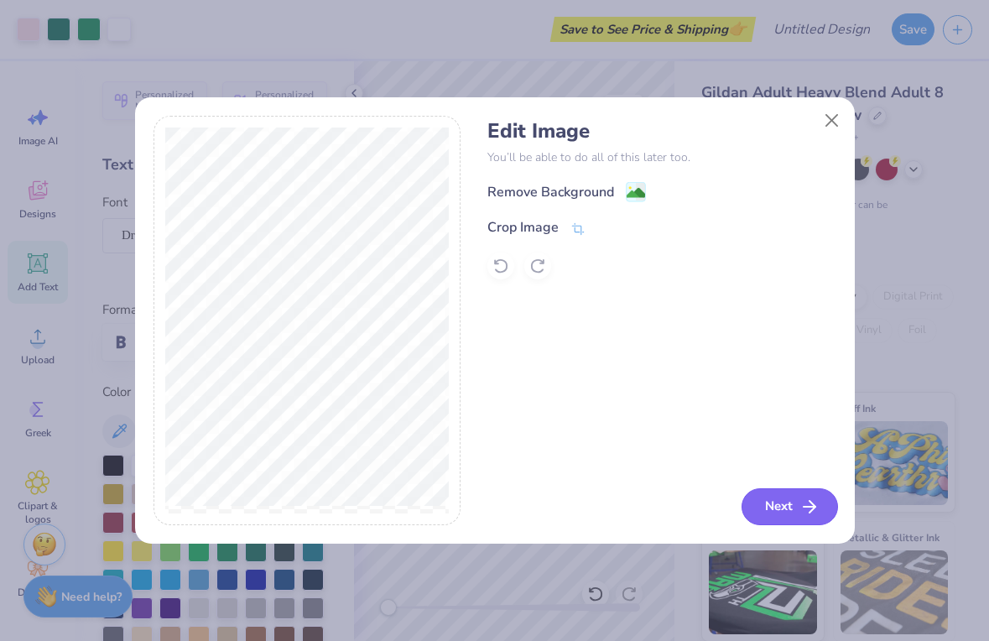
click at [803, 502] on icon "button" at bounding box center [810, 507] width 20 height 20
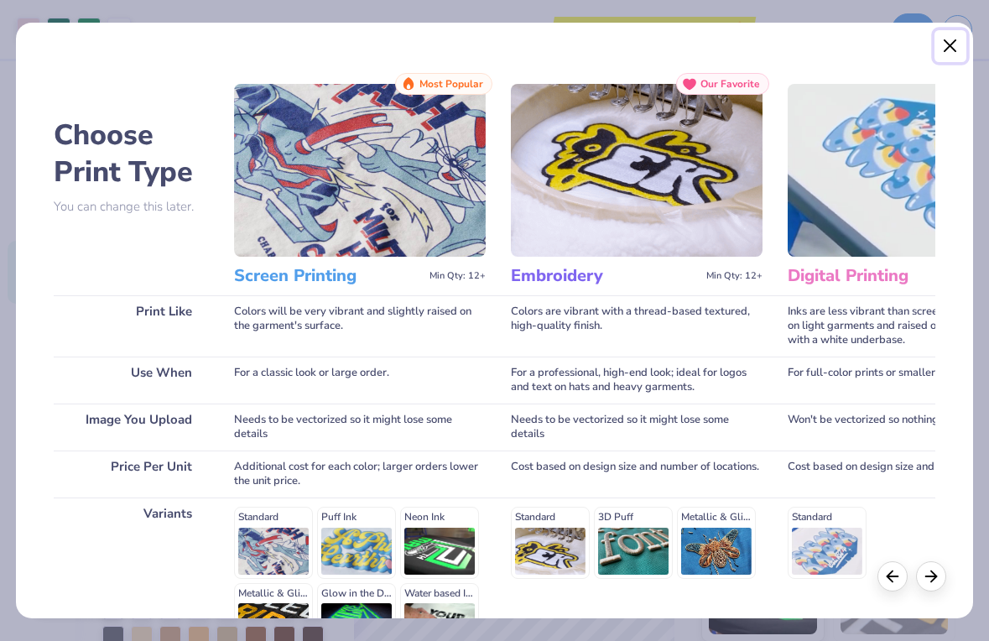
click at [951, 42] on button "Close" at bounding box center [951, 46] width 32 height 32
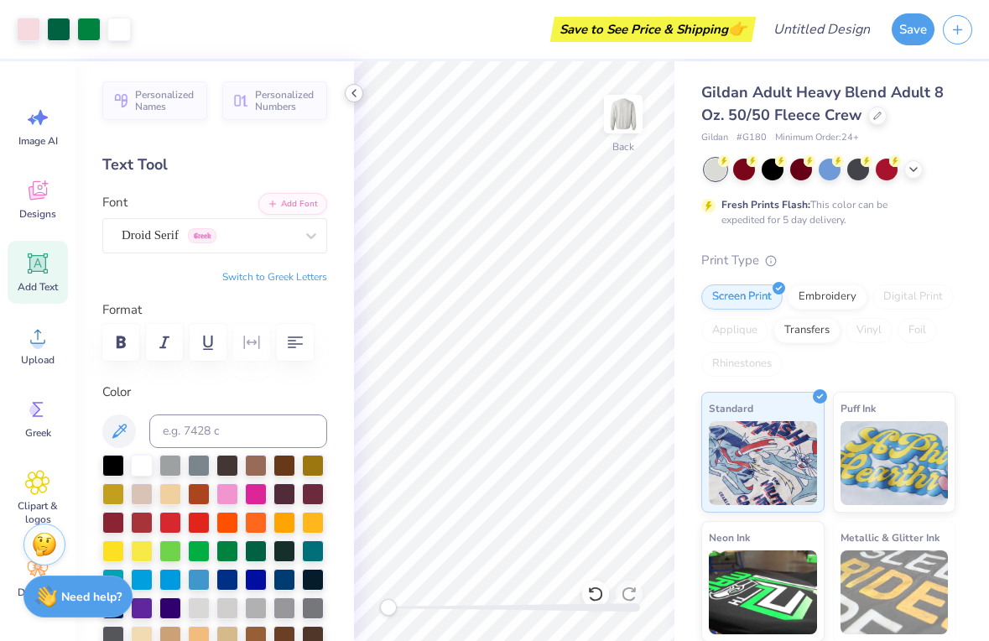
click at [350, 96] on icon at bounding box center [353, 92] width 13 height 13
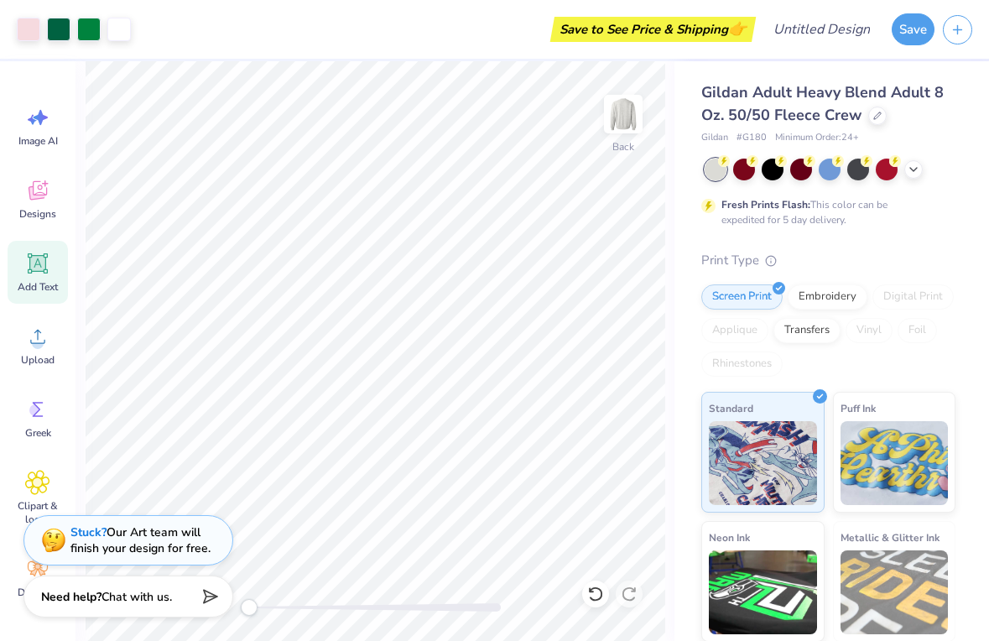
click at [34, 273] on icon at bounding box center [37, 263] width 25 height 25
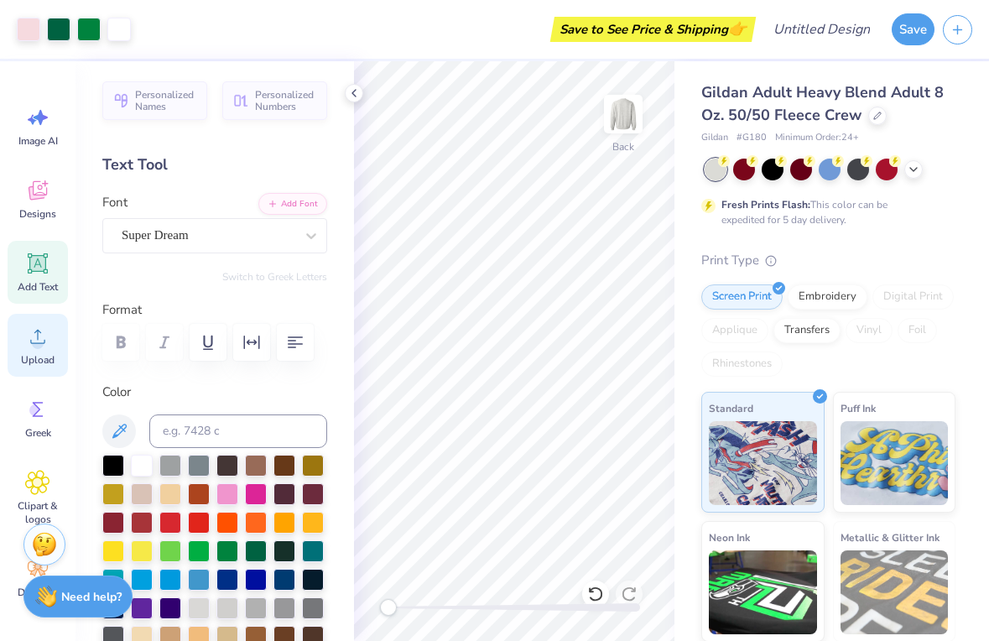
click at [21, 352] on div "Upload" at bounding box center [38, 345] width 60 height 63
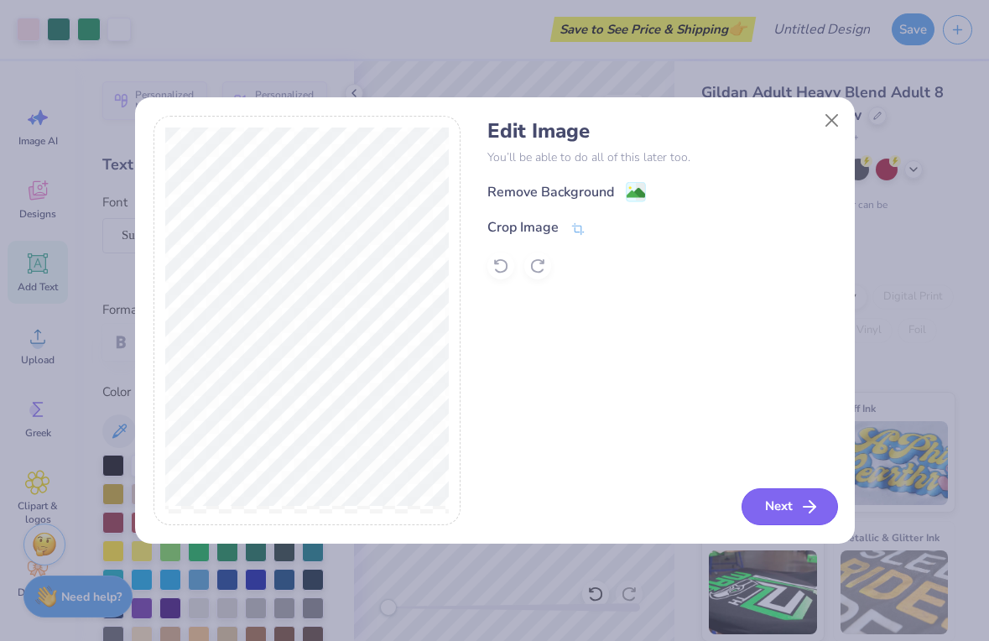
click at [805, 500] on icon "button" at bounding box center [810, 507] width 20 height 20
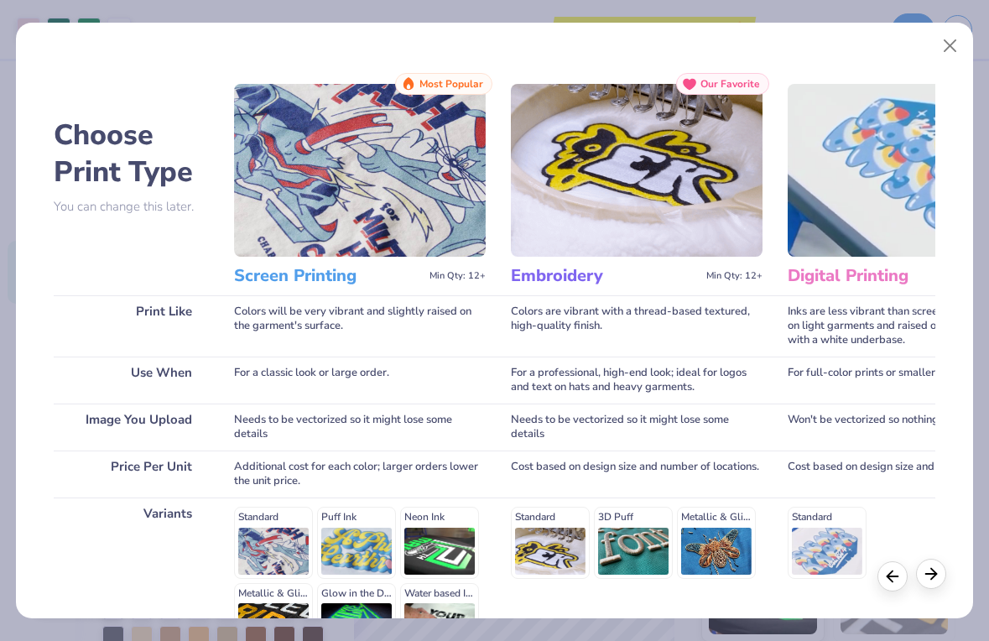
click at [925, 573] on icon at bounding box center [931, 574] width 18 height 18
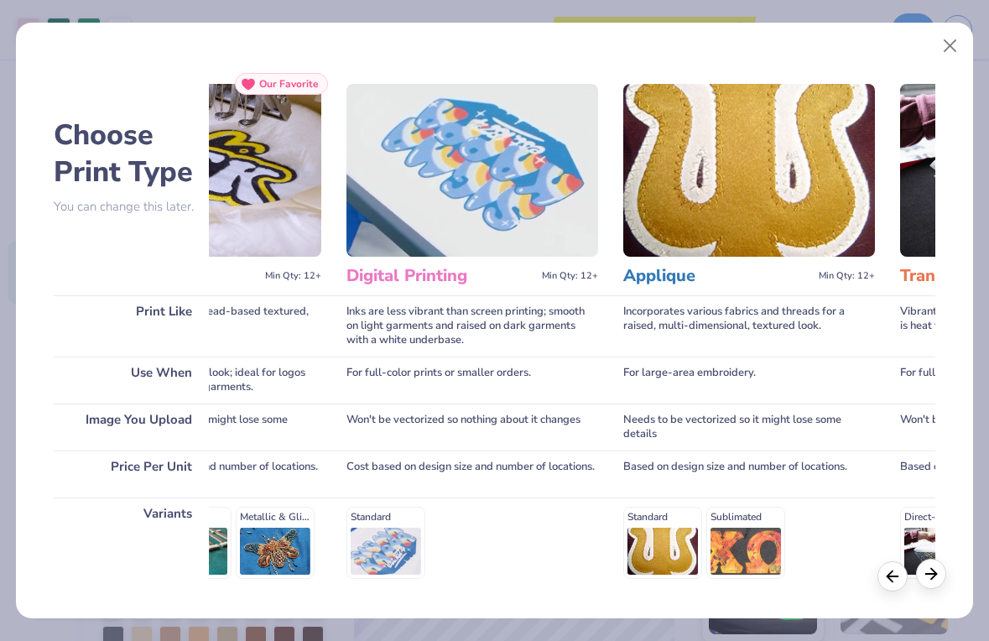
click at [925, 573] on icon at bounding box center [931, 574] width 18 height 18
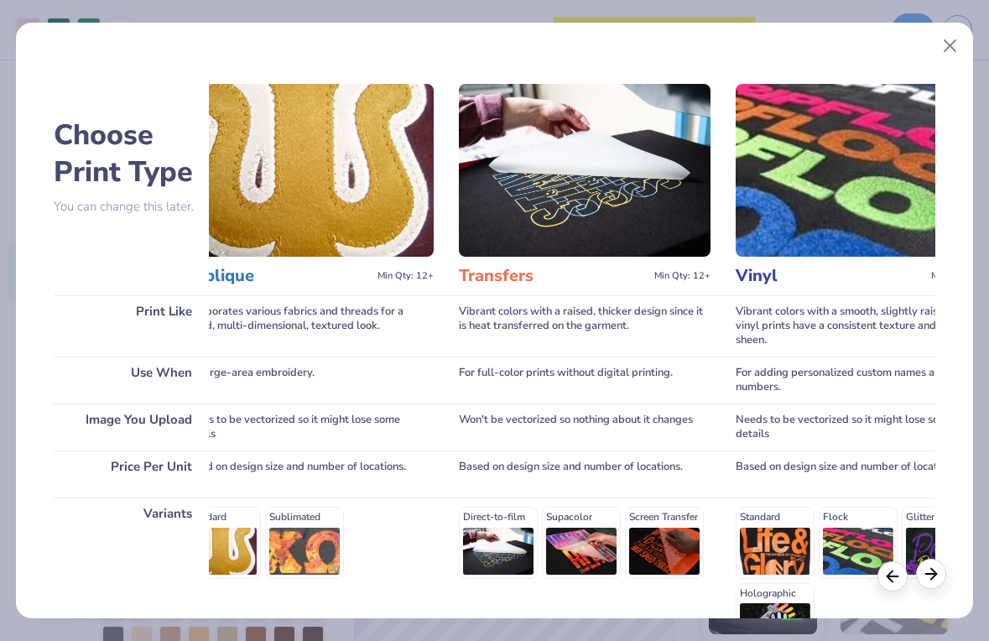
click at [925, 573] on icon at bounding box center [931, 574] width 18 height 18
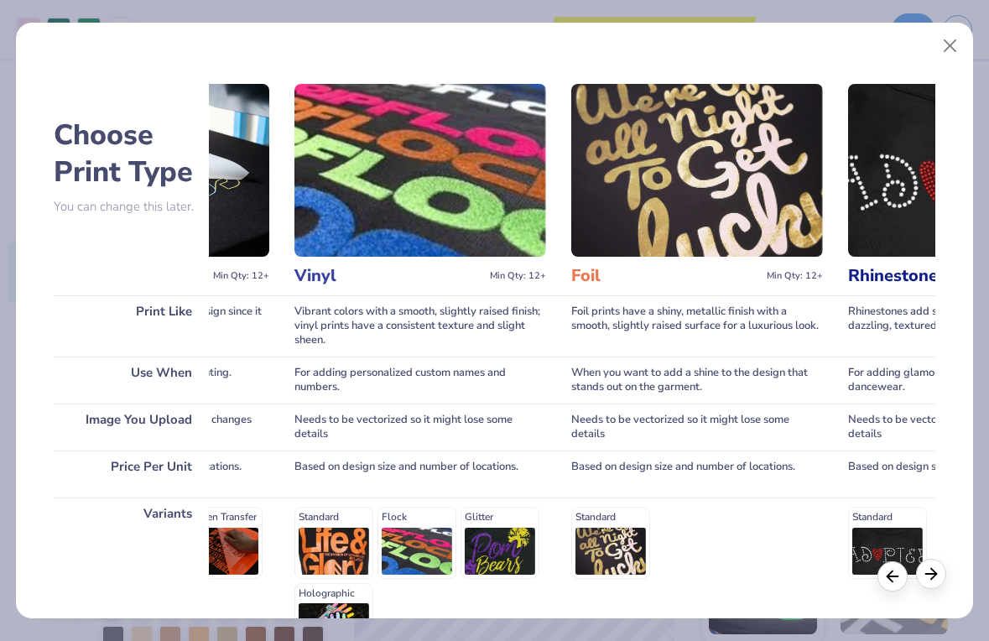
click at [925, 573] on icon at bounding box center [931, 574] width 18 height 18
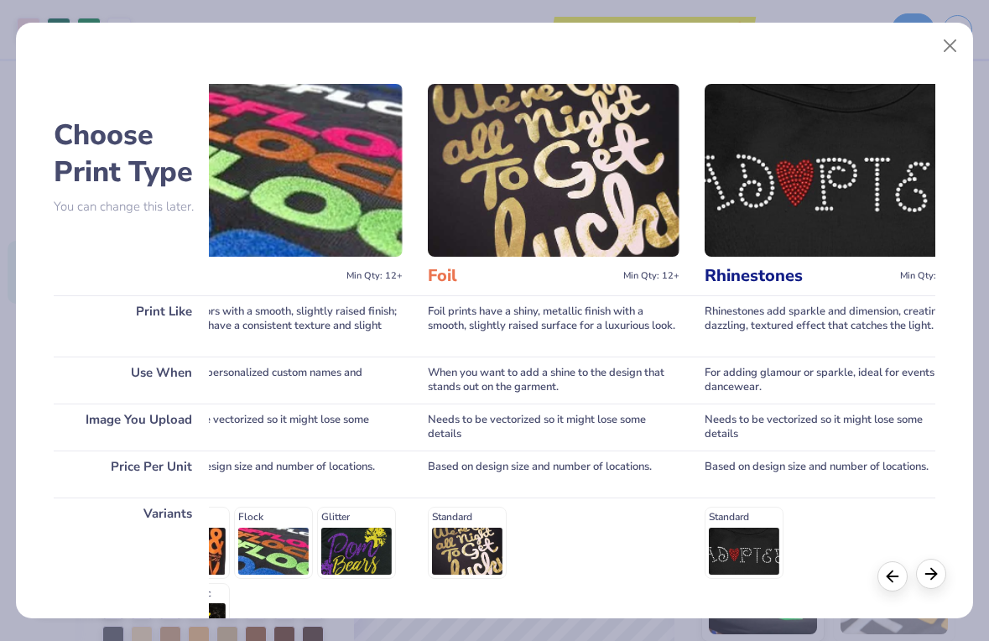
scroll to position [0, 1513]
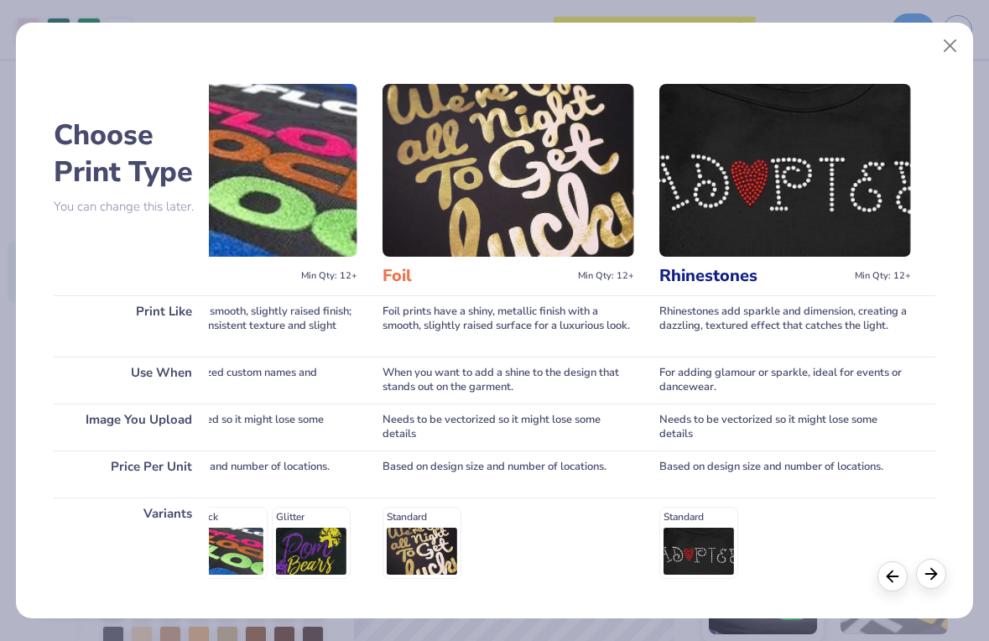
click at [925, 573] on icon at bounding box center [931, 574] width 18 height 18
click at [927, 571] on icon at bounding box center [931, 574] width 18 height 18
click at [953, 45] on button "Close" at bounding box center [951, 46] width 32 height 32
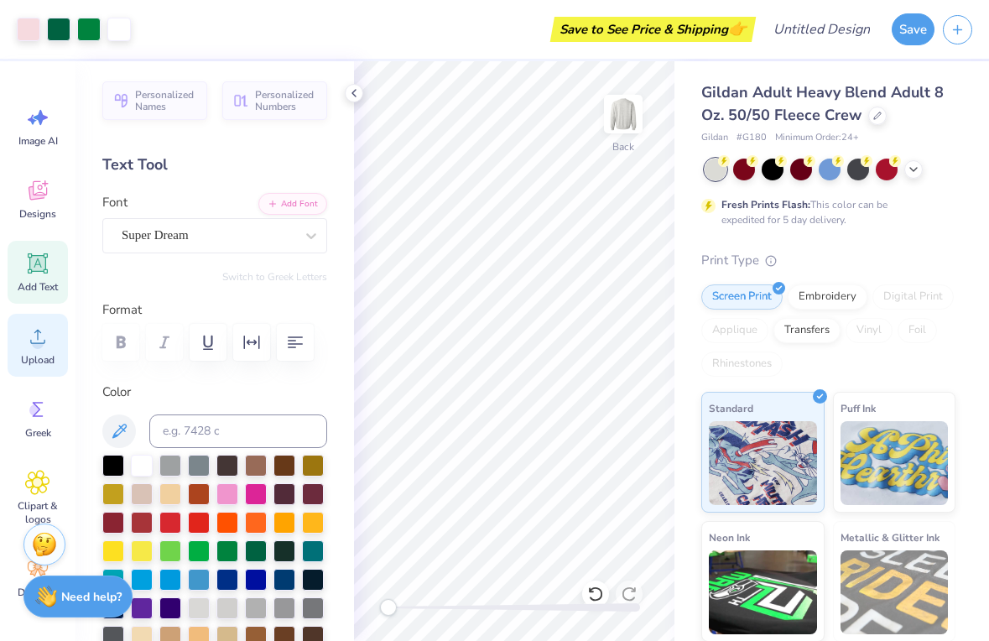
click at [36, 352] on div "Upload" at bounding box center [38, 345] width 60 height 63
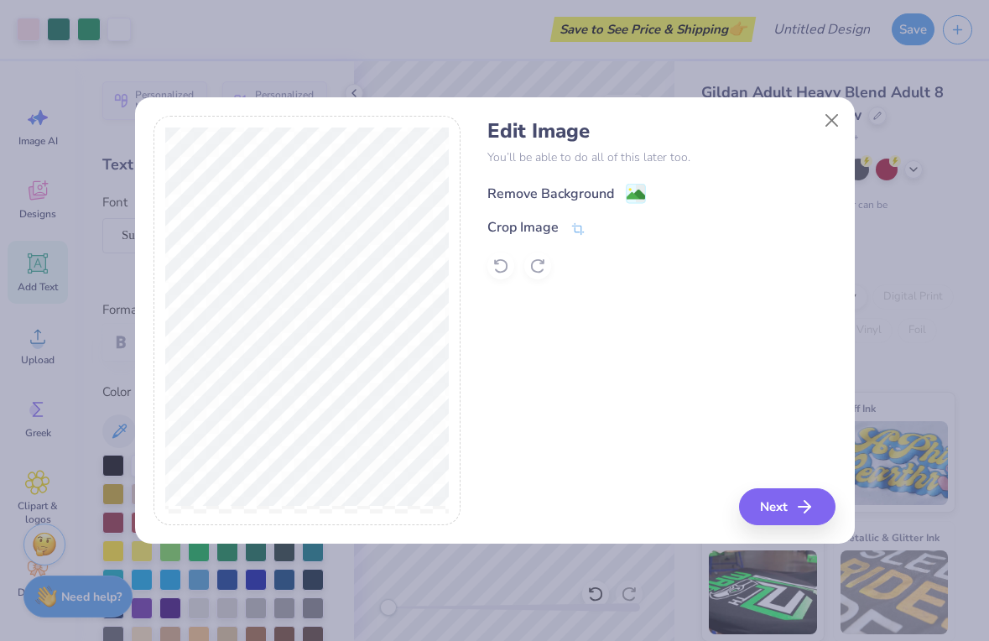
click at [594, 198] on div "Remove Background" at bounding box center [551, 194] width 127 height 20
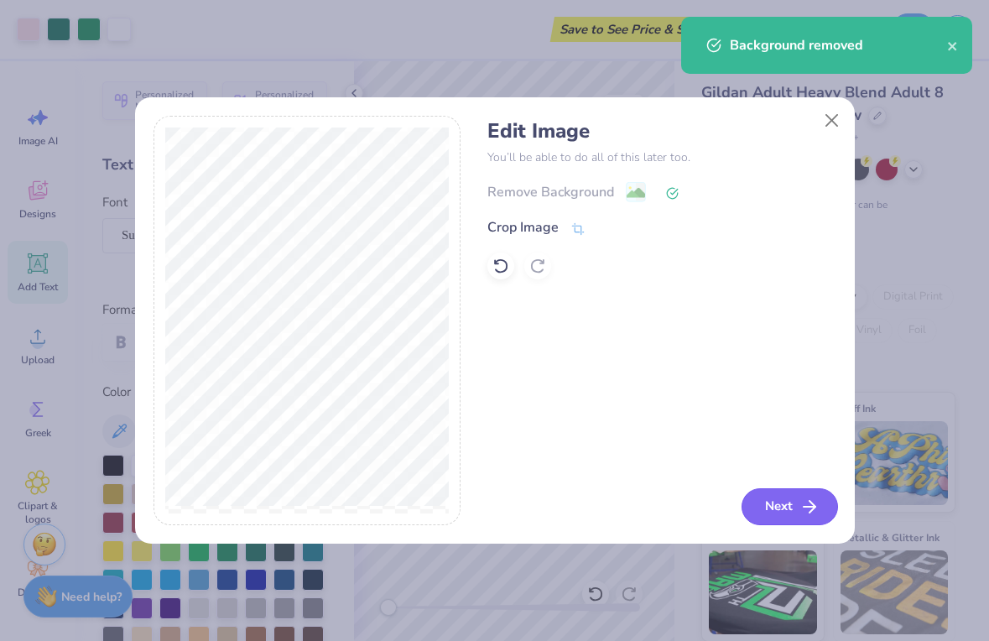
click at [818, 503] on icon "button" at bounding box center [810, 507] width 20 height 20
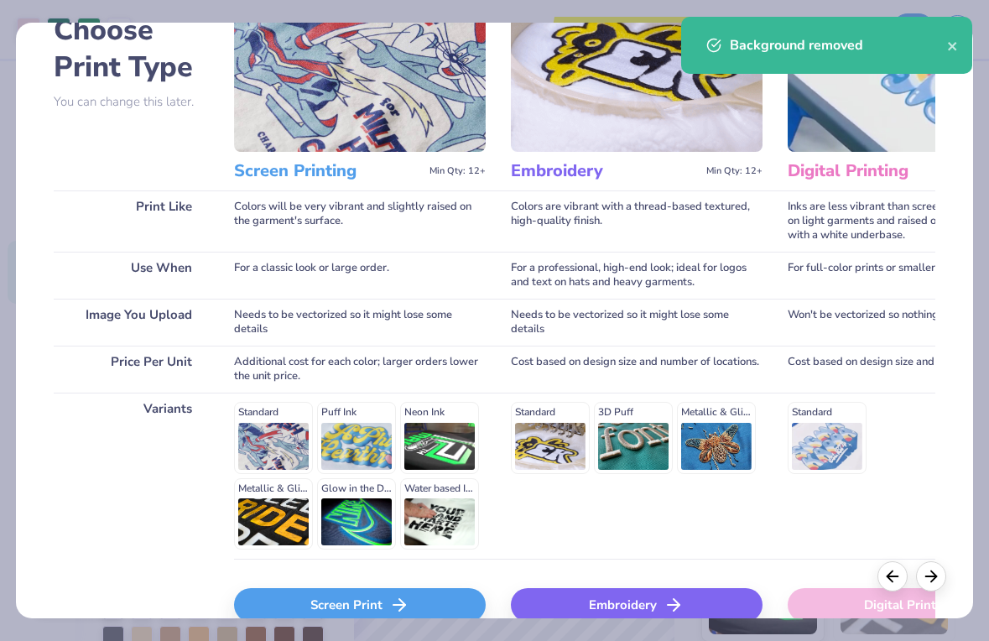
scroll to position [157, 0]
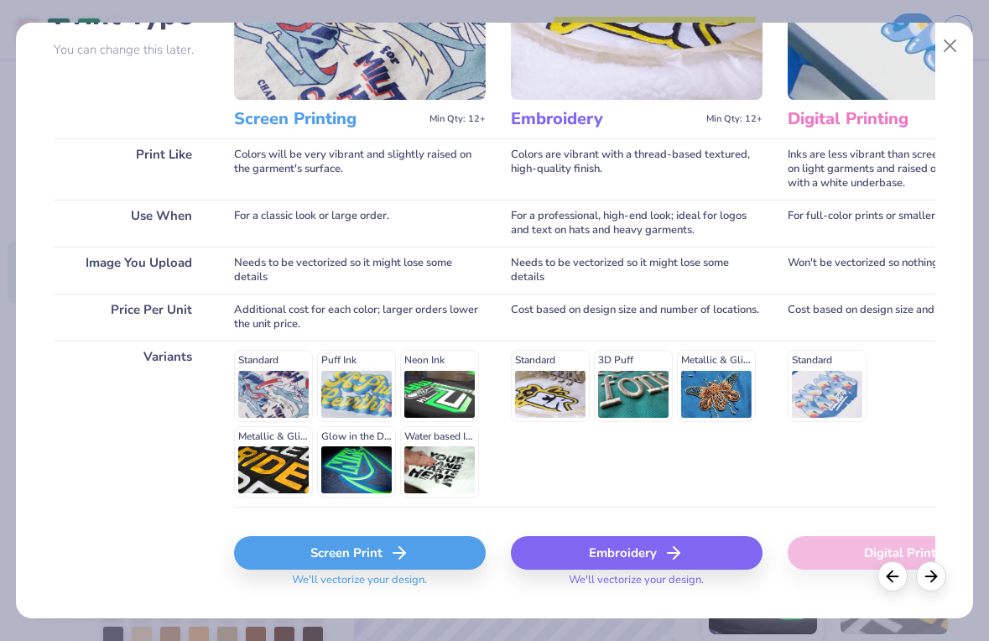
click at [425, 546] on div "Screen Print" at bounding box center [360, 553] width 252 height 34
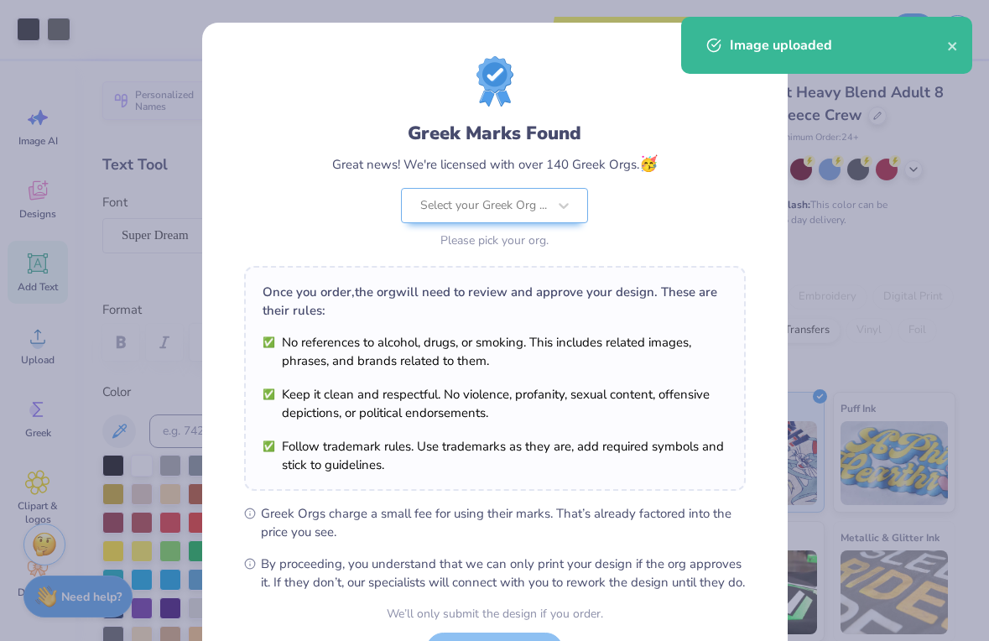
click at [28, 22] on div "Greek Marks Found Great news! We're licensed with over 140 Greek Orgs. 🥳 Select…" at bounding box center [494, 320] width 989 height 641
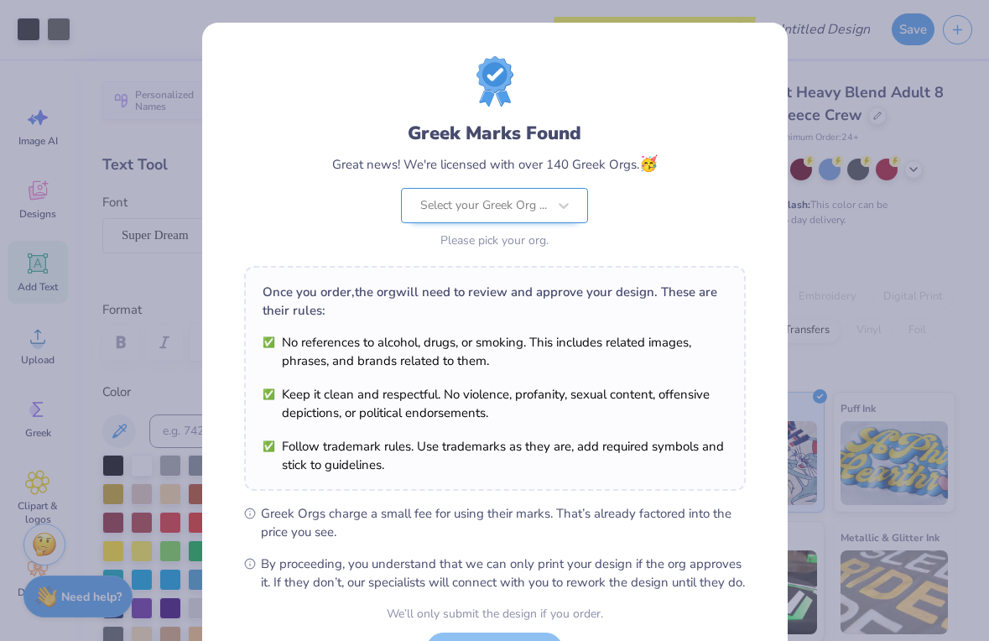
click at [456, 206] on div "Select your Greek Org ..." at bounding box center [494, 205] width 187 height 35
click at [580, 16] on div "Greek Marks Found Great news! We're licensed with over 140 Greek Orgs. 🥳 Select…" at bounding box center [494, 320] width 989 height 641
click at [915, 127] on div "Greek Marks Found Great news! We're licensed with over 140 Greek Orgs. 🥳 Select…" at bounding box center [494, 320] width 989 height 641
click at [564, 216] on div "Select your Greek Org ..." at bounding box center [494, 205] width 187 height 35
click at [568, 200] on div "Select your Greek Org ..." at bounding box center [494, 205] width 187 height 35
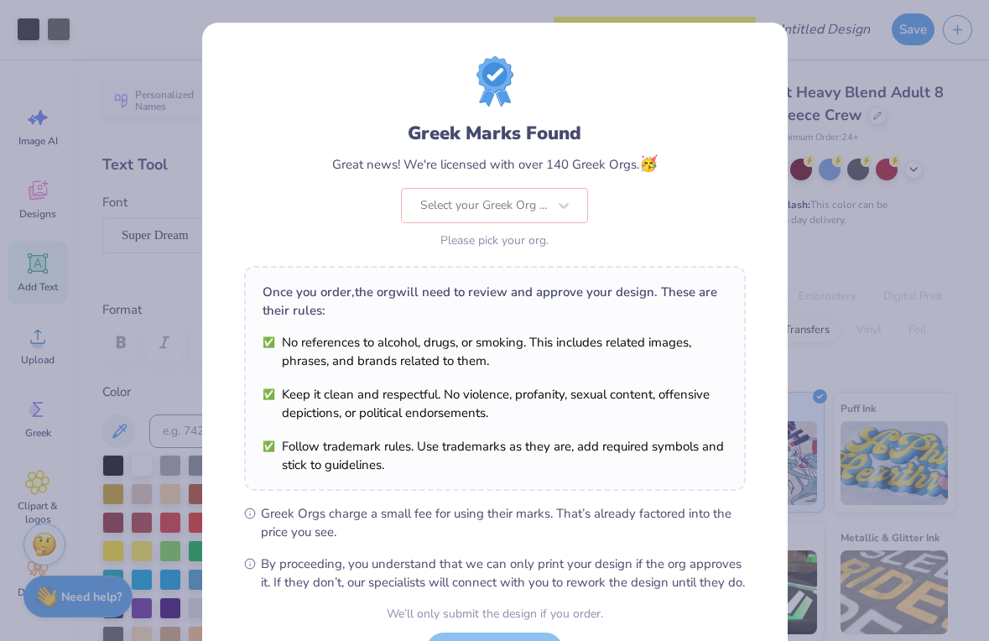
click at [521, 209] on div "Select your Greek Org ..." at bounding box center [494, 205] width 187 height 35
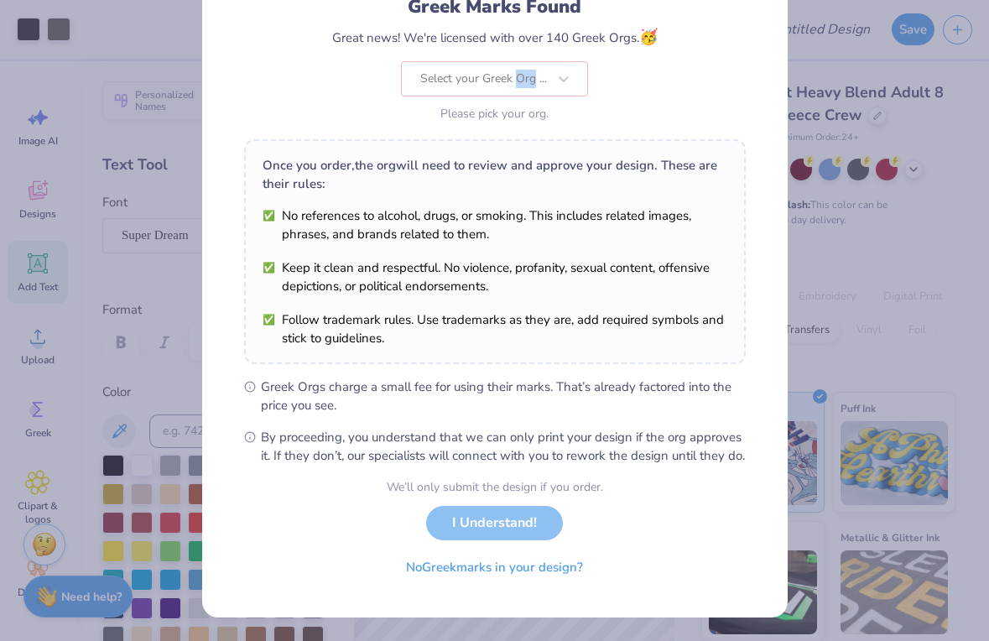
scroll to position [0, 0]
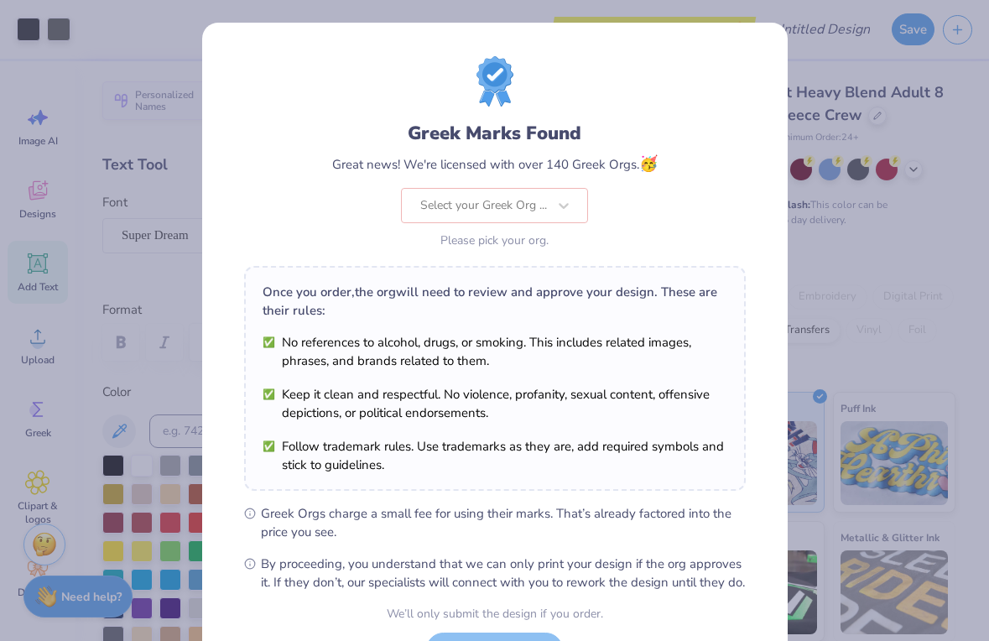
click at [564, 204] on div "Select your Greek Org ..." at bounding box center [494, 205] width 187 height 35
click at [102, 125] on div "Greek Marks Found Great news! We're licensed with over 140 Greek Orgs. 🥳 Select…" at bounding box center [494, 320] width 989 height 641
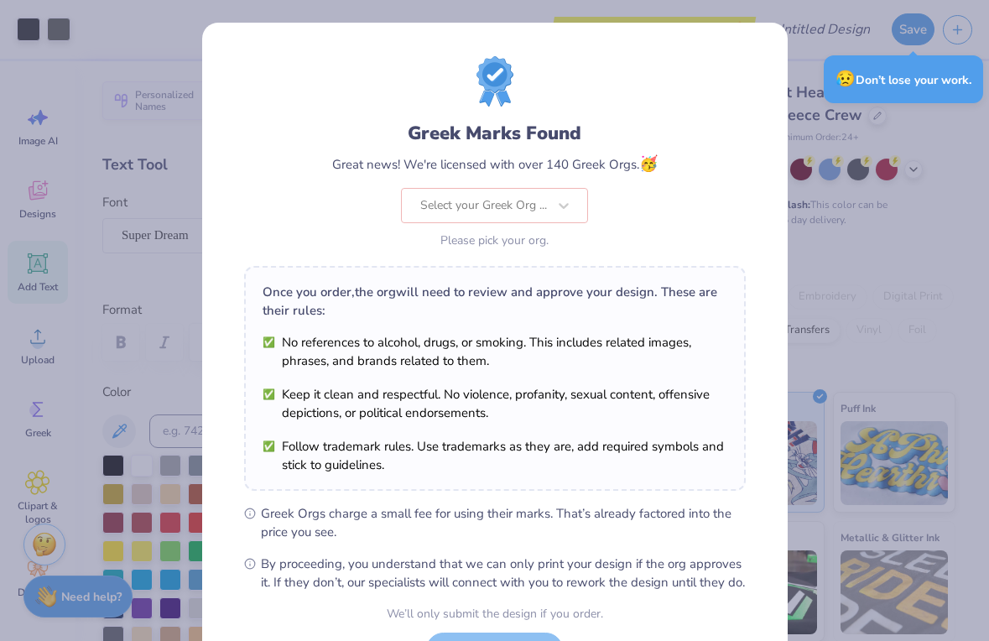
click at [564, 213] on div "Select your Greek Org ..." at bounding box center [494, 205] width 187 height 35
click at [562, 208] on div "Select your Greek Org ..." at bounding box center [494, 205] width 187 height 35
click at [505, 208] on div "Select your Greek Org ..." at bounding box center [494, 205] width 187 height 35
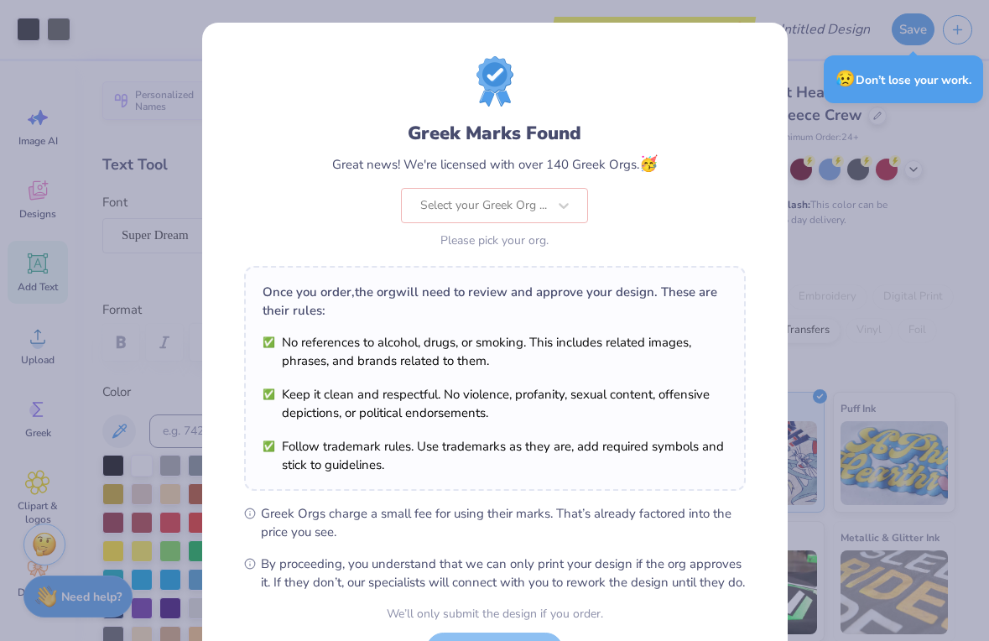
click at [564, 206] on div "Select your Greek Org ..." at bounding box center [494, 205] width 187 height 35
drag, startPoint x: 418, startPoint y: 203, endPoint x: 546, endPoint y: 220, distance: 129.5
click at [545, 219] on div "Select your Greek Org ..." at bounding box center [494, 205] width 187 height 35
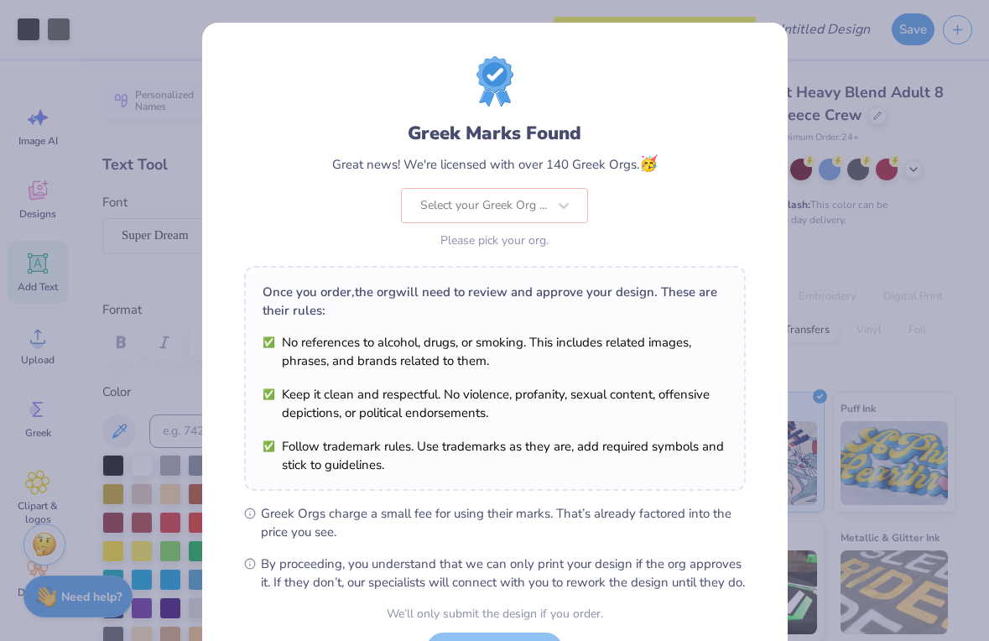
click at [165, 222] on div "Greek Marks Found Great news! We're licensed with over 140 Greek Orgs. 🥳 Select…" at bounding box center [494, 320] width 989 height 641
click at [865, 121] on div "Greek Marks Found Great news! We're licensed with over 140 Greek Orgs. 🥳 Select…" at bounding box center [494, 320] width 989 height 641
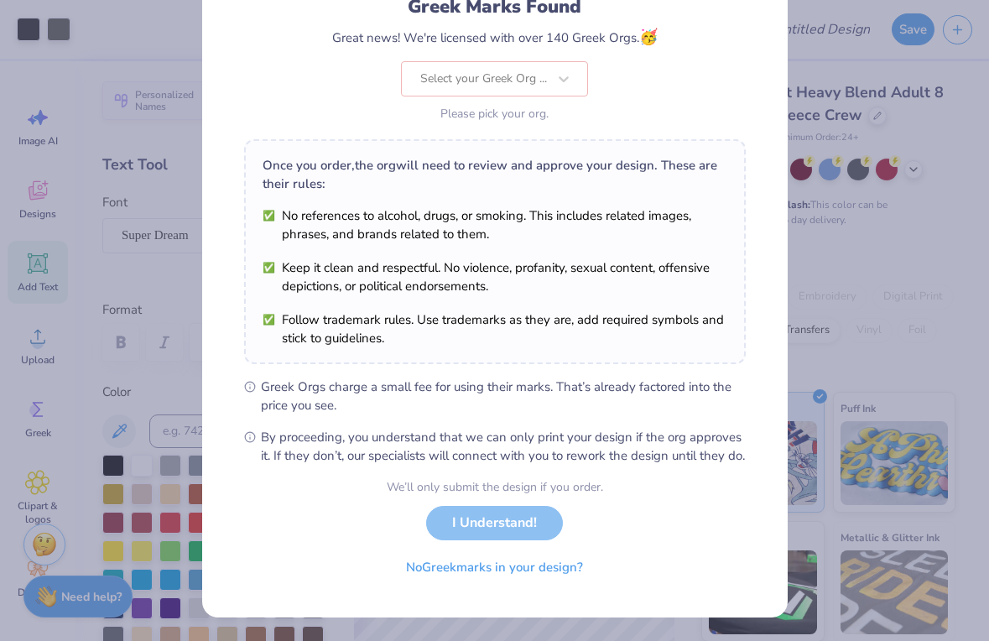
click at [481, 524] on div "We’ll only submit the design if you order. I Understand! No Greek marks in your…" at bounding box center [495, 531] width 216 height 106
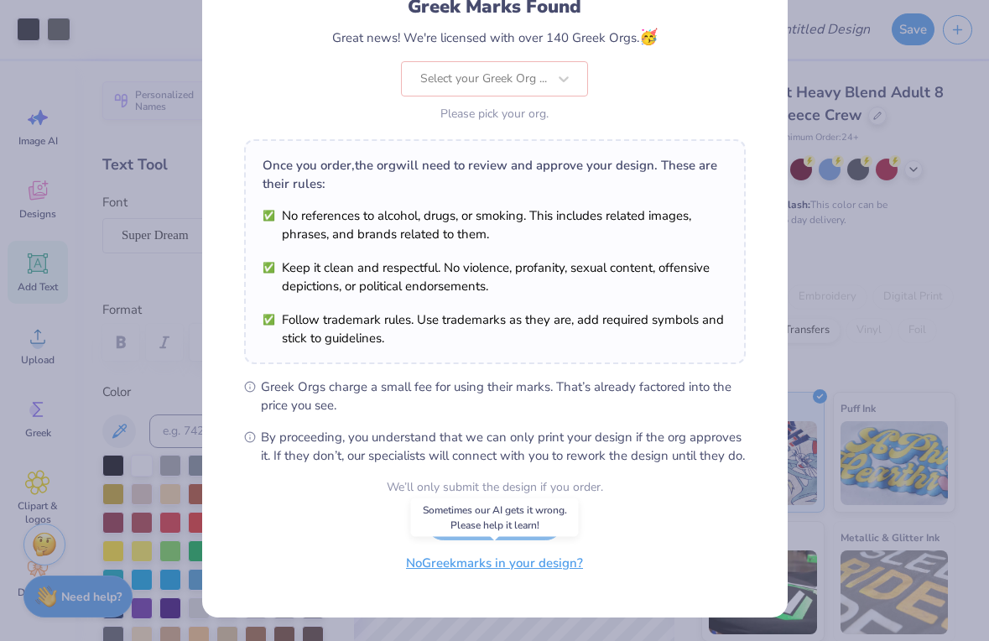
click at [480, 570] on button "No Greek marks in your design?" at bounding box center [495, 563] width 206 height 34
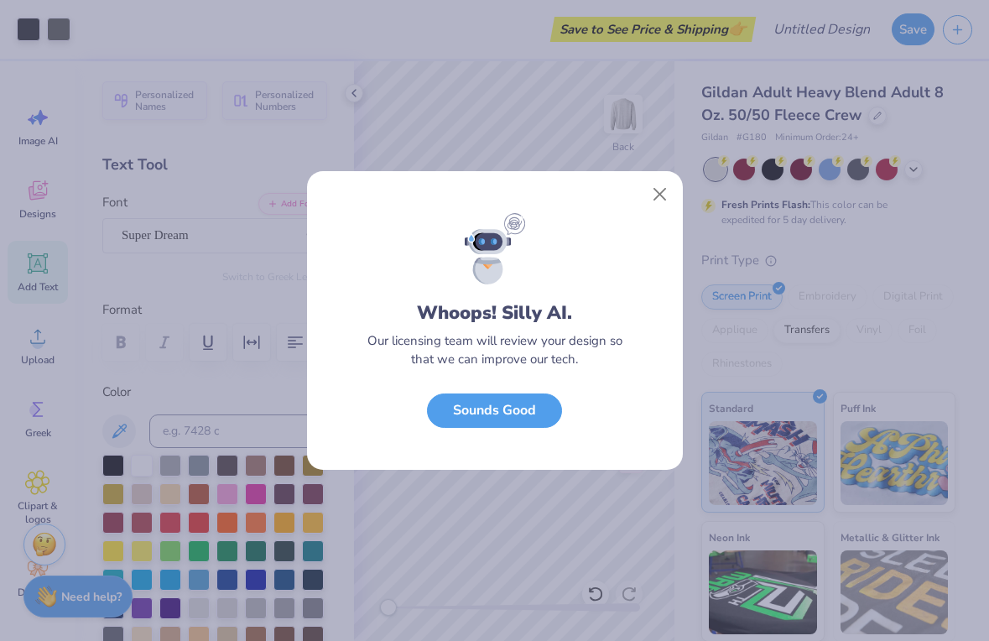
scroll to position [0, 0]
drag, startPoint x: 661, startPoint y: 190, endPoint x: 450, endPoint y: 411, distance: 306.2
click at [450, 411] on div "Whoops! Silly AI. Our licensing team will review your design so that we can imp…" at bounding box center [495, 320] width 378 height 300
click at [450, 411] on button "Sounds Good" at bounding box center [494, 406] width 135 height 34
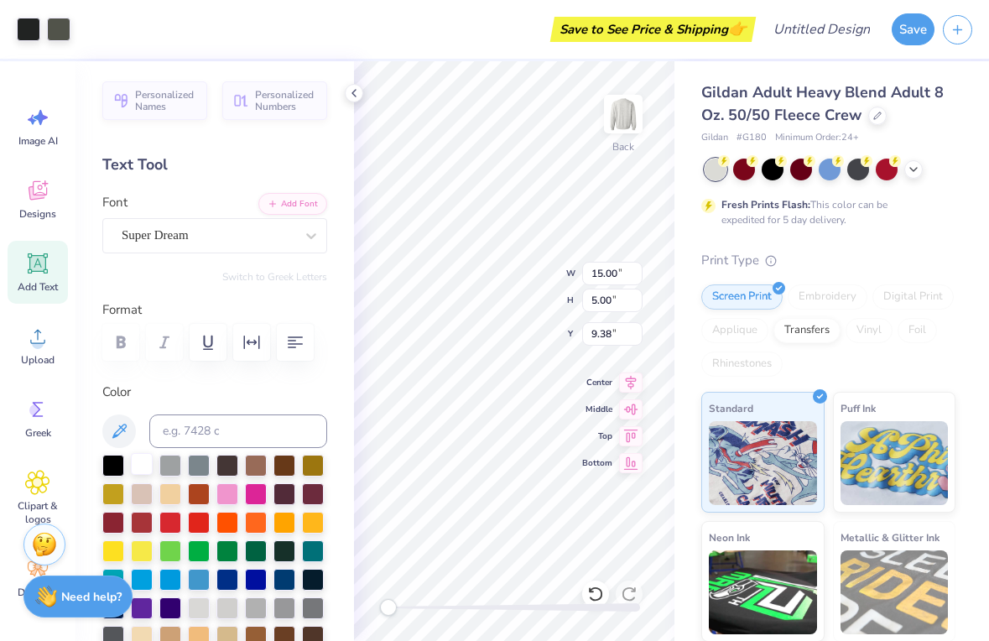
click at [145, 467] on div at bounding box center [142, 464] width 22 height 22
click at [138, 462] on div at bounding box center [142, 464] width 22 height 22
click at [27, 35] on div at bounding box center [28, 27] width 23 height 23
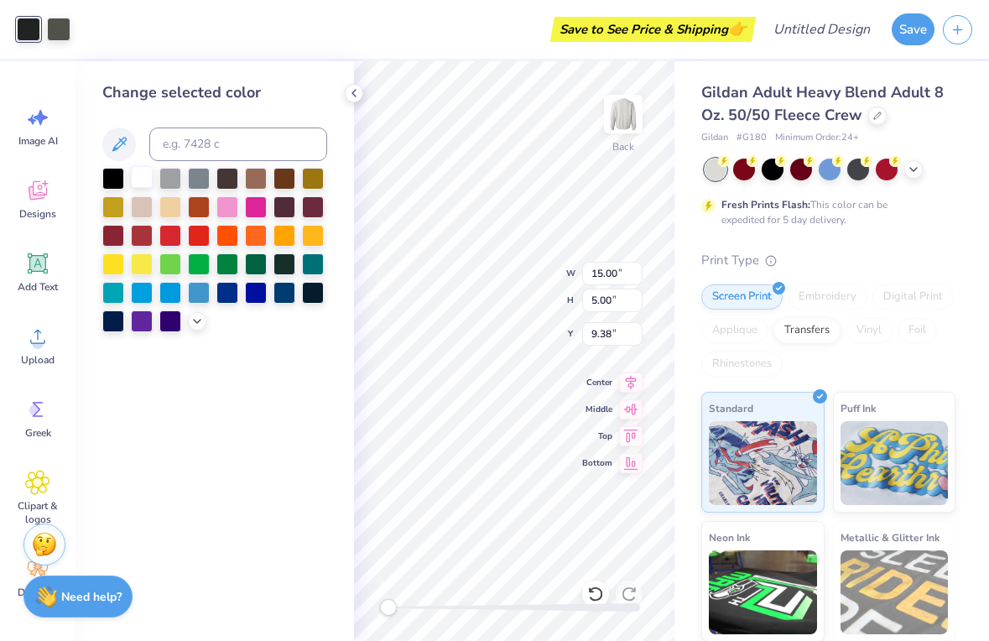
click at [139, 170] on div at bounding box center [142, 177] width 22 height 22
click at [52, 28] on div at bounding box center [58, 27] width 23 height 23
click at [141, 171] on div at bounding box center [142, 177] width 22 height 22
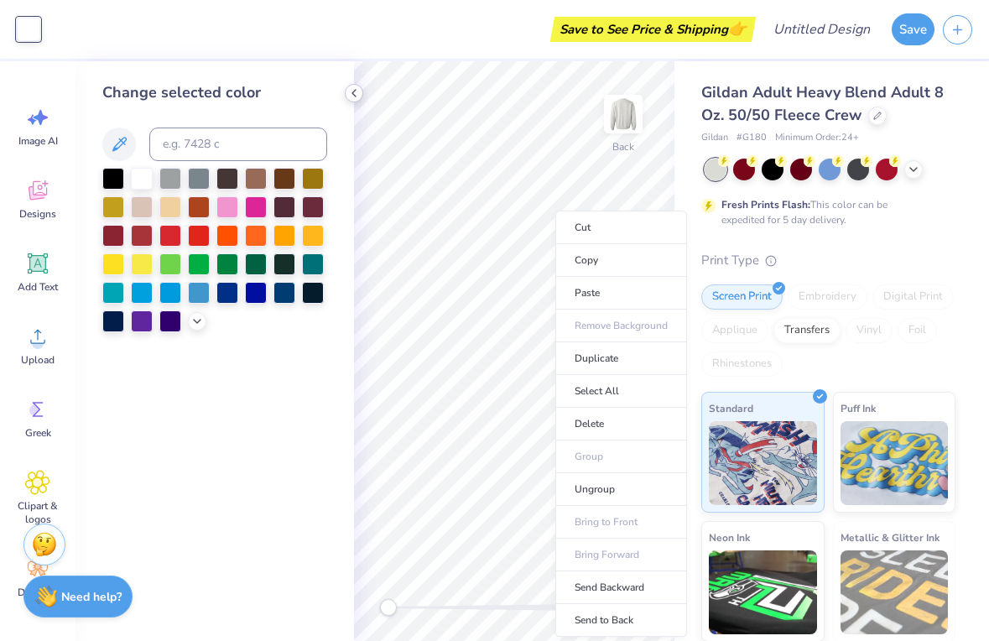
click at [355, 89] on icon at bounding box center [353, 92] width 13 height 13
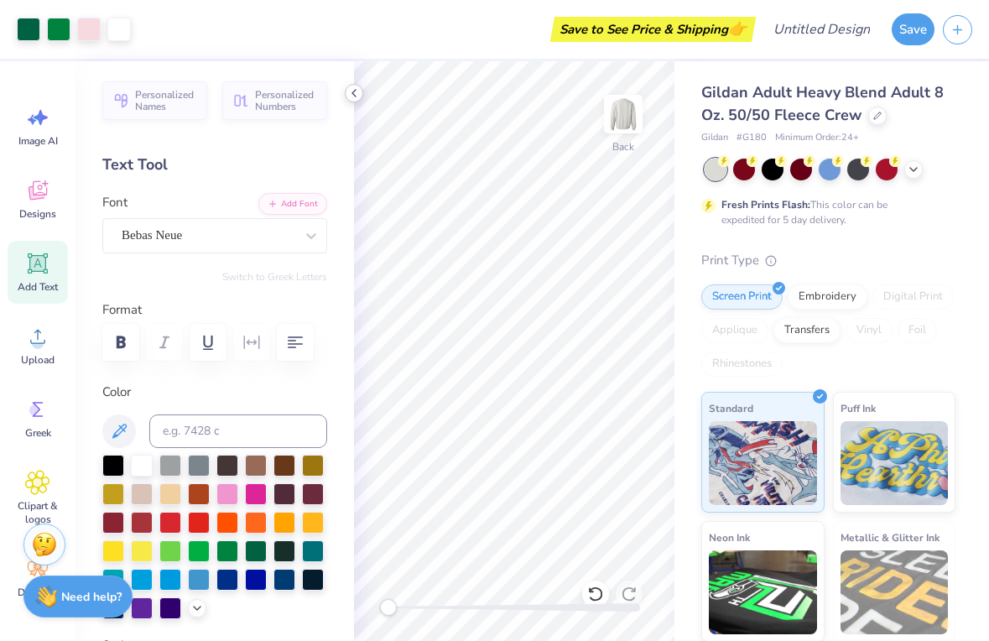
click at [352, 92] on icon at bounding box center [353, 92] width 13 height 13
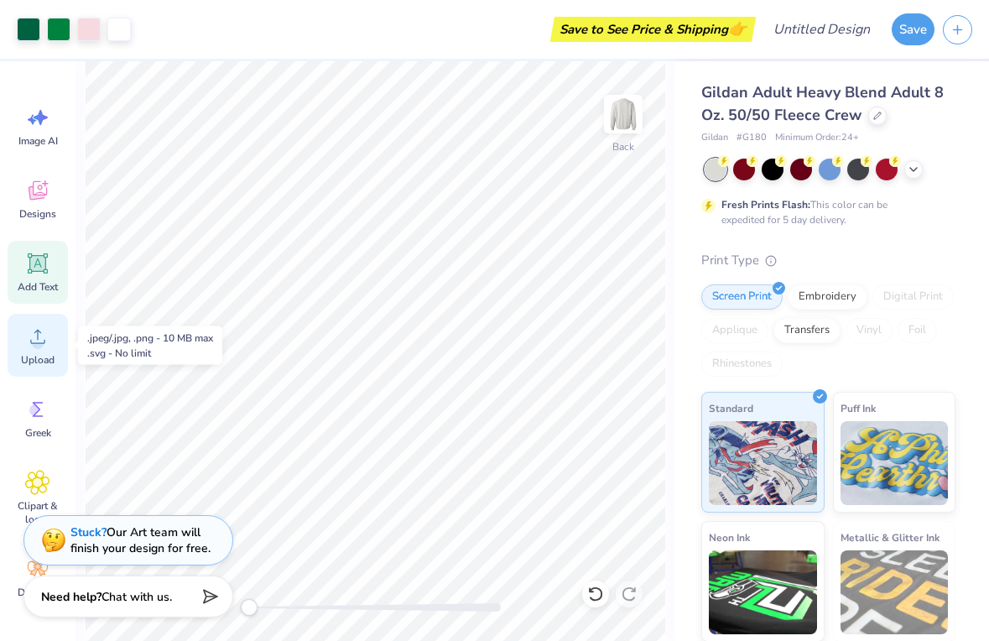
click at [37, 334] on icon at bounding box center [37, 336] width 25 height 25
click at [38, 268] on icon at bounding box center [38, 264] width 16 height 16
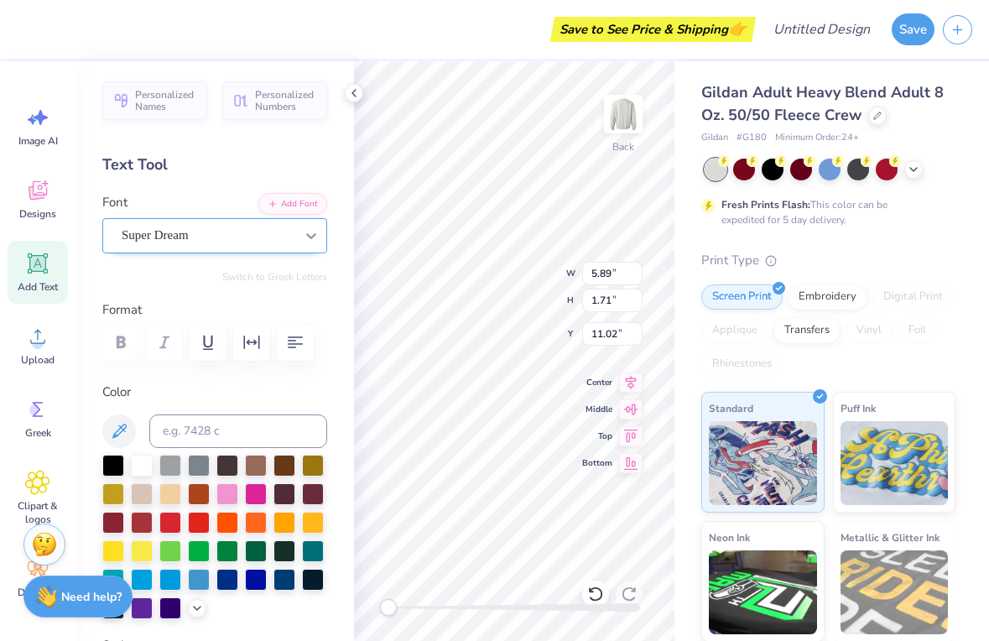
click at [296, 231] on div at bounding box center [311, 236] width 30 height 30
click at [201, 239] on div "Super Dream" at bounding box center [208, 235] width 176 height 26
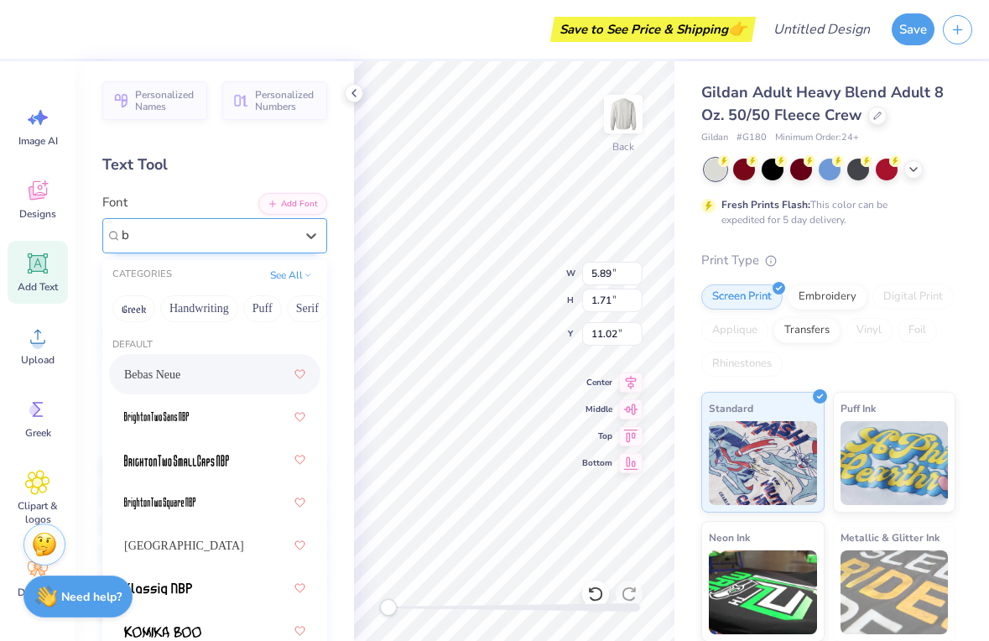
click at [143, 367] on span "Bebas Neue" at bounding box center [152, 375] width 56 height 18
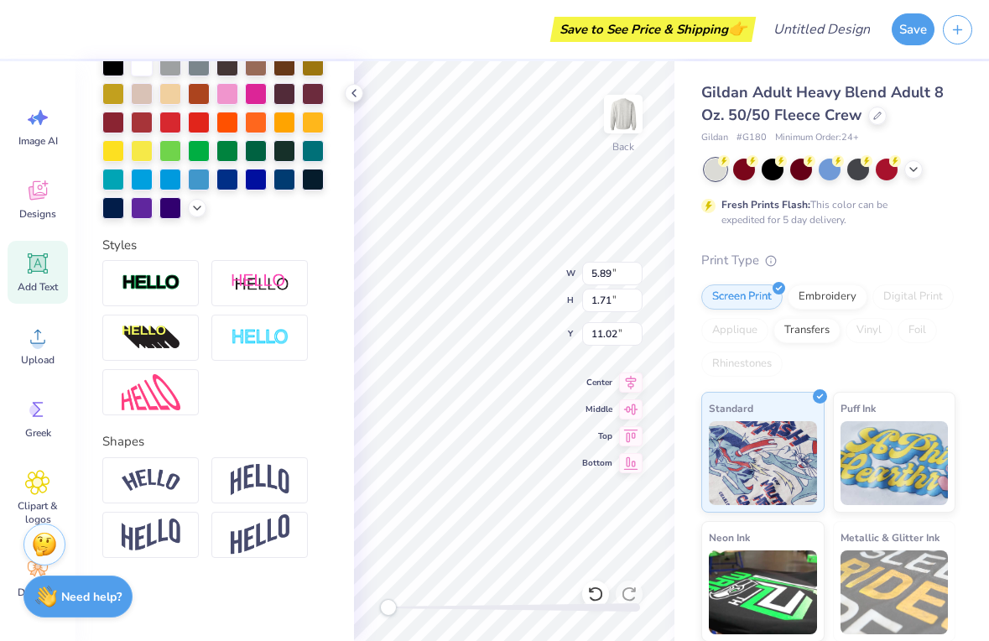
scroll to position [399, 0]
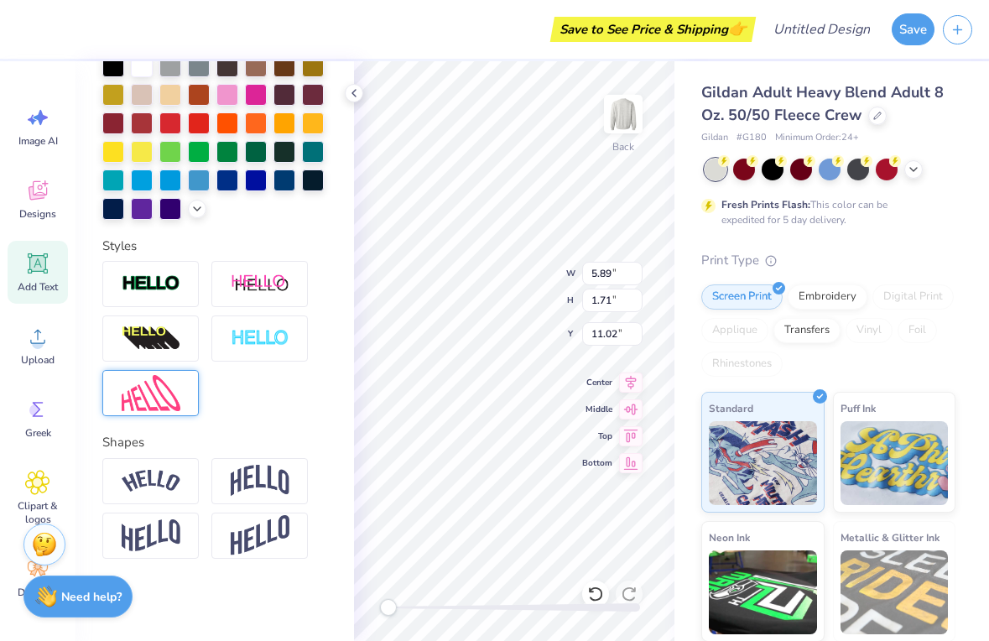
click at [153, 386] on img at bounding box center [151, 393] width 59 height 36
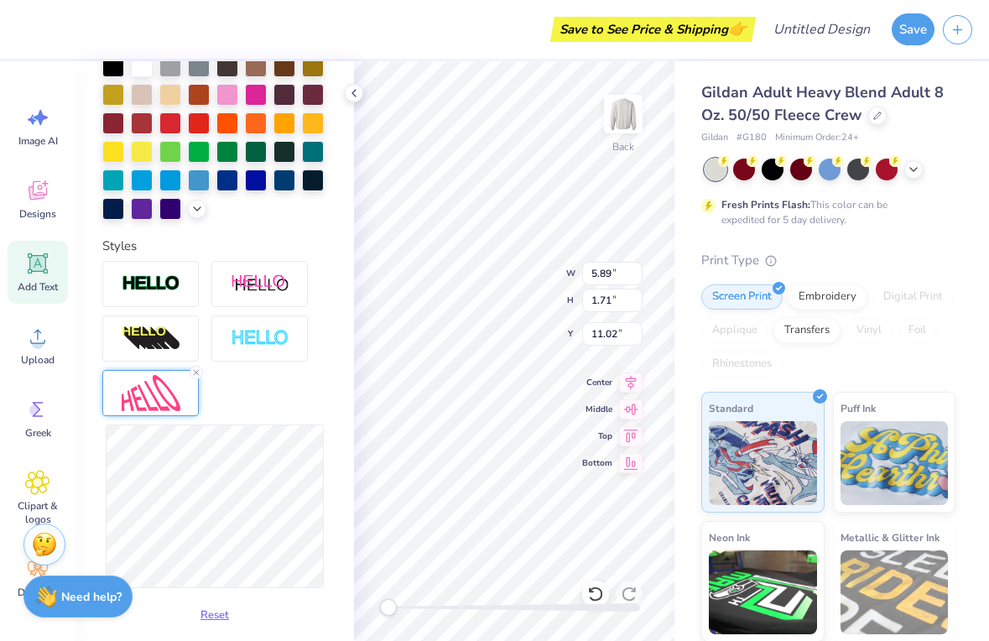
click at [265, 416] on div "Reset" at bounding box center [214, 445] width 225 height 368
click at [141, 410] on div "Reset" at bounding box center [214, 445] width 225 height 368
click at [306, 406] on div "Reset" at bounding box center [214, 445] width 225 height 368
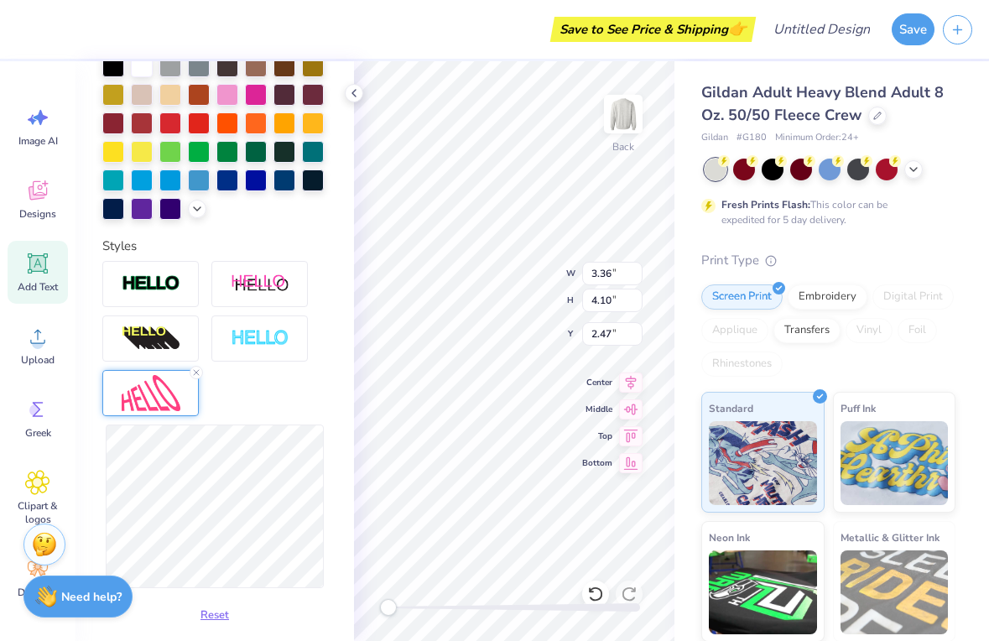
click at [302, 411] on div "Reset" at bounding box center [214, 445] width 225 height 368
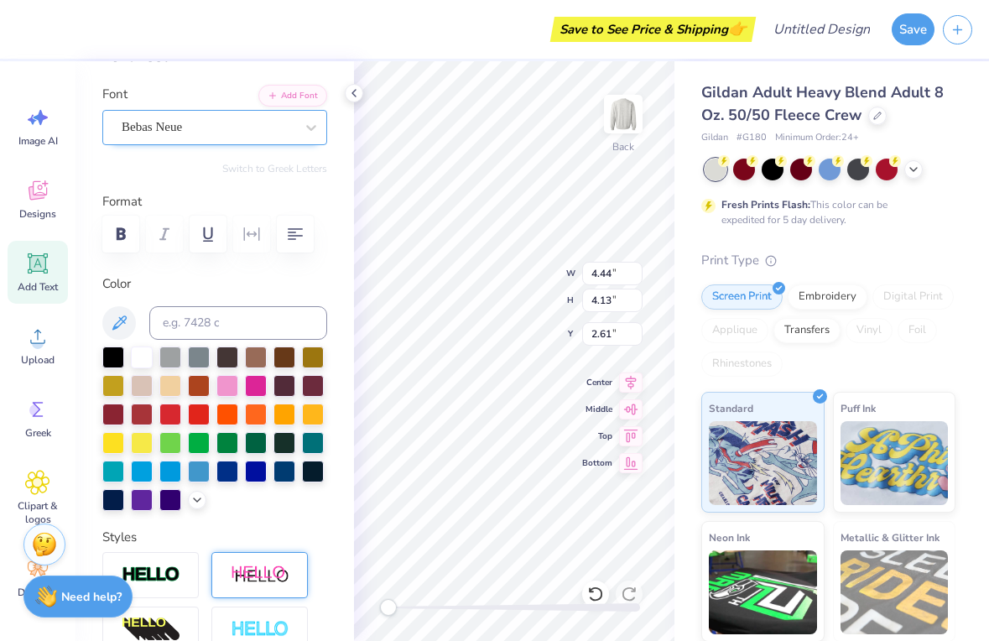
scroll to position [0, 0]
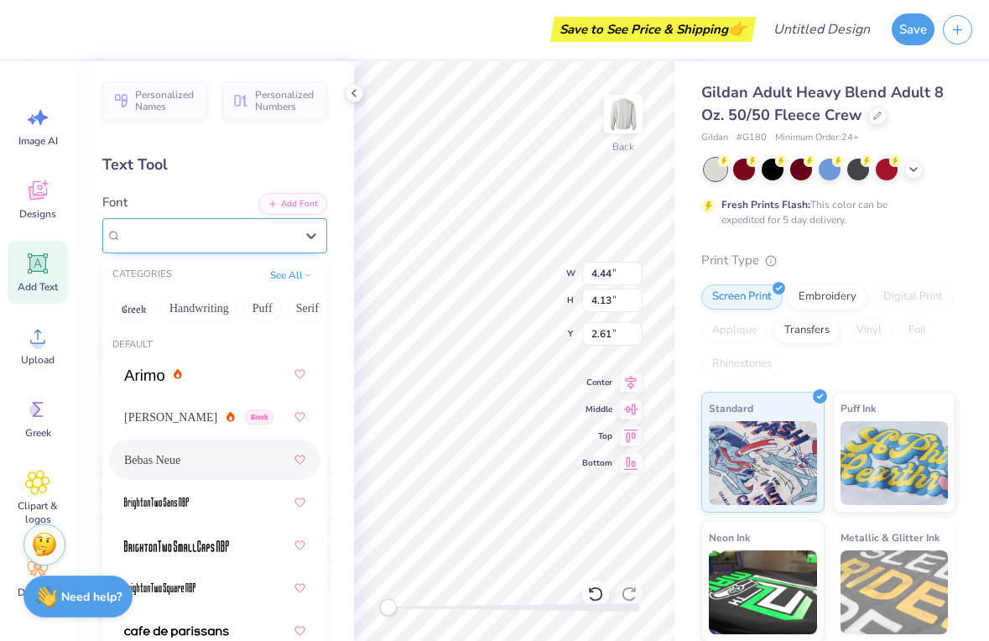
click at [164, 243] on div "Bebas Neue" at bounding box center [208, 235] width 176 height 26
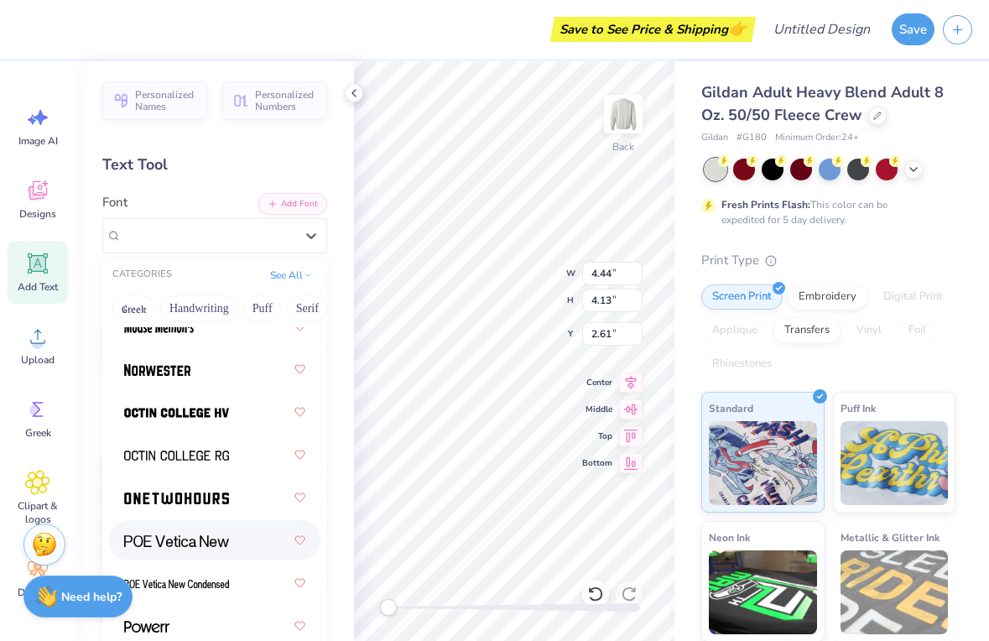
scroll to position [2168, 0]
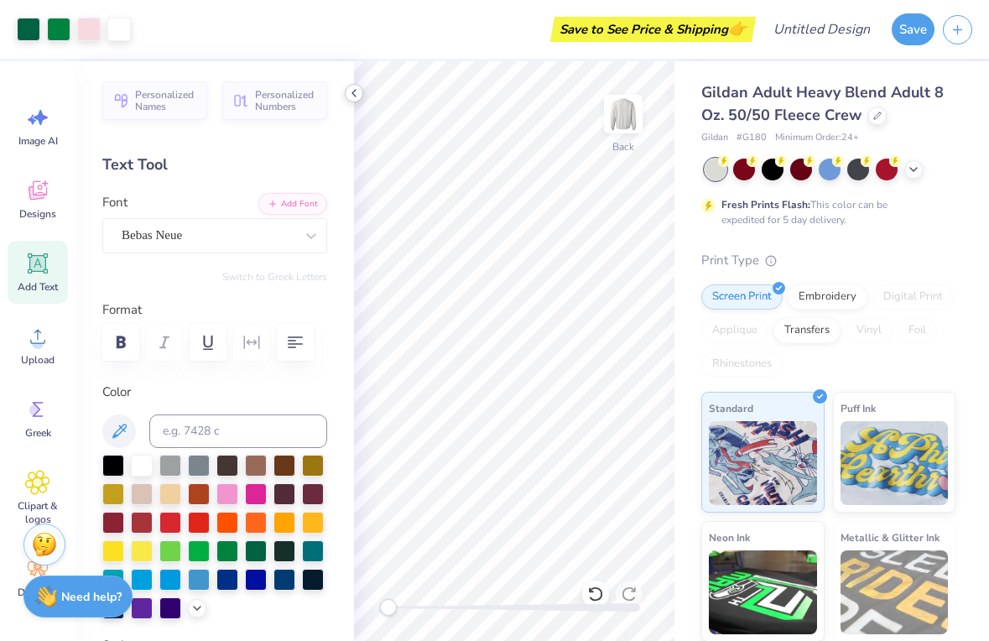
click at [354, 86] on icon at bounding box center [353, 92] width 13 height 13
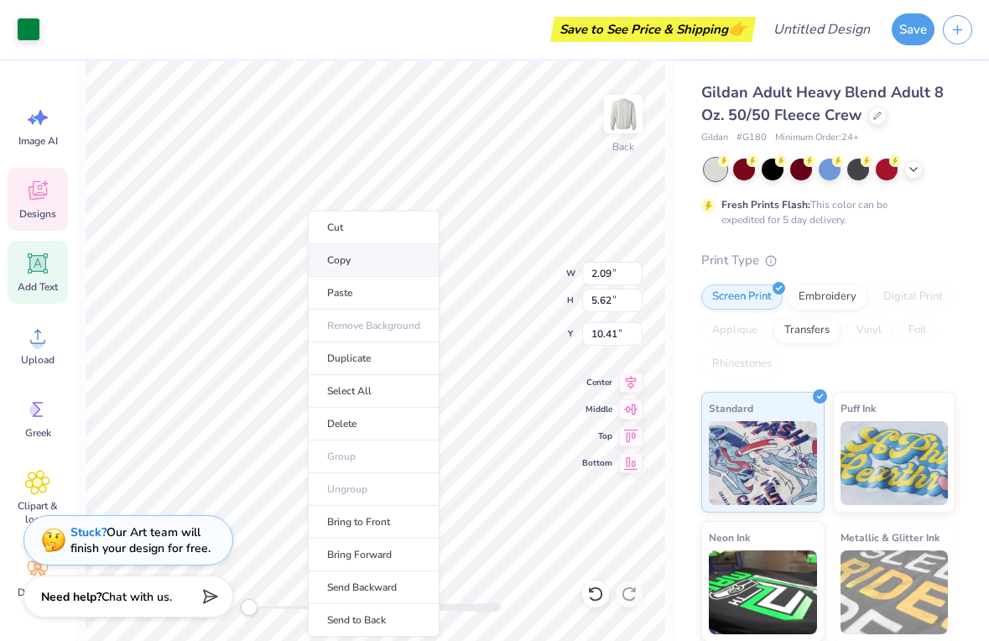
click at [366, 256] on li "Copy" at bounding box center [374, 260] width 132 height 33
